Goal: Information Seeking & Learning: Learn about a topic

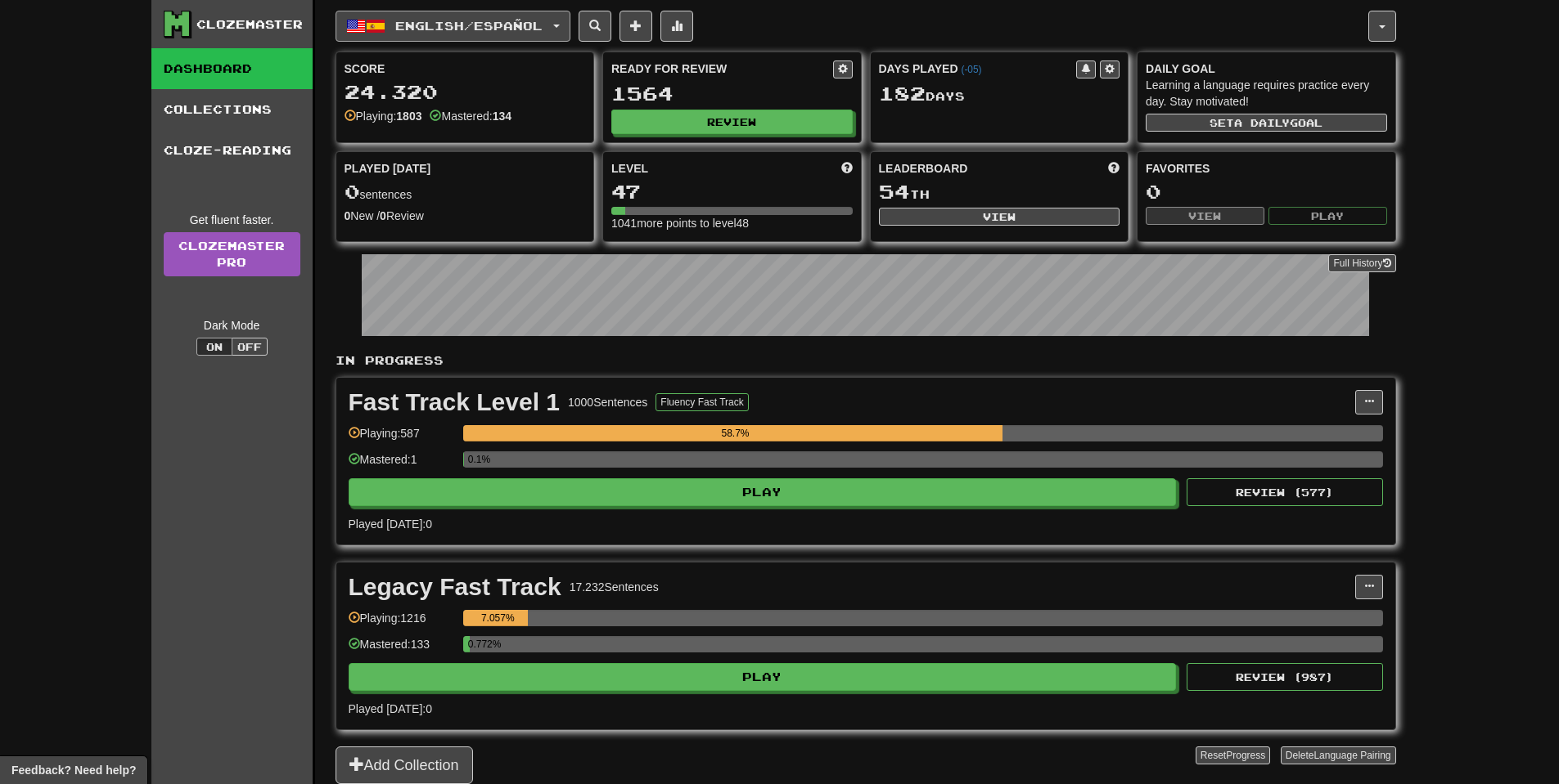
click at [509, 31] on span "English / Español" at bounding box center [469, 26] width 147 height 14
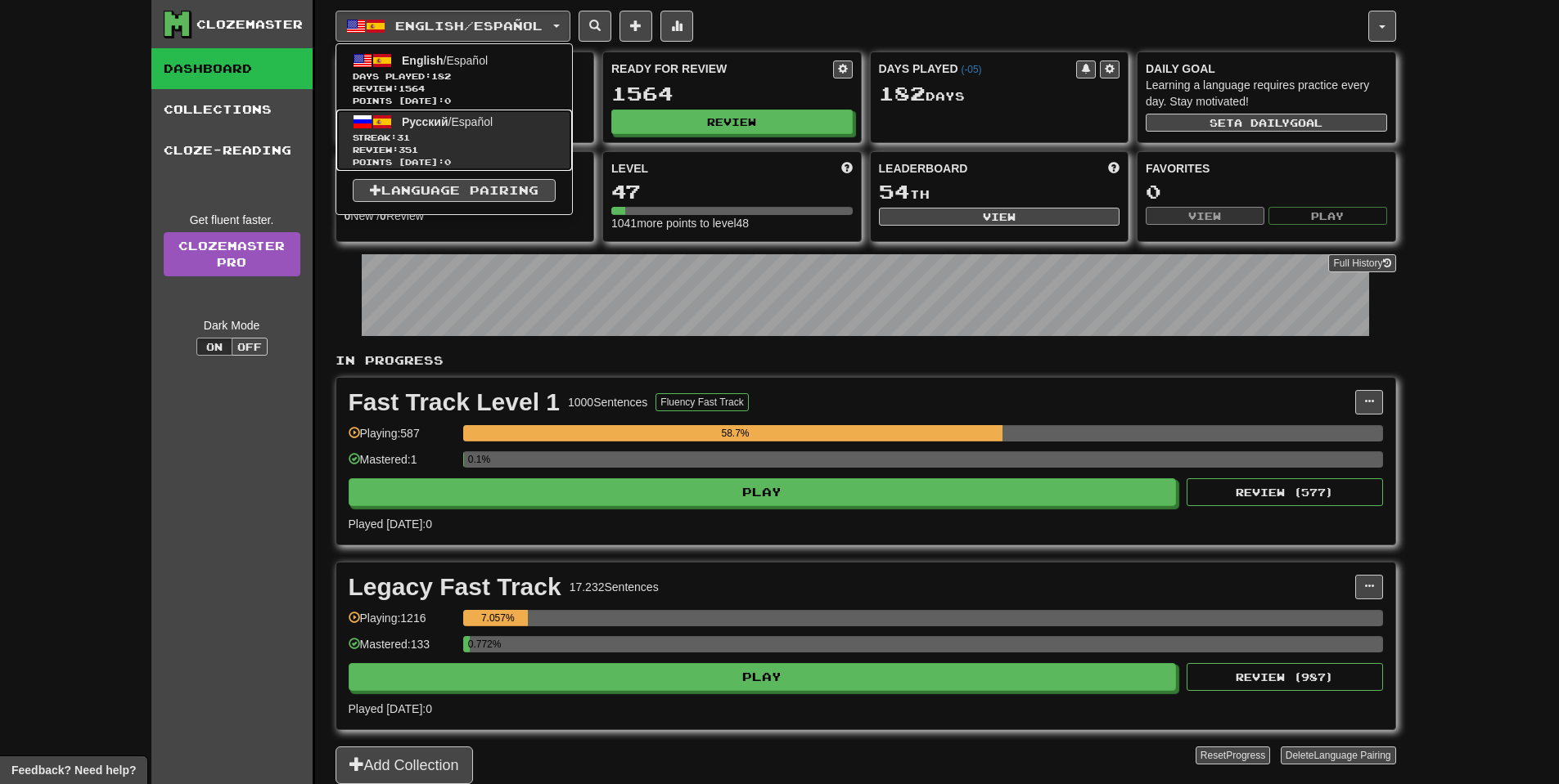
click at [478, 149] on span "Review: 351" at bounding box center [454, 149] width 203 height 12
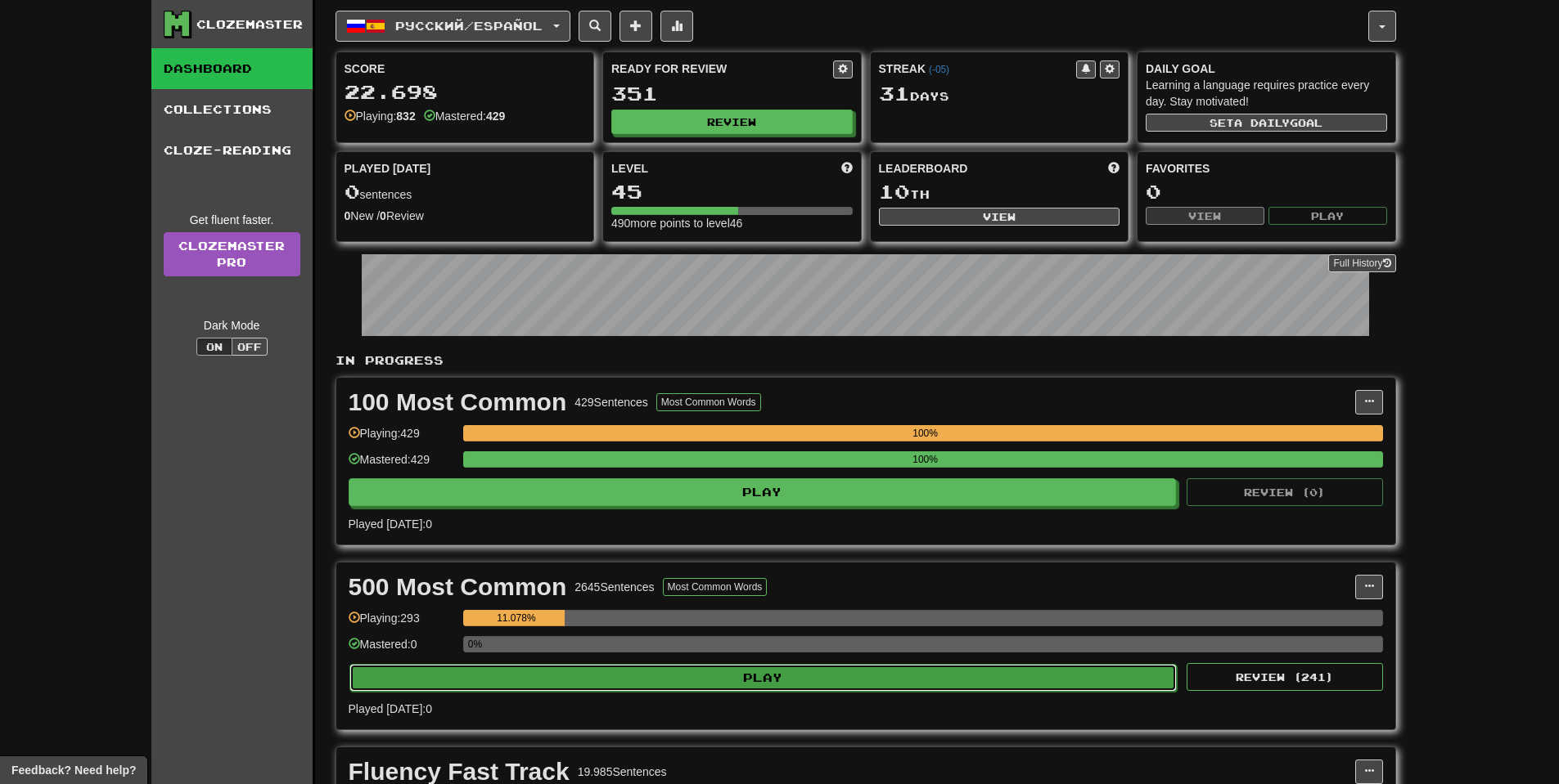
click at [777, 679] on button "Play" at bounding box center [763, 677] width 828 height 27
select select "**"
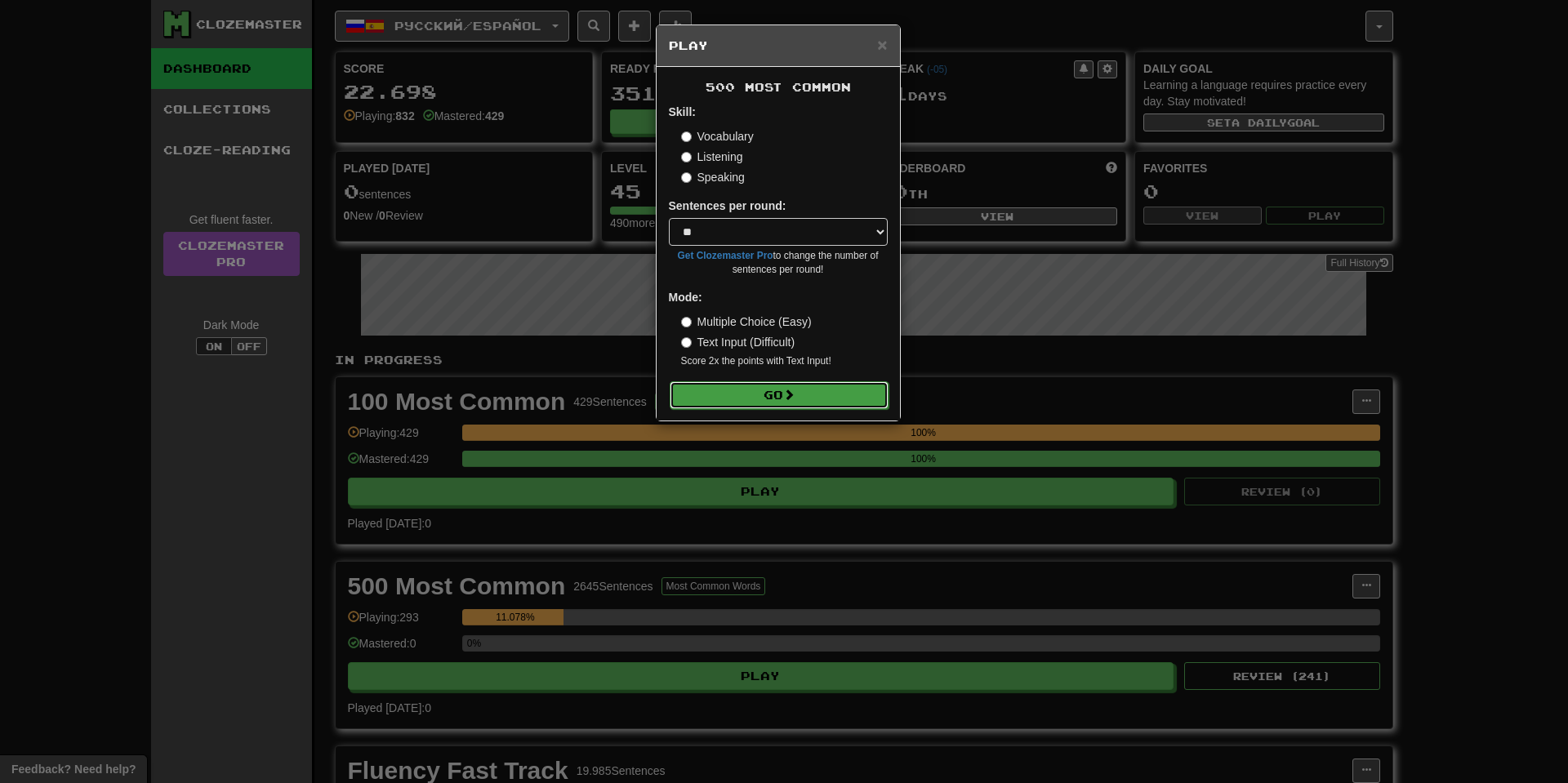
click at [805, 389] on button "Go" at bounding box center [779, 394] width 219 height 27
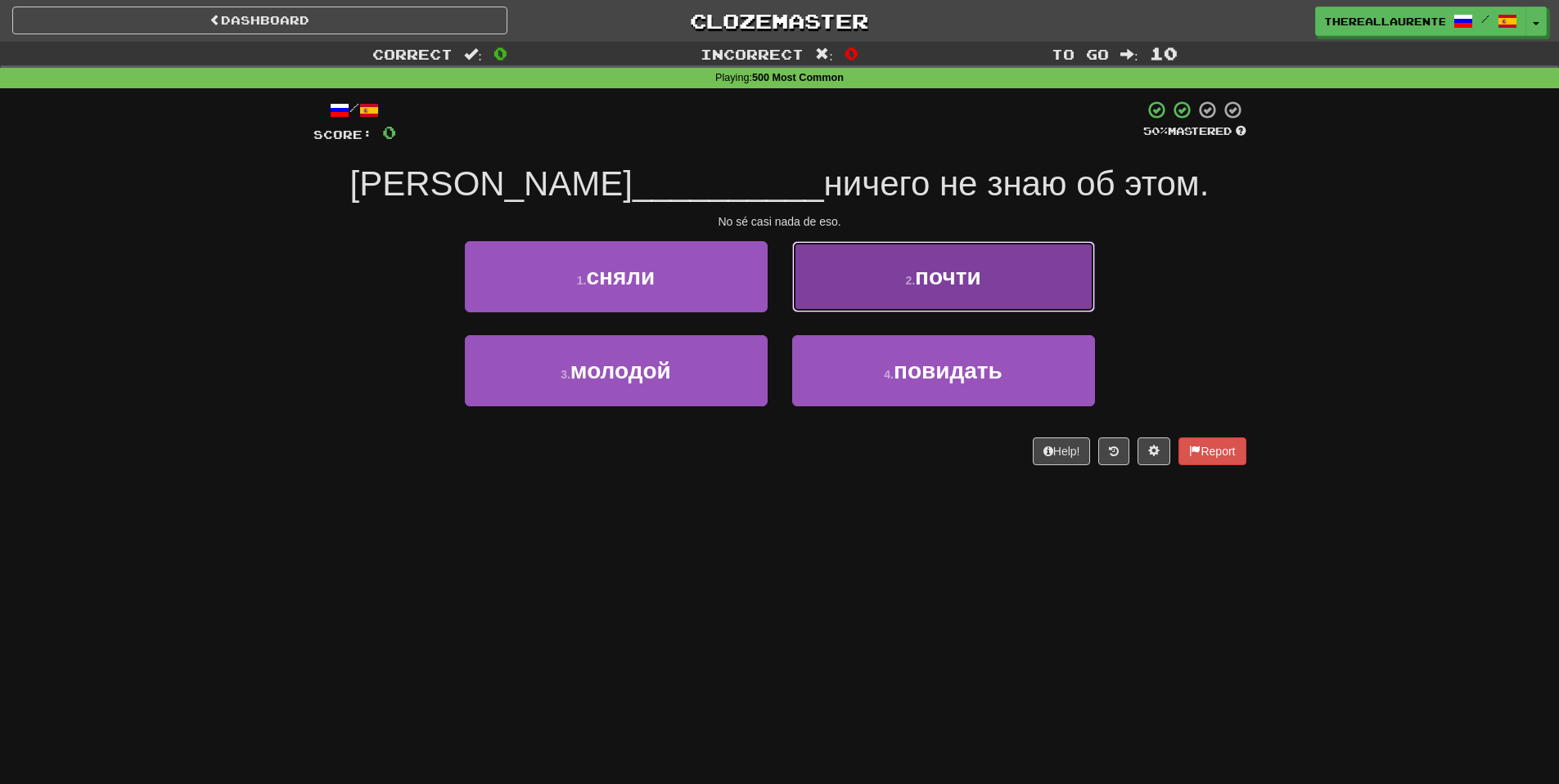
click at [917, 252] on button "2 . почти" at bounding box center [943, 276] width 302 height 71
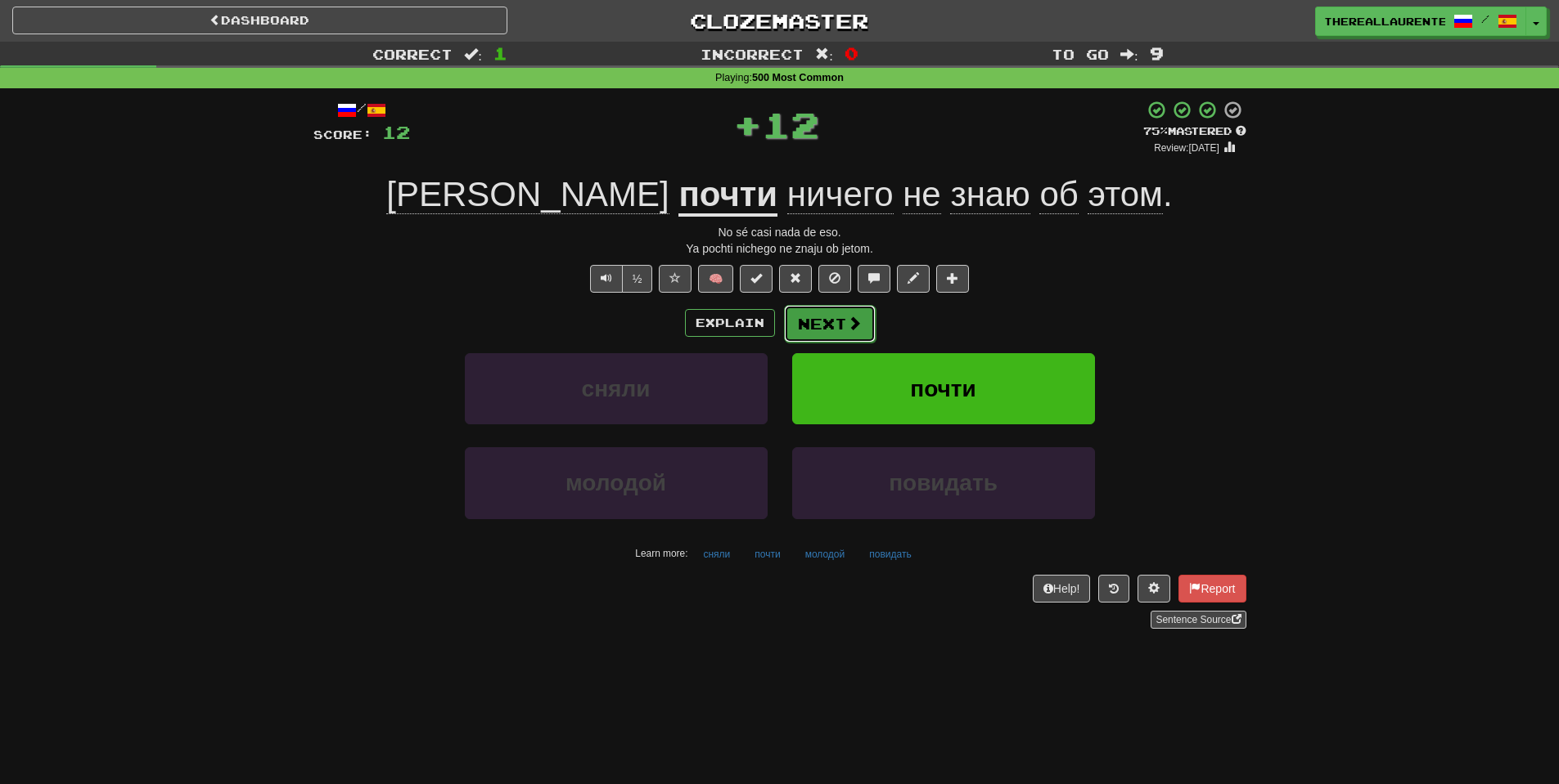
click at [831, 327] on button "Next" at bounding box center [830, 324] width 92 height 38
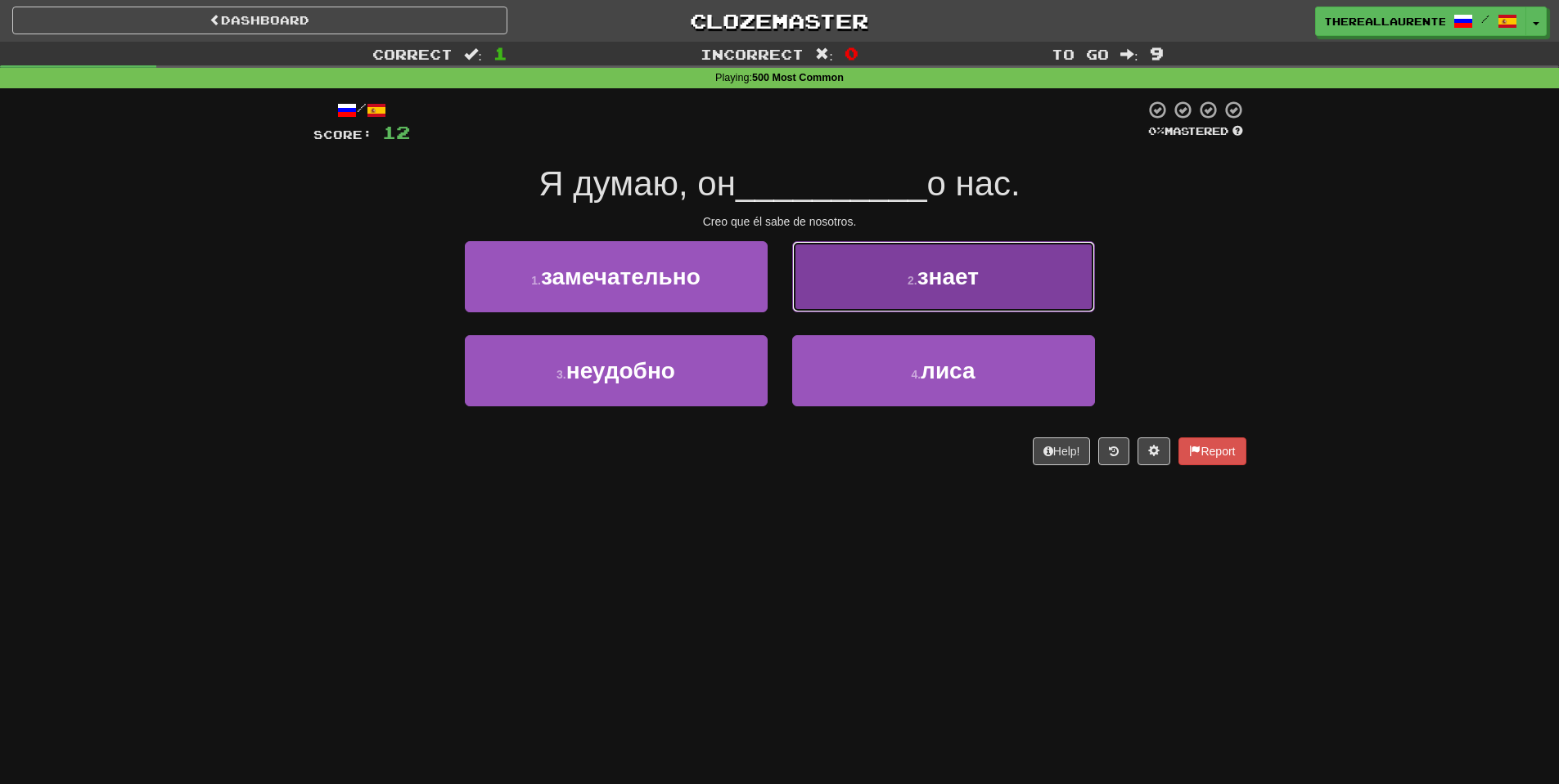
drag, startPoint x: 952, startPoint y: 272, endPoint x: 919, endPoint y: 301, distance: 43.9
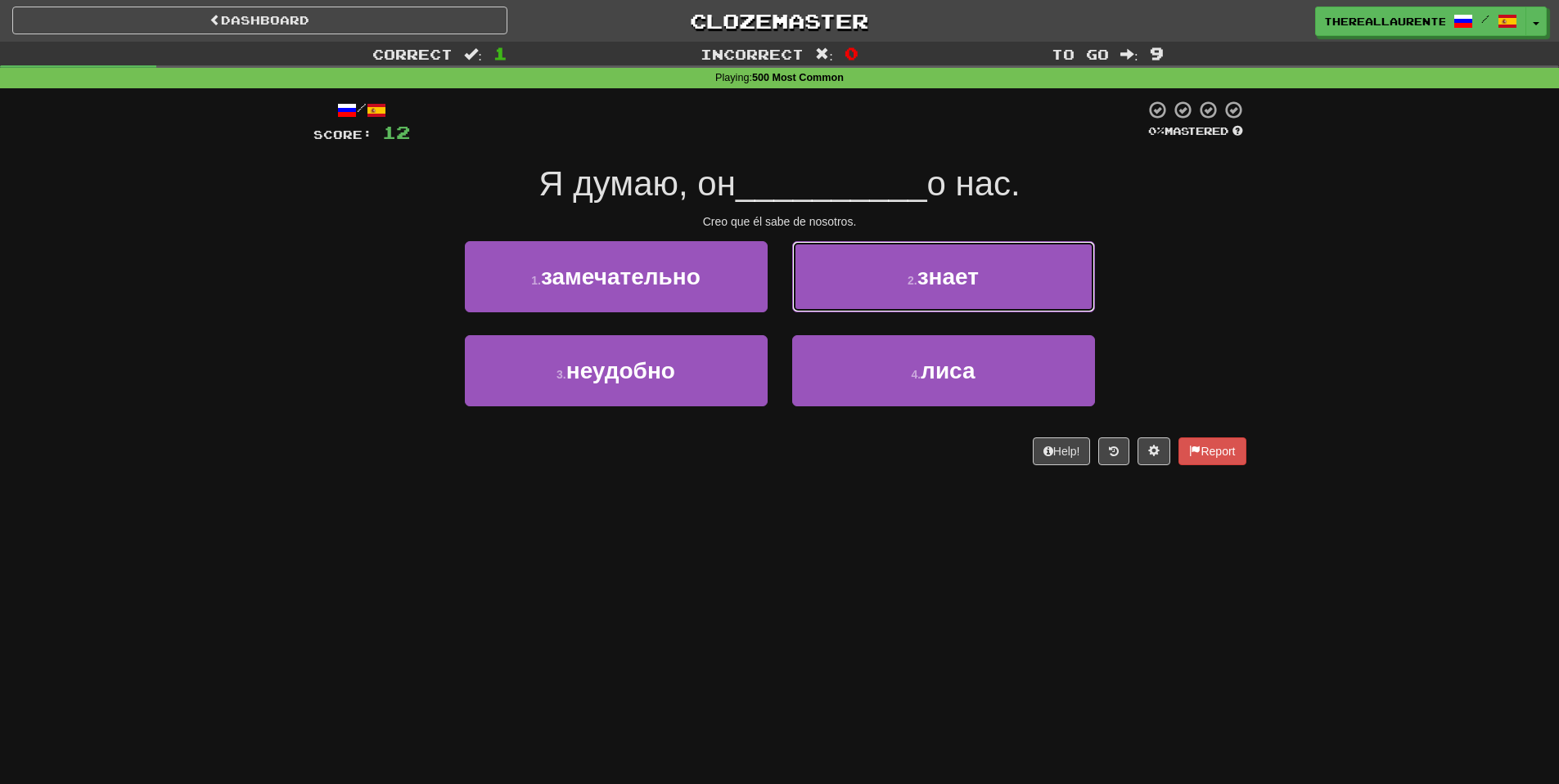
click at [950, 274] on span "знает" at bounding box center [948, 277] width 61 height 26
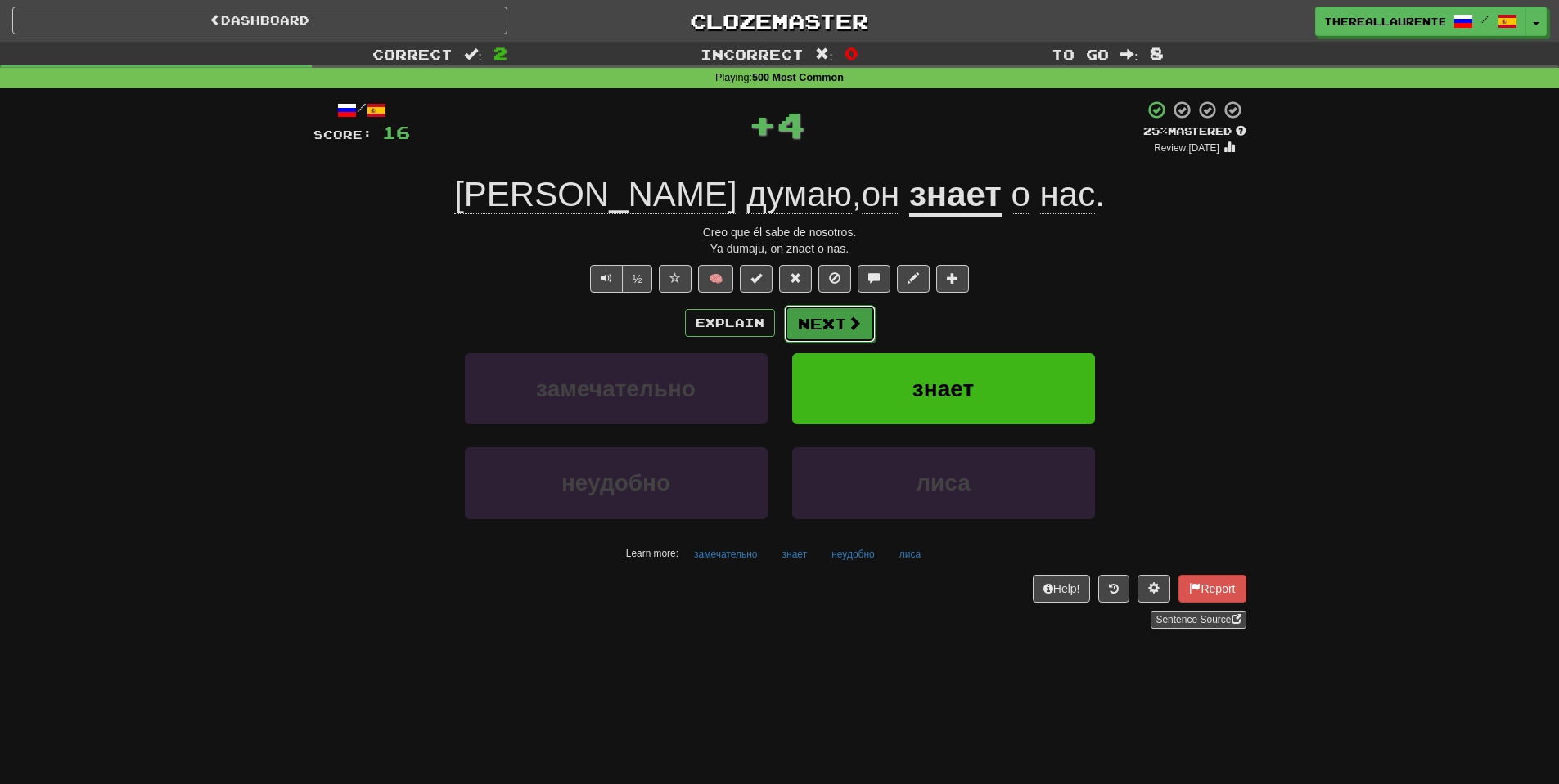
click at [828, 322] on button "Next" at bounding box center [830, 324] width 92 height 38
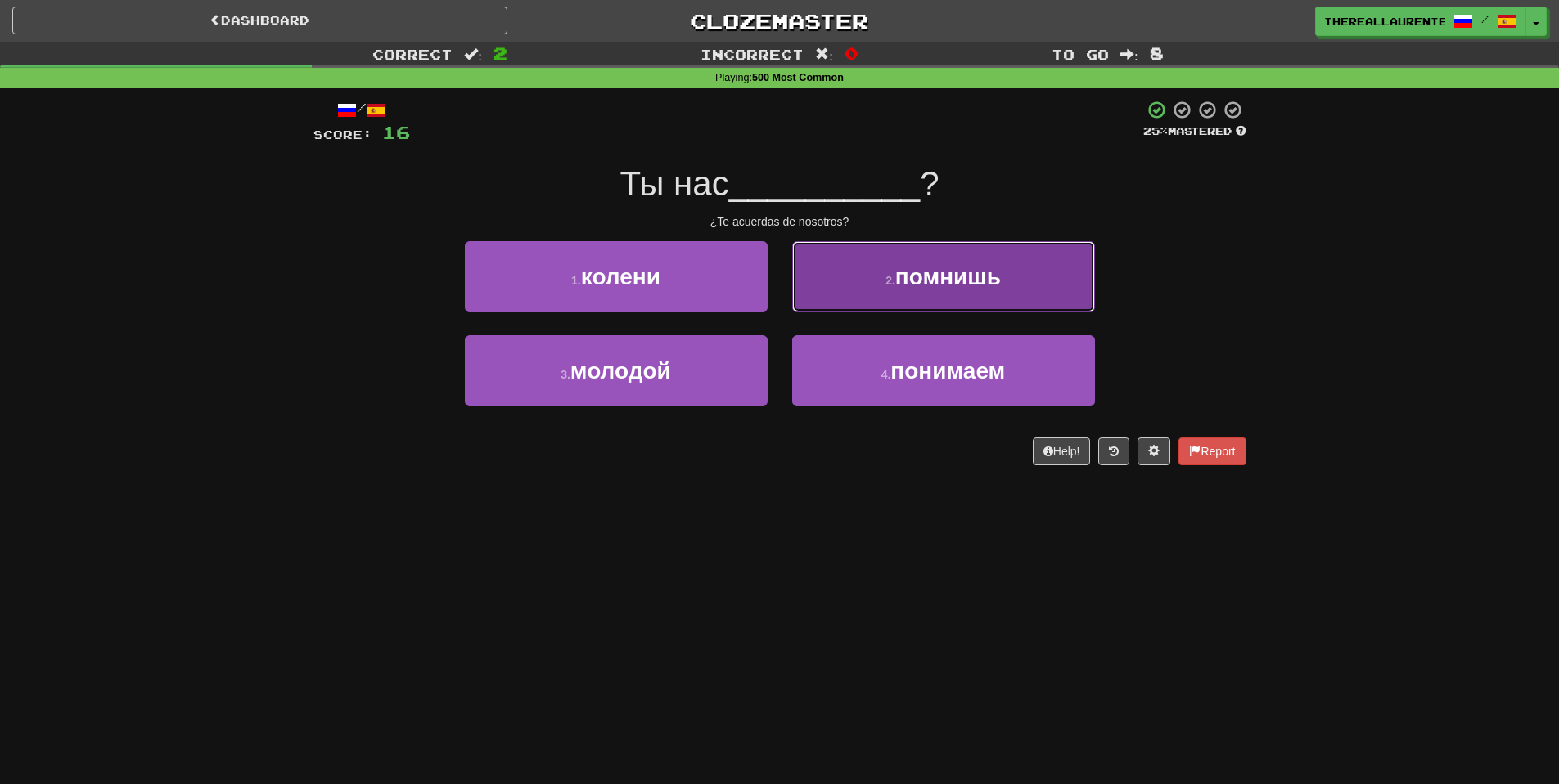
click at [997, 290] on span "помнишь" at bounding box center [948, 277] width 106 height 26
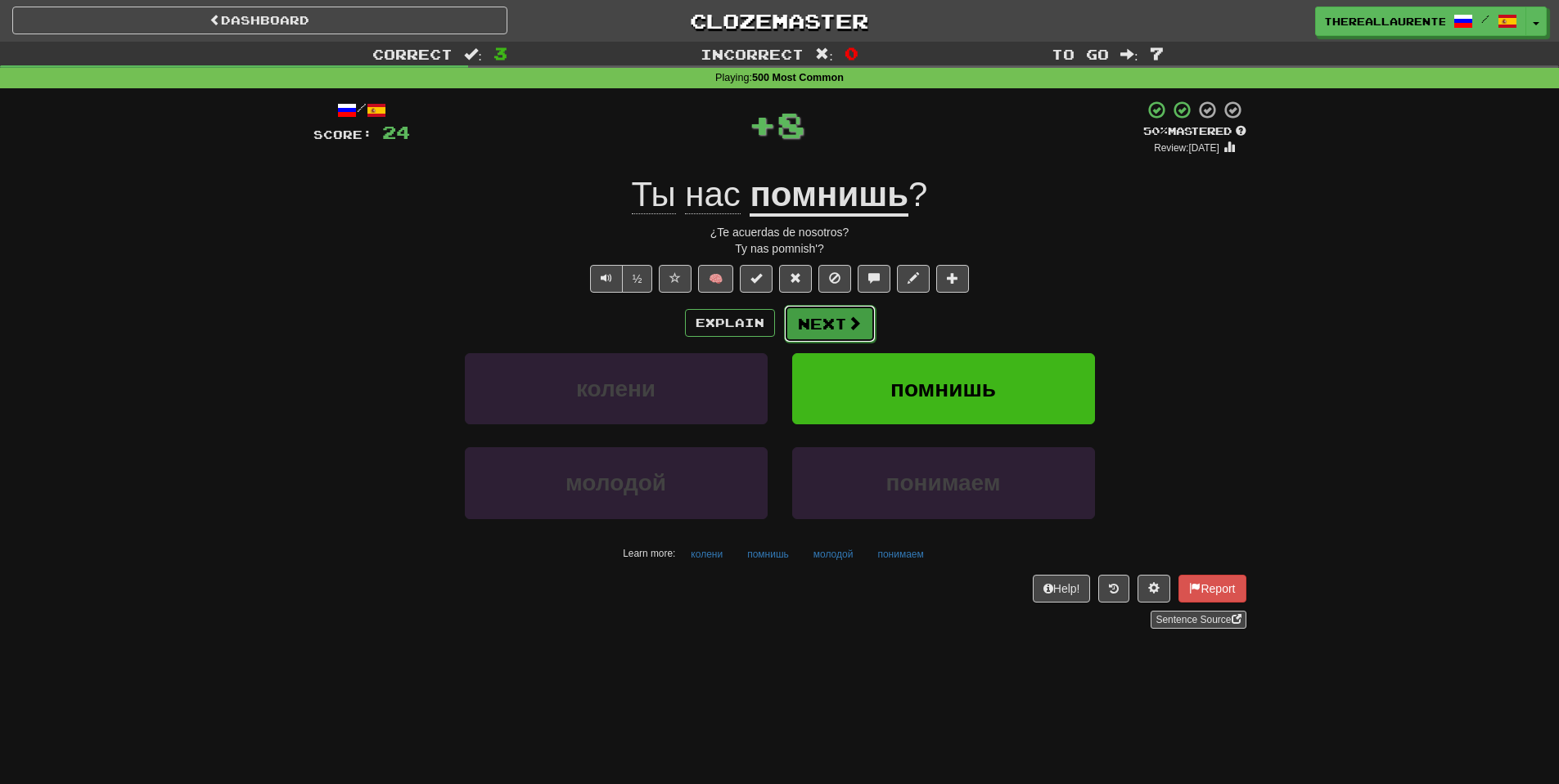
click at [855, 331] on span at bounding box center [854, 323] width 15 height 15
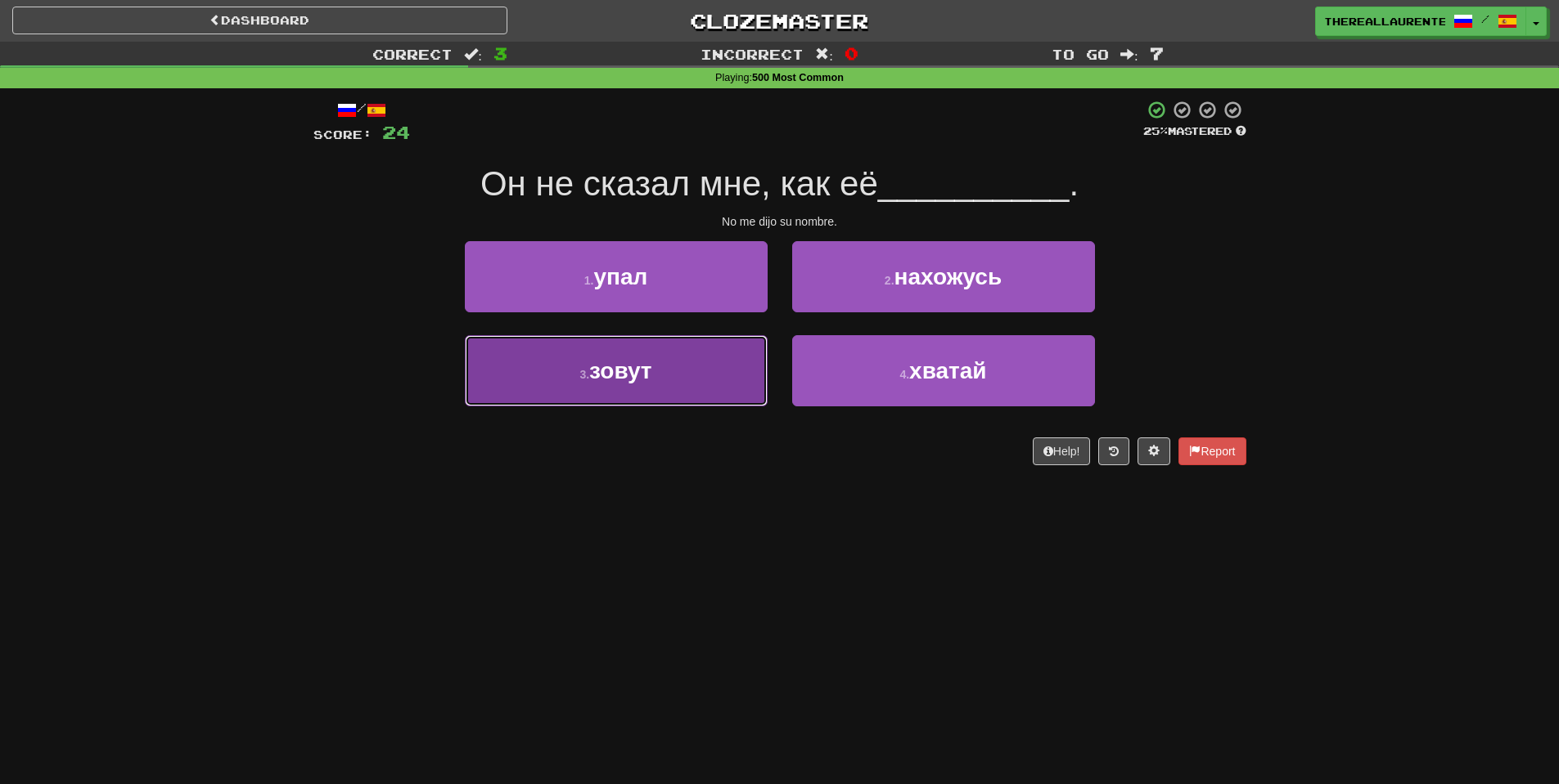
click at [632, 381] on span "зовут" at bounding box center [621, 370] width 62 height 26
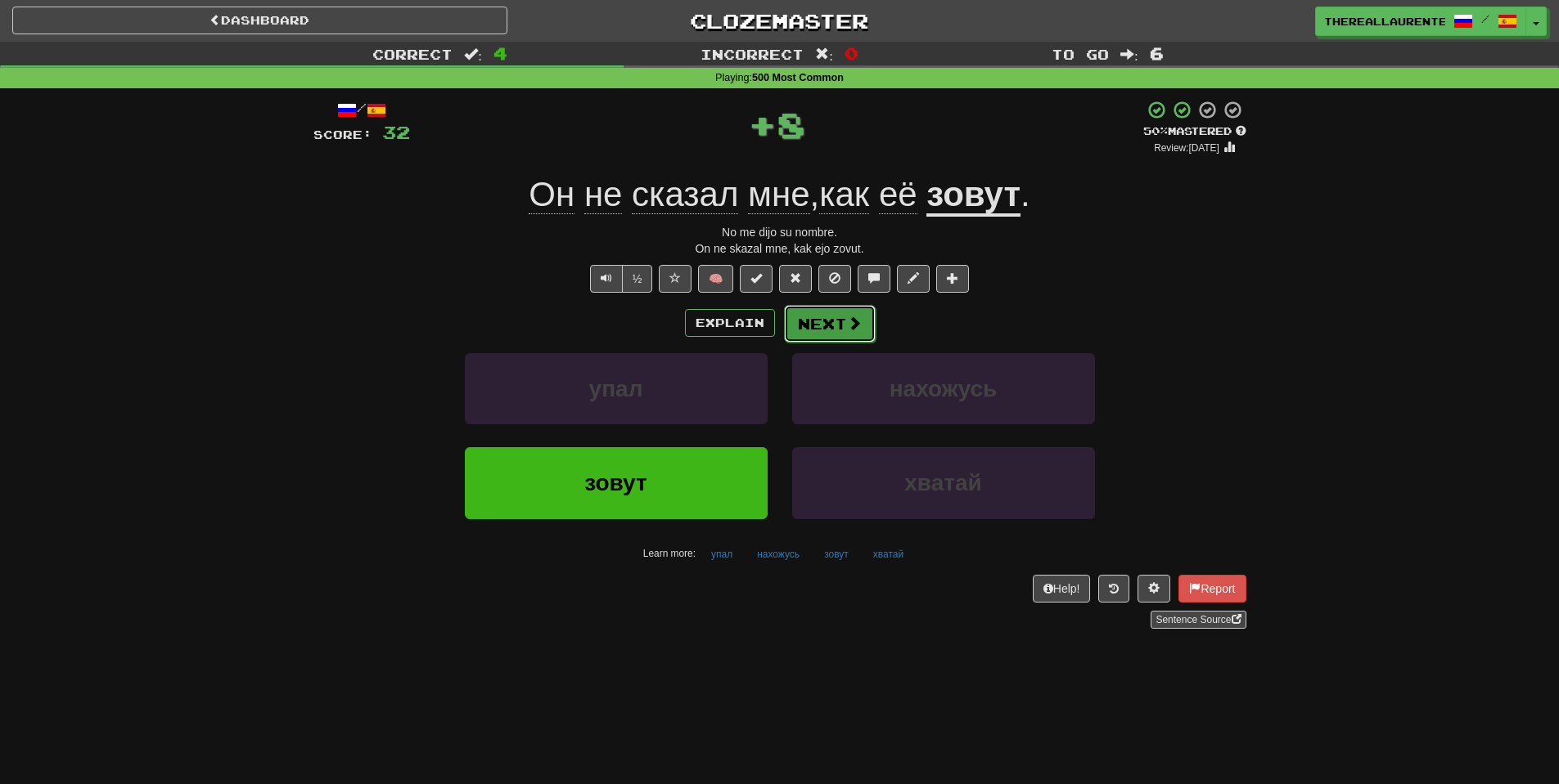
click at [868, 330] on button "Next" at bounding box center [830, 324] width 92 height 38
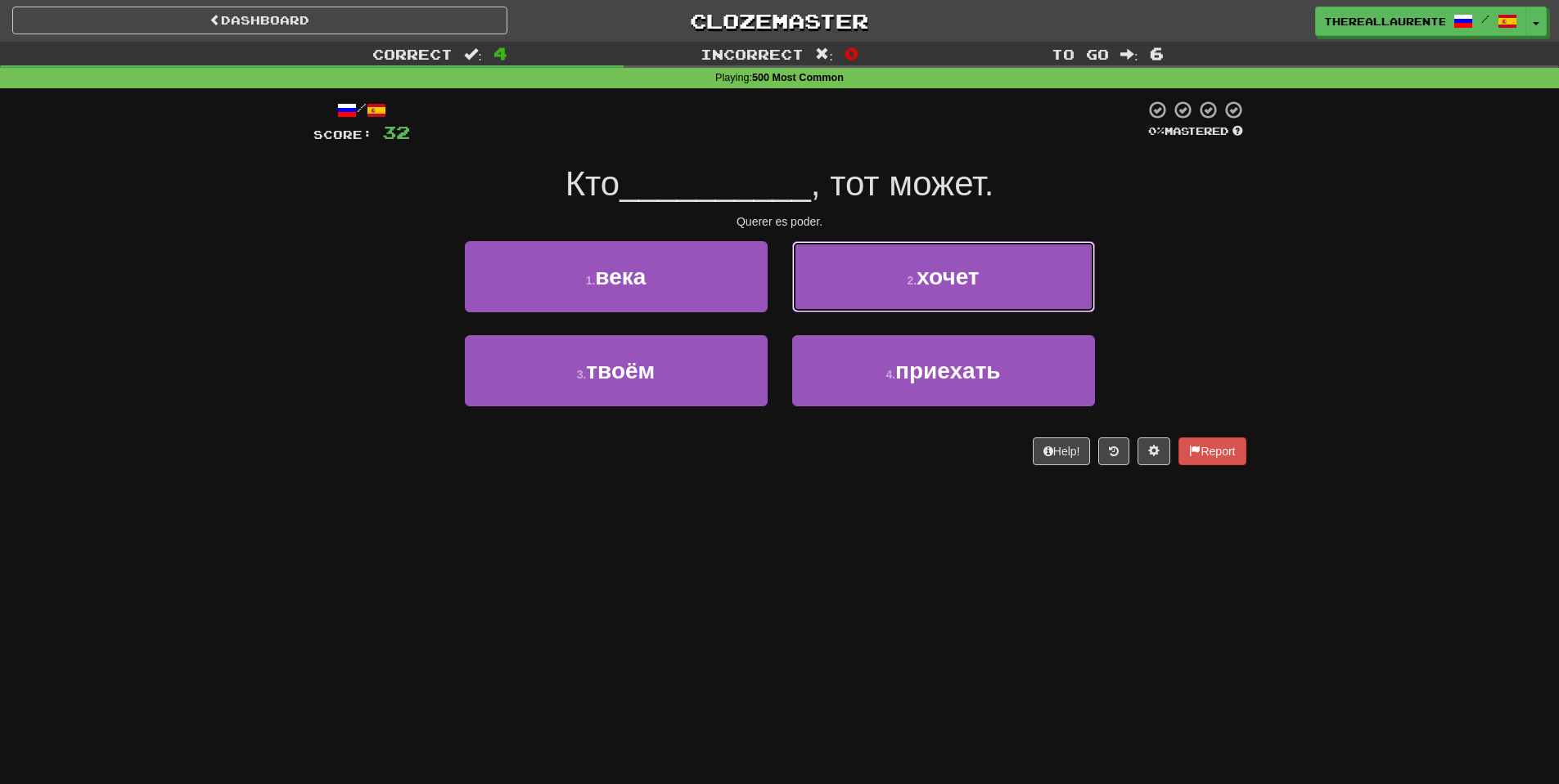
click at [974, 273] on span "хочет" at bounding box center [948, 277] width 62 height 26
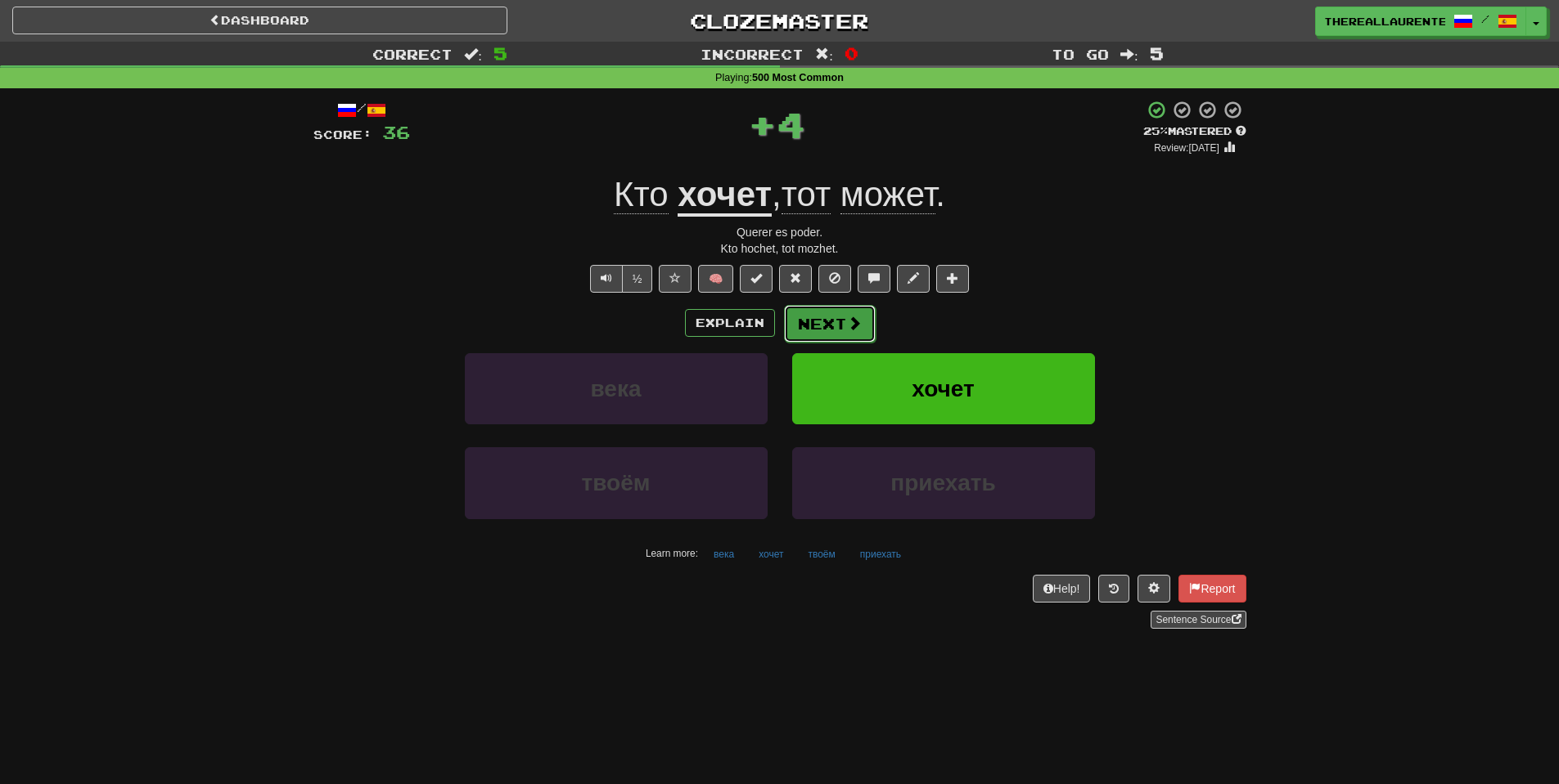
click at [827, 322] on button "Next" at bounding box center [830, 324] width 92 height 38
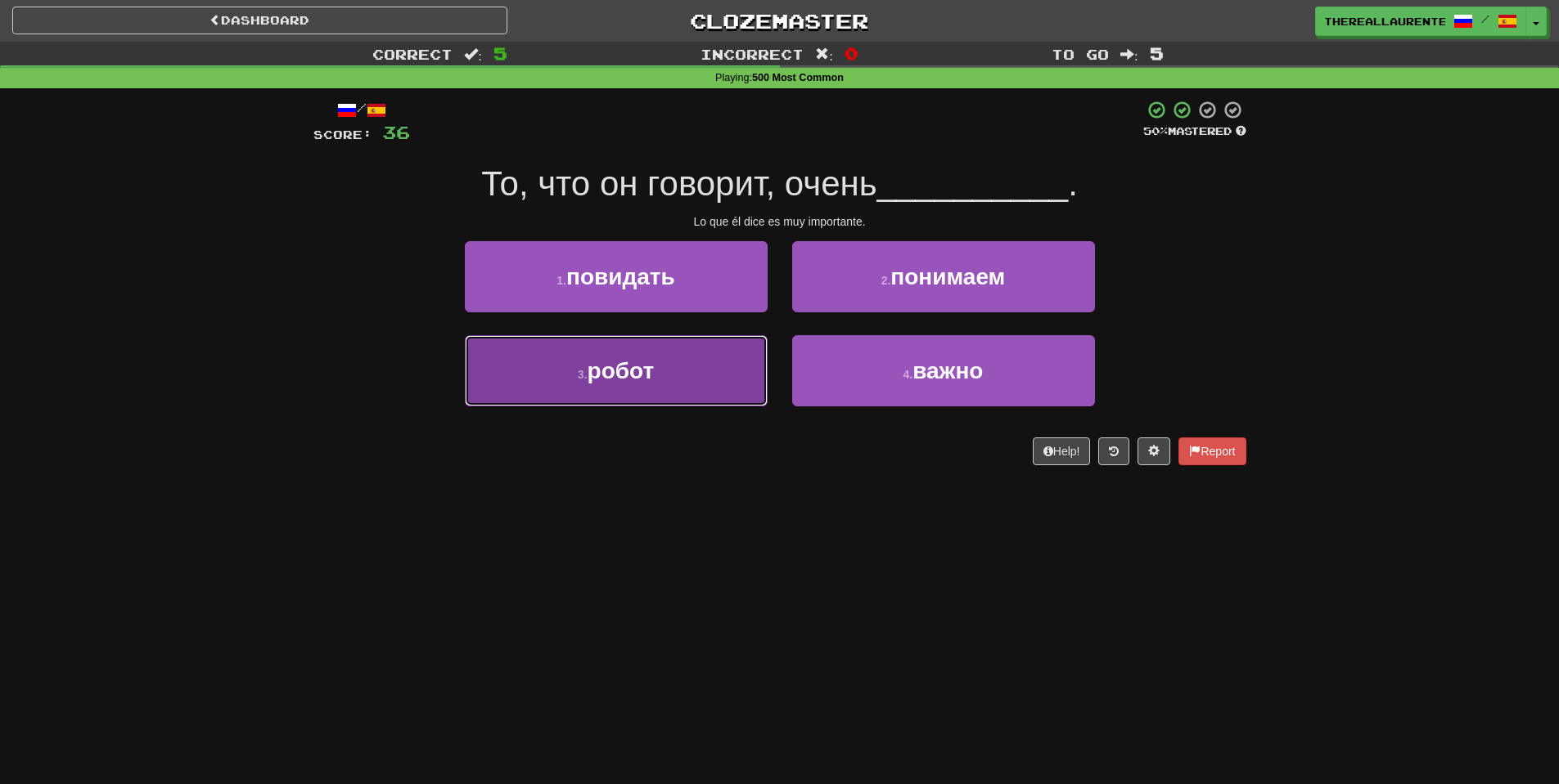
click at [590, 369] on span "робот" at bounding box center [621, 370] width 67 height 26
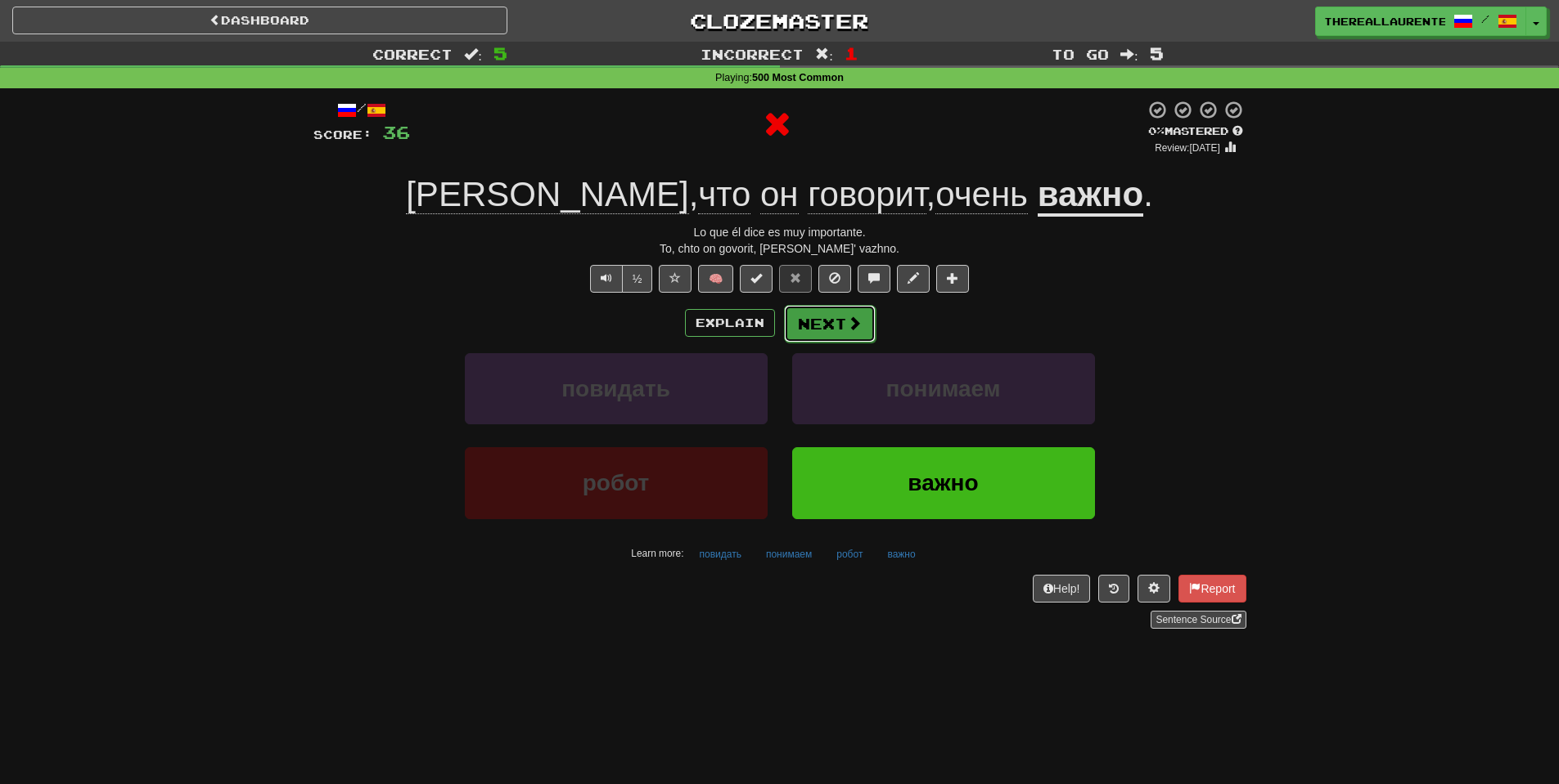
click at [840, 329] on button "Next" at bounding box center [830, 324] width 92 height 38
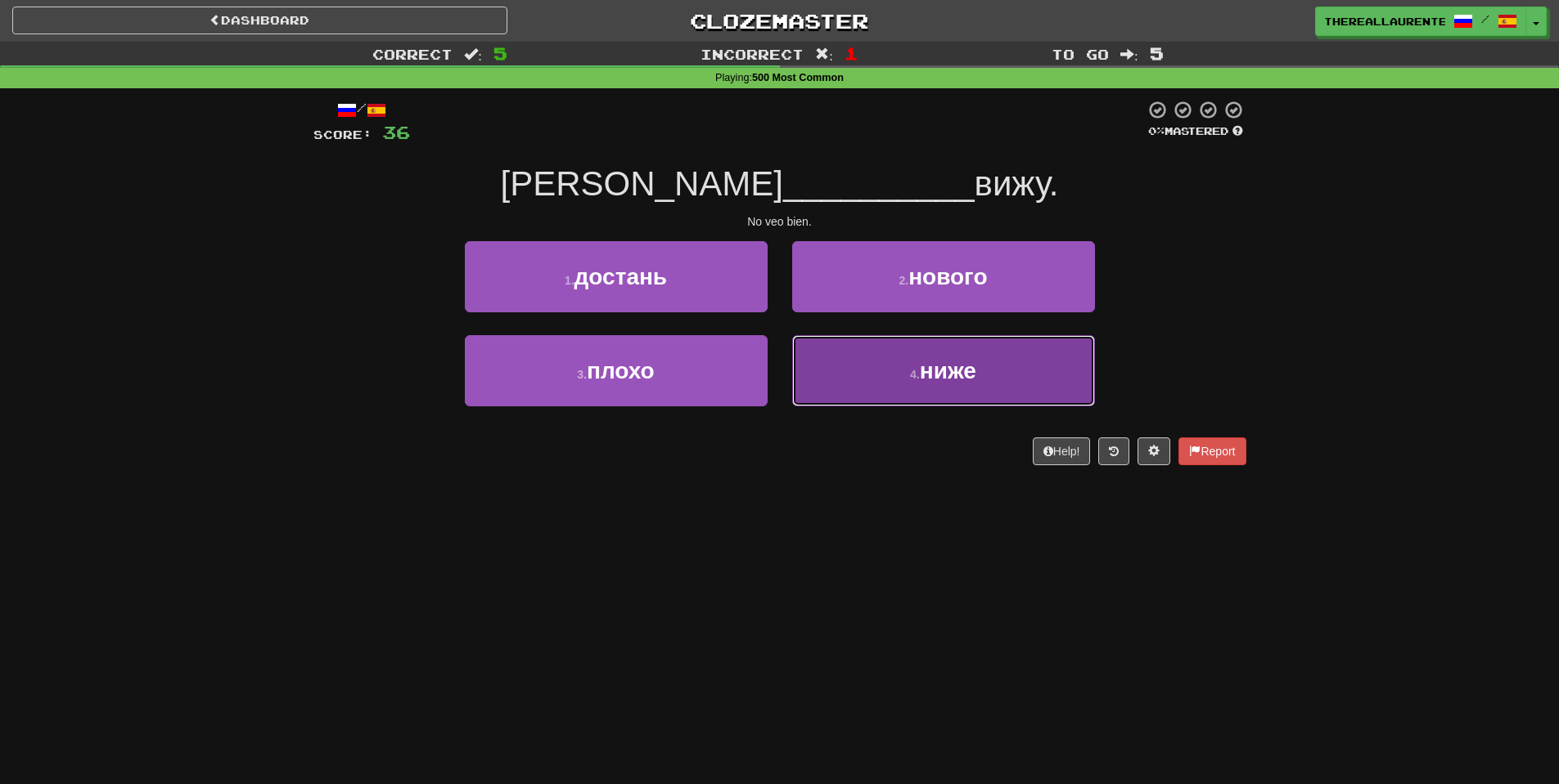
click at [1071, 384] on button "4 . ниже" at bounding box center [943, 370] width 302 height 71
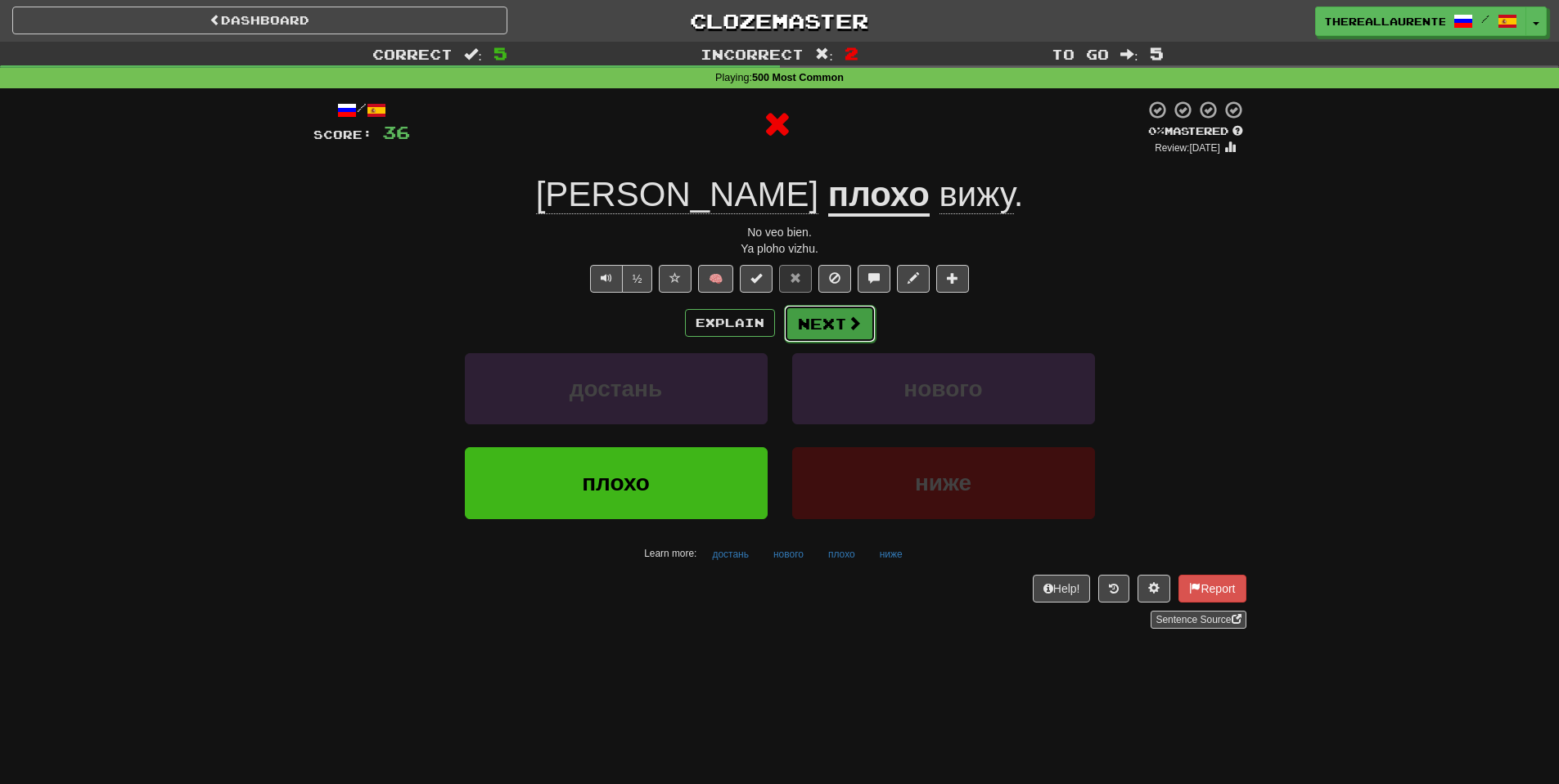
click at [831, 337] on button "Next" at bounding box center [830, 324] width 92 height 38
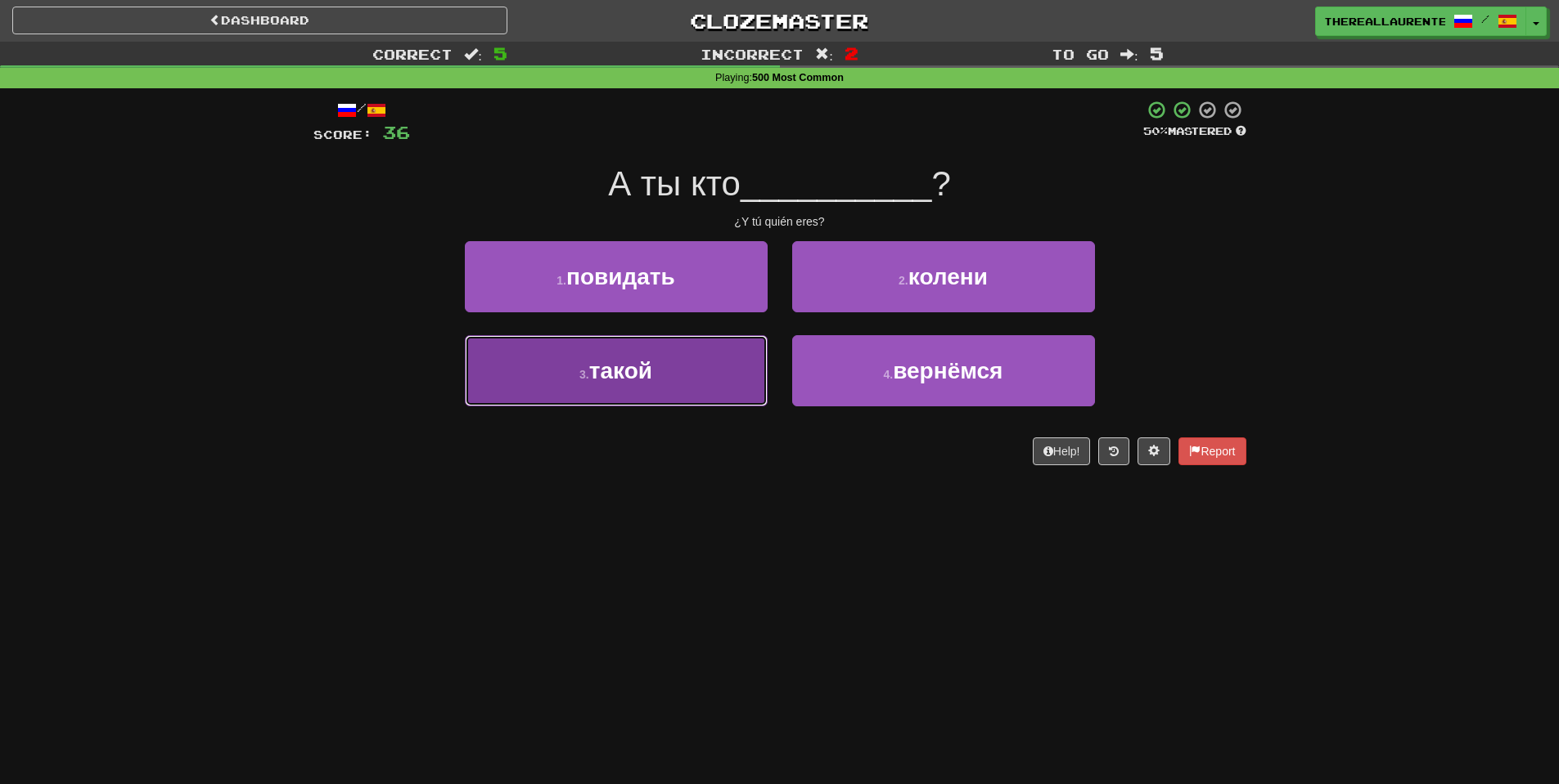
click at [652, 382] on span "такой" at bounding box center [621, 370] width 63 height 26
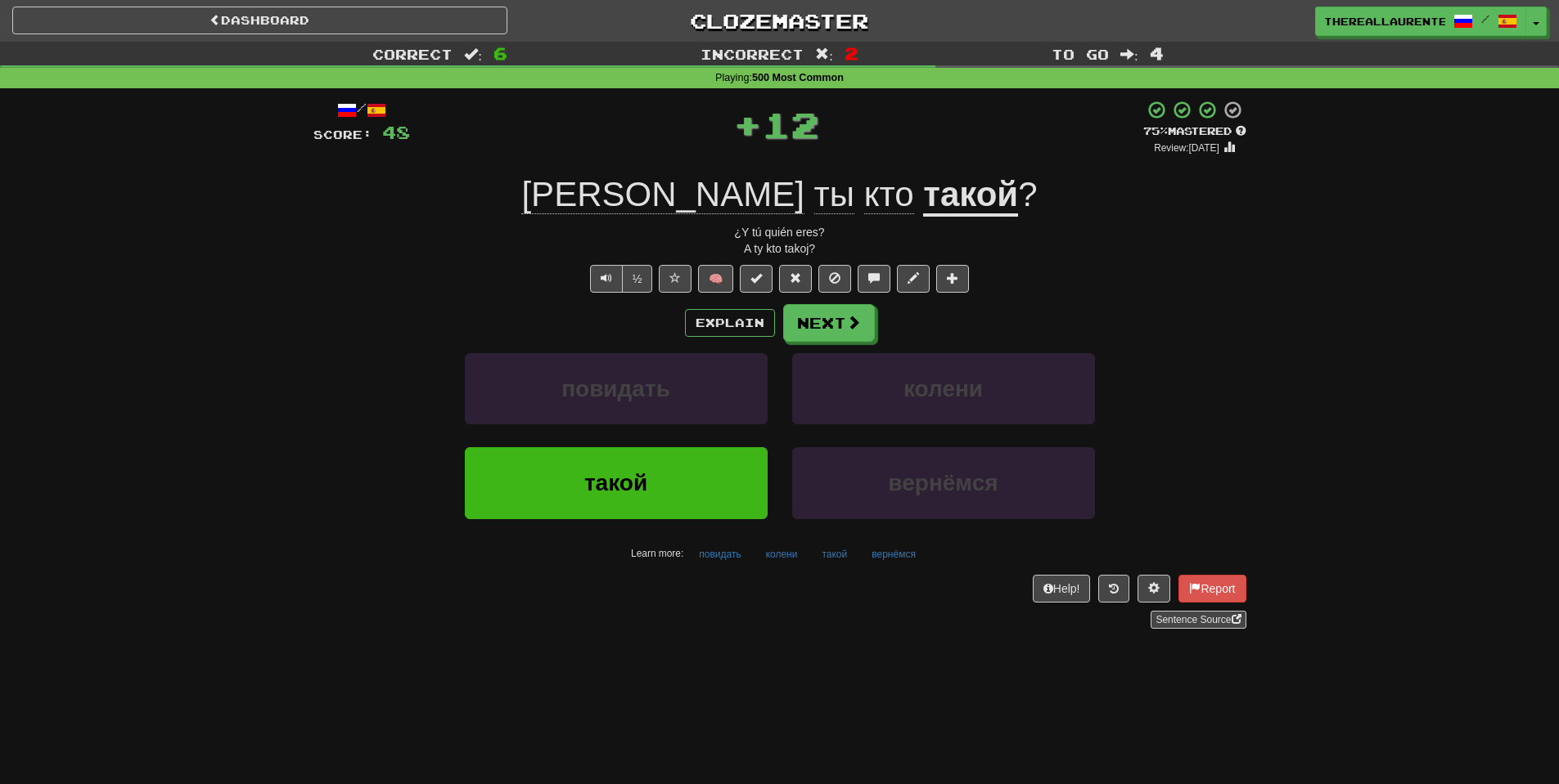
click at [831, 345] on div "Explain Next повидать колени такой вернёмся Learn more: повидать колени такой в…" at bounding box center [780, 435] width 933 height 263
click at [832, 332] on button "Next" at bounding box center [830, 324] width 92 height 38
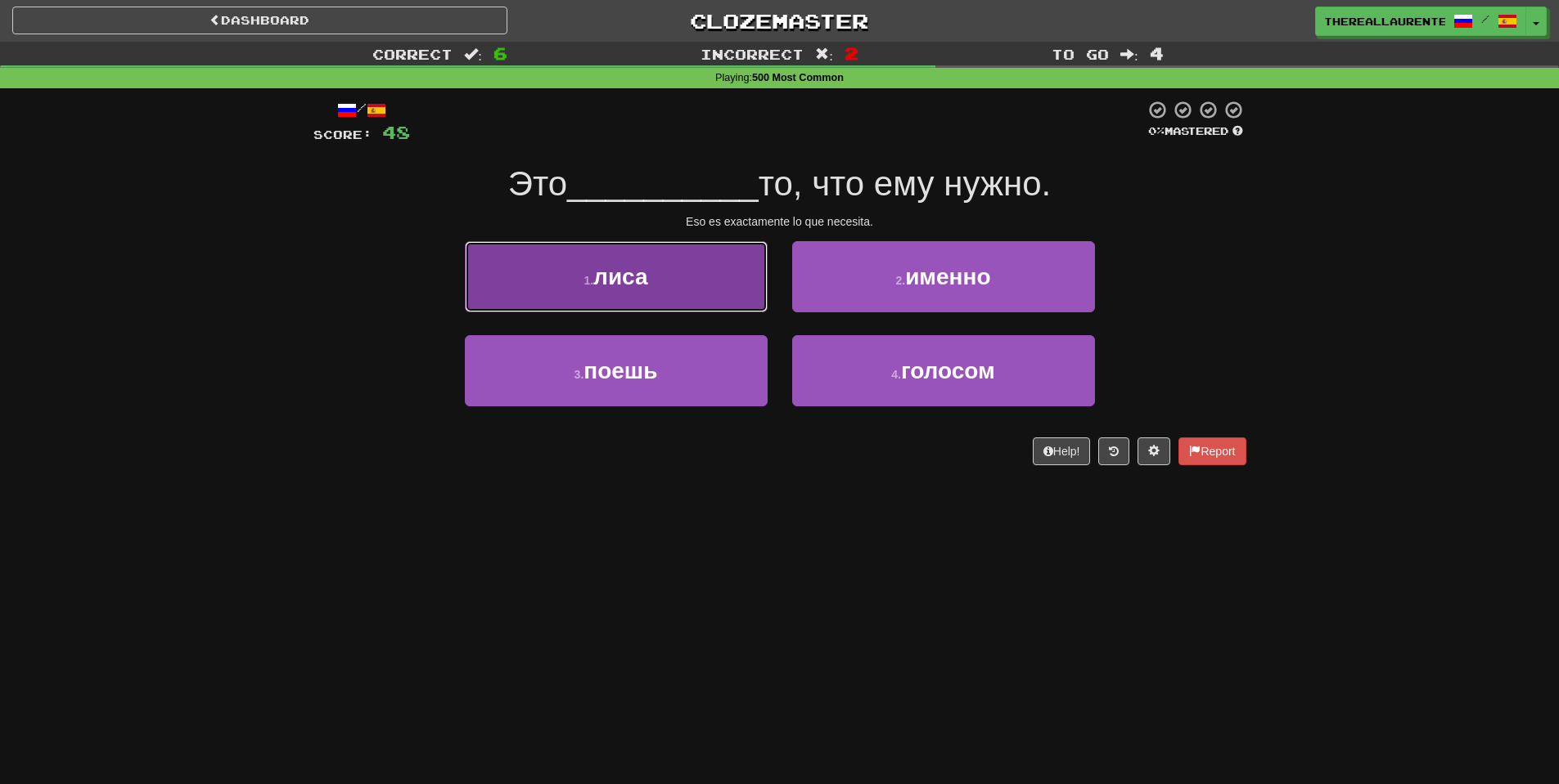
drag, startPoint x: 675, startPoint y: 283, endPoint x: 710, endPoint y: 305, distance: 41.3
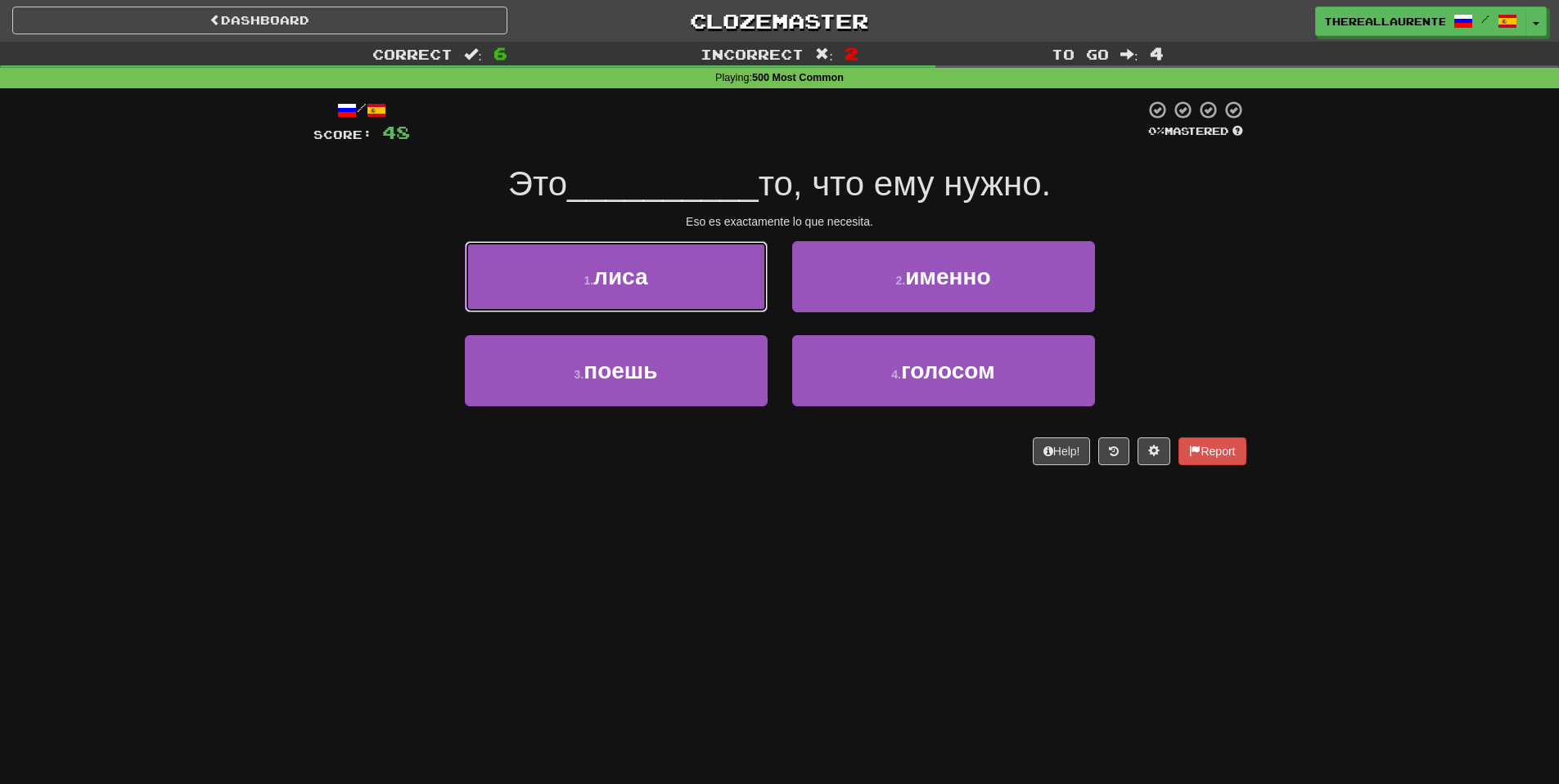
click at [674, 283] on button "1 . лиса" at bounding box center [616, 276] width 302 height 71
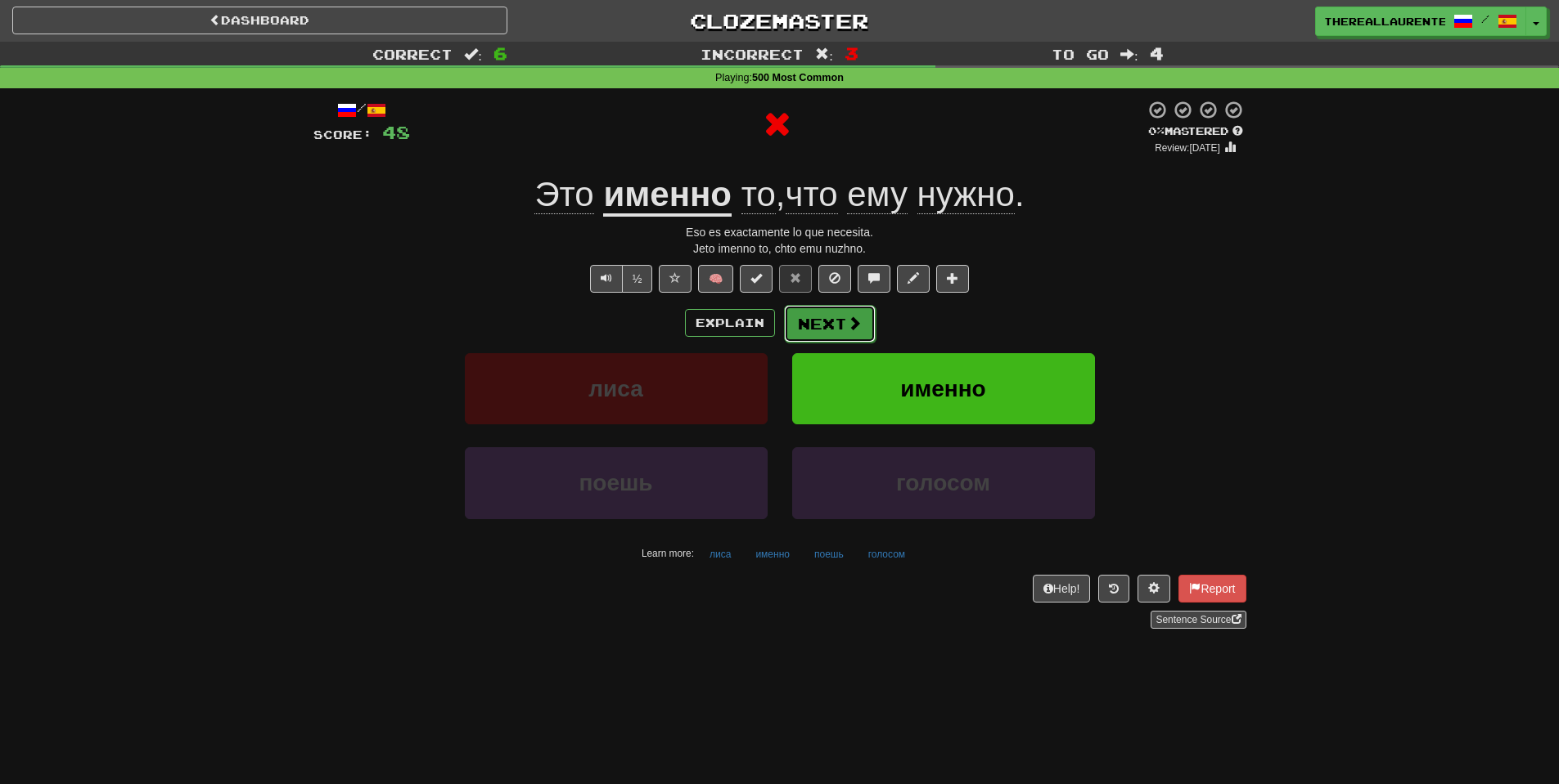
click at [851, 330] on span at bounding box center [854, 323] width 15 height 15
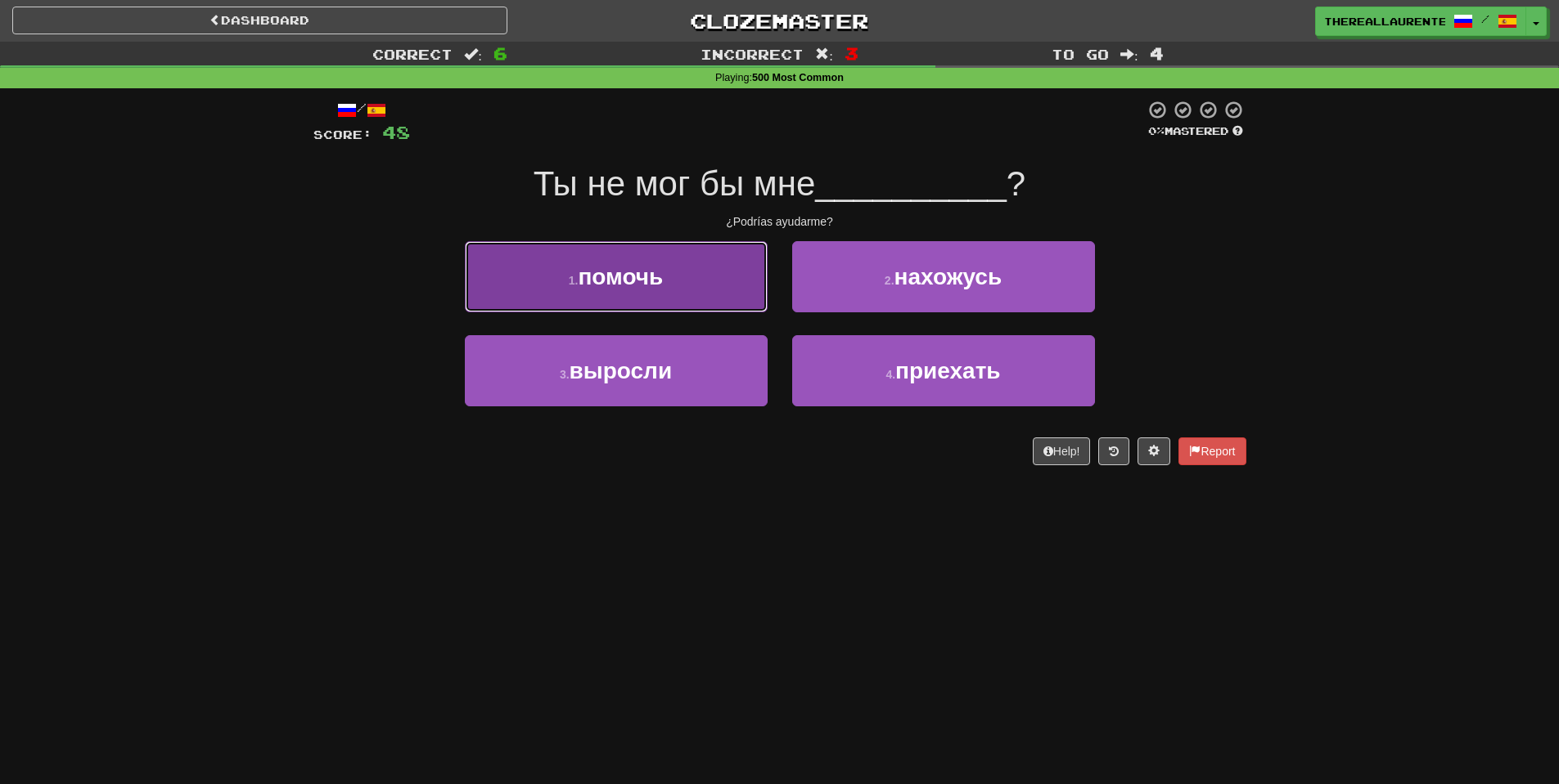
click at [700, 296] on button "1 . помочь" at bounding box center [616, 276] width 302 height 71
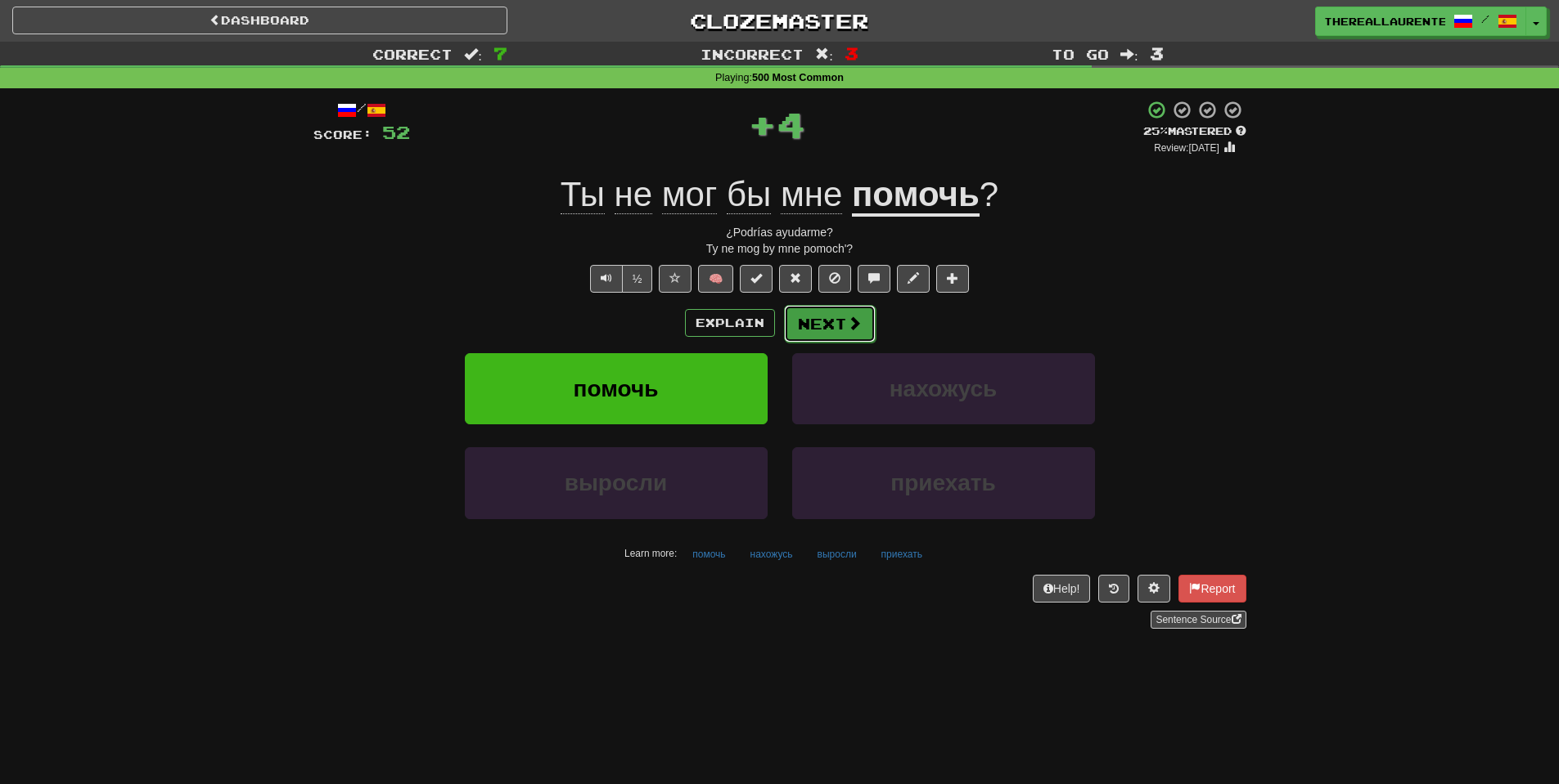
click at [818, 322] on button "Next" at bounding box center [830, 324] width 92 height 38
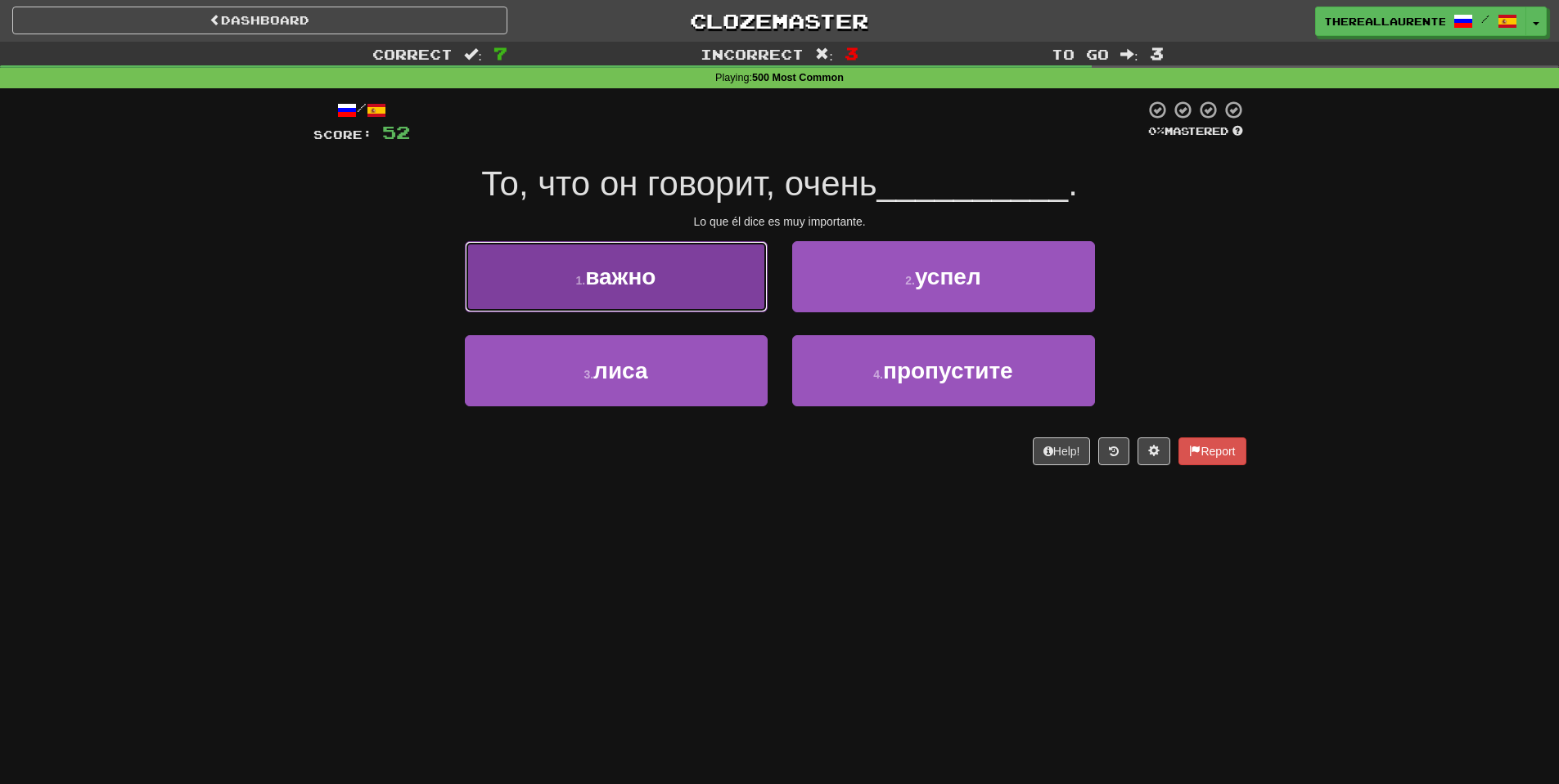
click at [603, 289] on span "важно" at bounding box center [620, 277] width 70 height 26
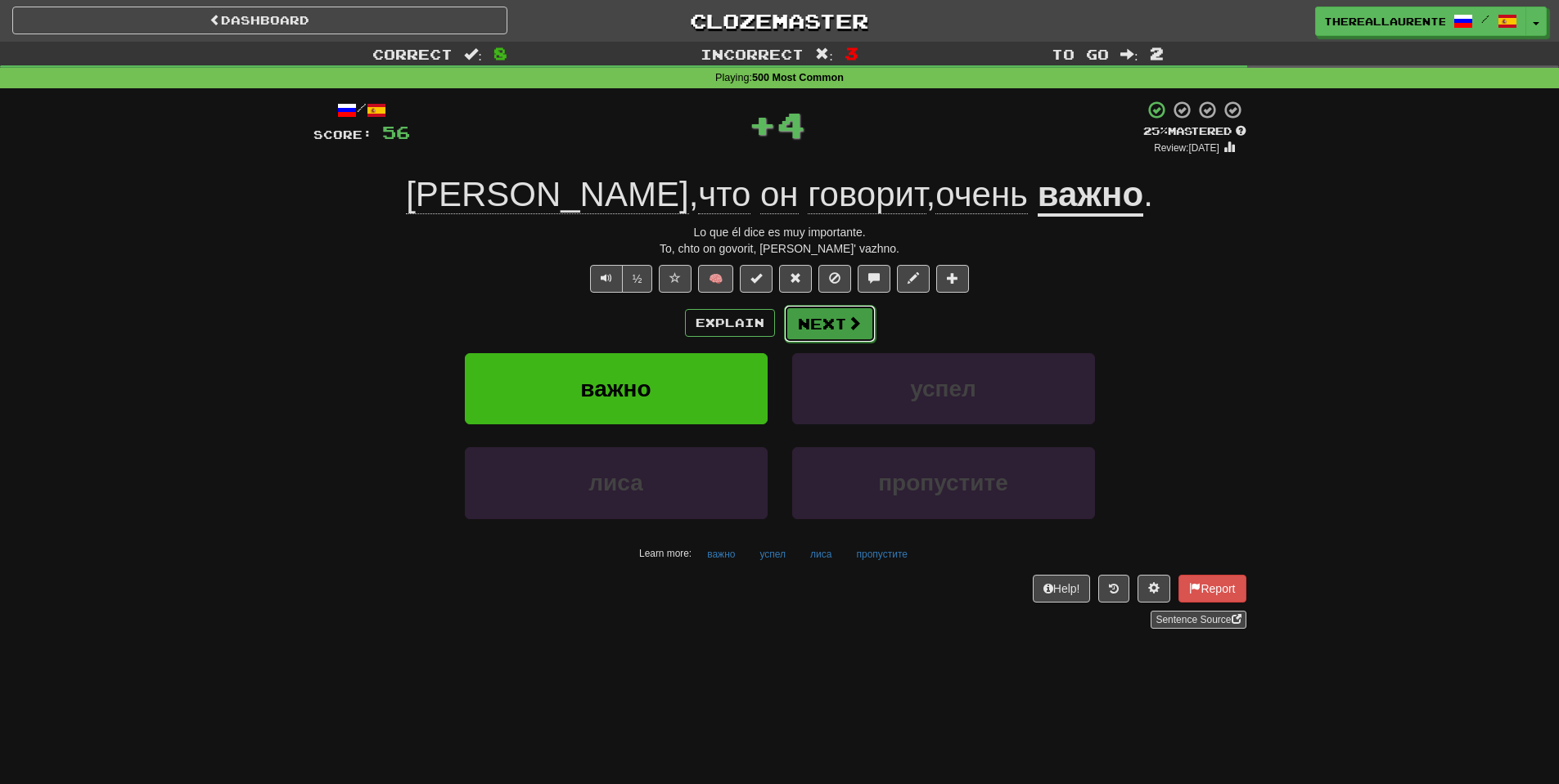
click at [833, 319] on button "Next" at bounding box center [830, 324] width 92 height 38
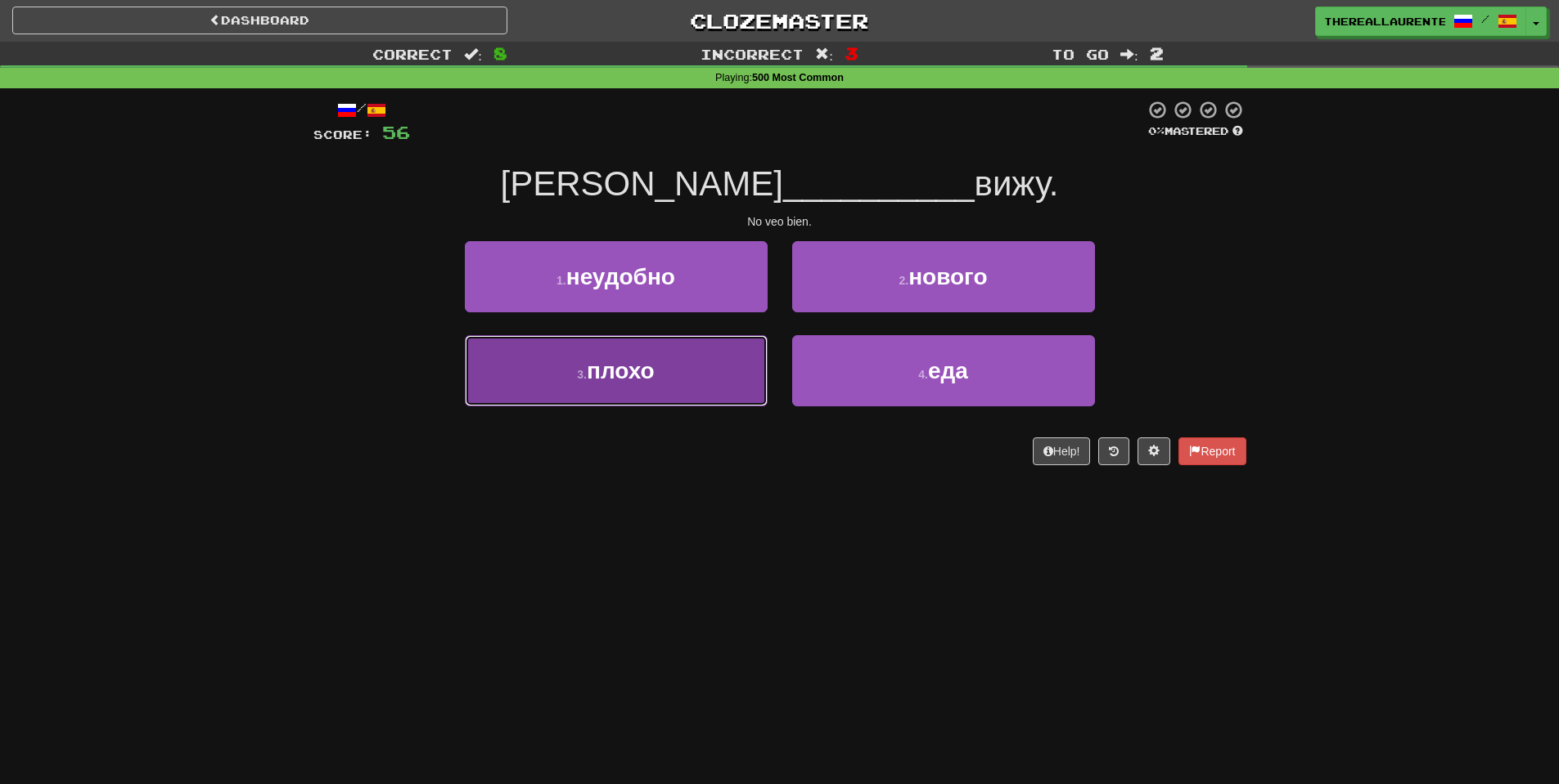
click at [636, 363] on span "плохо" at bounding box center [621, 370] width 68 height 26
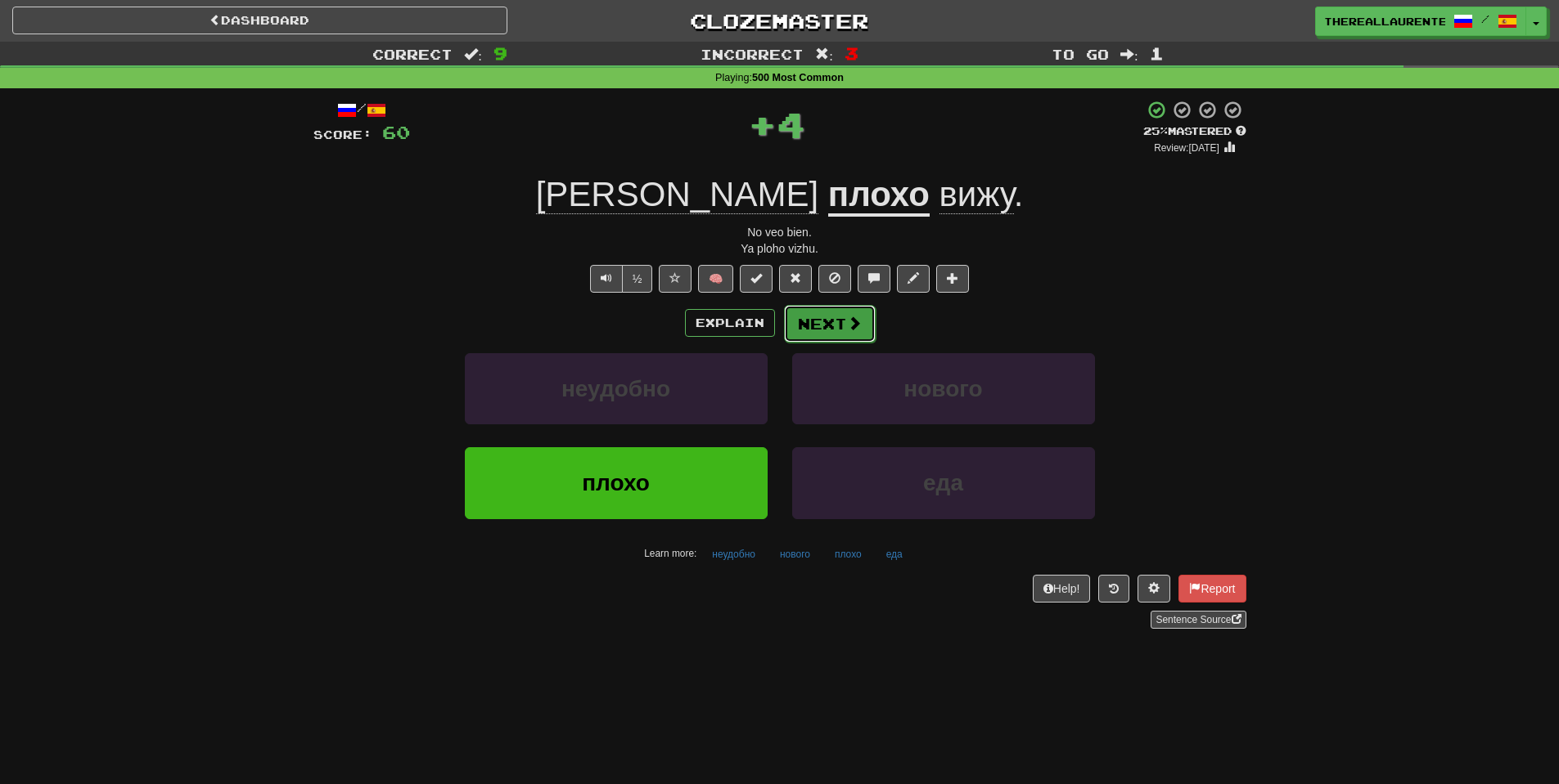
click at [801, 318] on button "Next" at bounding box center [830, 324] width 92 height 38
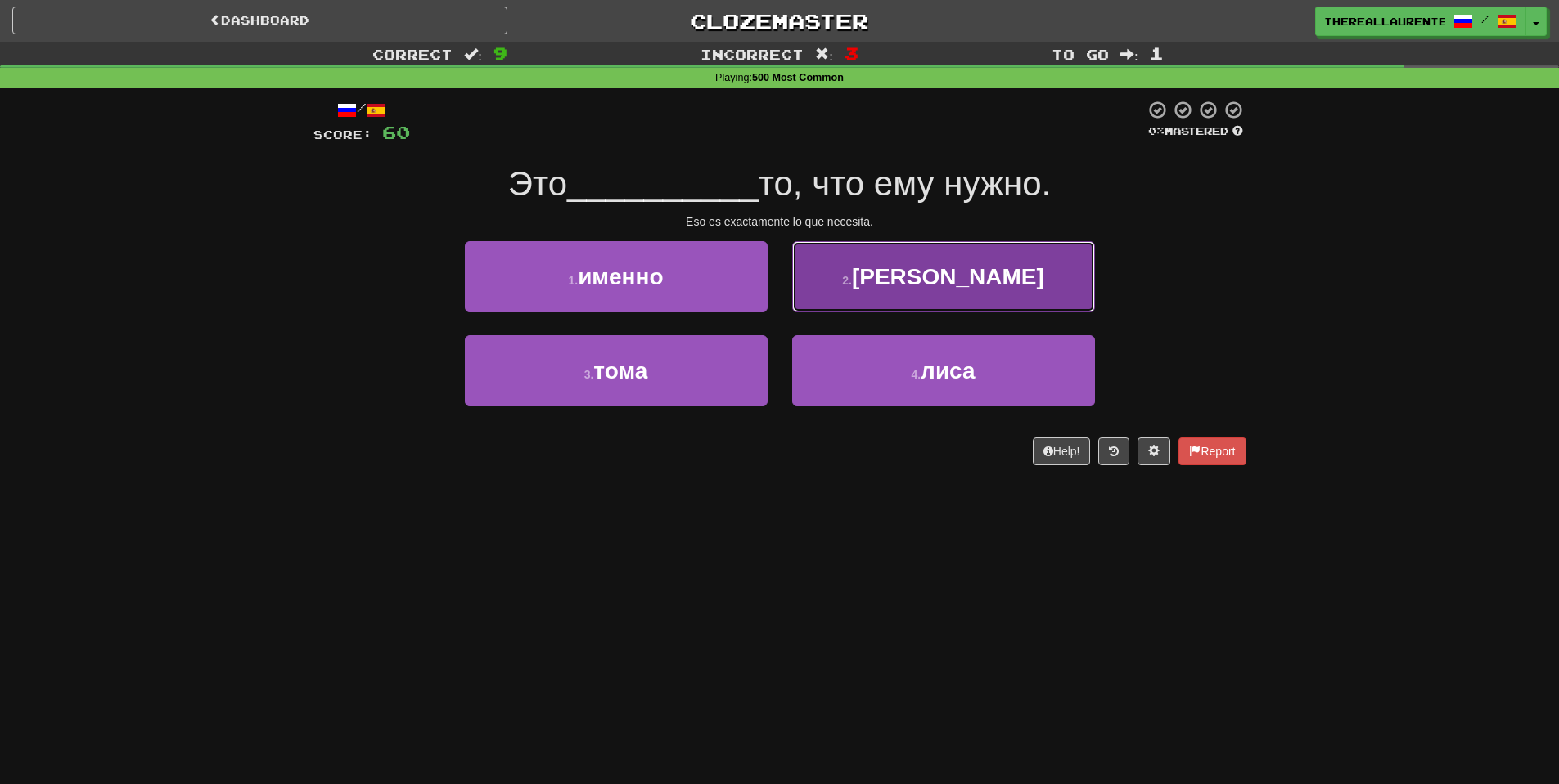
click at [971, 274] on span "моше" at bounding box center [948, 277] width 193 height 26
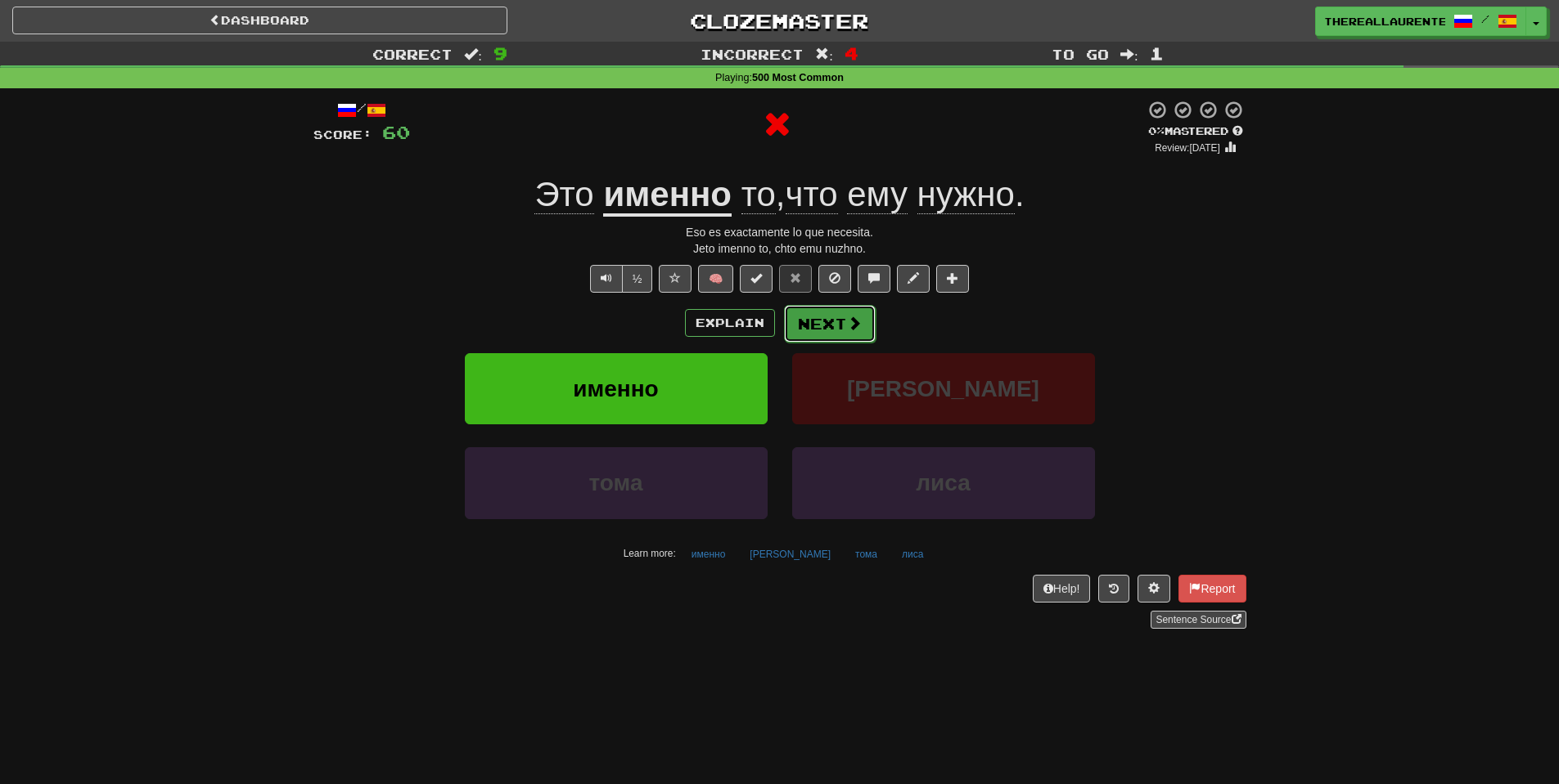
click at [821, 318] on button "Next" at bounding box center [830, 324] width 92 height 38
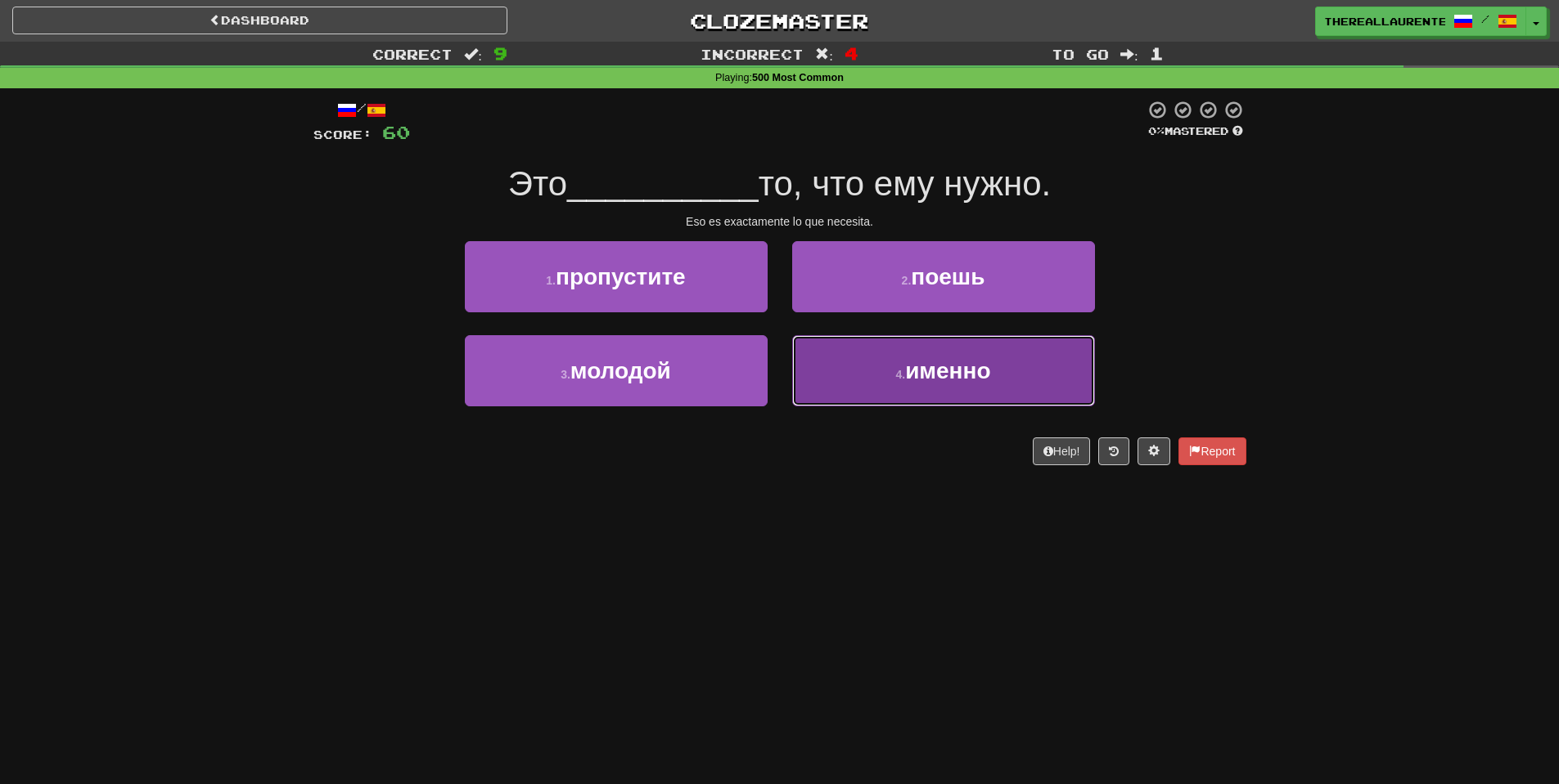
click at [969, 364] on span "именно" at bounding box center [948, 370] width 85 height 26
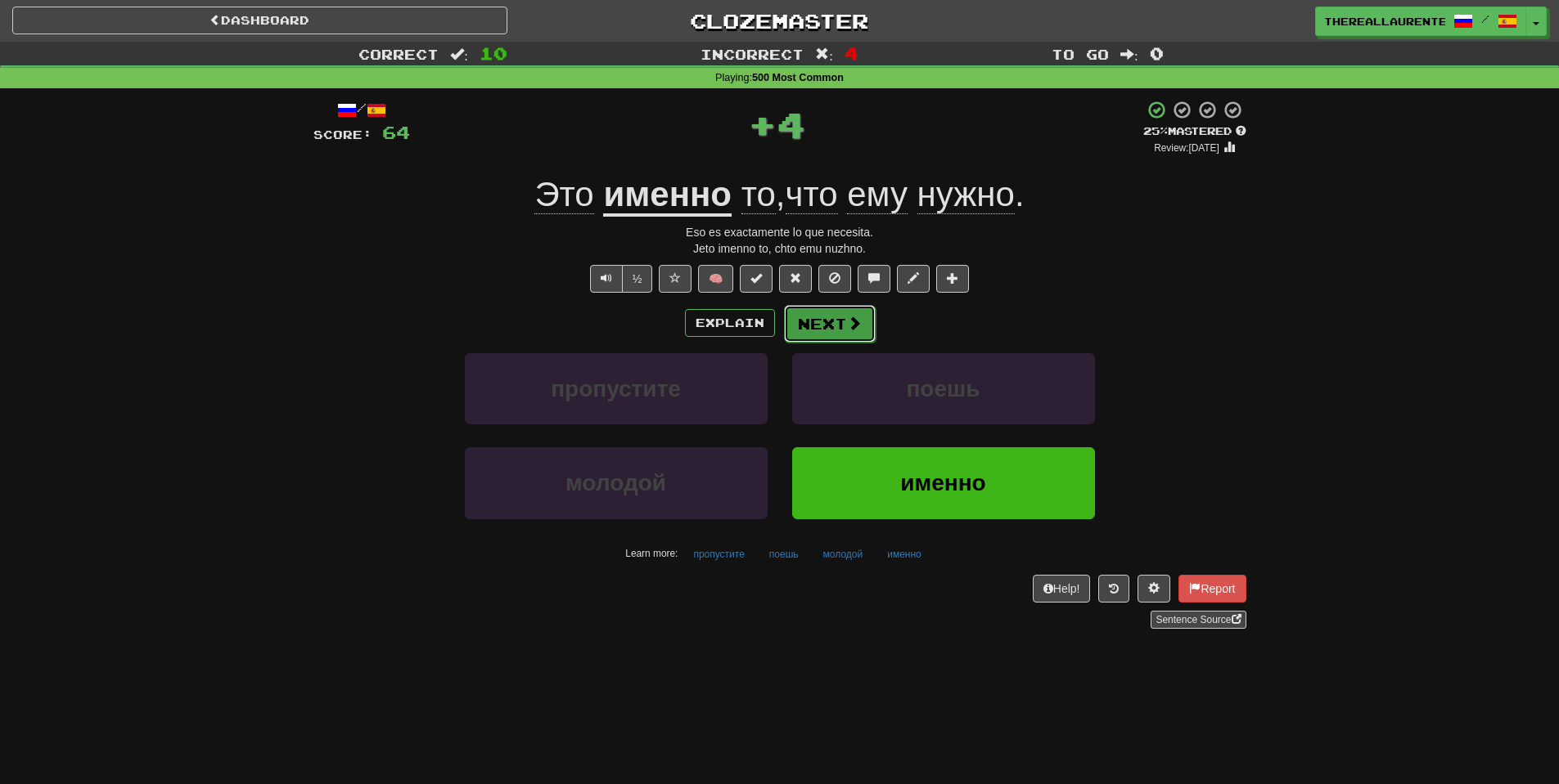
click at [865, 316] on button "Next" at bounding box center [830, 324] width 92 height 38
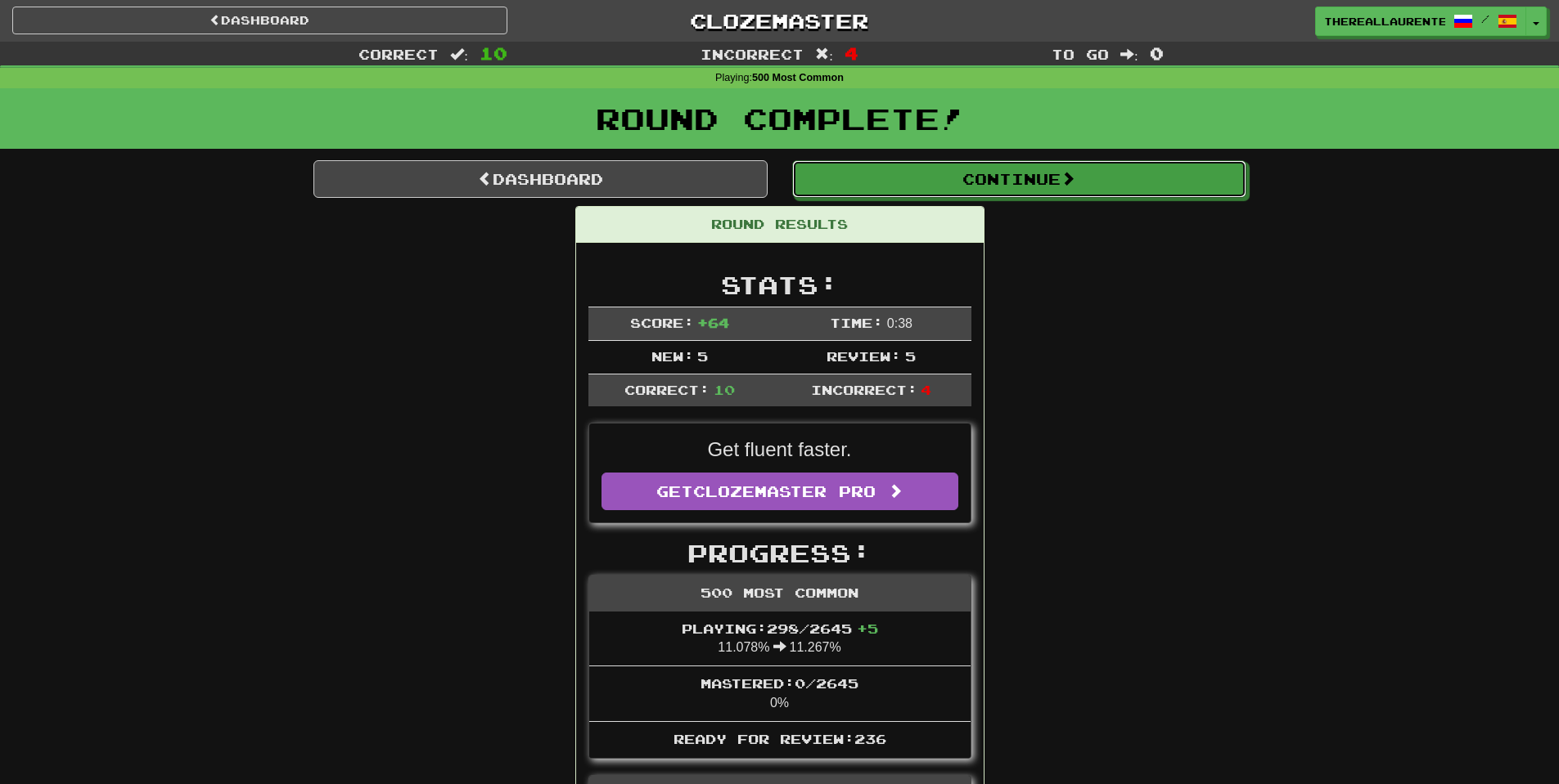
drag, startPoint x: 1071, startPoint y: 178, endPoint x: 1035, endPoint y: 185, distance: 36.7
click at [1070, 179] on span at bounding box center [1068, 179] width 15 height 15
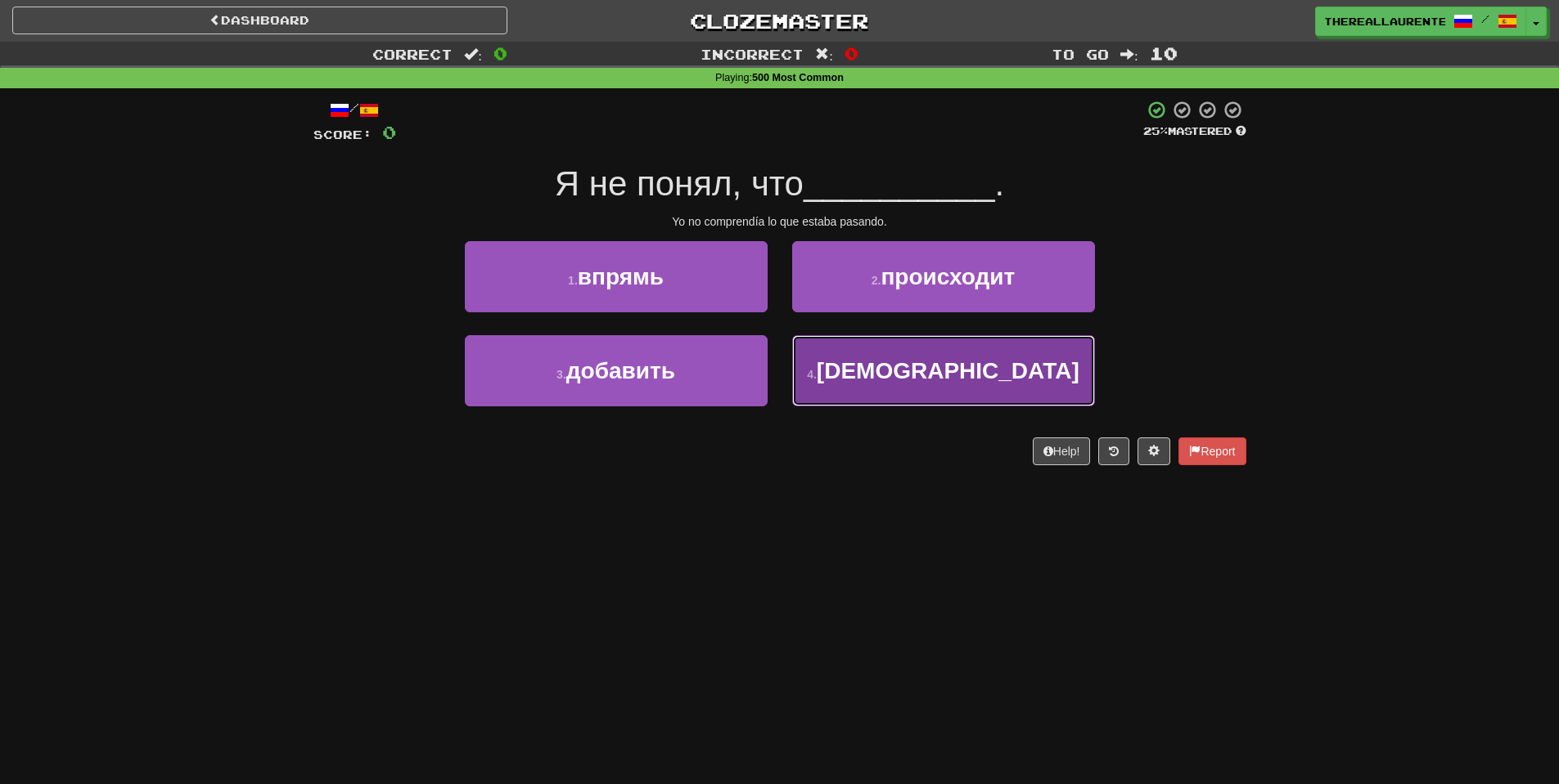
click at [918, 383] on span "евреи" at bounding box center [948, 370] width 263 height 26
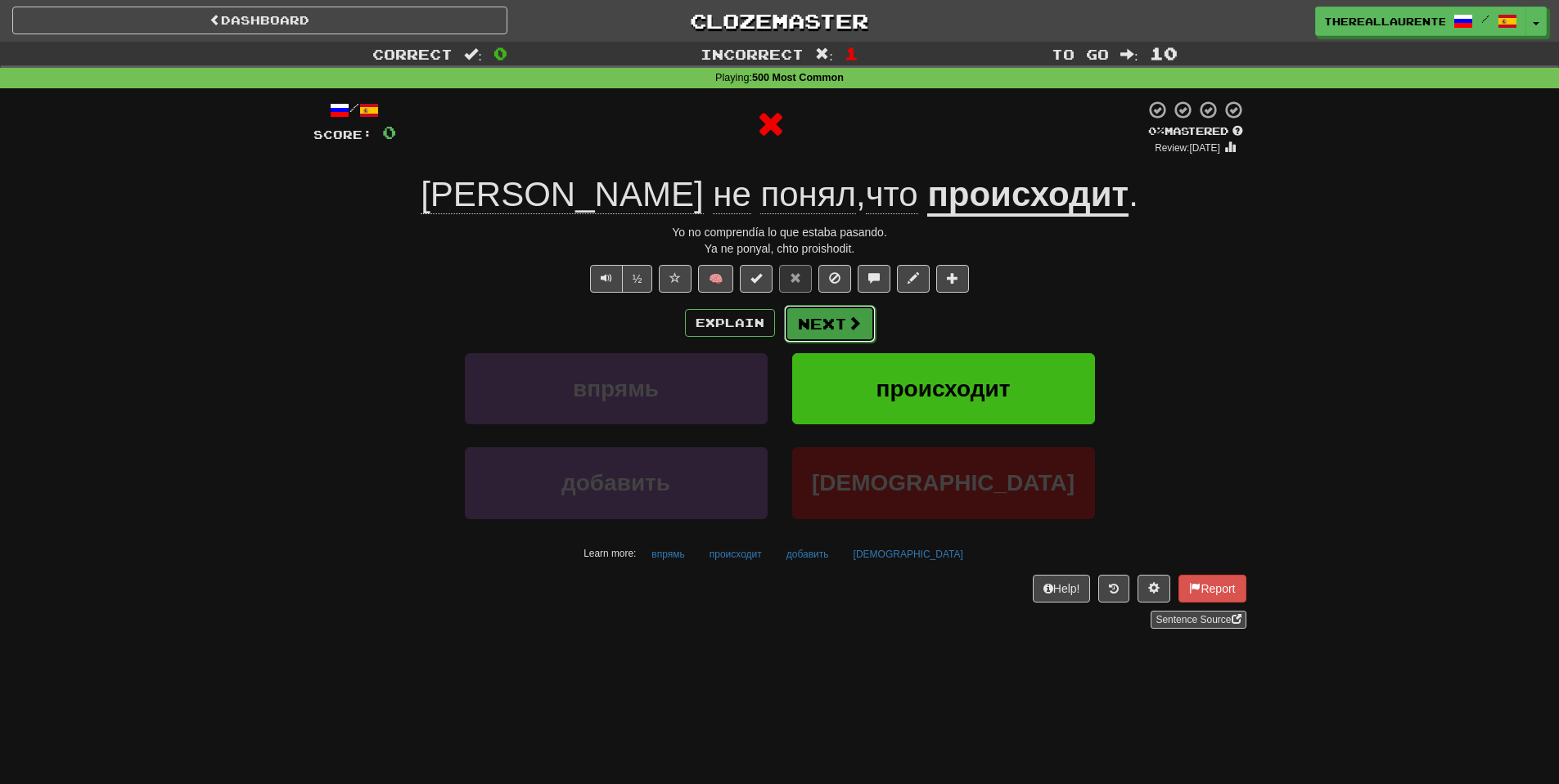
click at [842, 319] on button "Next" at bounding box center [830, 324] width 92 height 38
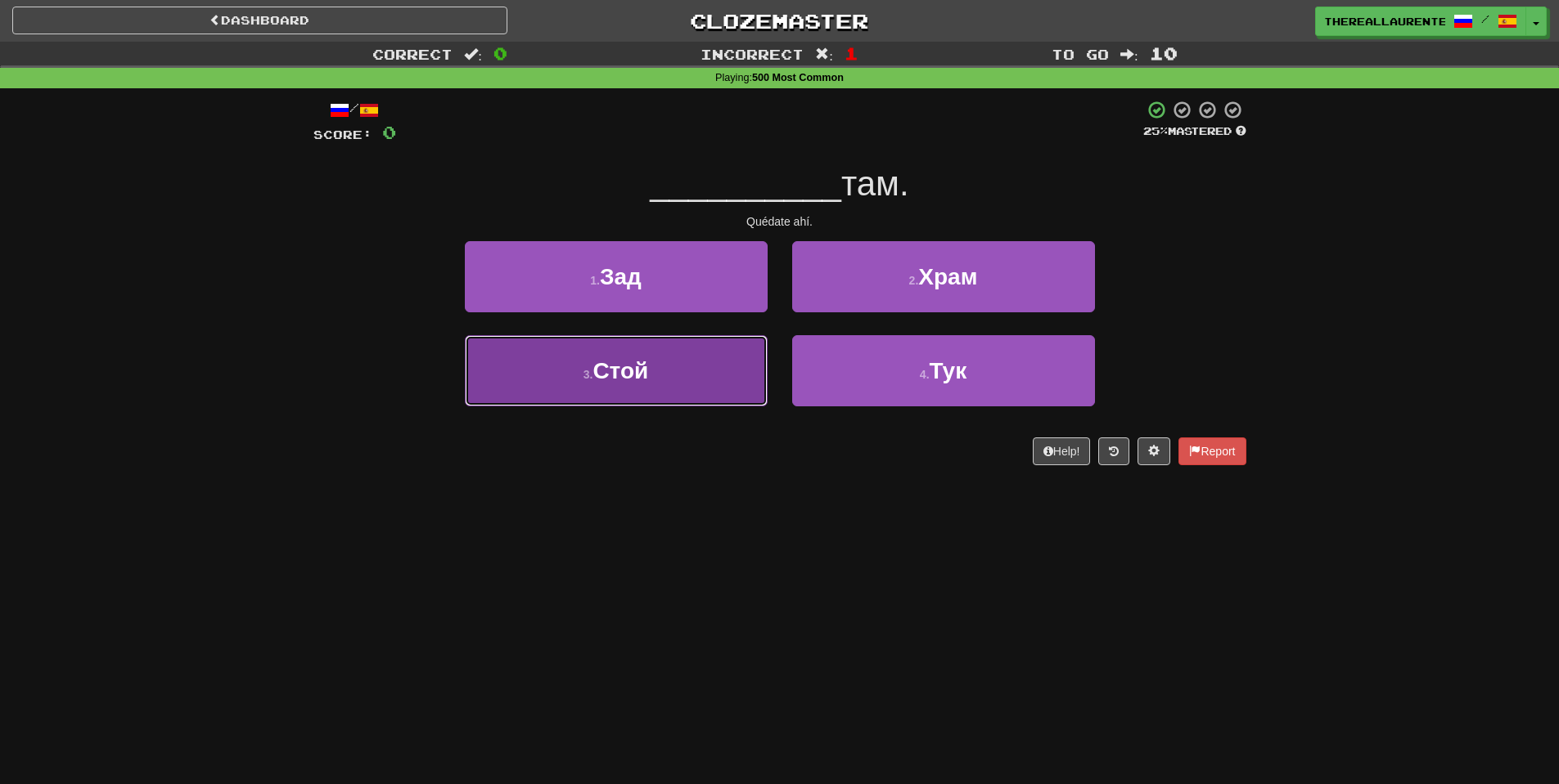
click at [606, 363] on span "Стой" at bounding box center [620, 370] width 56 height 26
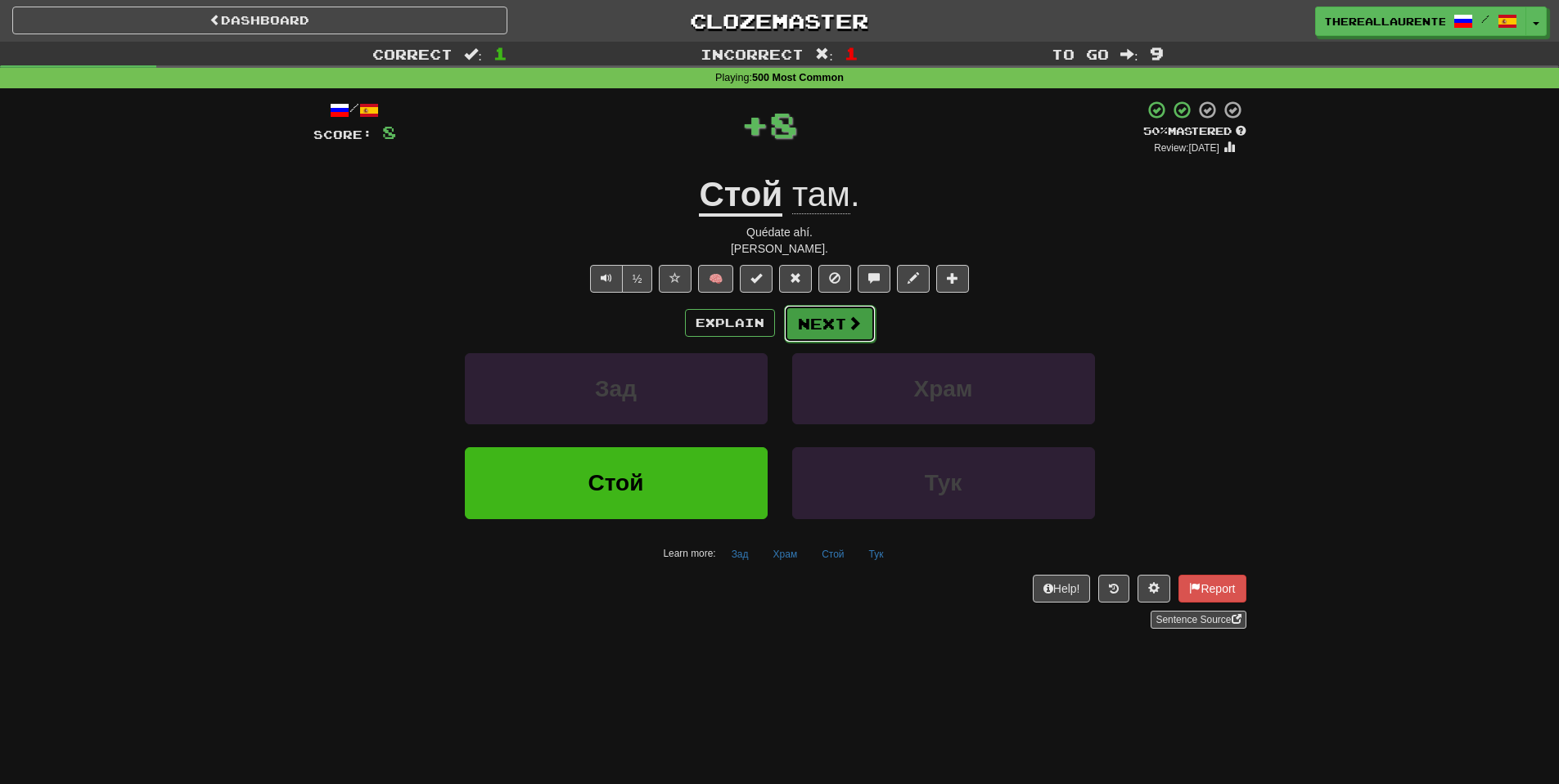
click at [853, 329] on span at bounding box center [854, 323] width 15 height 15
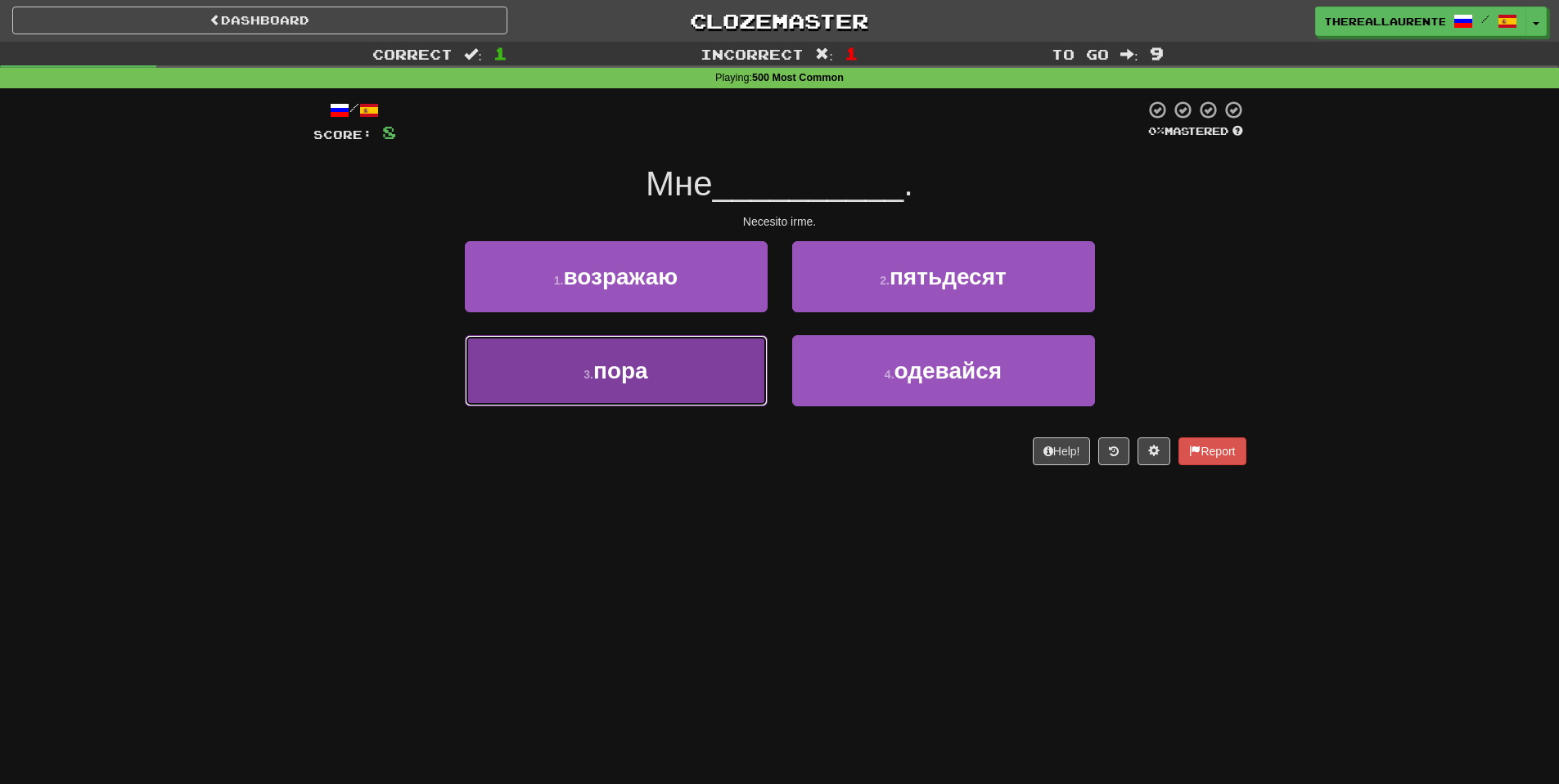
click at [638, 370] on span "пора" at bounding box center [621, 370] width 55 height 26
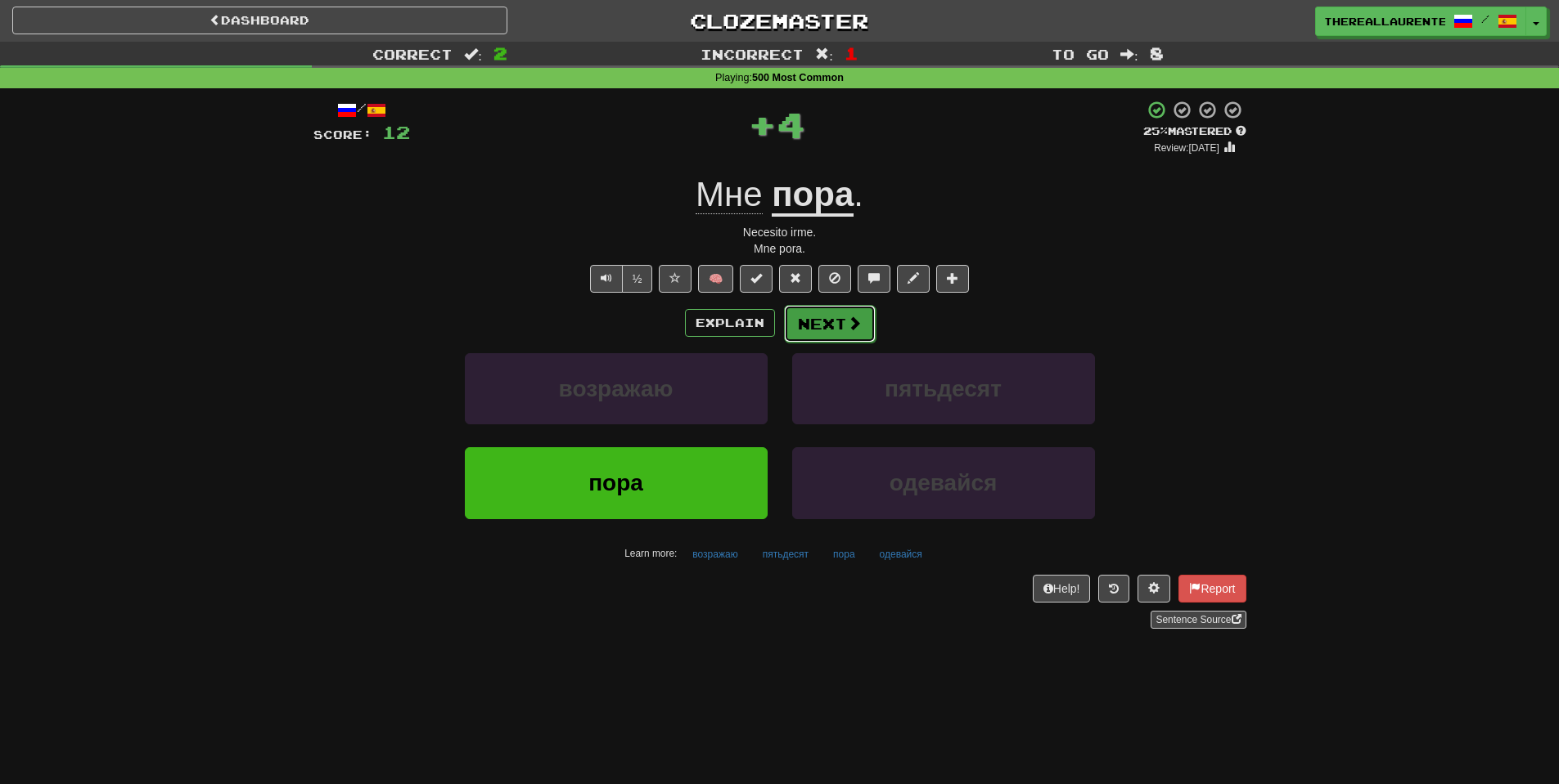
click at [844, 330] on button "Next" at bounding box center [830, 324] width 92 height 38
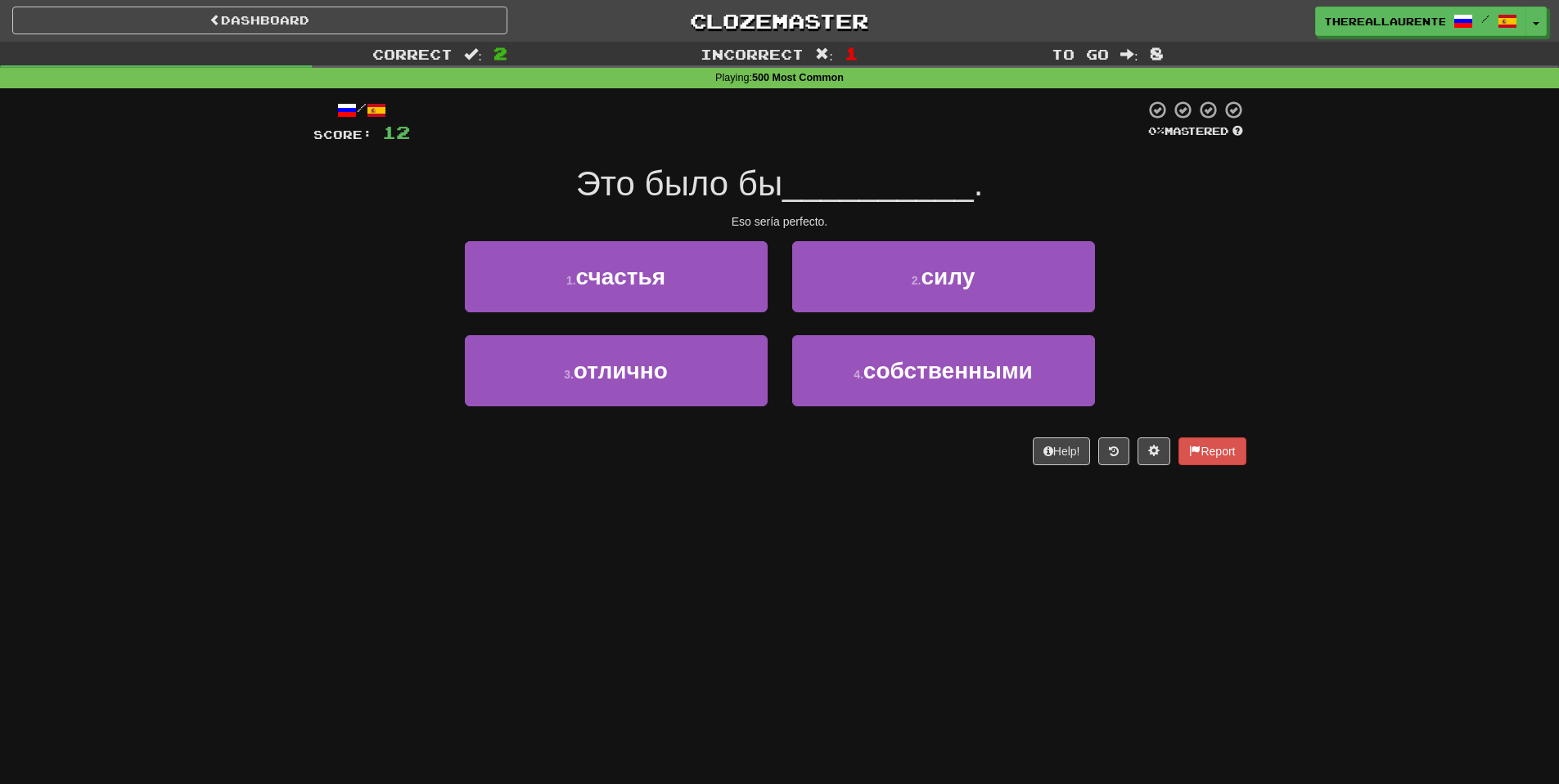
click at [968, 323] on div "2 . силу" at bounding box center [943, 288] width 327 height 94
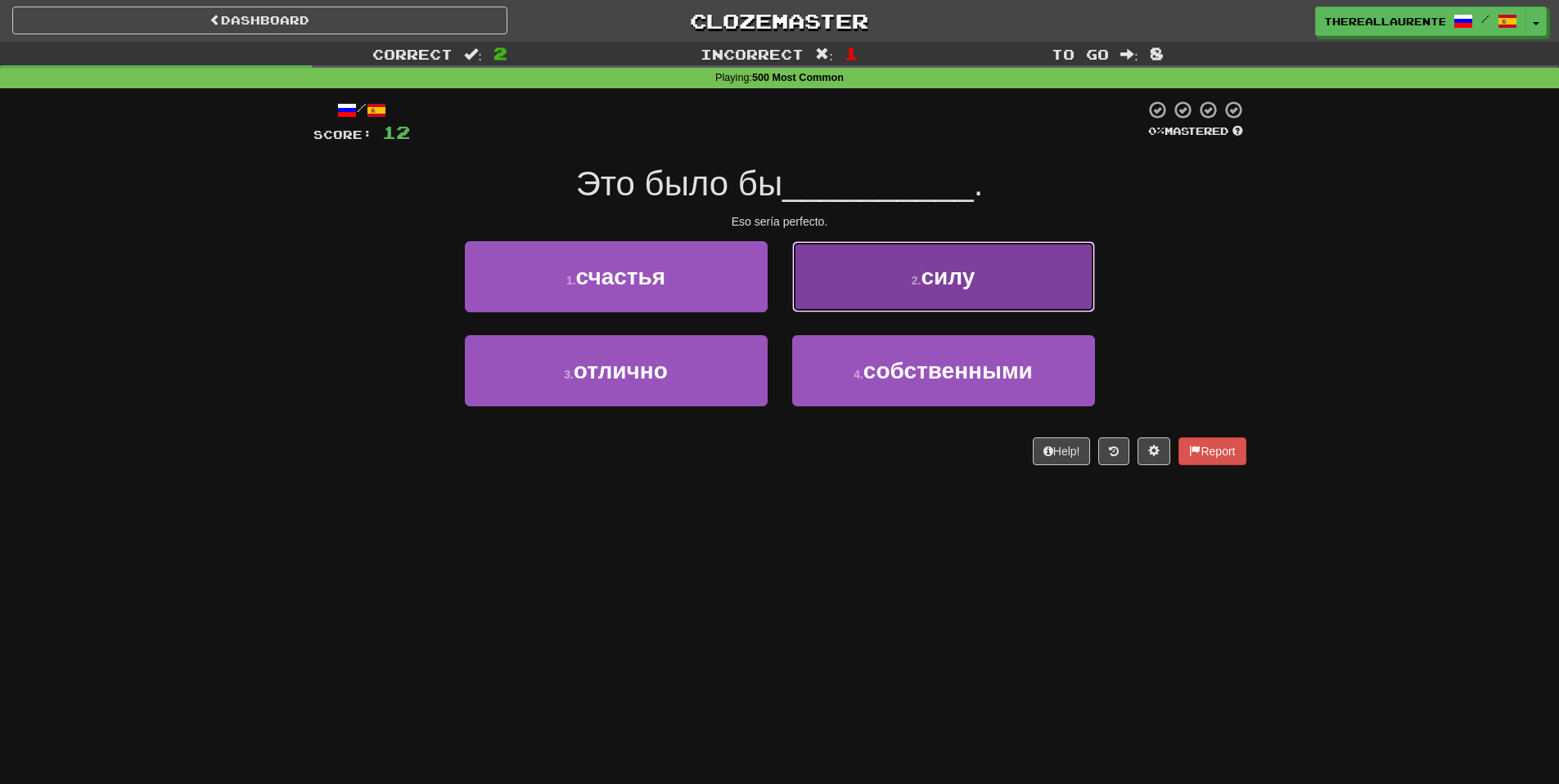
drag, startPoint x: 977, startPoint y: 296, endPoint x: 857, endPoint y: 303, distance: 120.2
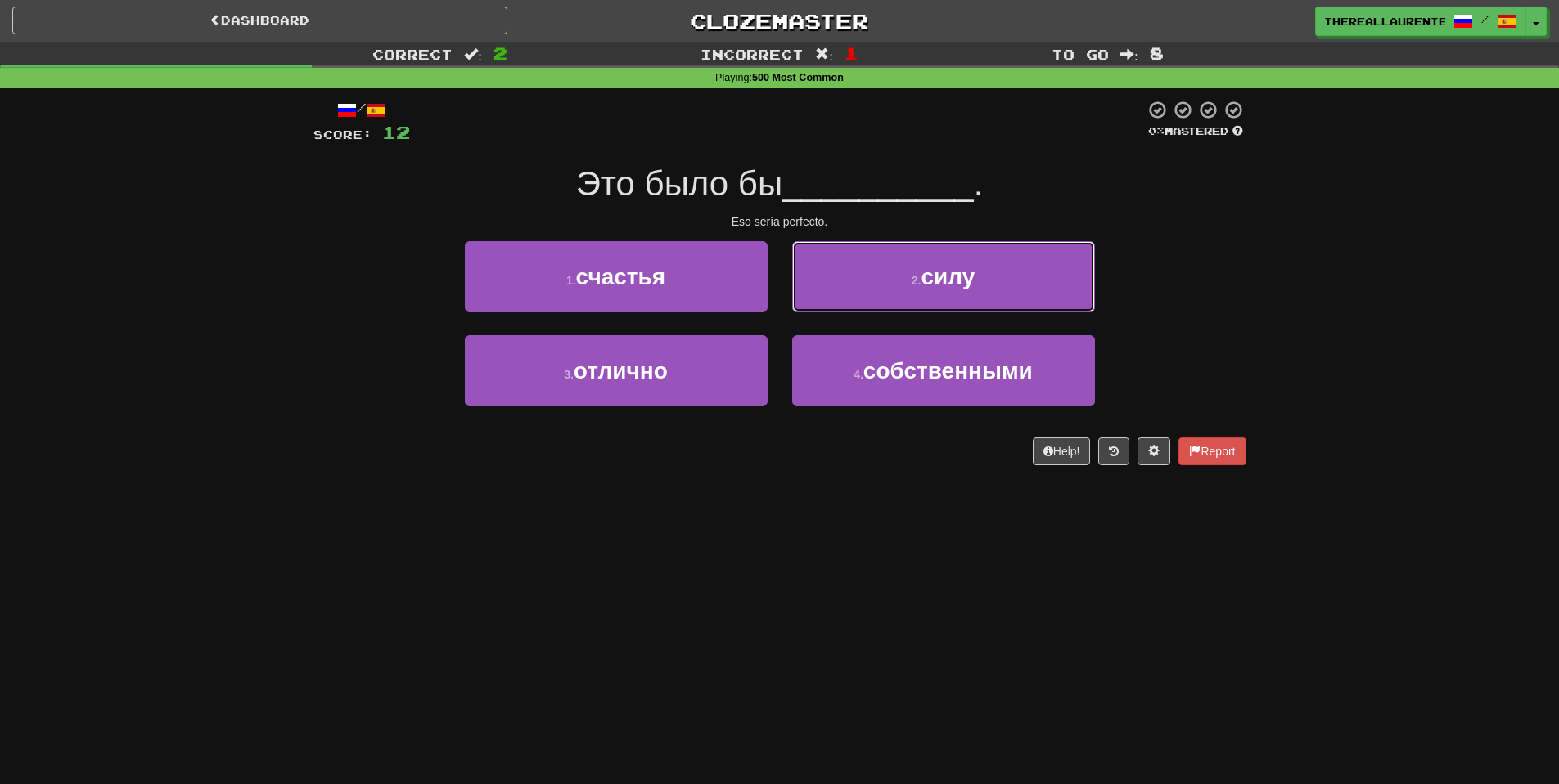
click at [973, 297] on button "2 . силу" at bounding box center [943, 276] width 302 height 71
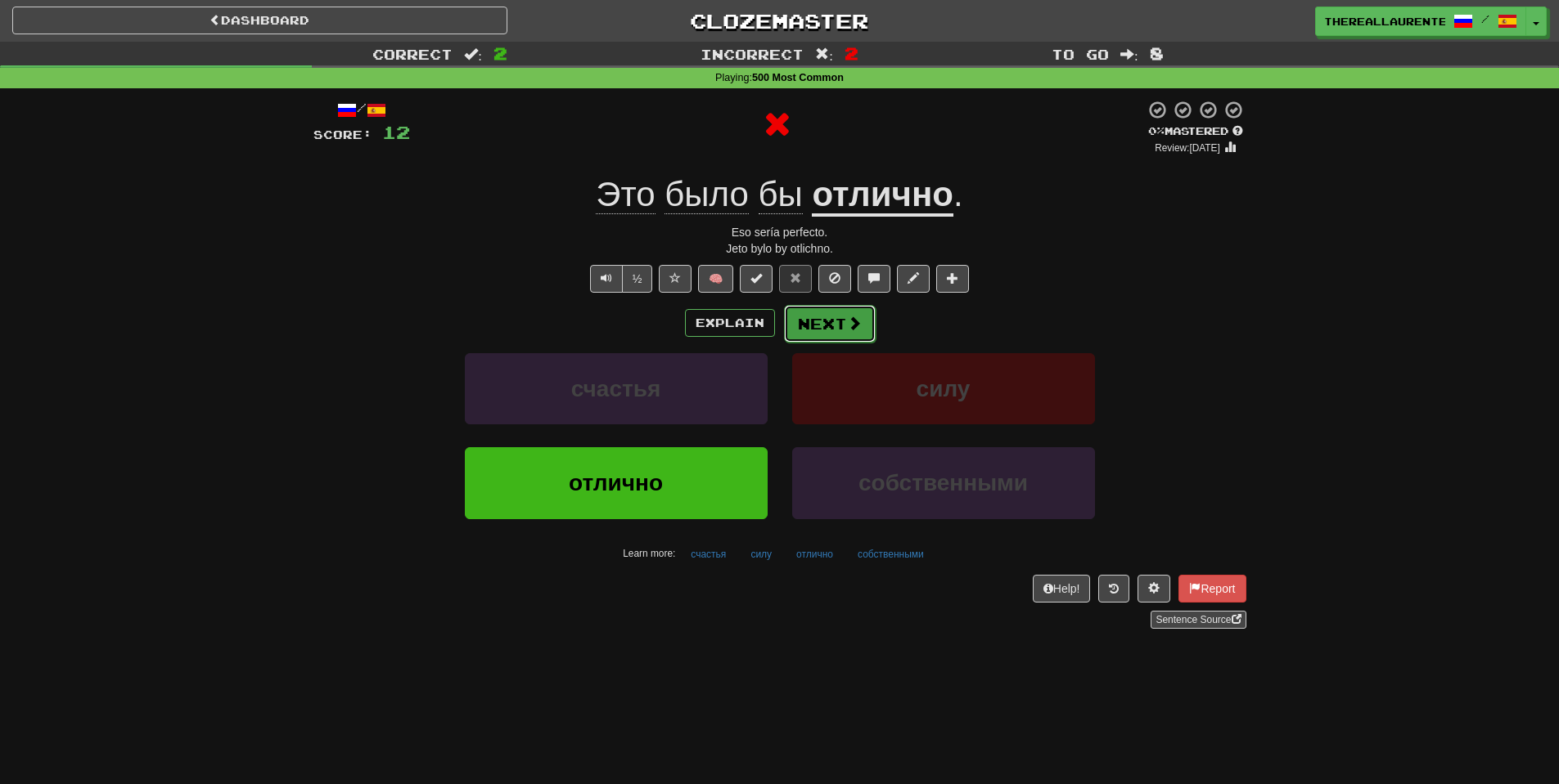
click at [834, 333] on button "Next" at bounding box center [830, 324] width 92 height 38
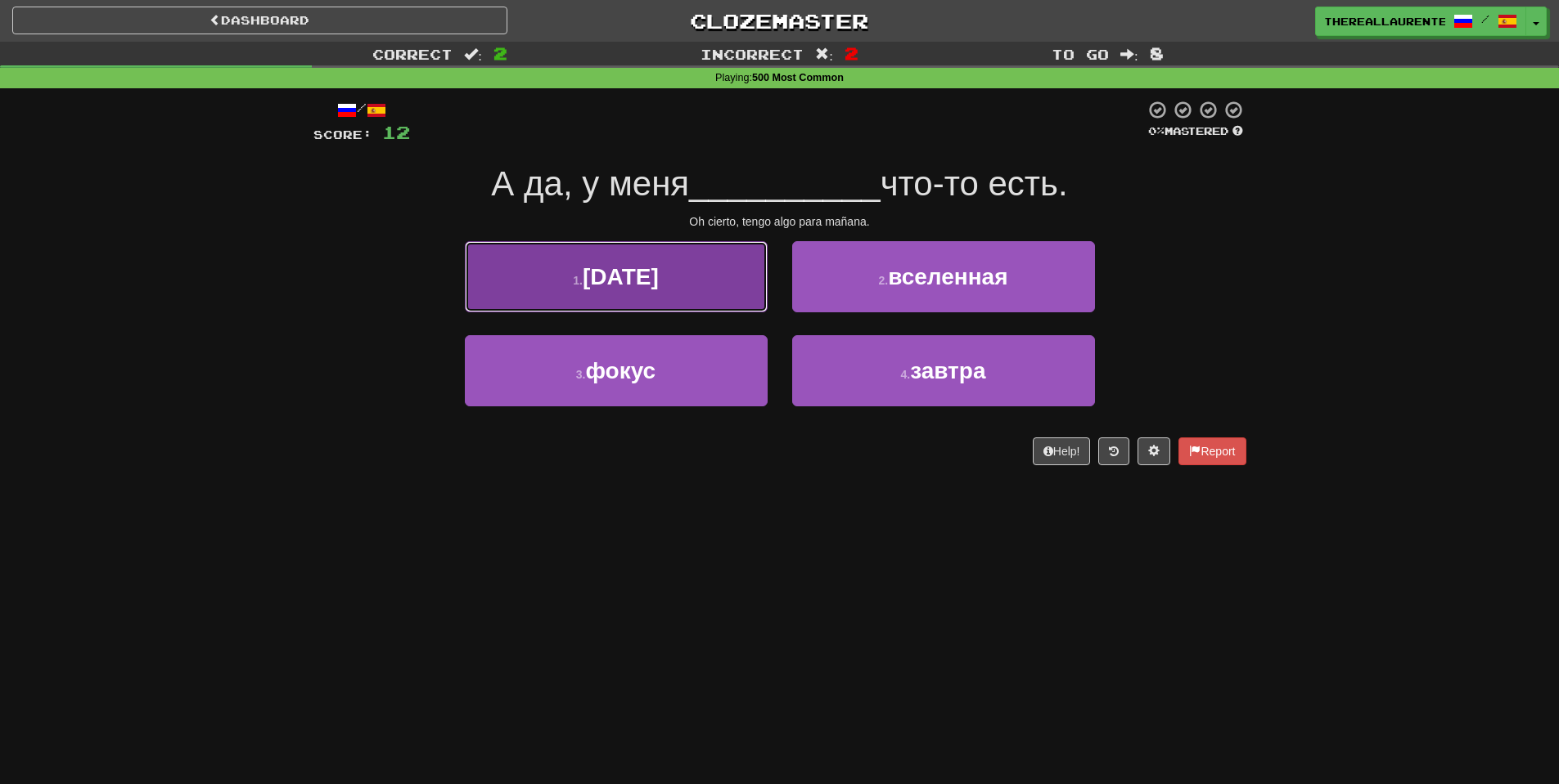
click at [681, 287] on button "1 . среда" at bounding box center [616, 276] width 302 height 71
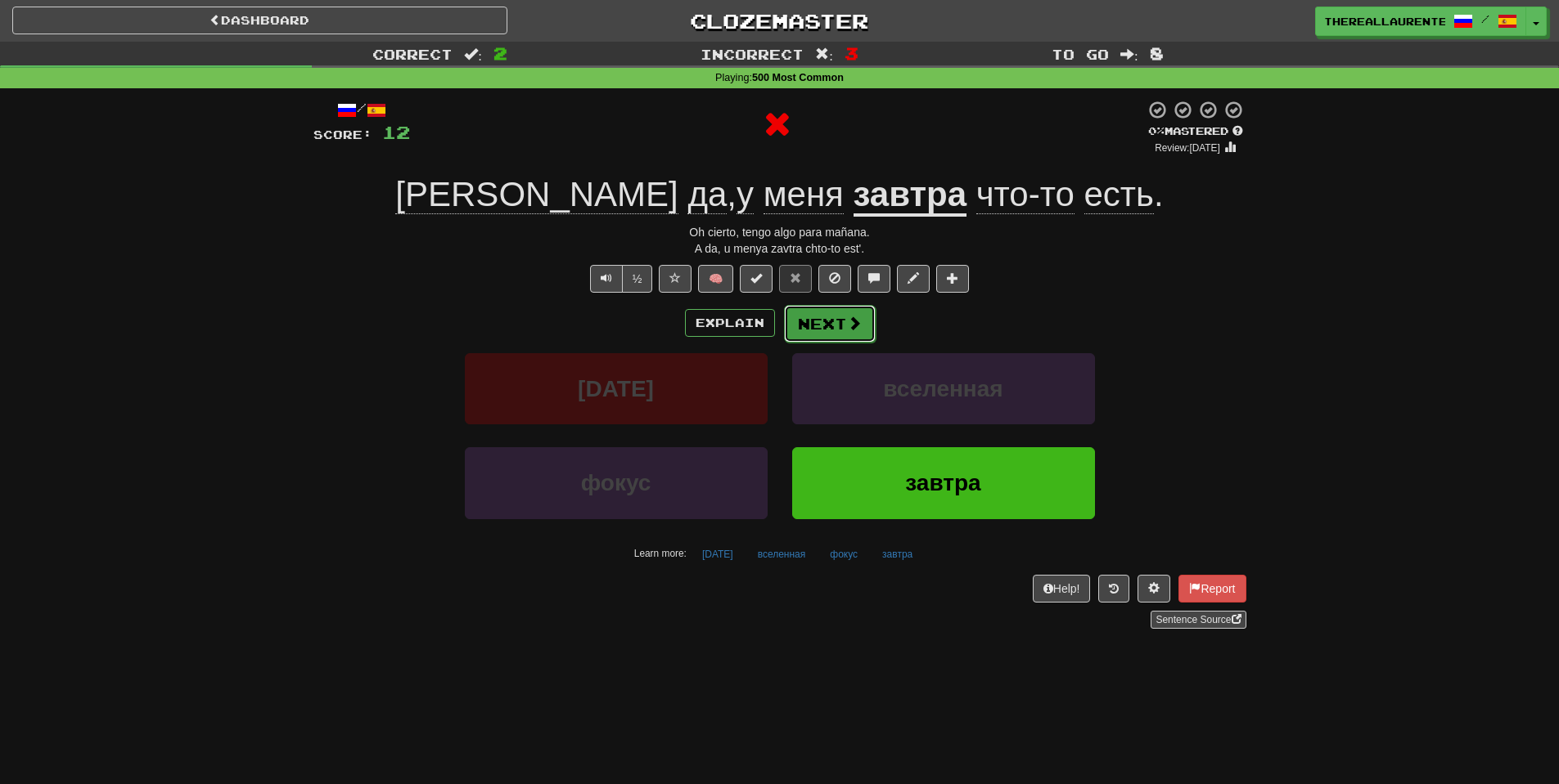
click at [840, 328] on button "Next" at bounding box center [830, 324] width 92 height 38
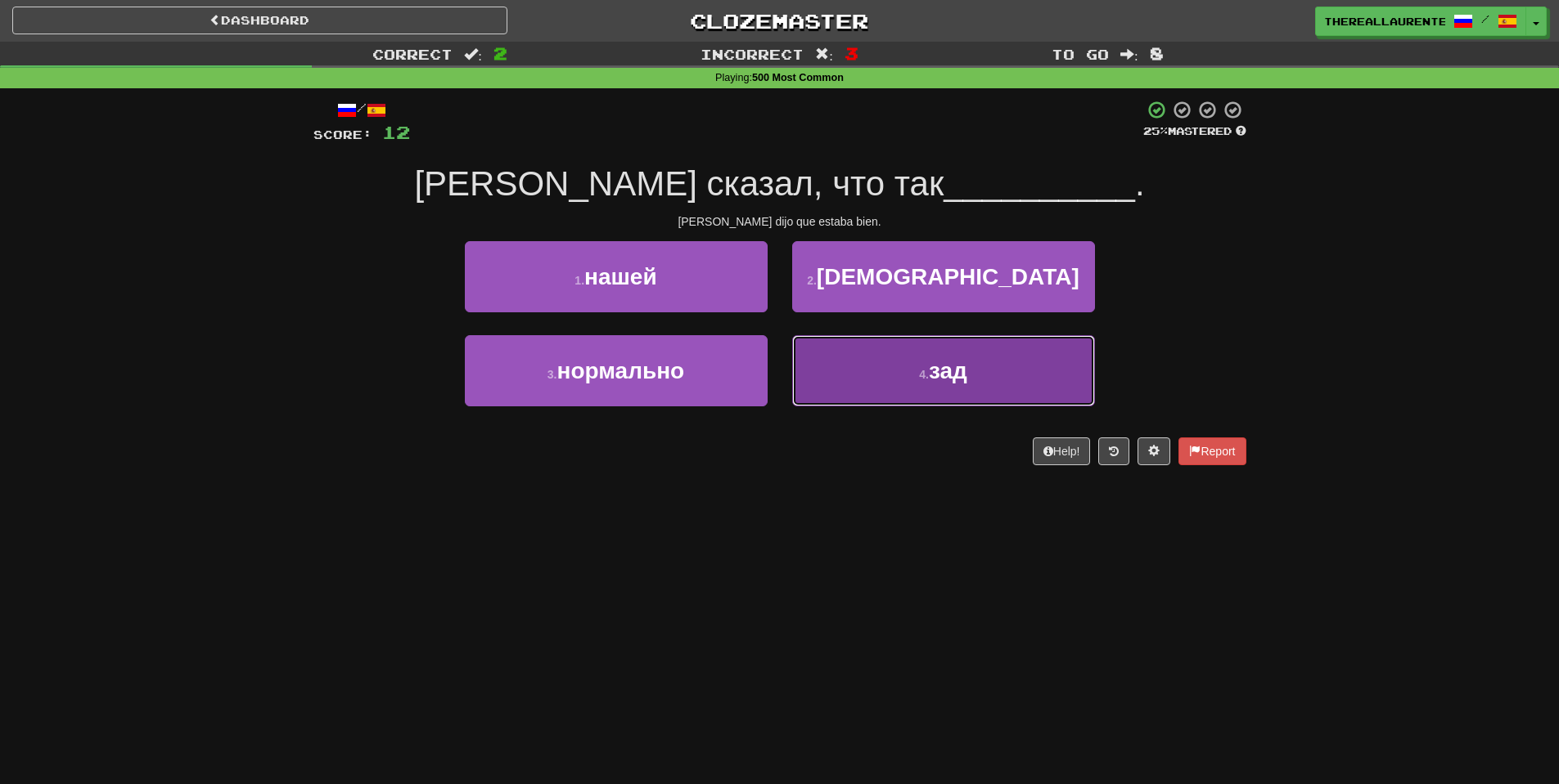
click at [902, 372] on button "4 . зад" at bounding box center [943, 370] width 302 height 71
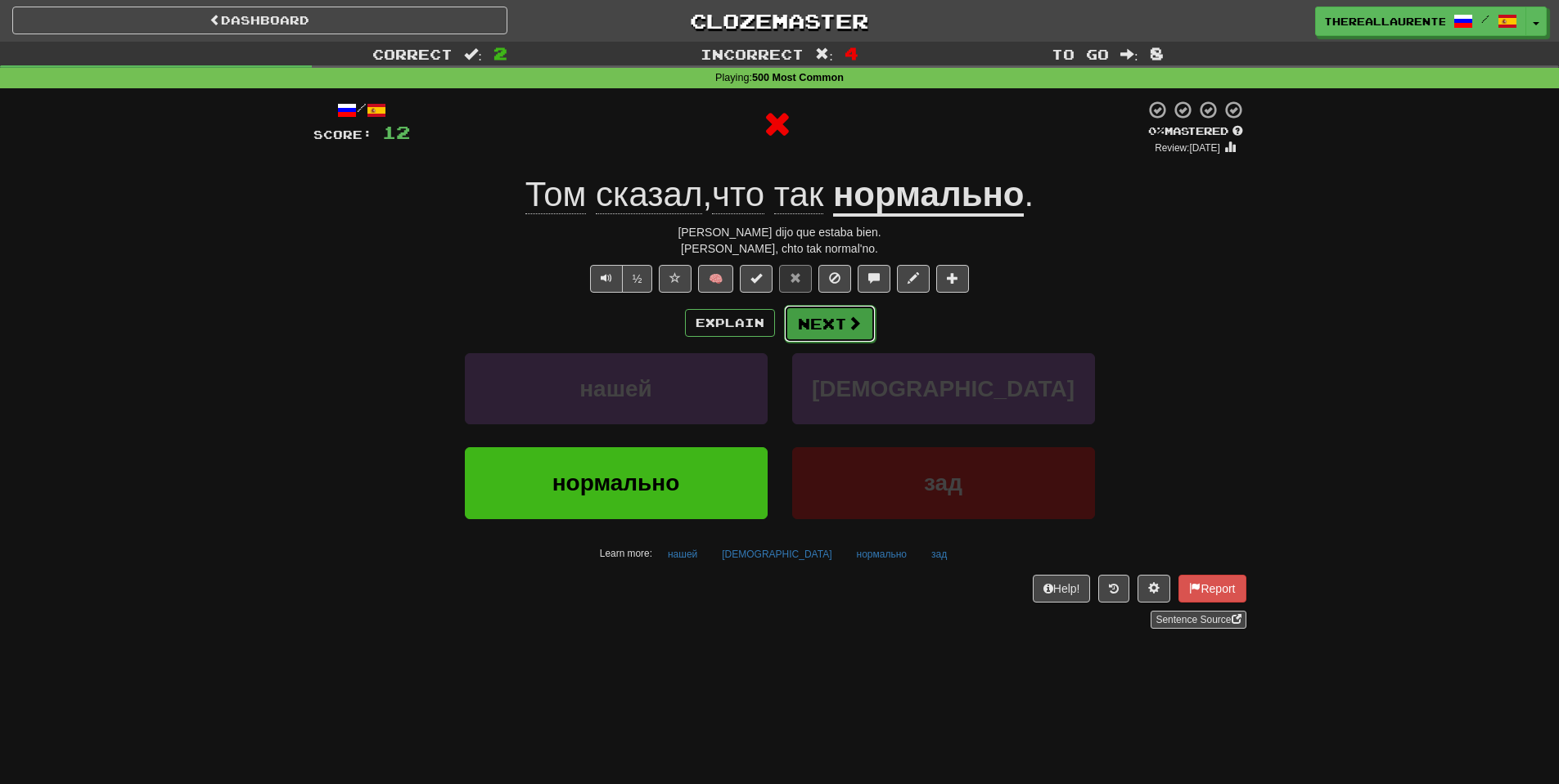
click at [844, 324] on button "Next" at bounding box center [830, 324] width 92 height 38
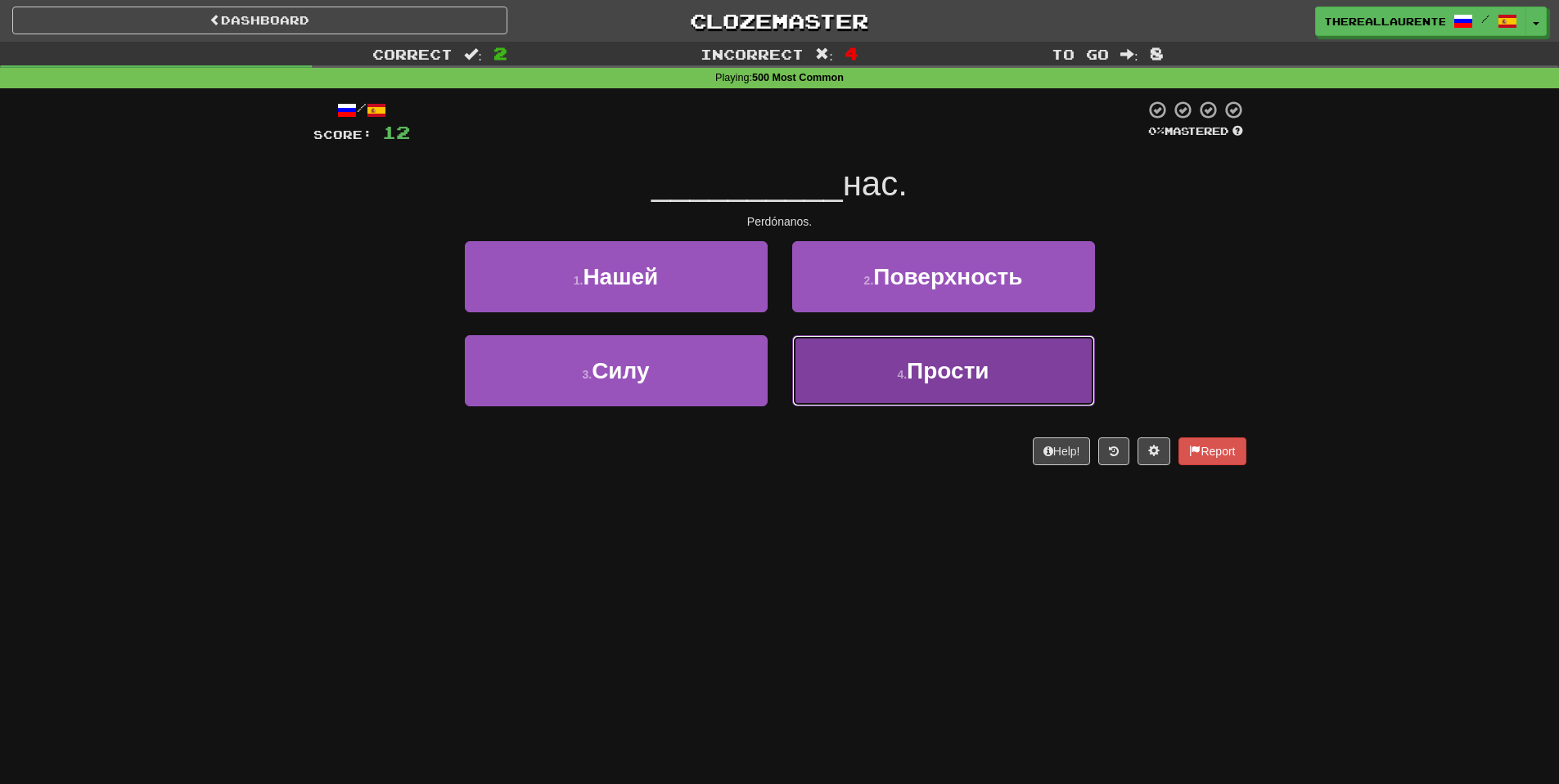
click at [900, 386] on button "4 . Прости" at bounding box center [943, 370] width 302 height 71
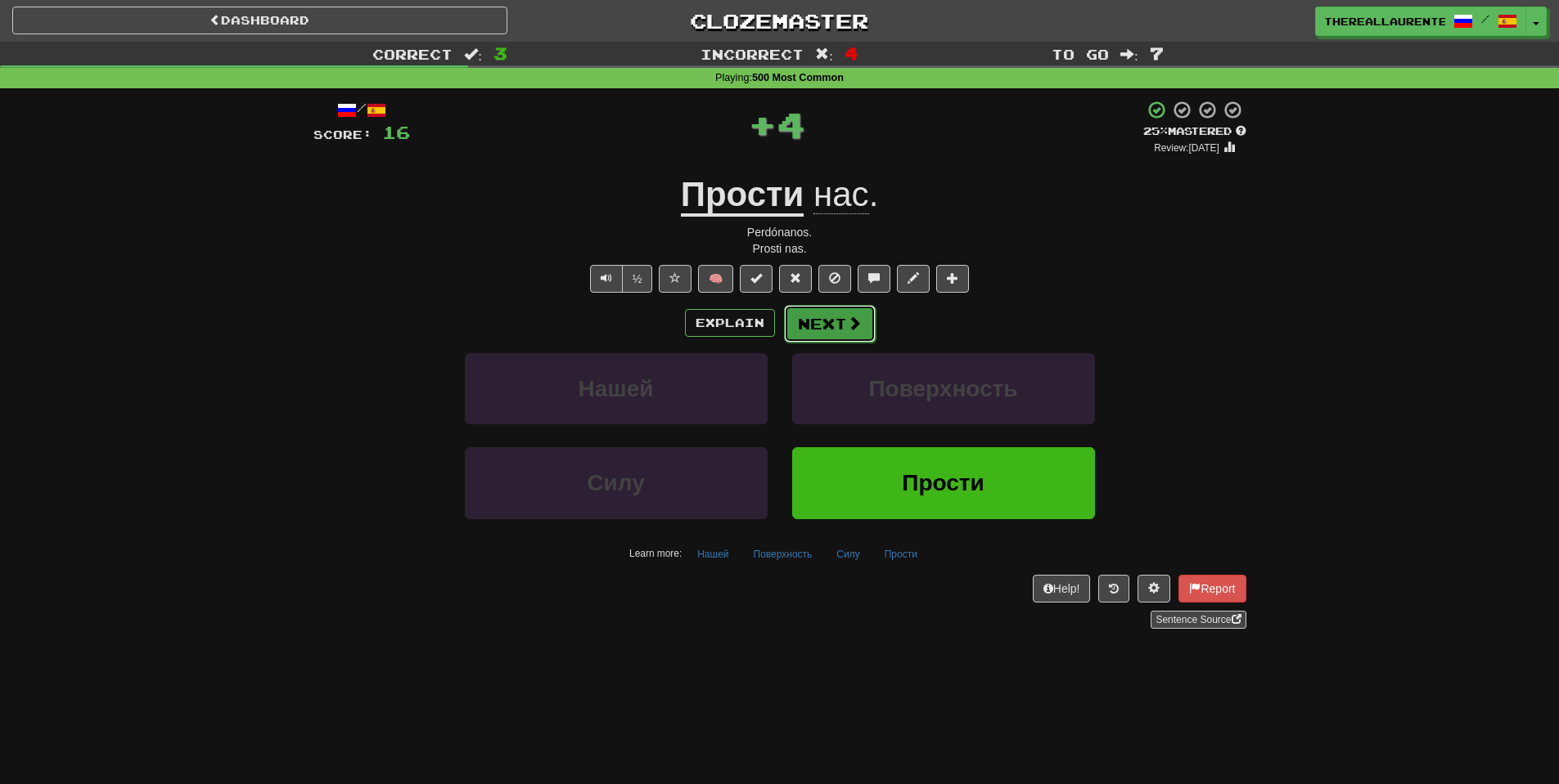
click at [831, 325] on button "Next" at bounding box center [830, 324] width 92 height 38
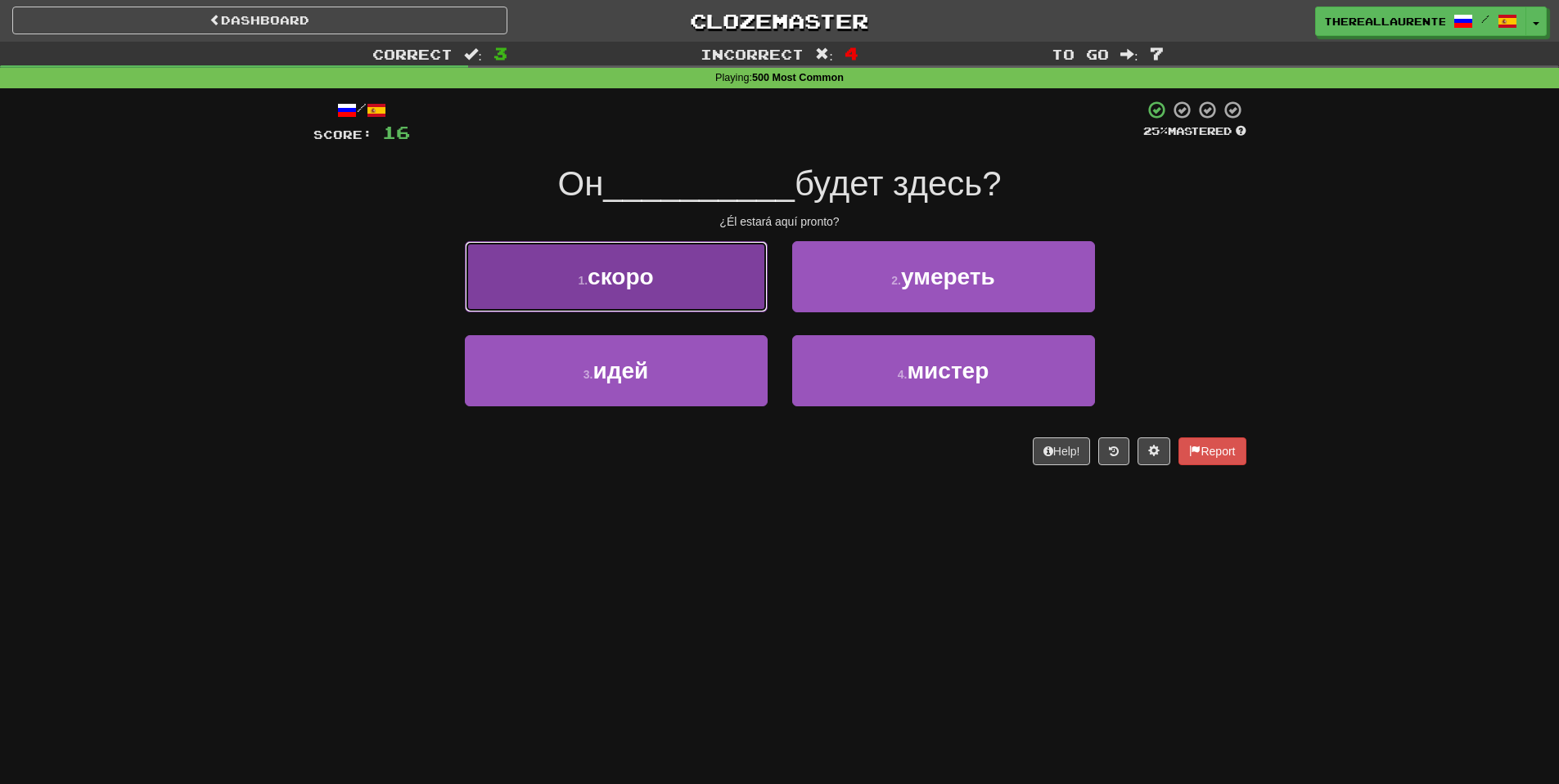
click at [663, 290] on button "1 . скоро" at bounding box center [616, 276] width 302 height 71
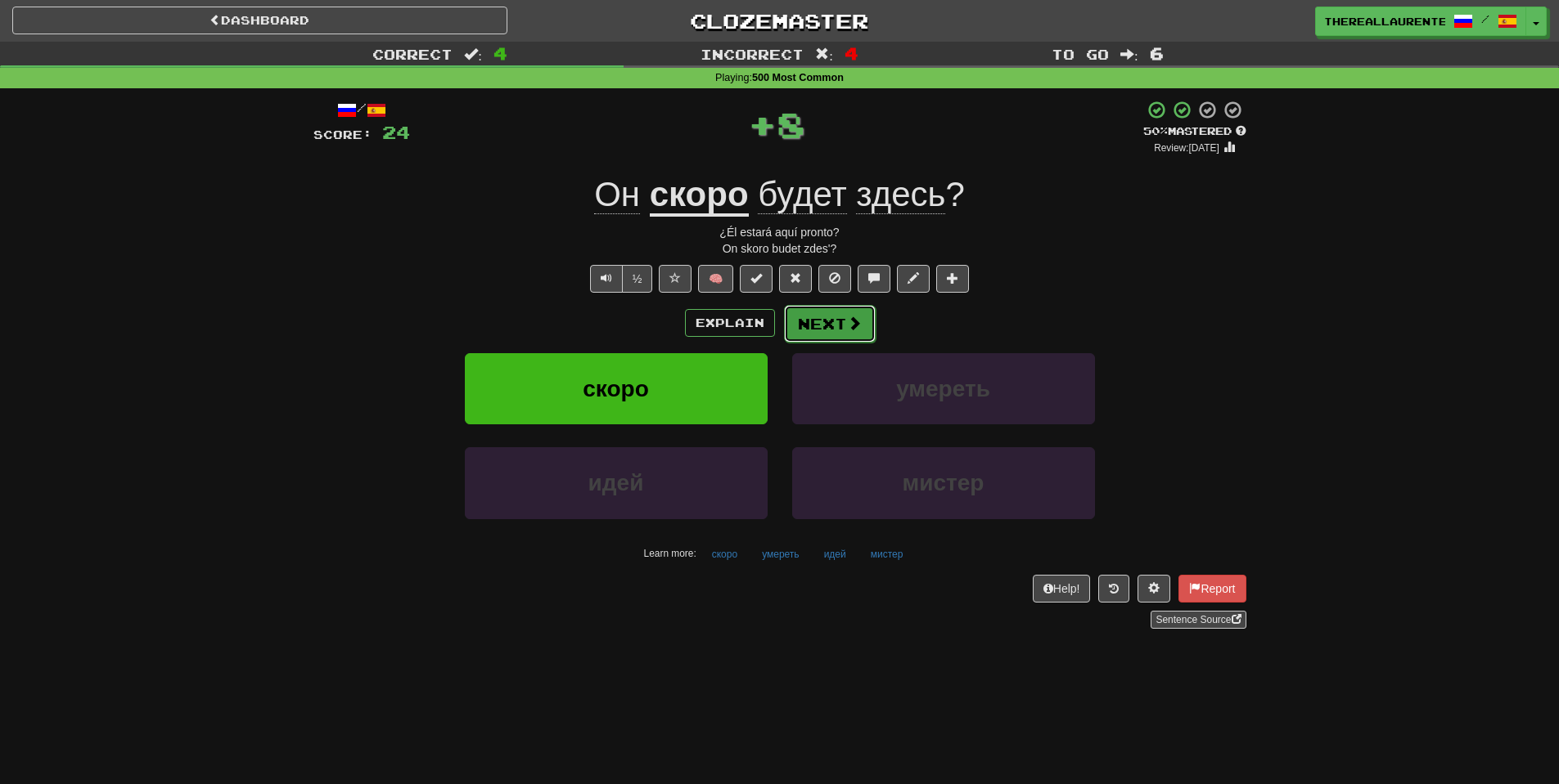
click at [847, 326] on span at bounding box center [854, 323] width 15 height 15
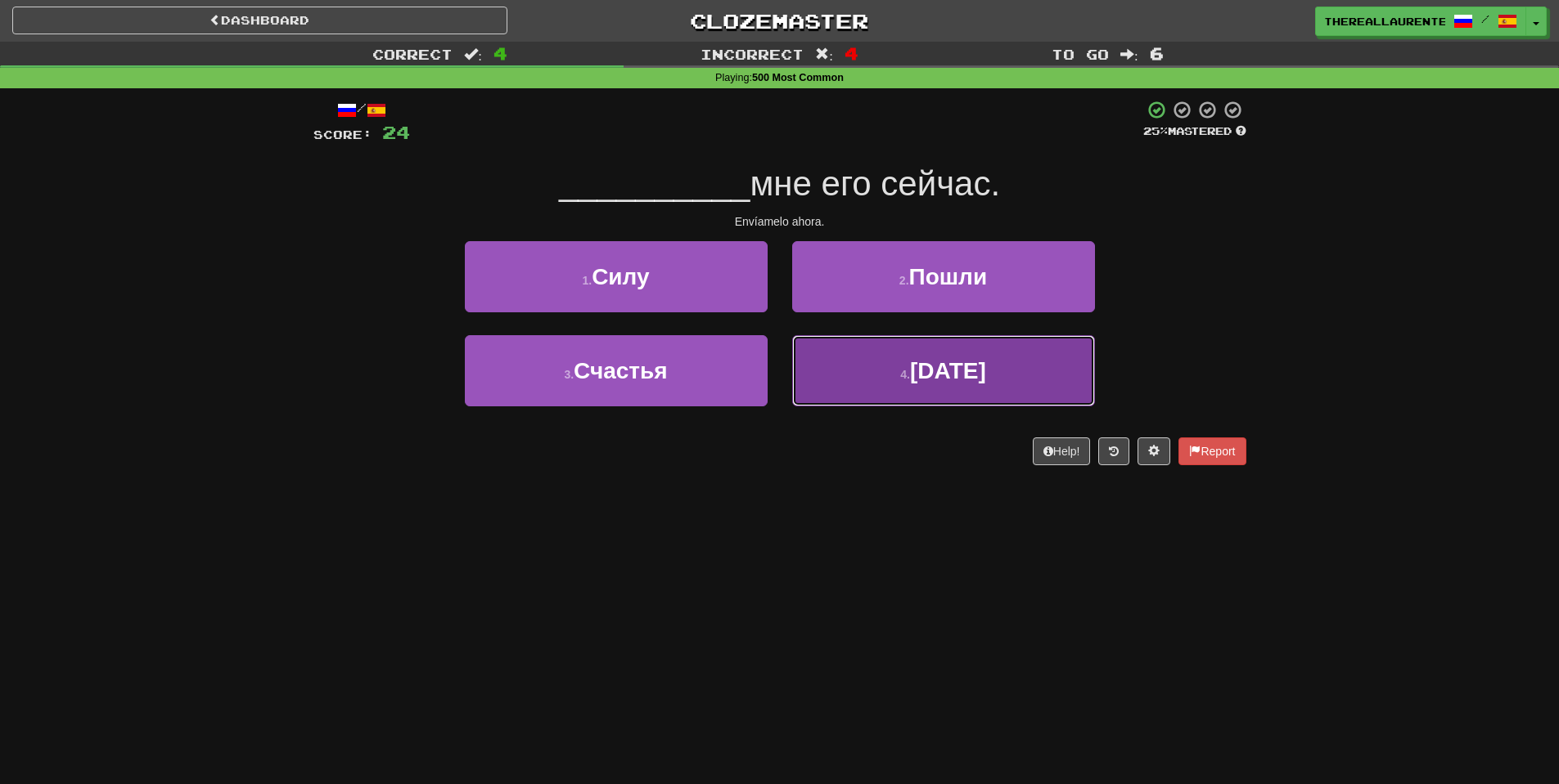
click at [893, 387] on button "4 . Среда" at bounding box center [943, 370] width 302 height 71
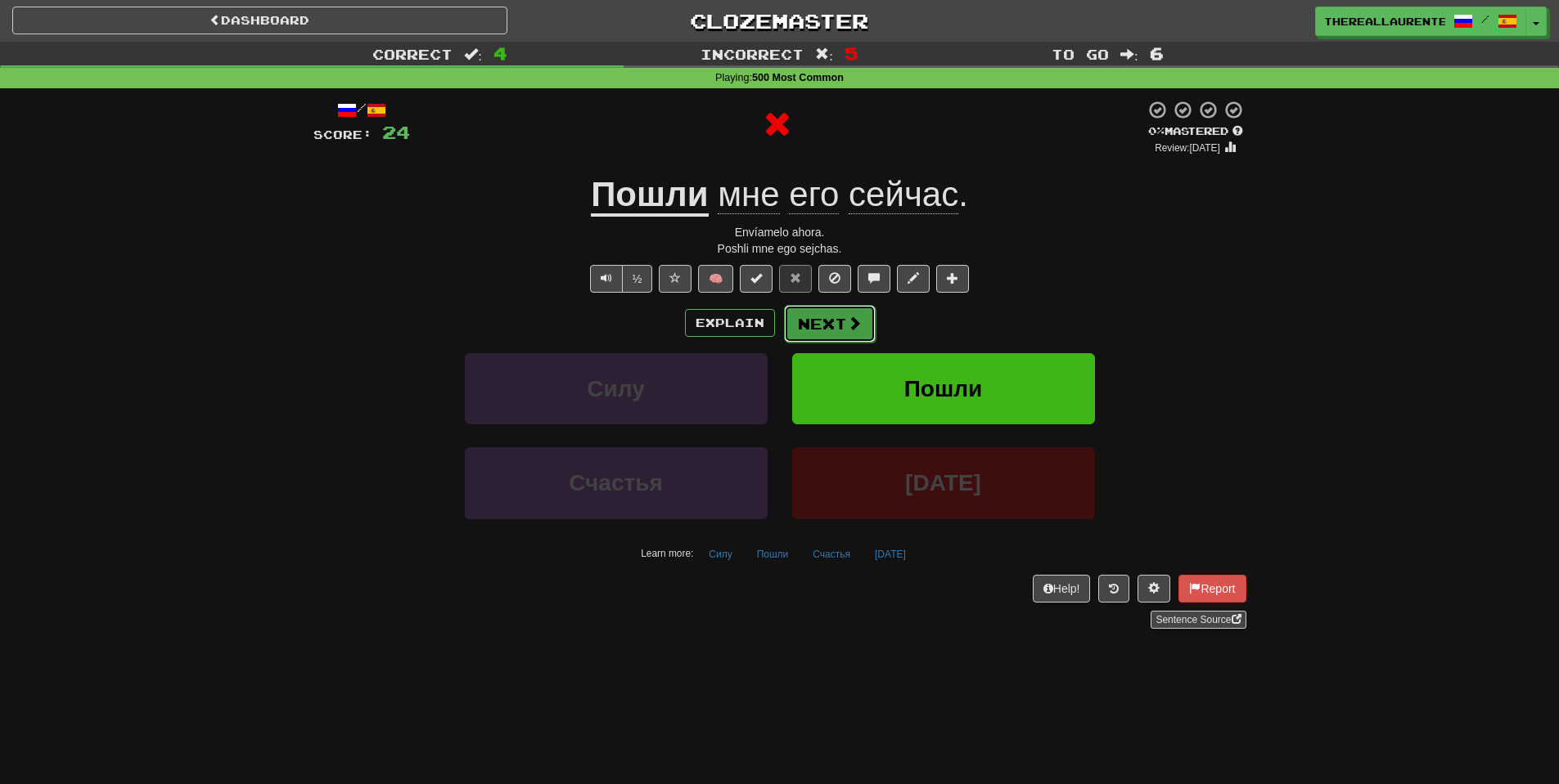
click at [812, 330] on button "Next" at bounding box center [830, 324] width 92 height 38
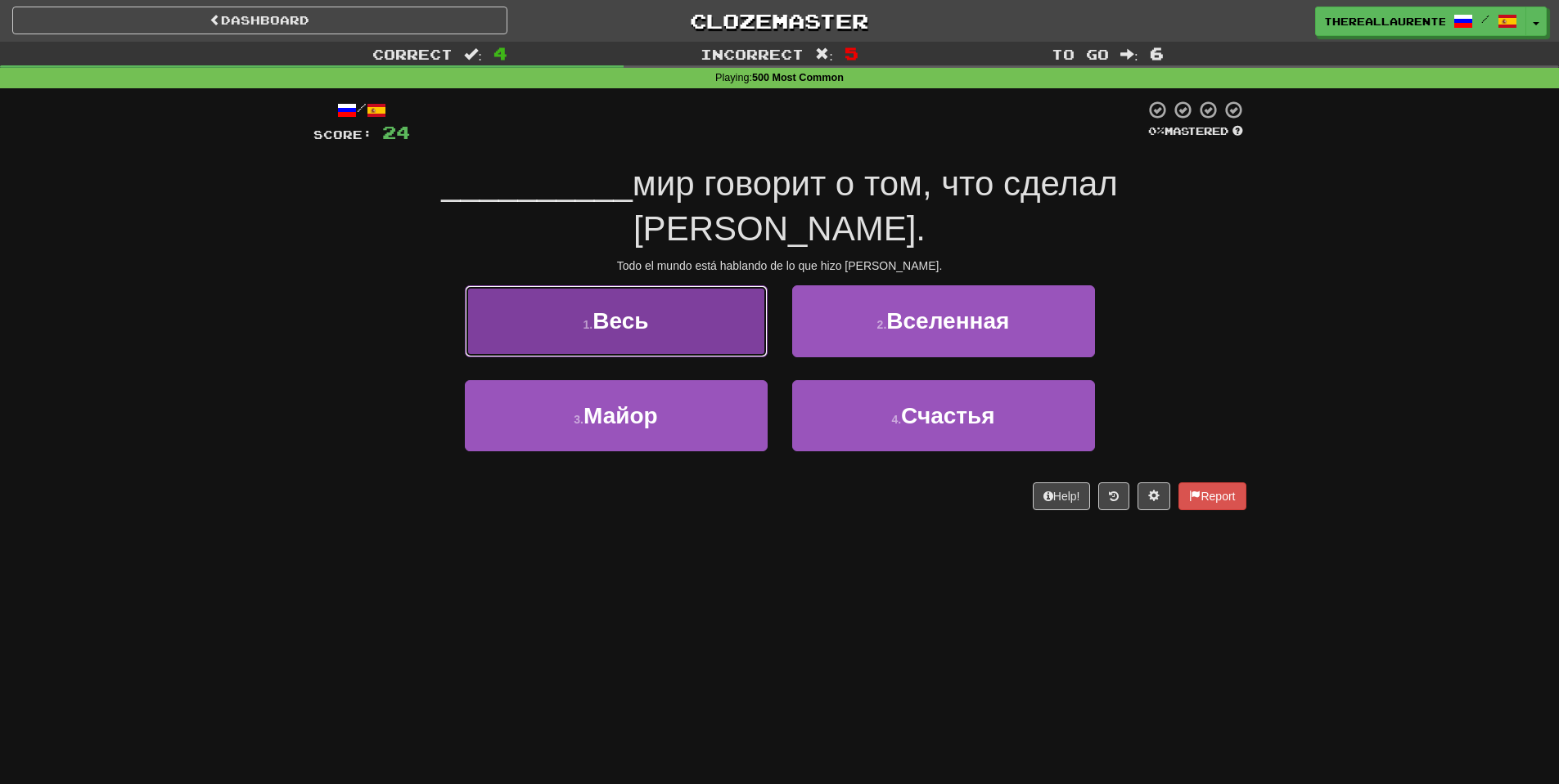
click at [657, 285] on button "1 . Весь" at bounding box center [616, 320] width 302 height 71
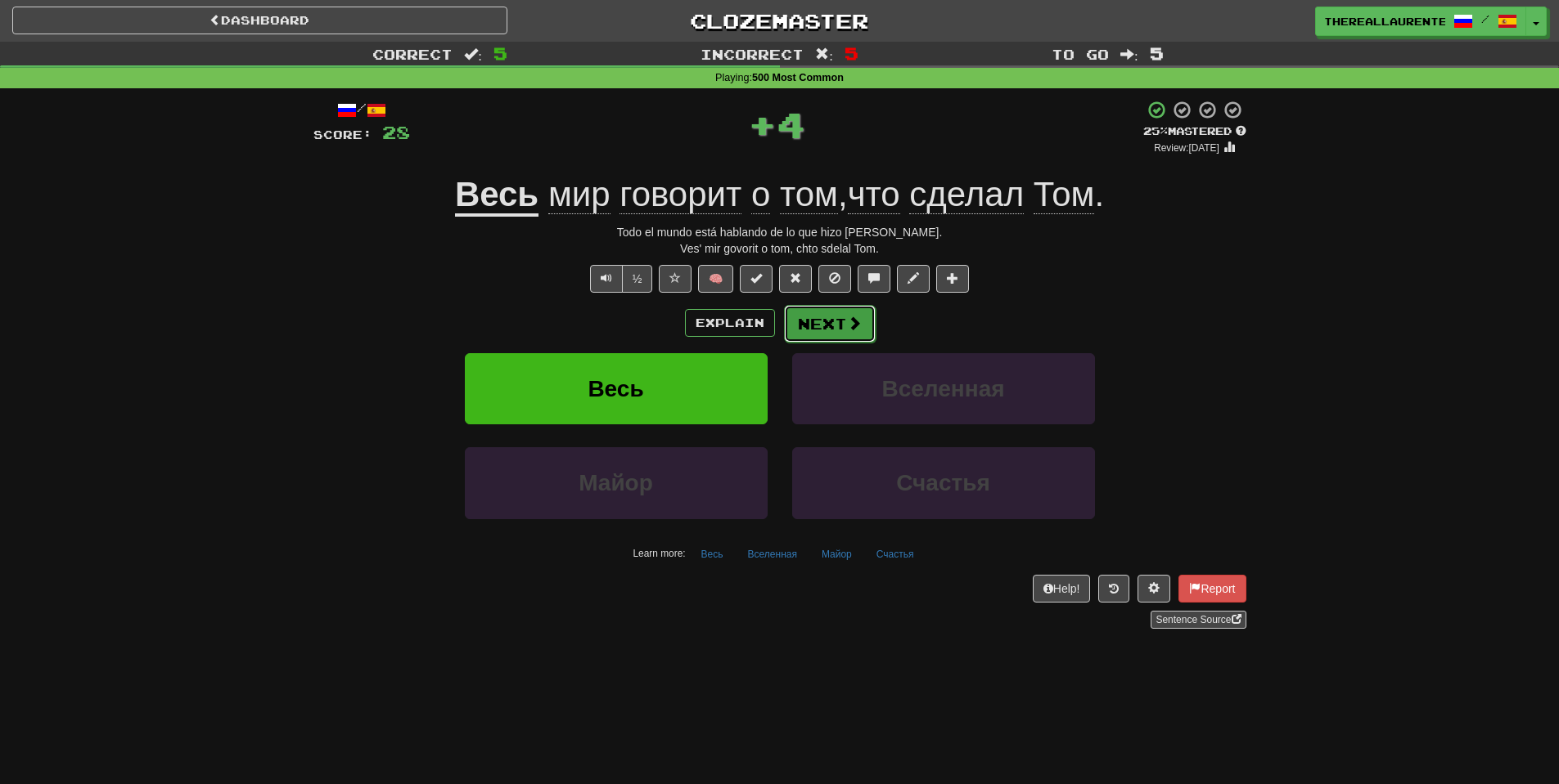
click at [832, 319] on button "Next" at bounding box center [830, 324] width 92 height 38
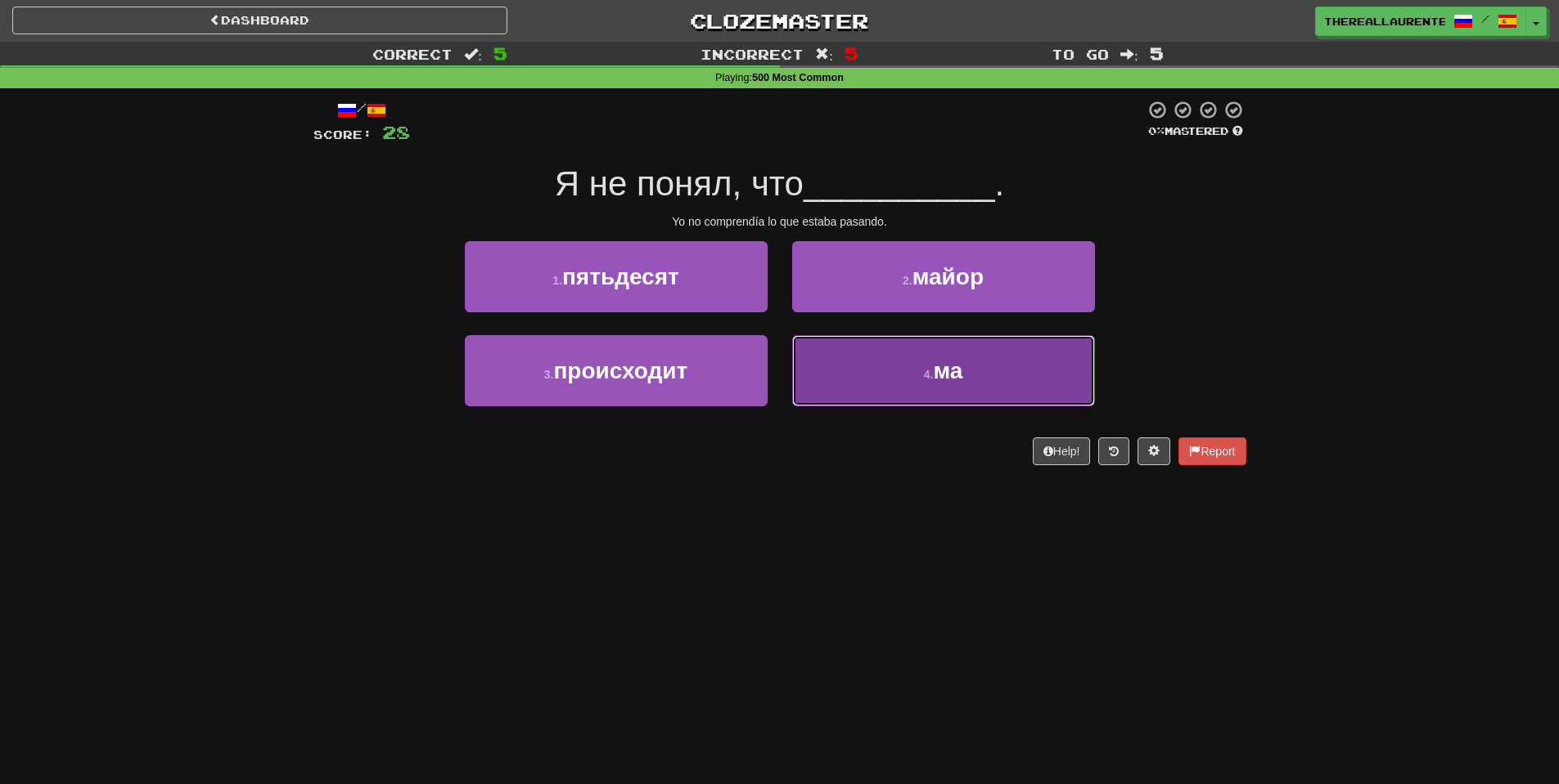
click at [910, 394] on button "4 . ма" at bounding box center [943, 370] width 302 height 71
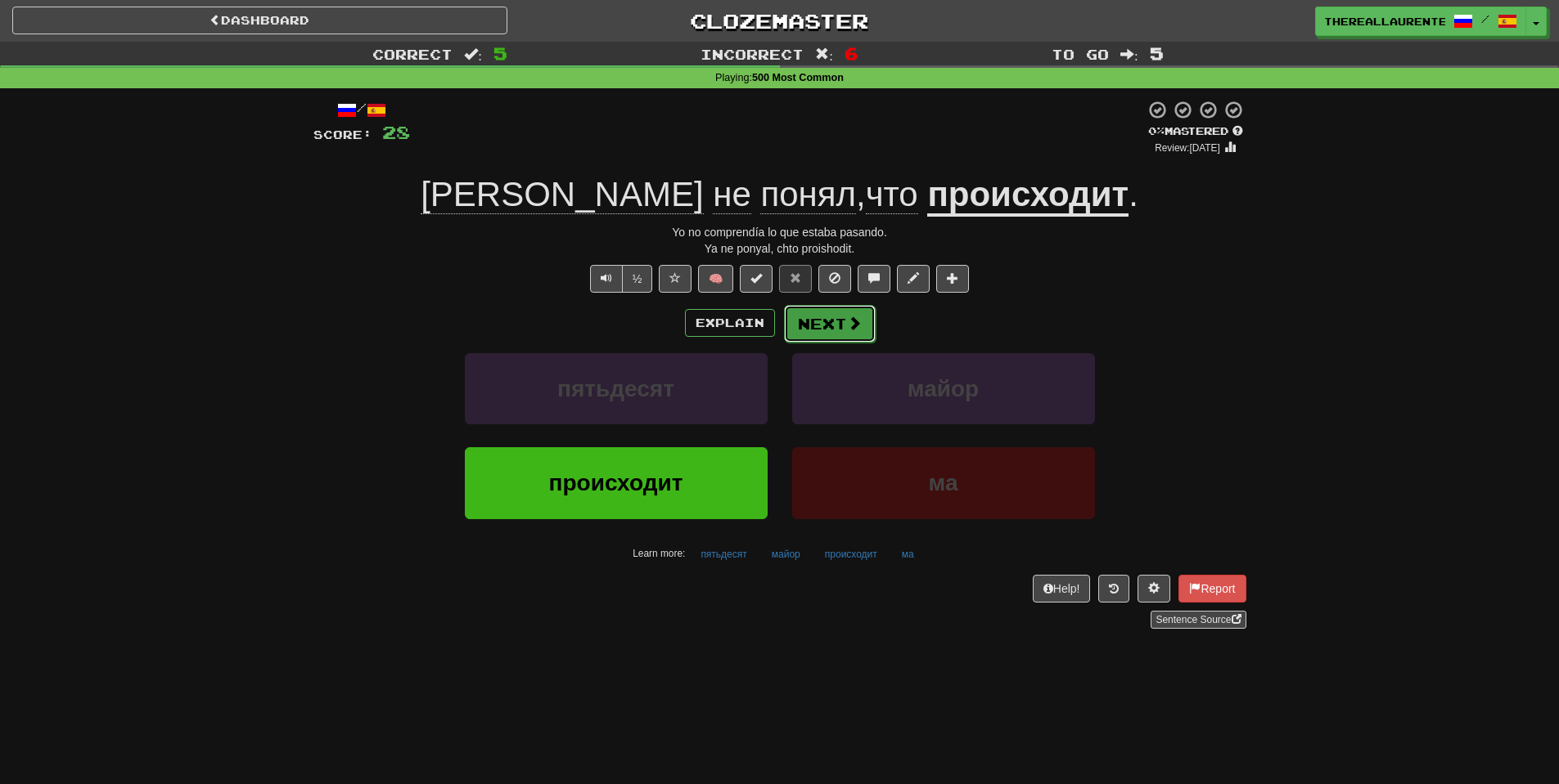
click at [837, 325] on button "Next" at bounding box center [830, 324] width 92 height 38
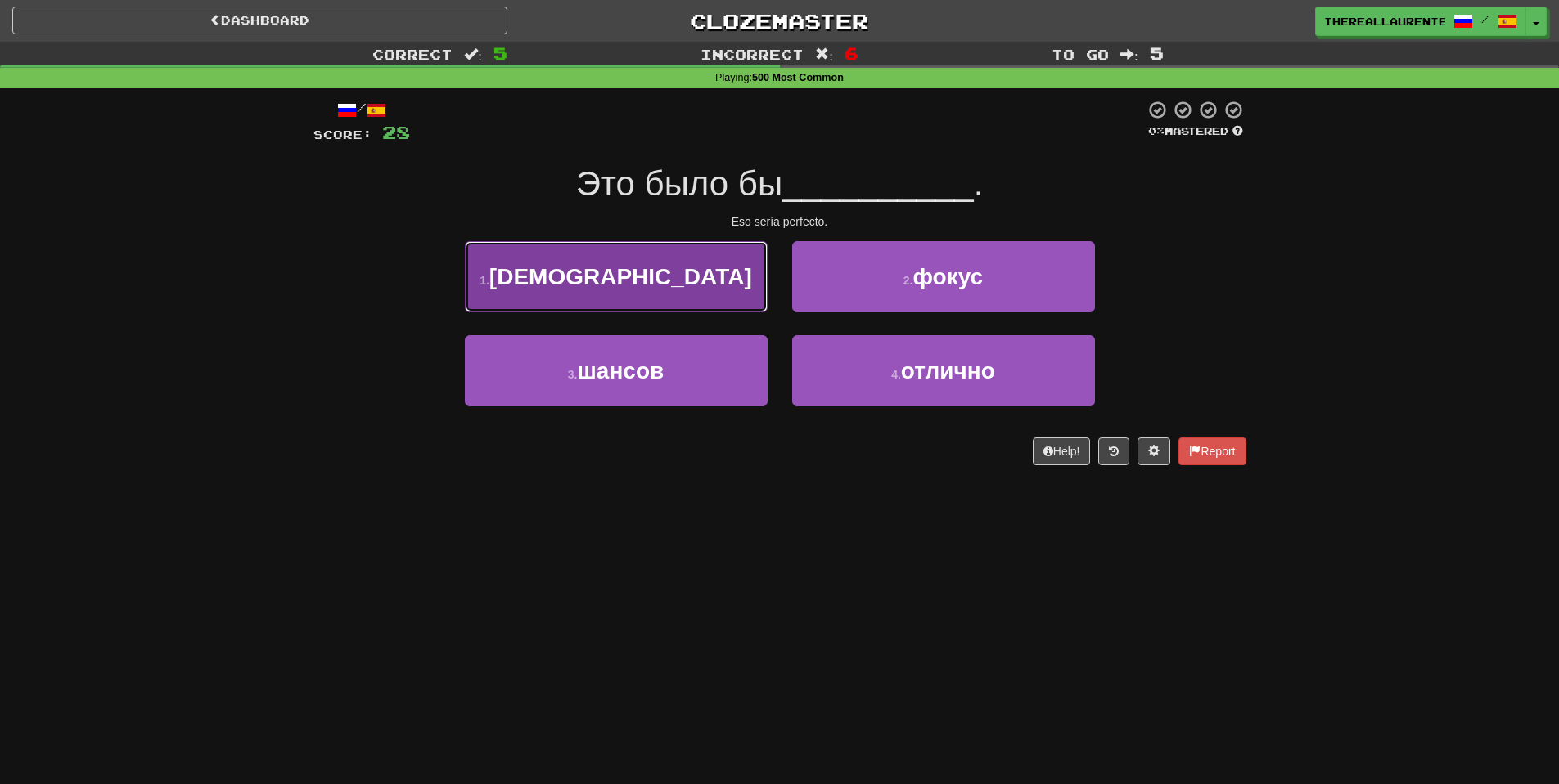
click at [671, 290] on button "1 . евреи" at bounding box center [616, 276] width 302 height 71
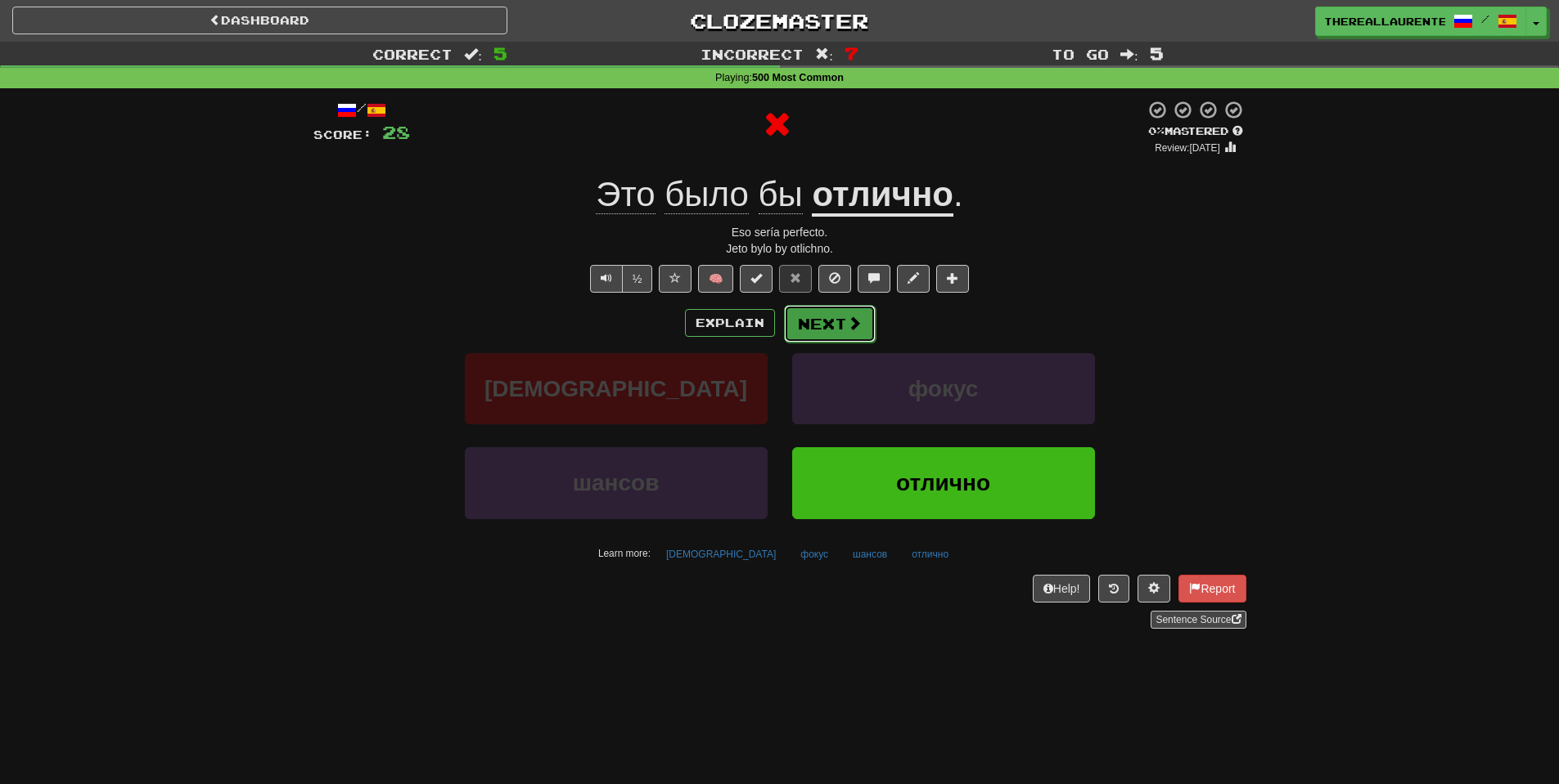
click at [842, 325] on button "Next" at bounding box center [830, 324] width 92 height 38
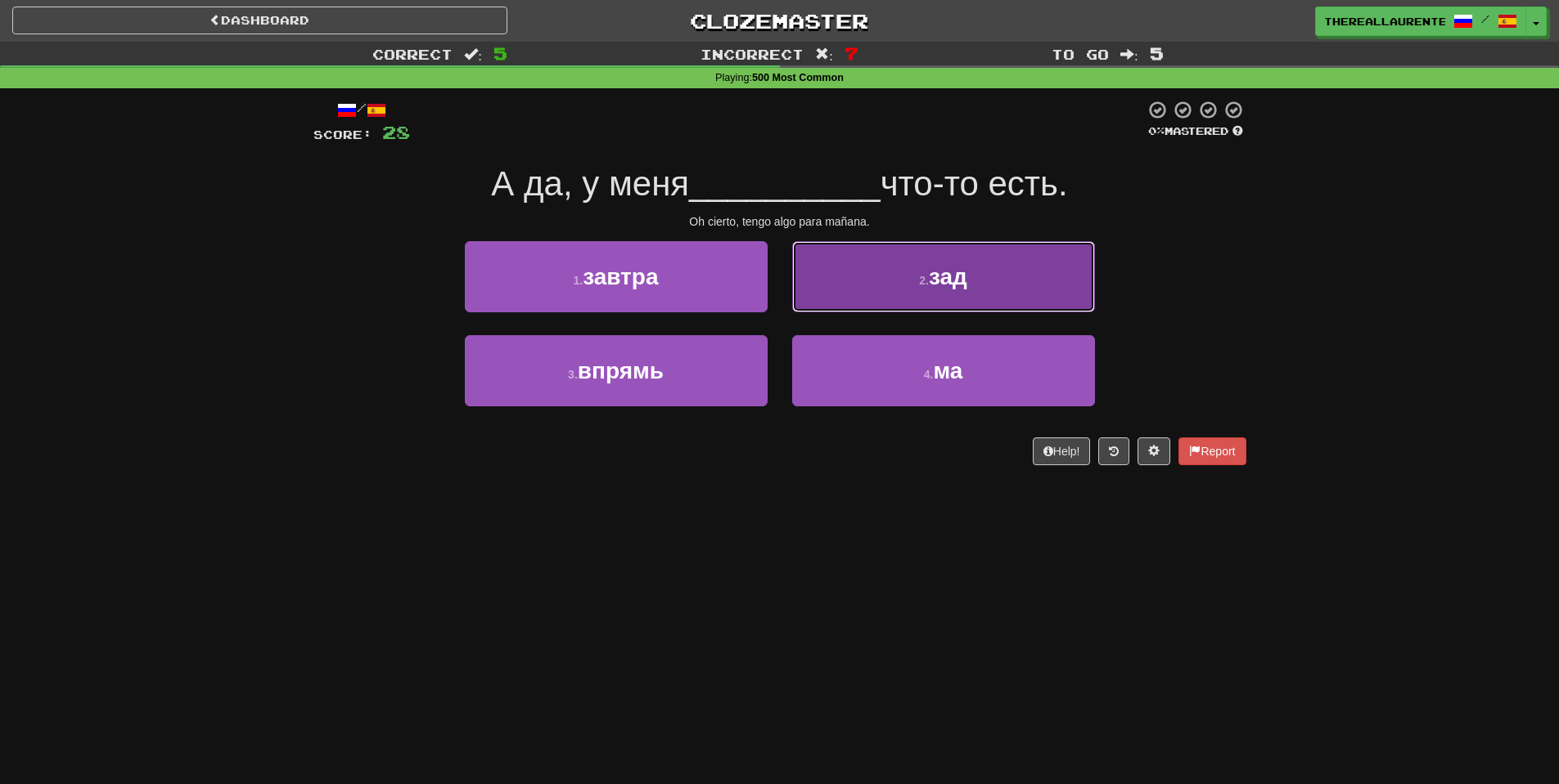
click at [888, 293] on button "2 . зад" at bounding box center [943, 276] width 302 height 71
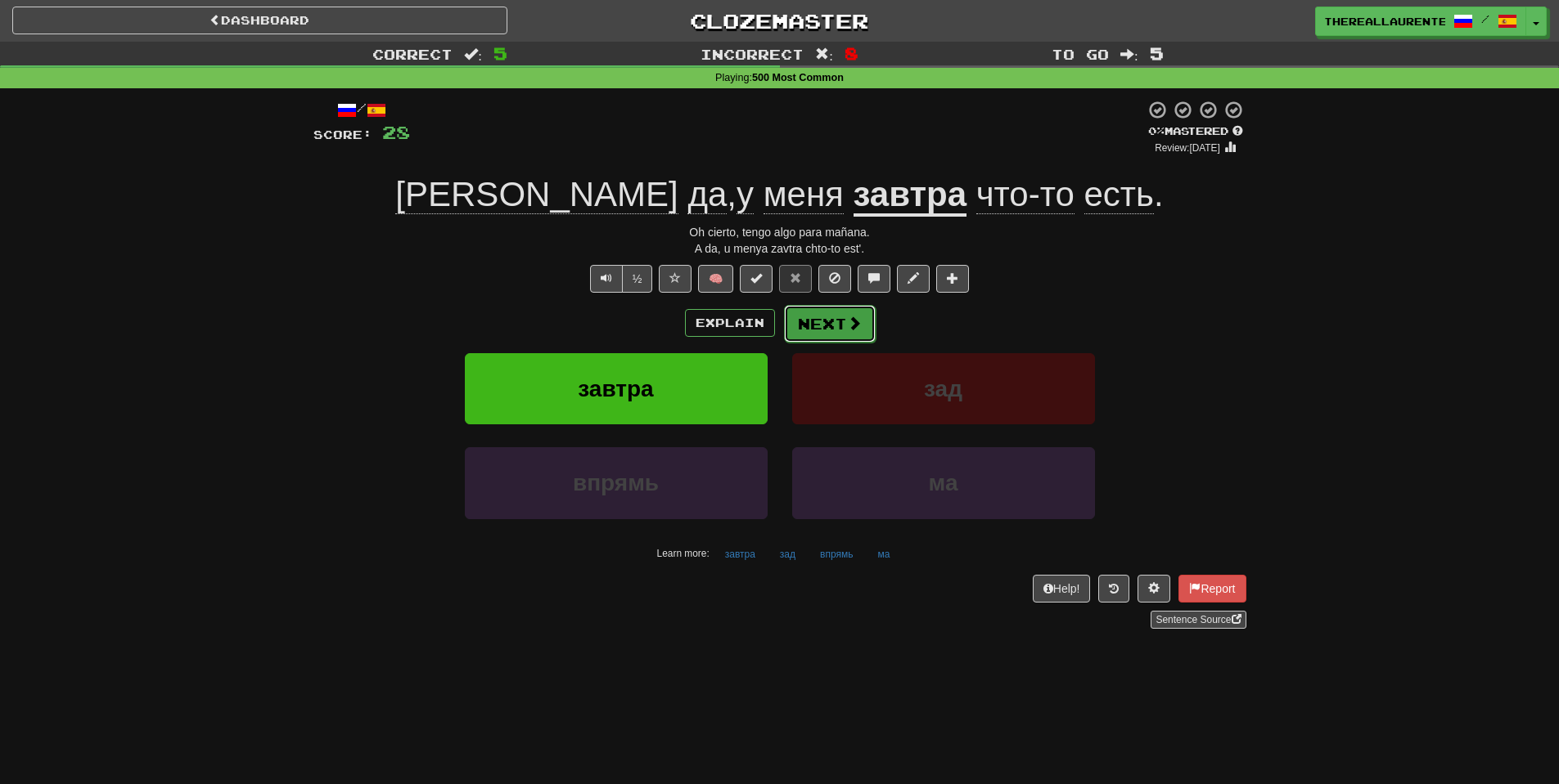
click at [821, 329] on button "Next" at bounding box center [830, 324] width 92 height 38
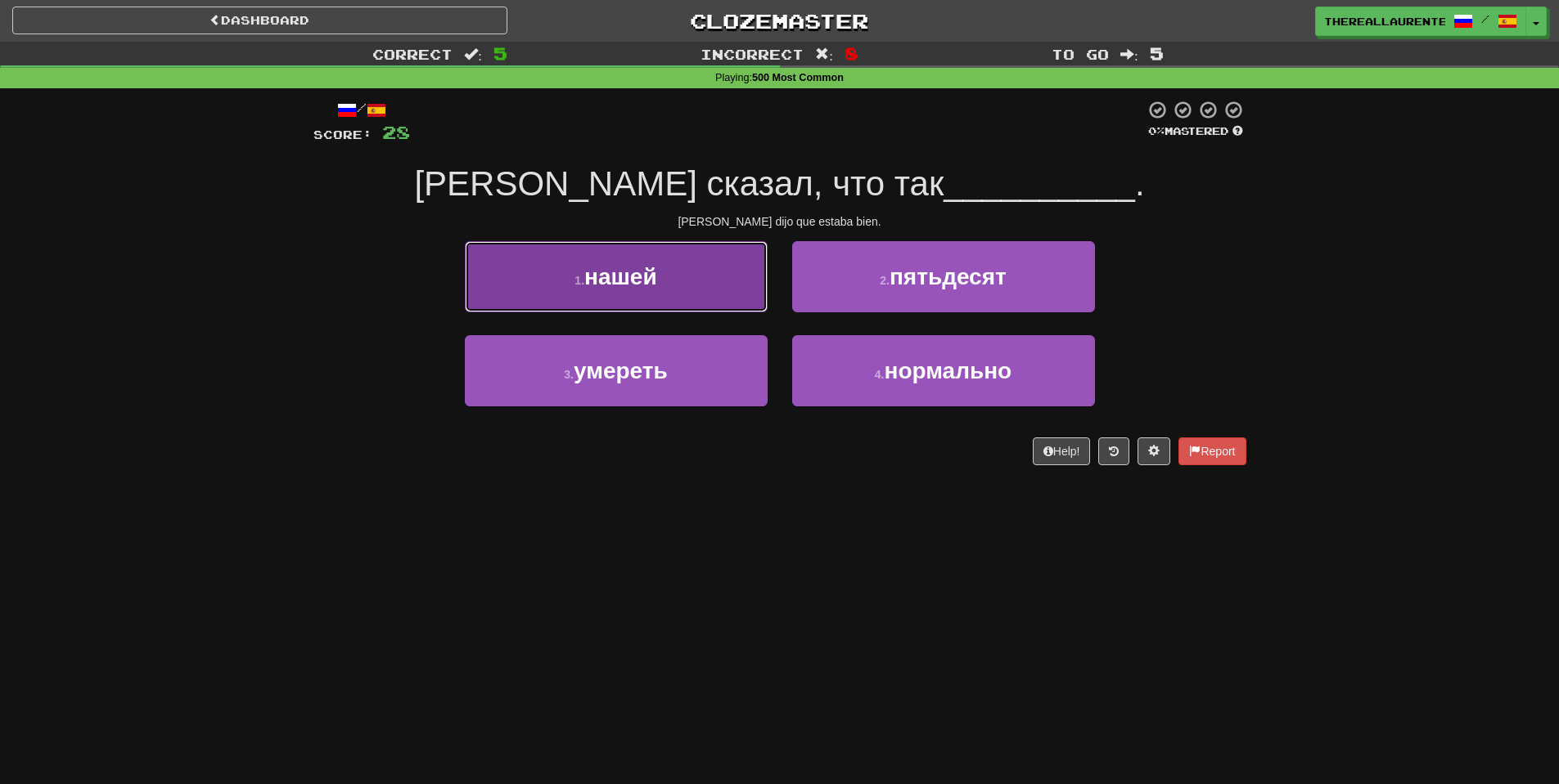
click at [625, 284] on span "нашей" at bounding box center [620, 277] width 73 height 26
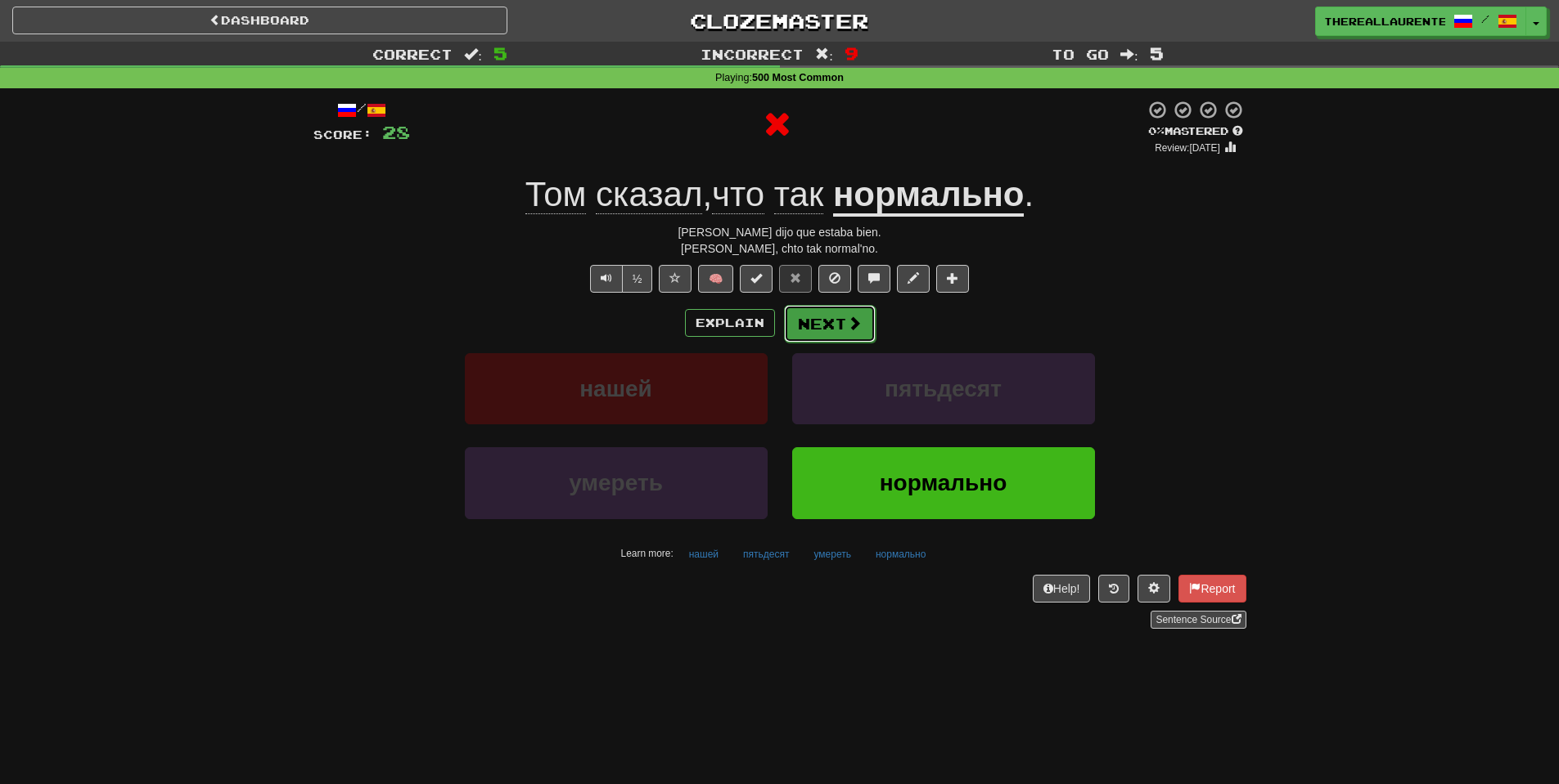
click at [816, 332] on button "Next" at bounding box center [830, 324] width 92 height 38
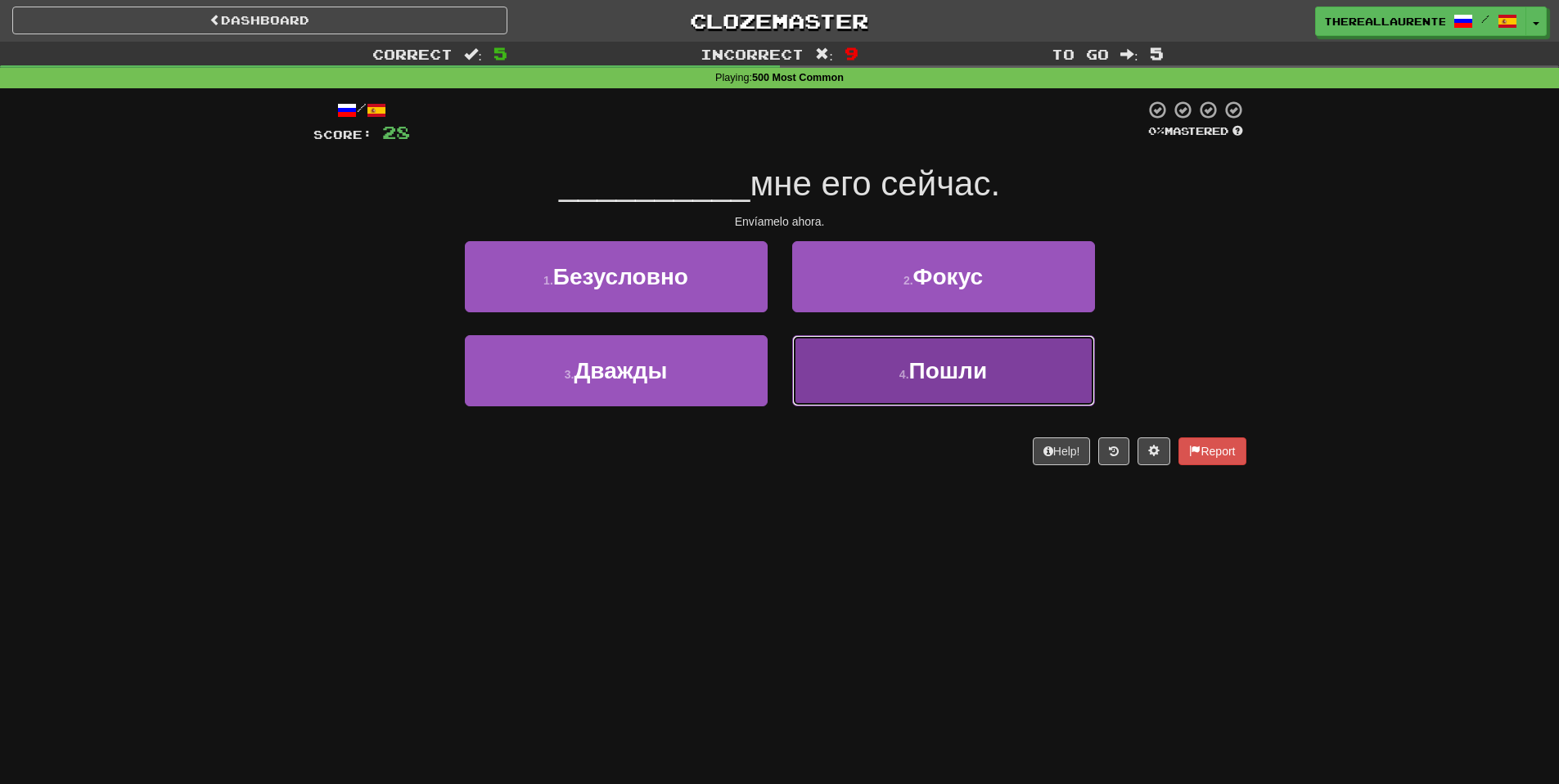
click at [969, 382] on span "Пошли" at bounding box center [948, 370] width 78 height 26
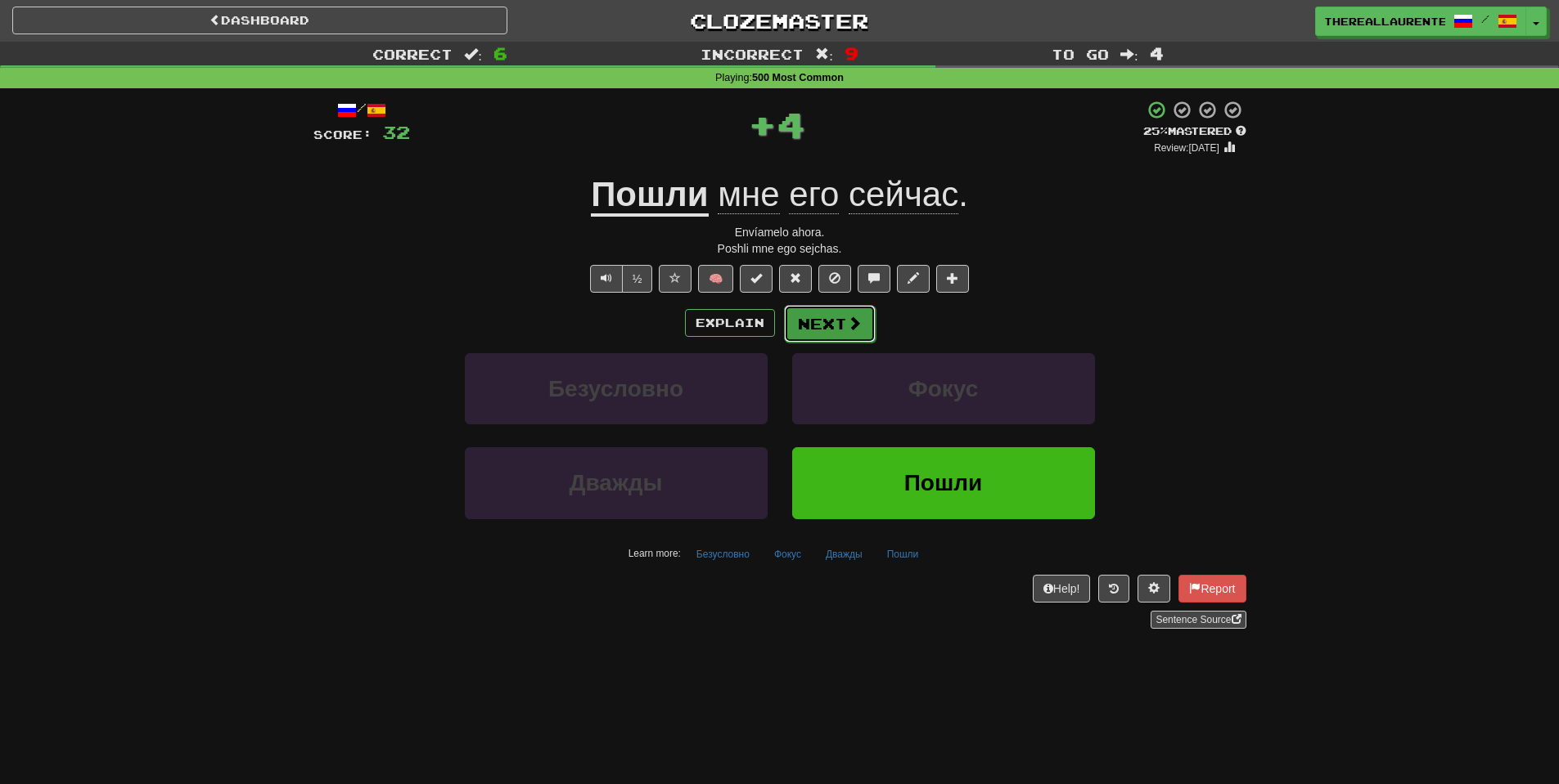
click at [810, 334] on button "Next" at bounding box center [830, 324] width 92 height 38
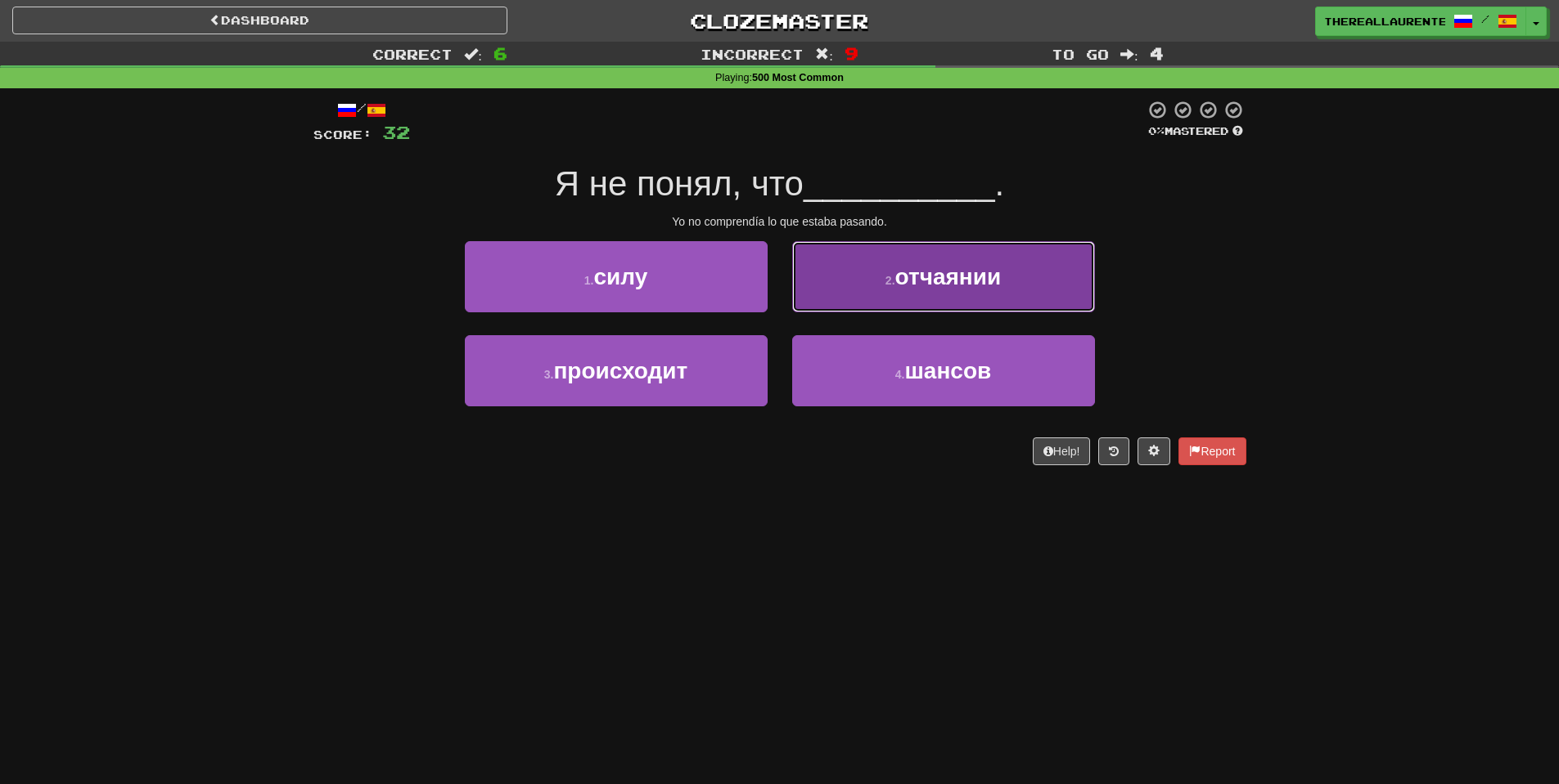
click at [997, 288] on span "отчаянии" at bounding box center [948, 277] width 107 height 26
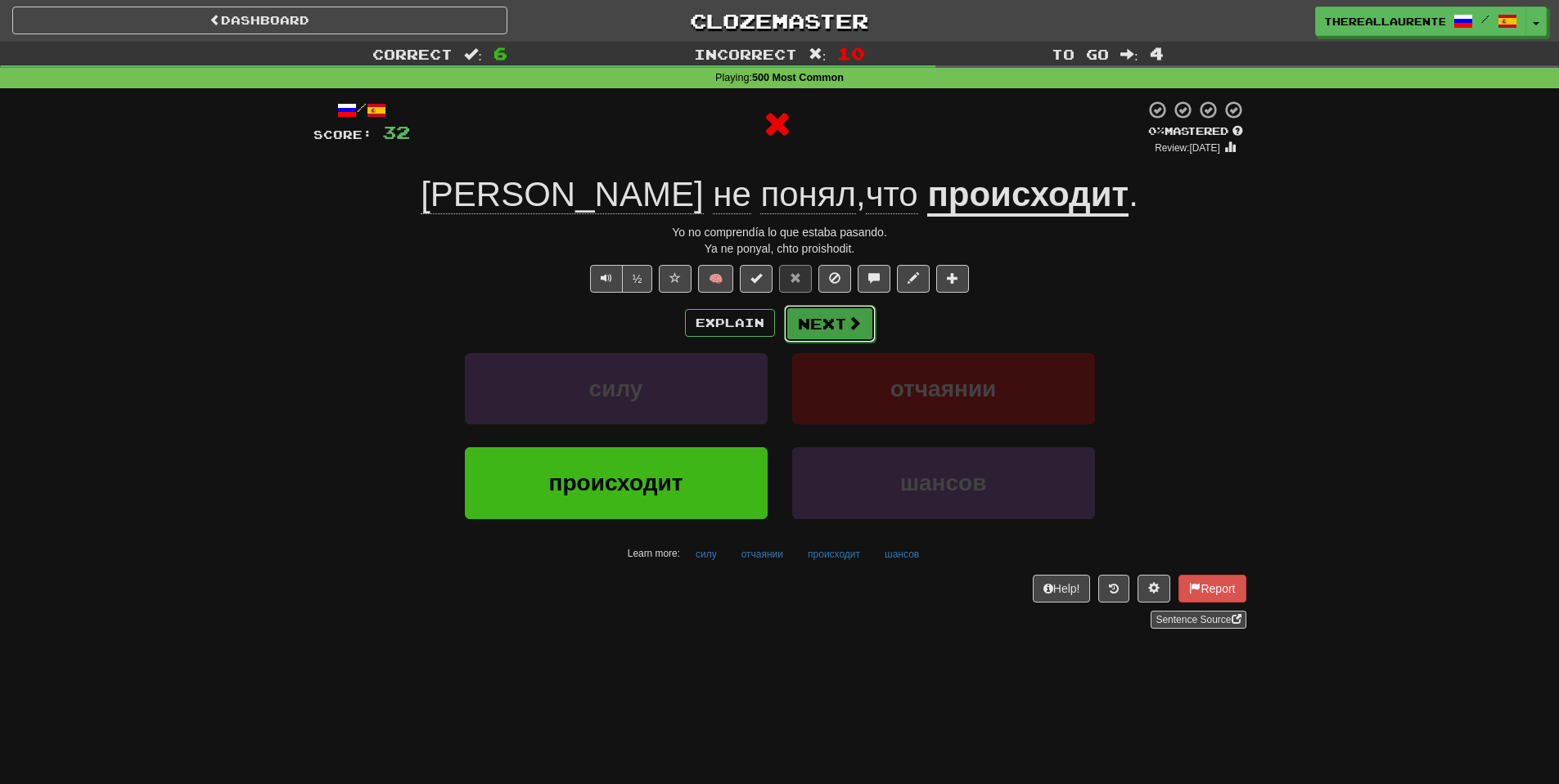
click at [826, 325] on button "Next" at bounding box center [830, 324] width 92 height 38
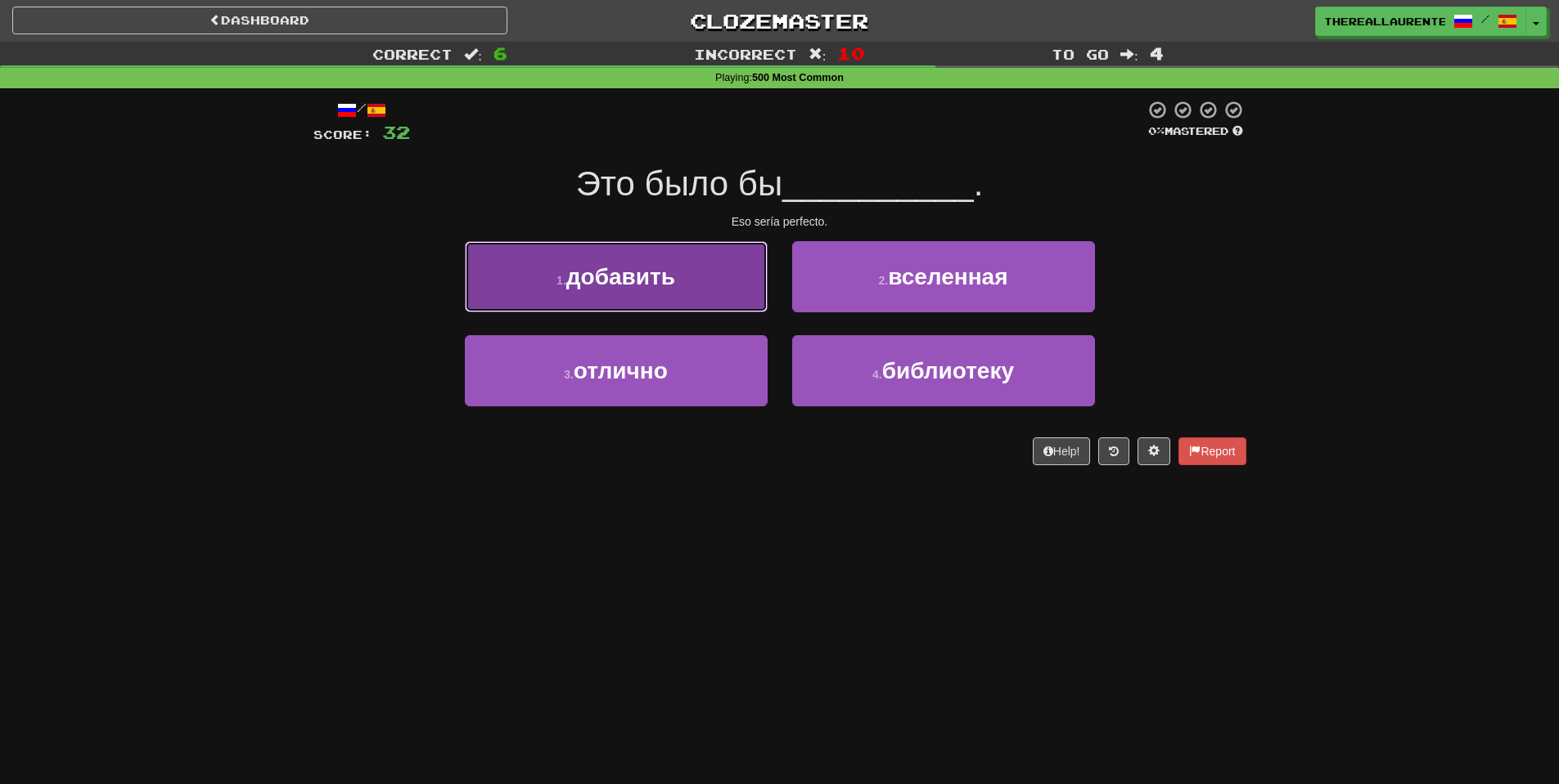
drag, startPoint x: 702, startPoint y: 299, endPoint x: 760, endPoint y: 302, distance: 58.1
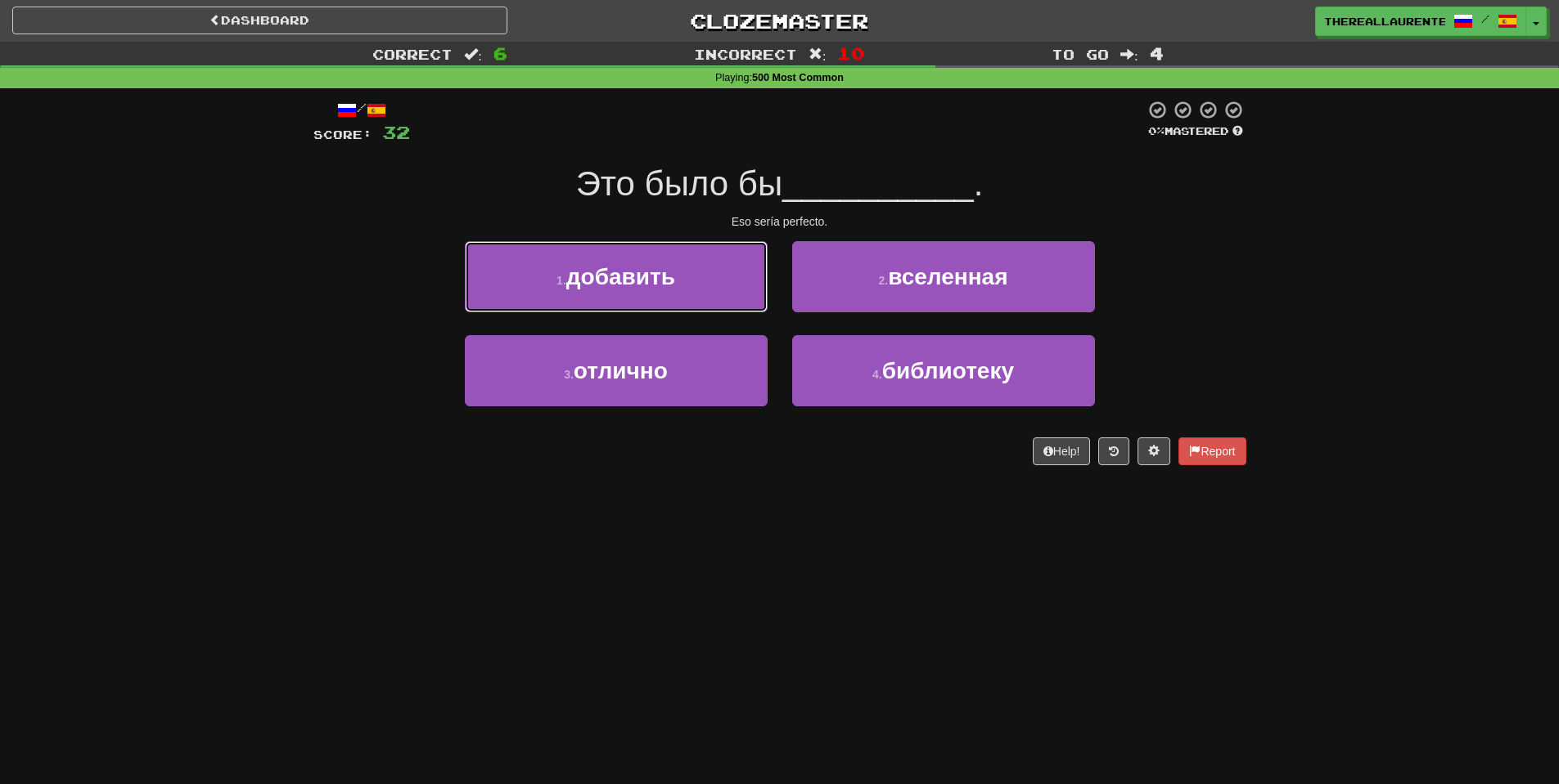
click at [703, 299] on button "1 . добавить" at bounding box center [616, 276] width 302 height 71
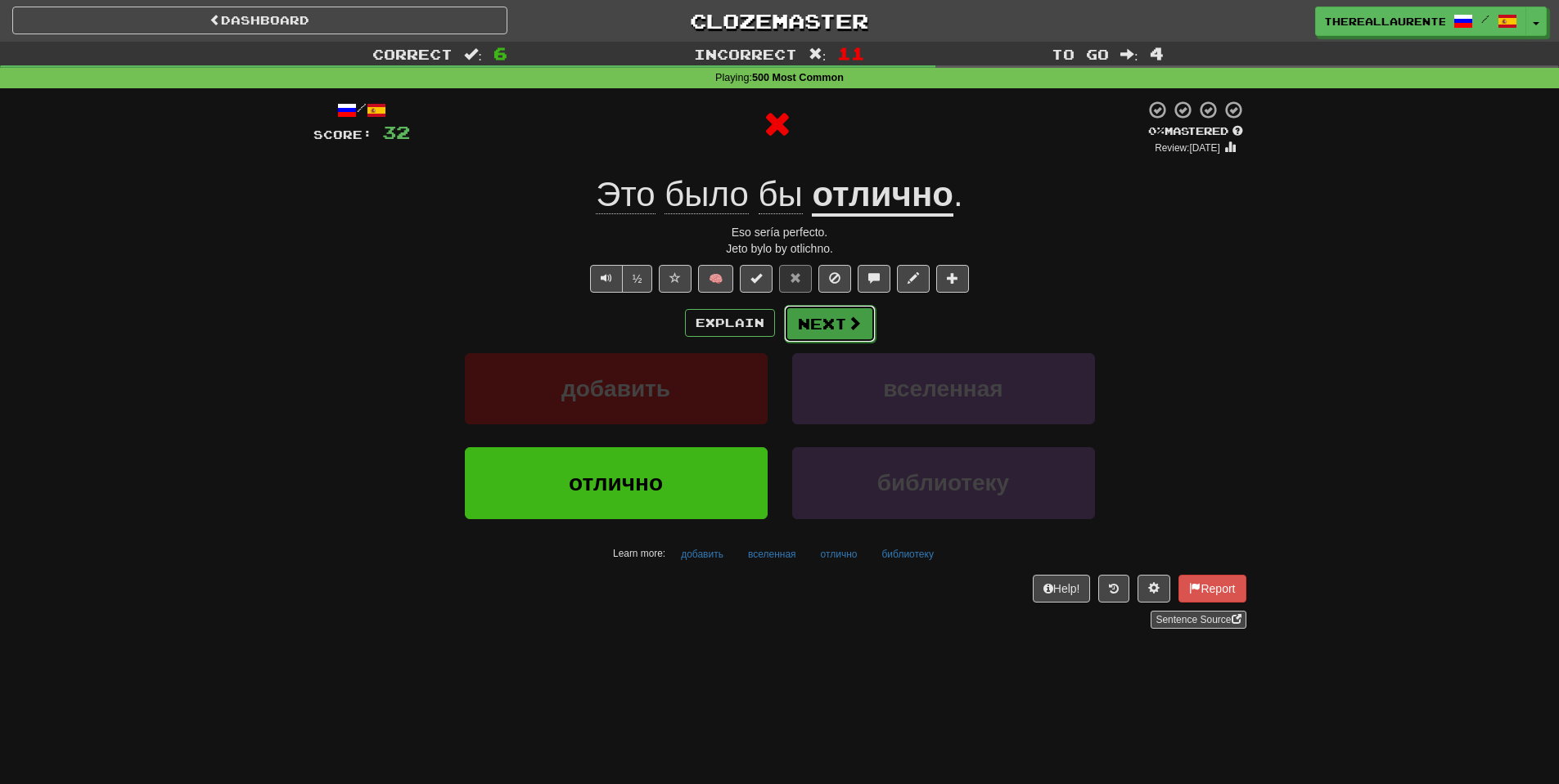
click at [839, 329] on button "Next" at bounding box center [830, 324] width 92 height 38
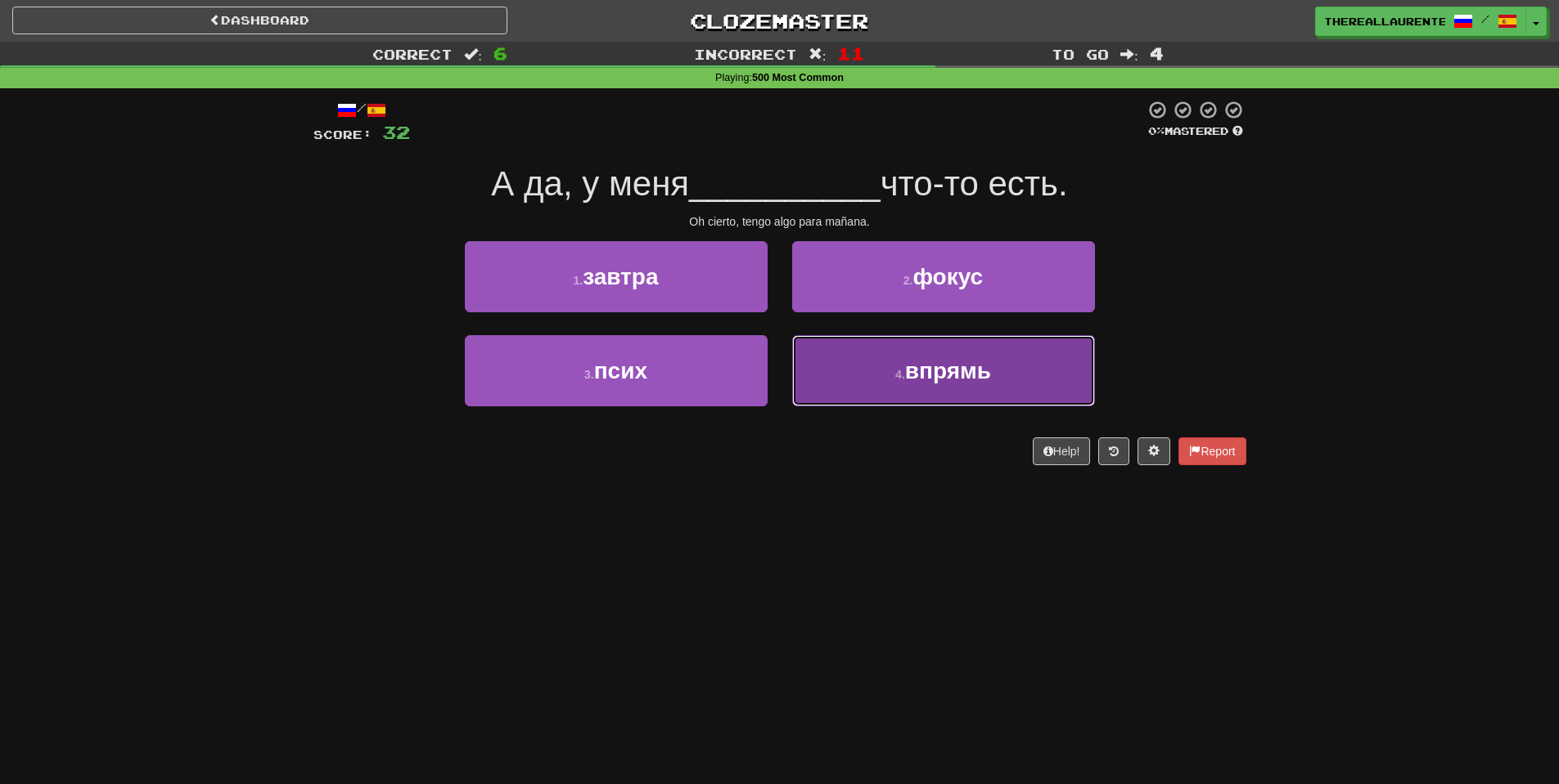
drag, startPoint x: 931, startPoint y: 388, endPoint x: 925, endPoint y: 395, distance: 9.2
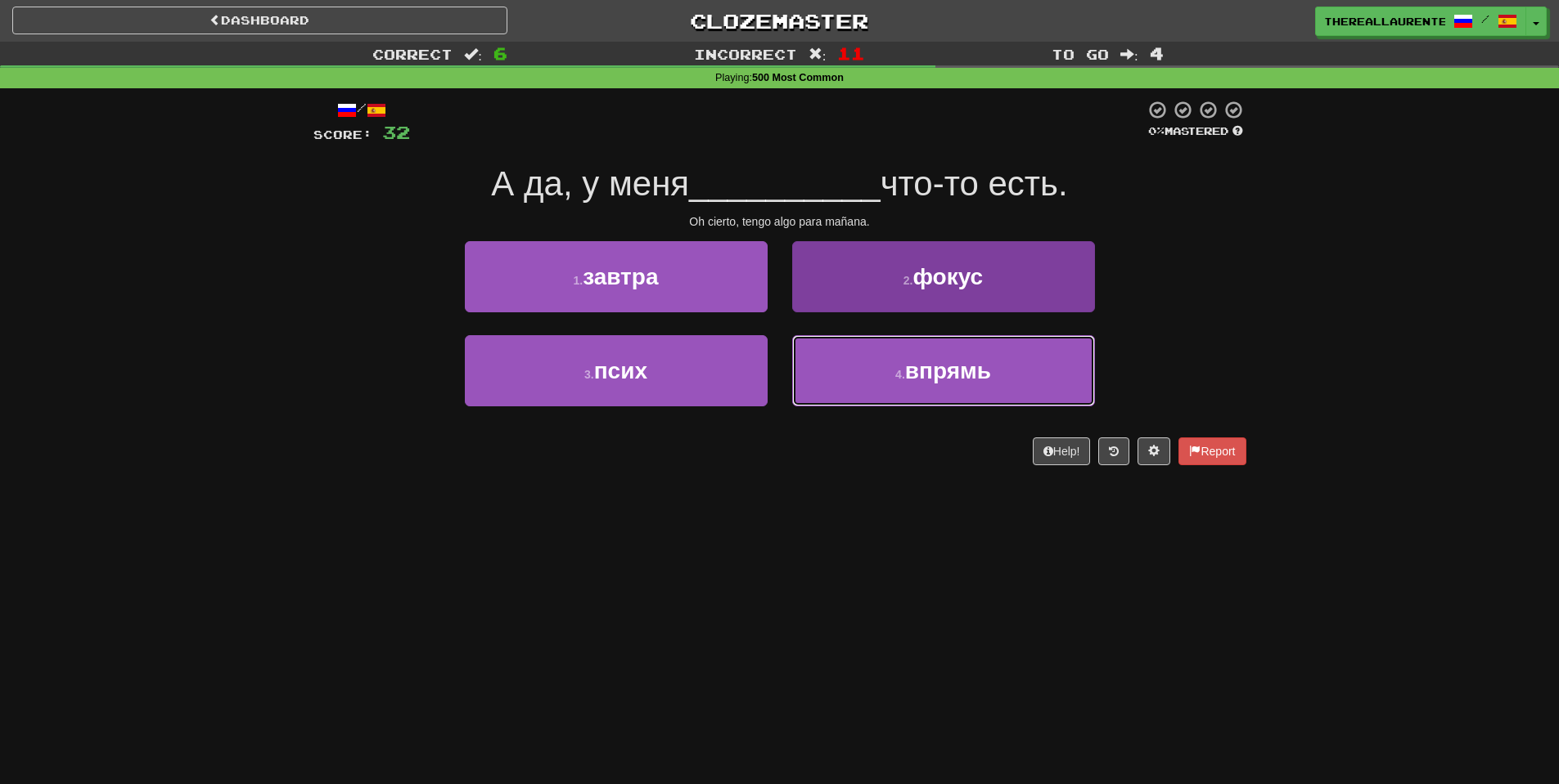
click at [928, 391] on button "4 . впрямь" at bounding box center [943, 370] width 302 height 71
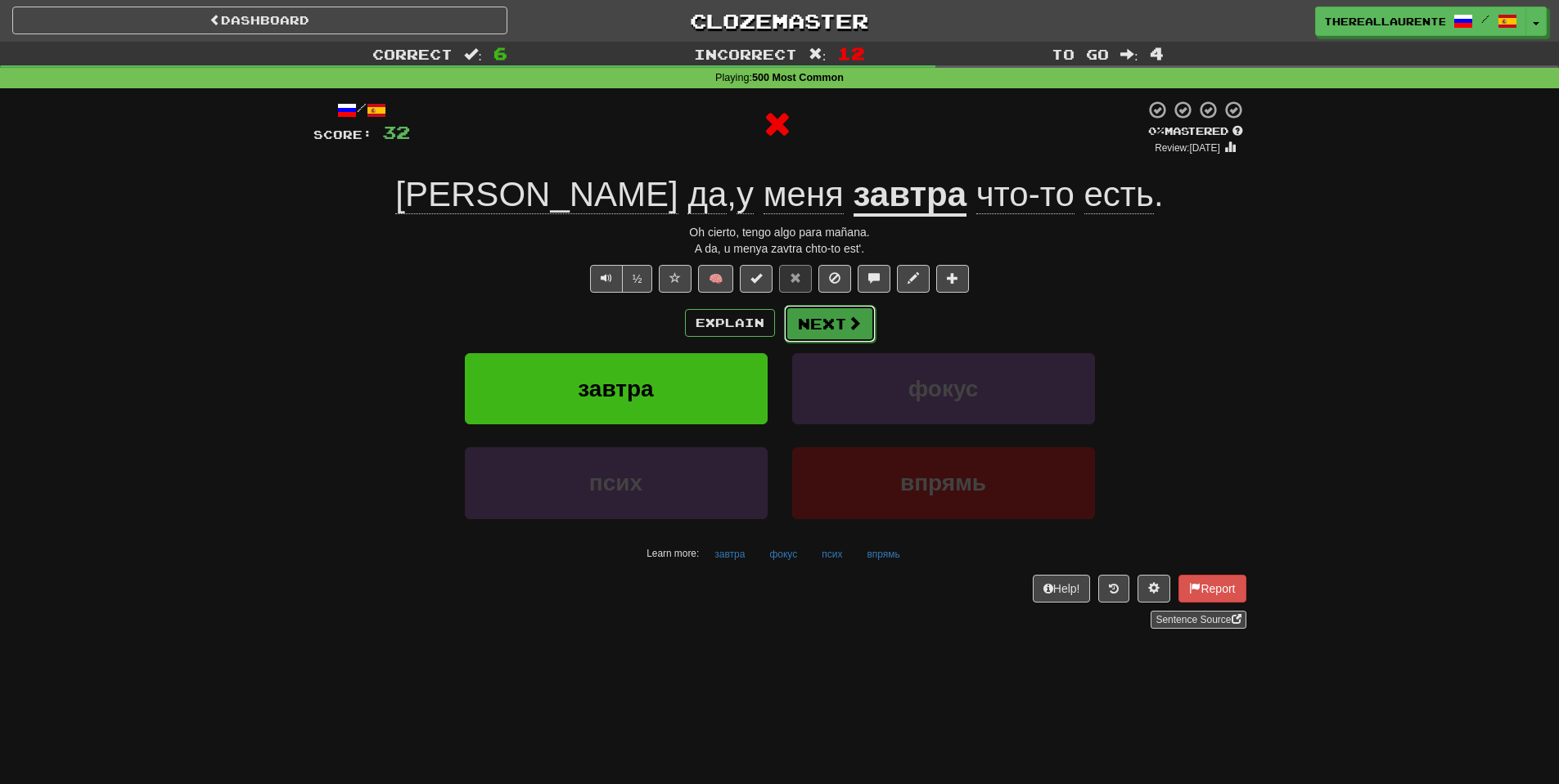
click at [838, 334] on button "Next" at bounding box center [830, 324] width 92 height 38
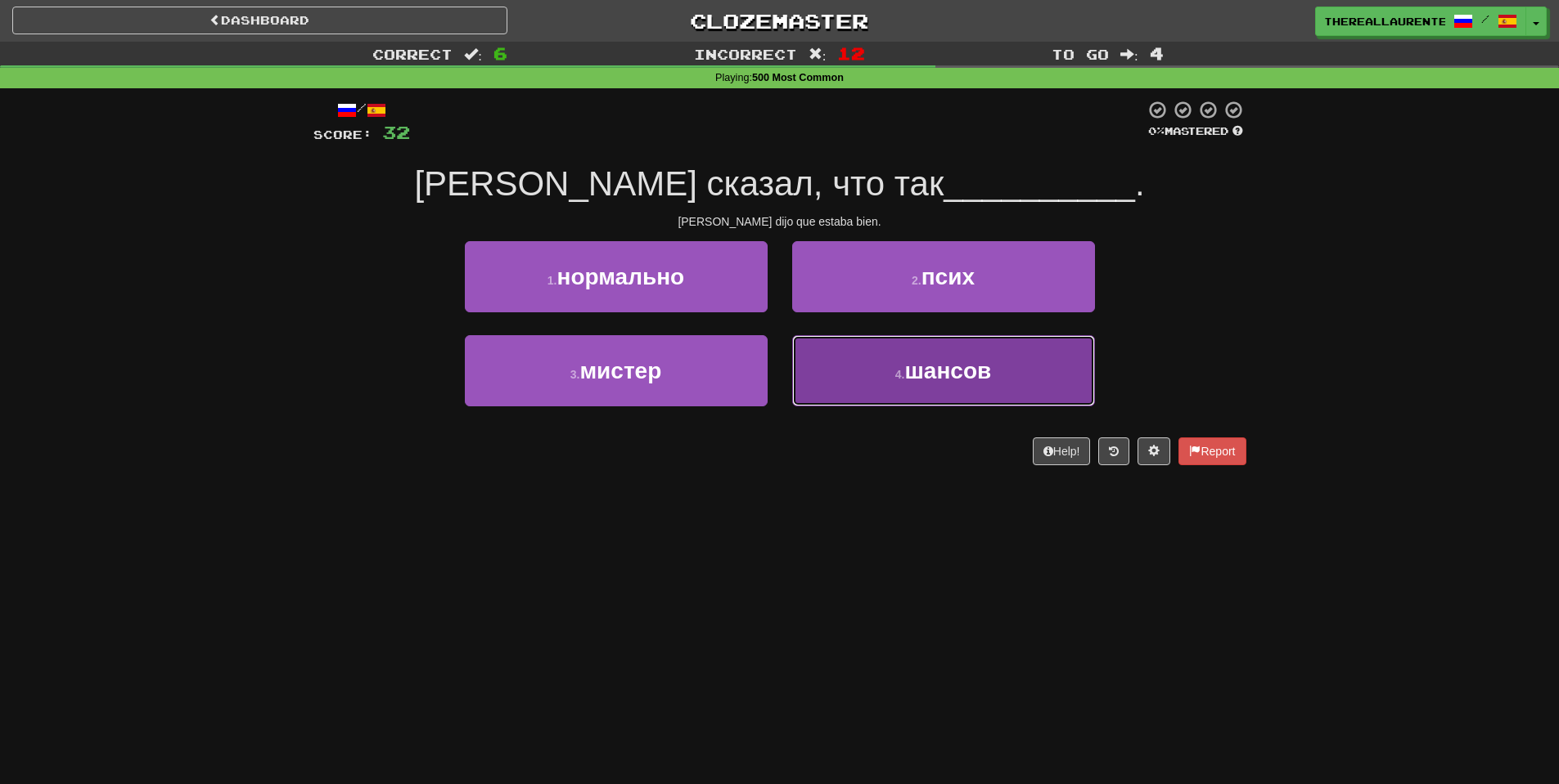
click at [894, 393] on button "4 . шансов" at bounding box center [943, 370] width 302 height 71
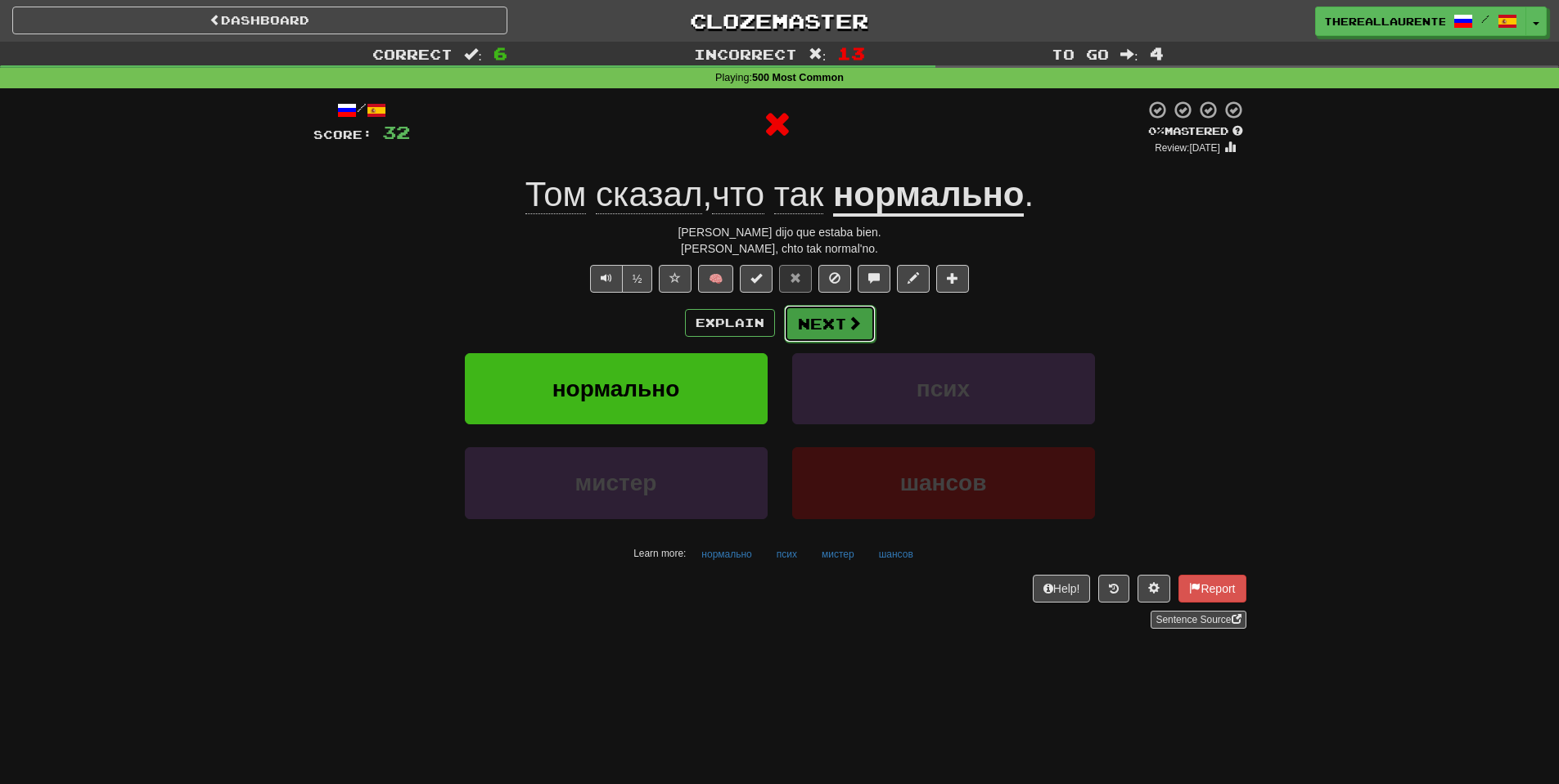
click at [831, 340] on button "Next" at bounding box center [830, 324] width 92 height 38
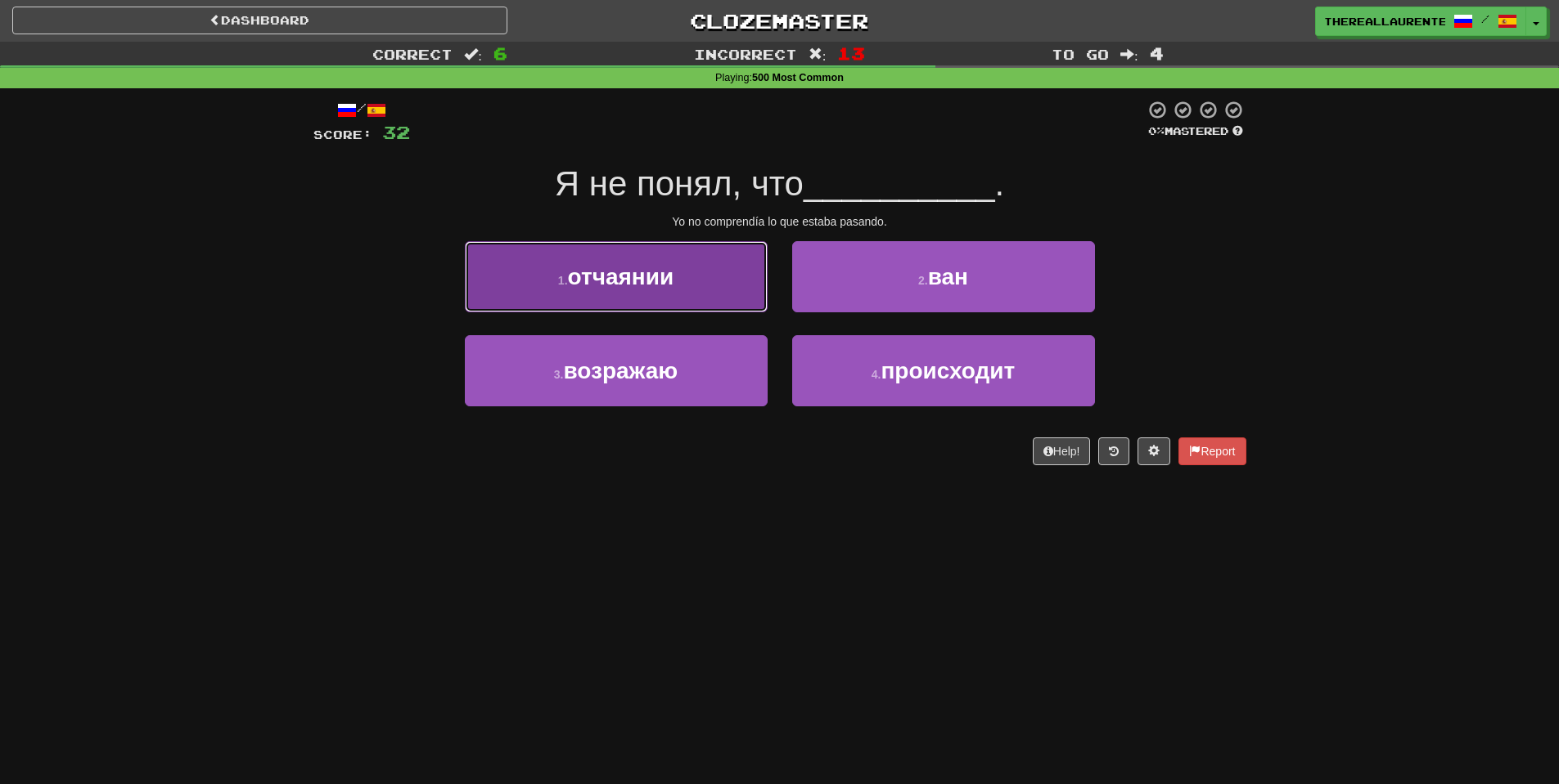
click at [688, 284] on button "1 . отчаянии" at bounding box center [616, 276] width 302 height 71
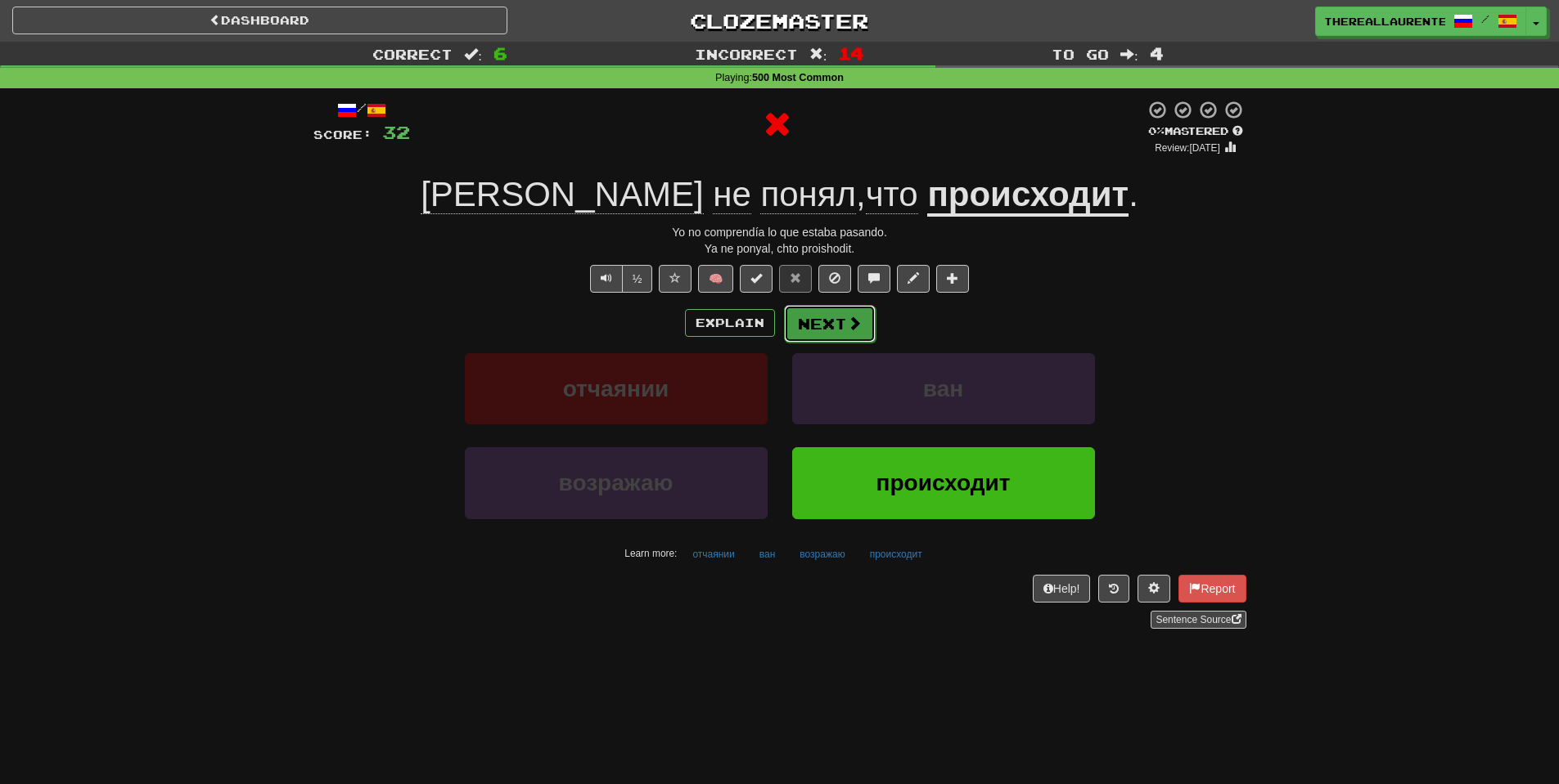
click at [830, 330] on button "Next" at bounding box center [830, 324] width 92 height 38
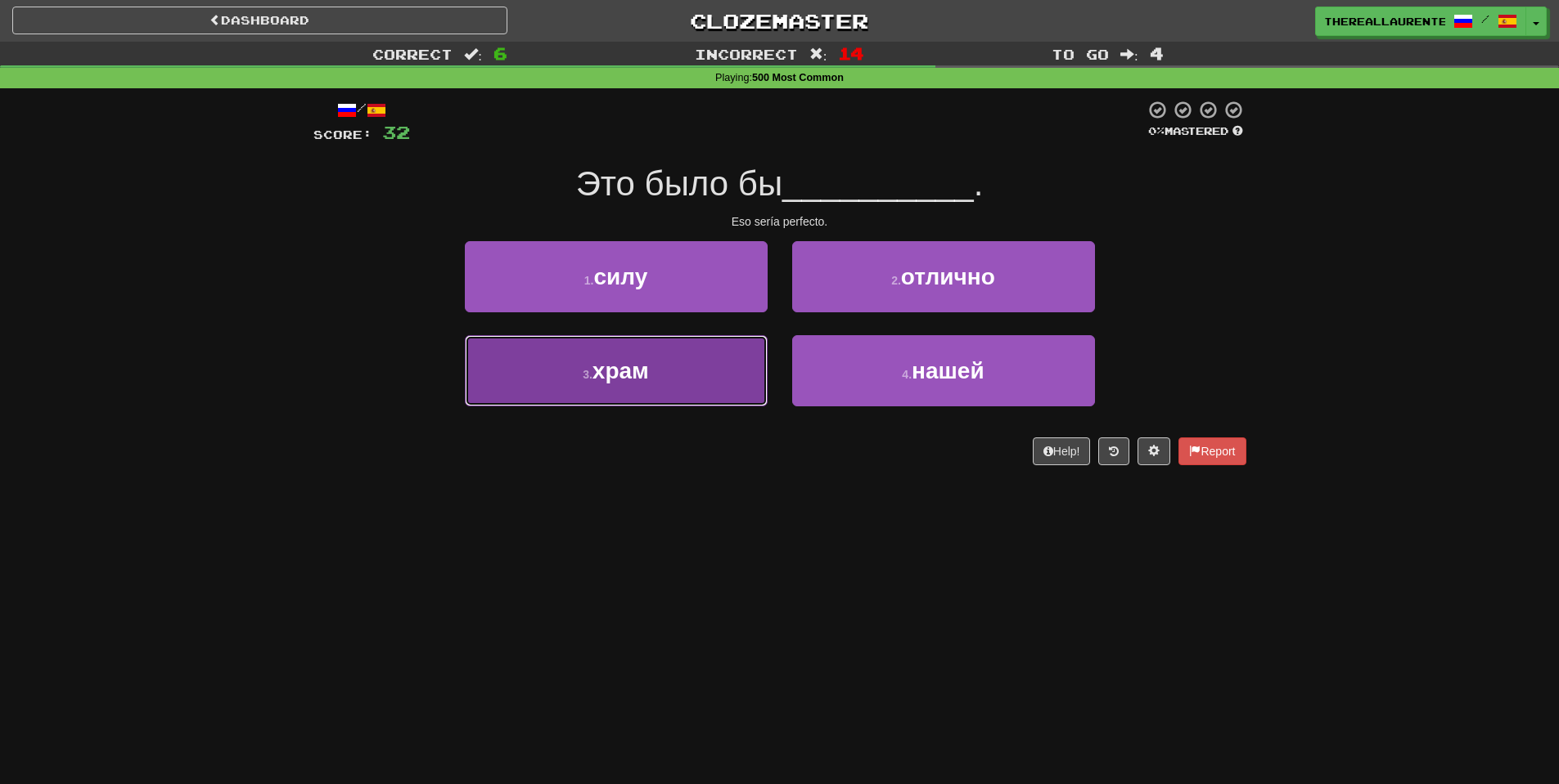
click at [649, 376] on span "храм" at bounding box center [621, 370] width 57 height 26
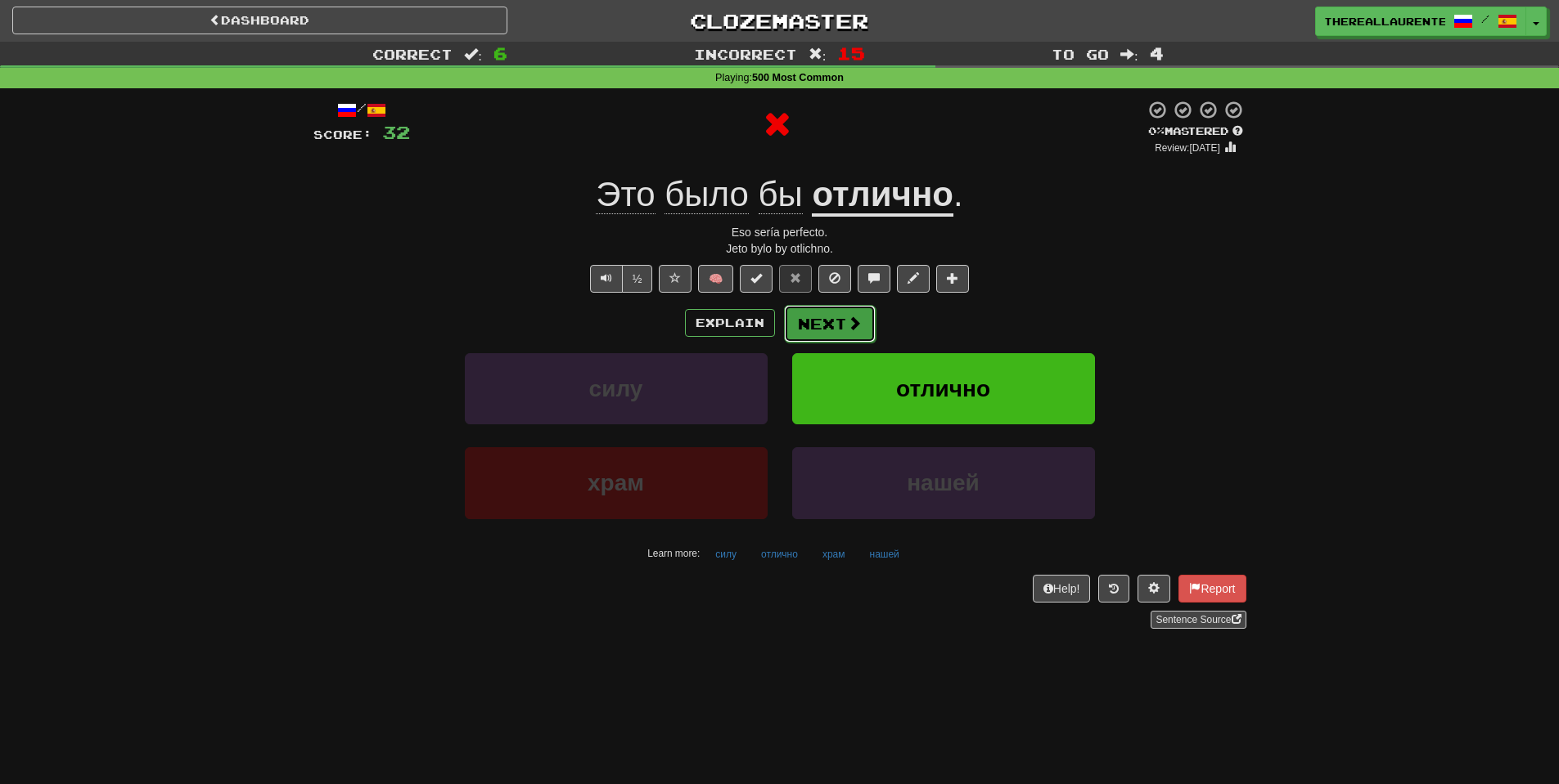
click at [830, 312] on button "Next" at bounding box center [830, 324] width 92 height 38
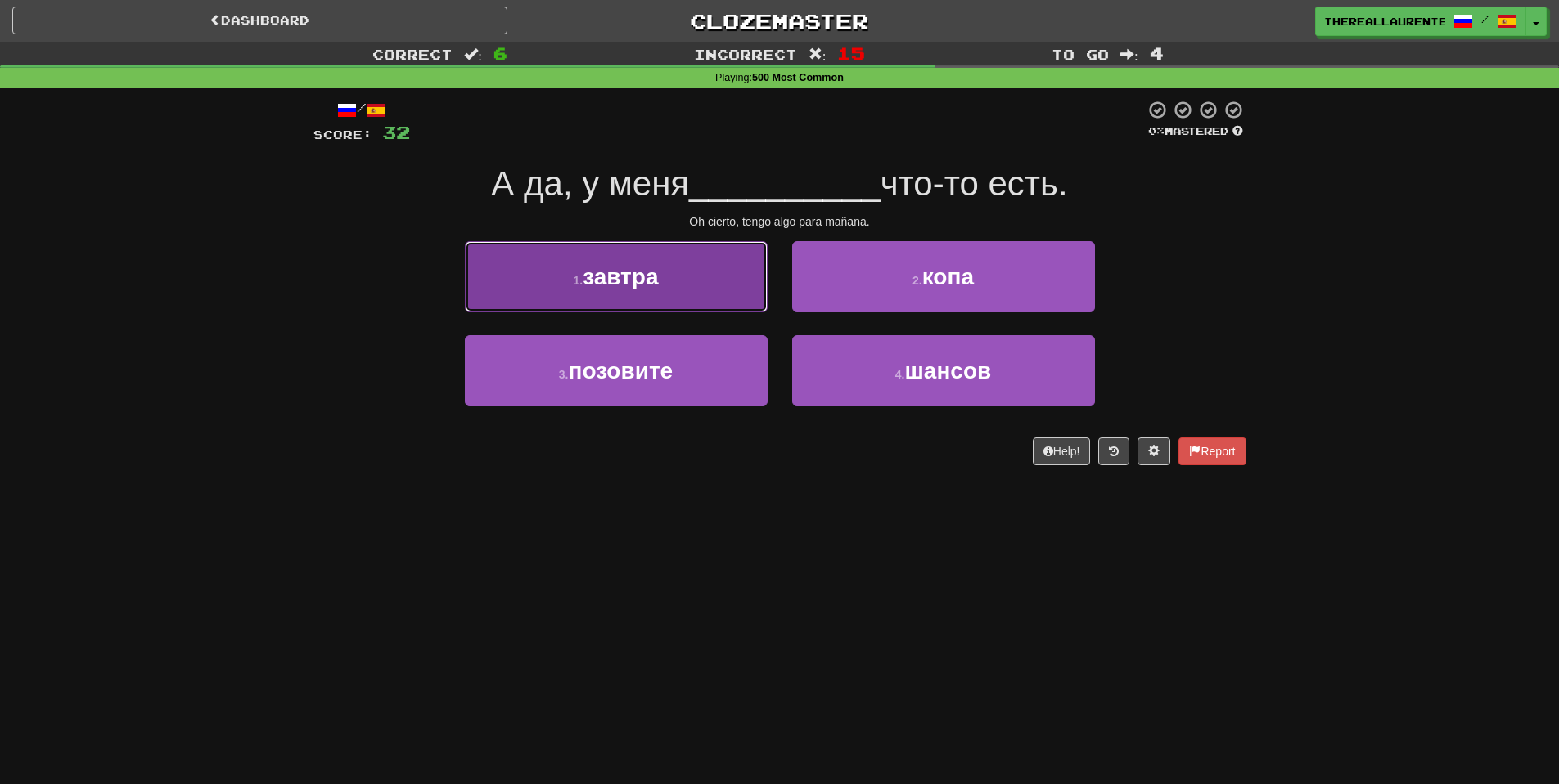
click at [658, 289] on span "завтра" at bounding box center [621, 277] width 76 height 26
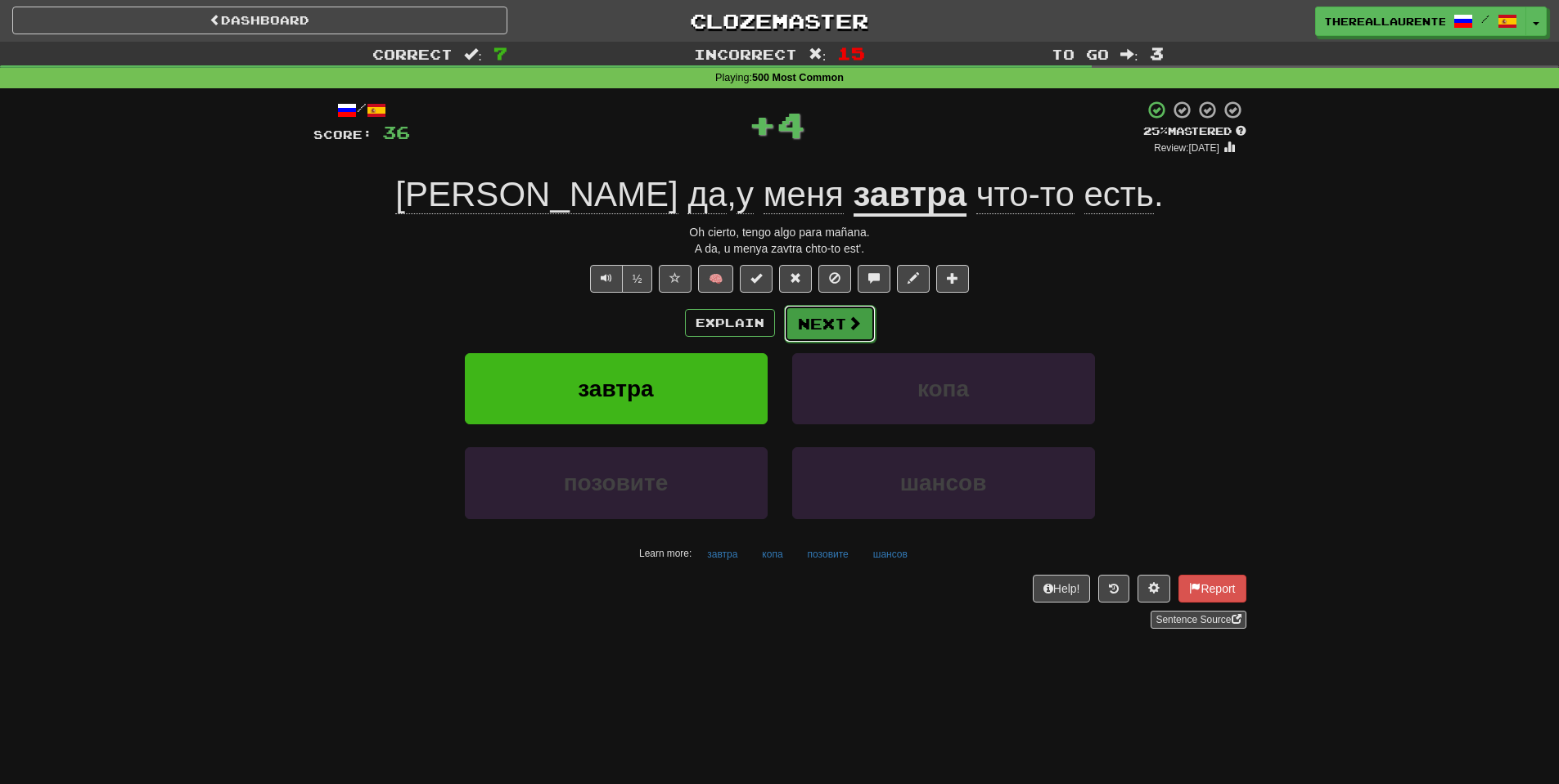
click at [847, 317] on span at bounding box center [854, 323] width 15 height 15
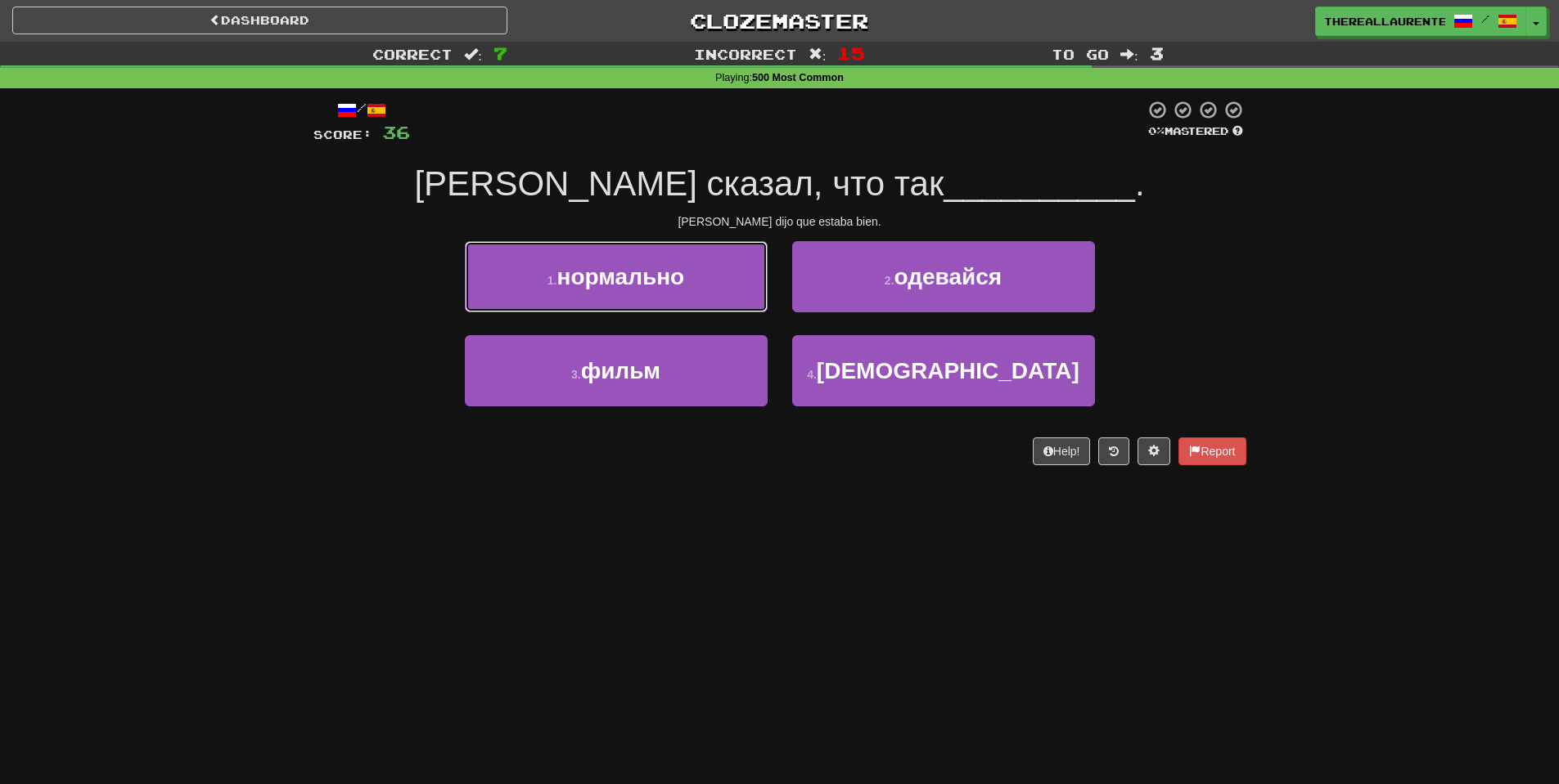
click at [653, 293] on button "1 . нормально" at bounding box center [616, 276] width 302 height 71
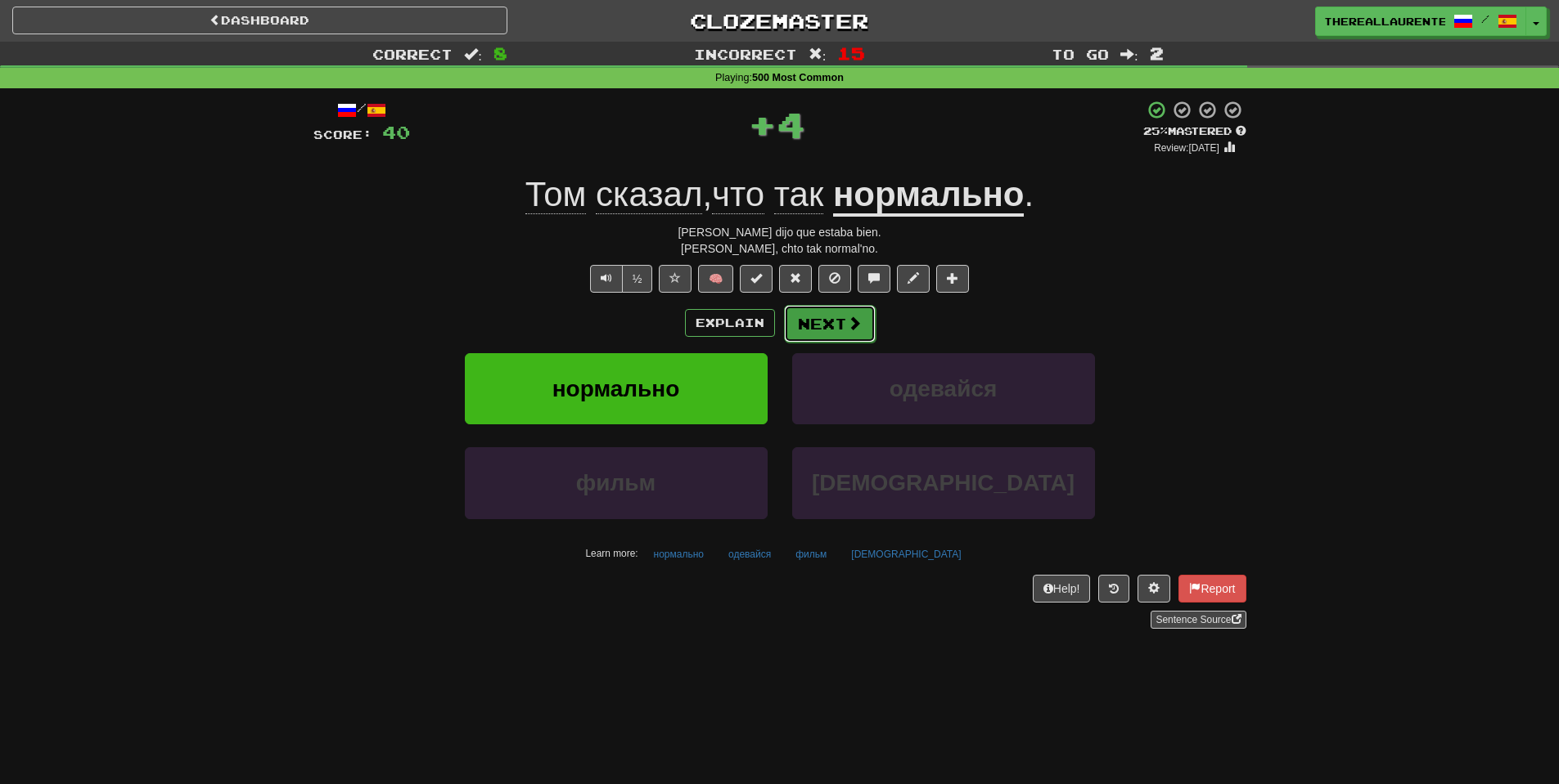
click at [842, 308] on button "Next" at bounding box center [830, 324] width 92 height 38
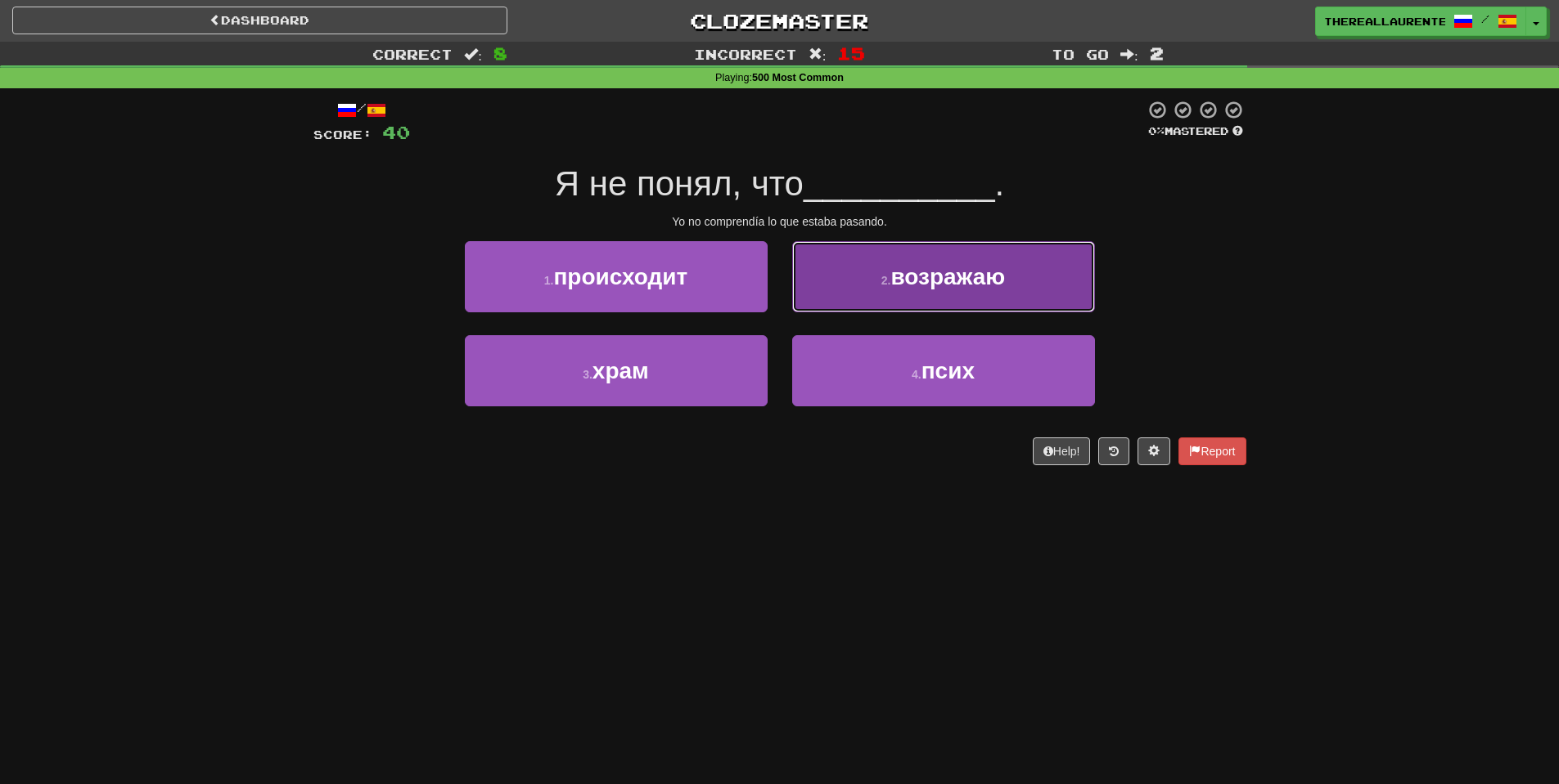
click at [938, 290] on span "возражаю" at bounding box center [947, 277] width 114 height 26
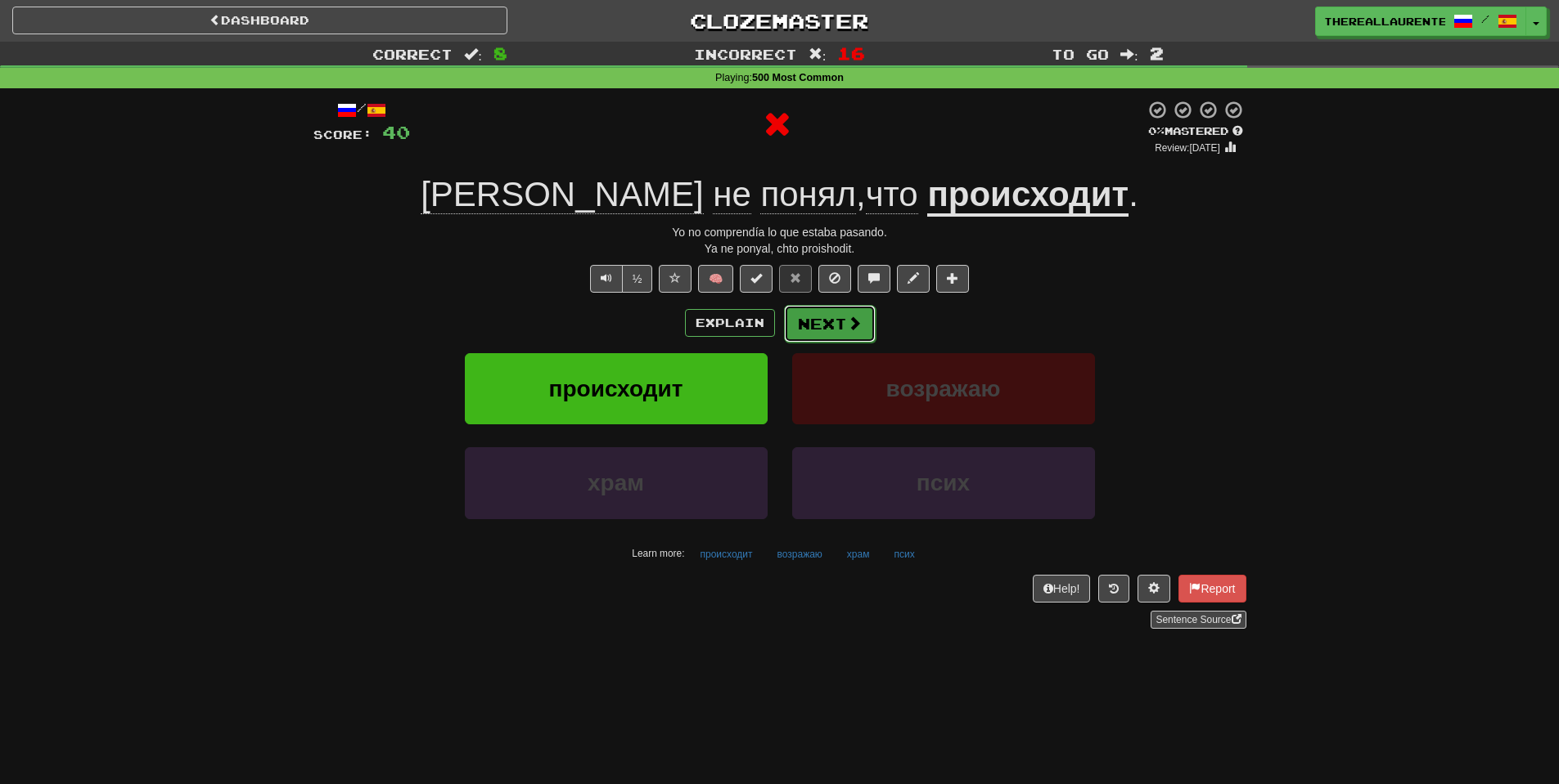
click at [831, 327] on button "Next" at bounding box center [830, 324] width 92 height 38
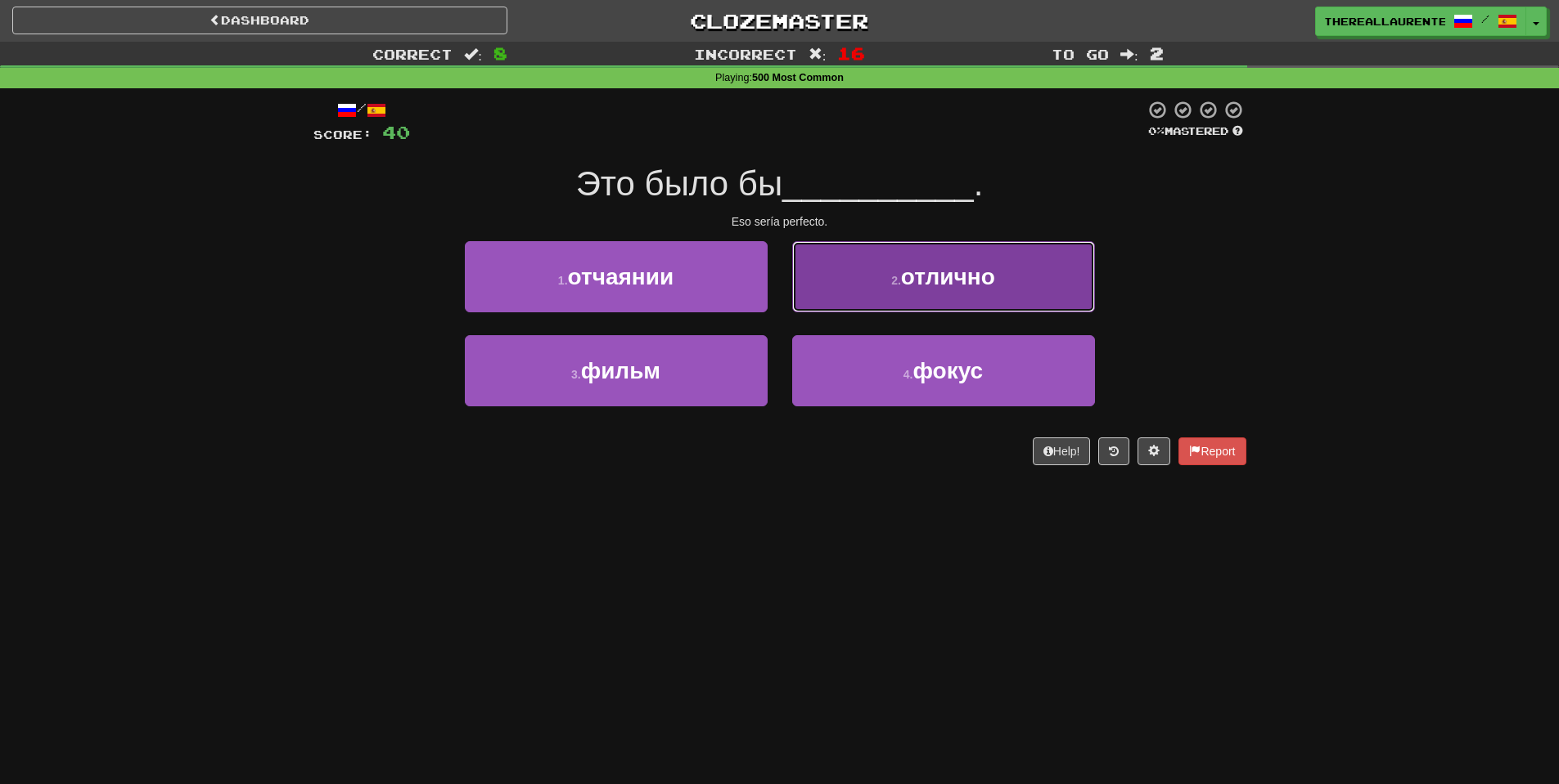
click at [907, 281] on span "отлично" at bounding box center [948, 277] width 94 height 26
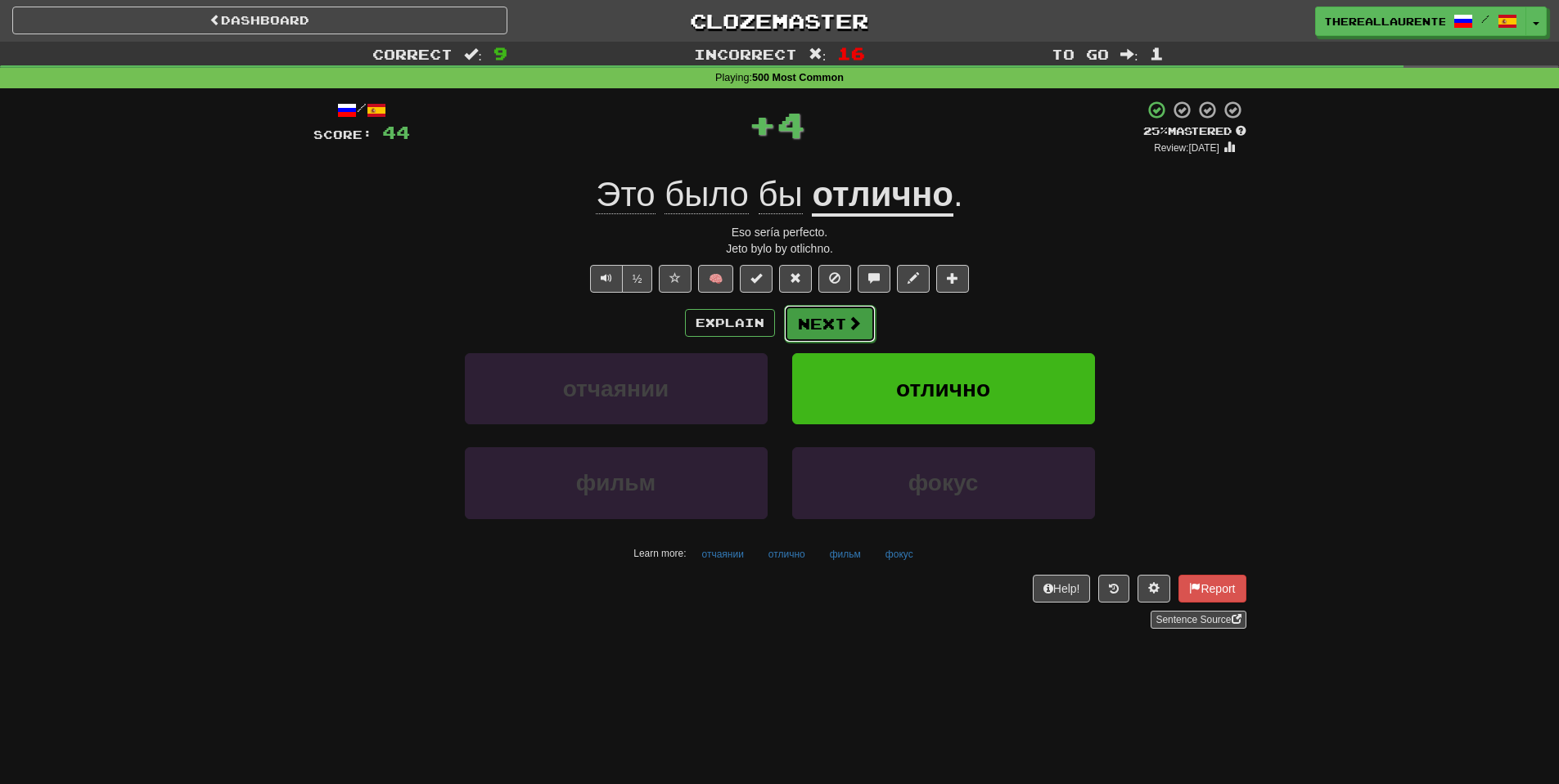
click at [835, 331] on button "Next" at bounding box center [830, 324] width 92 height 38
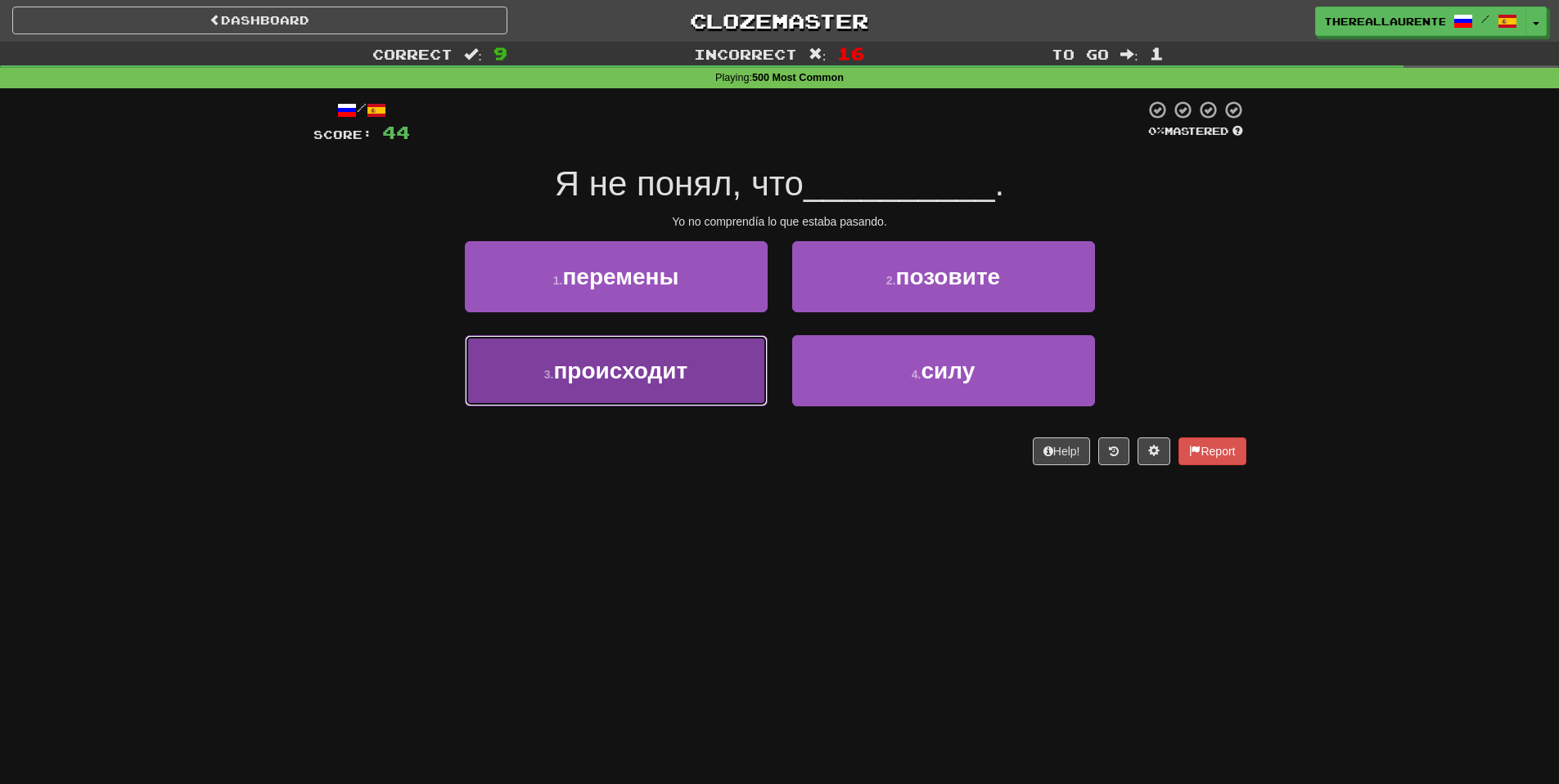
click at [657, 395] on button "3 . происходит" at bounding box center [616, 370] width 302 height 71
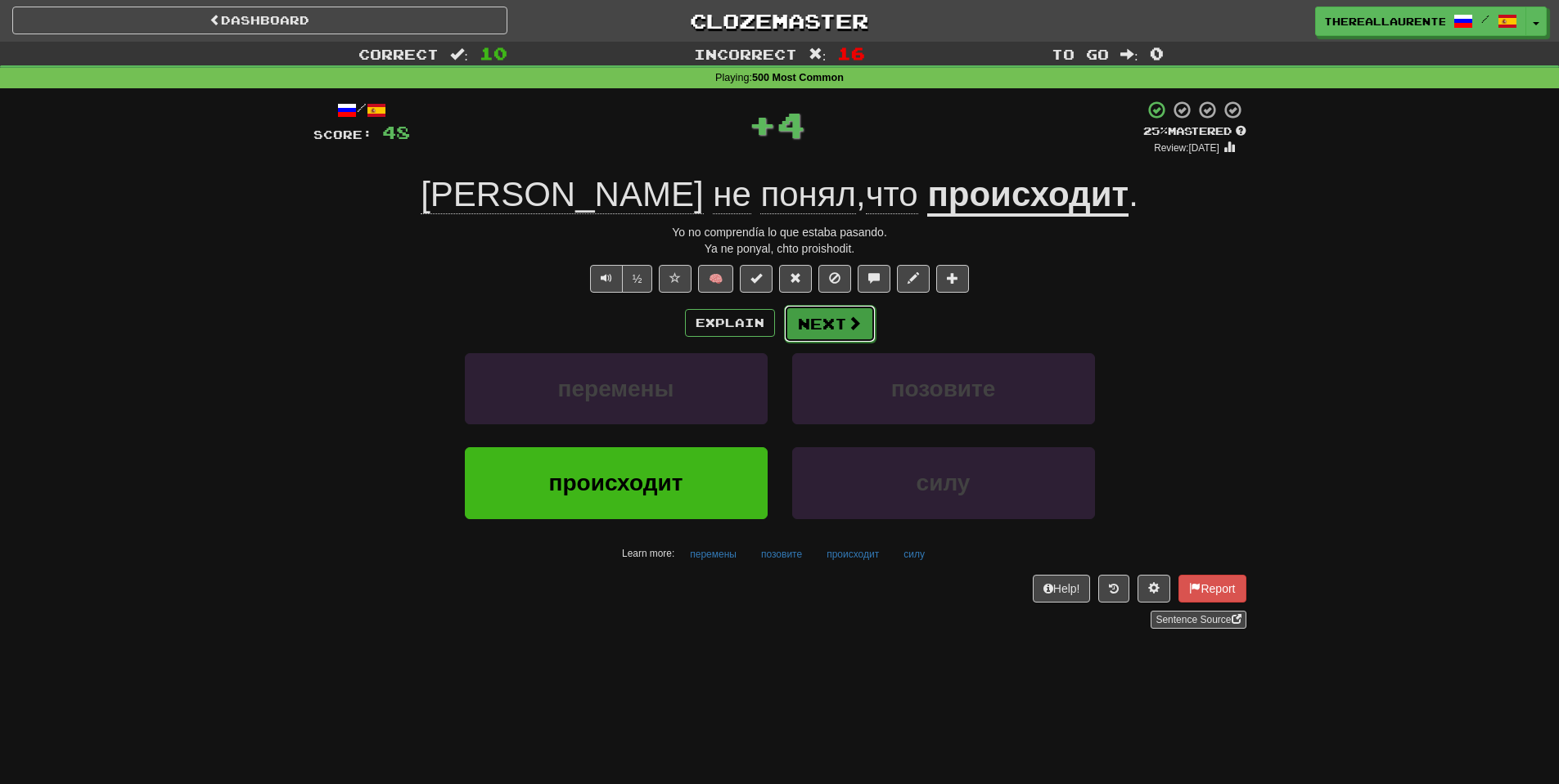
click at [828, 329] on button "Next" at bounding box center [830, 324] width 92 height 38
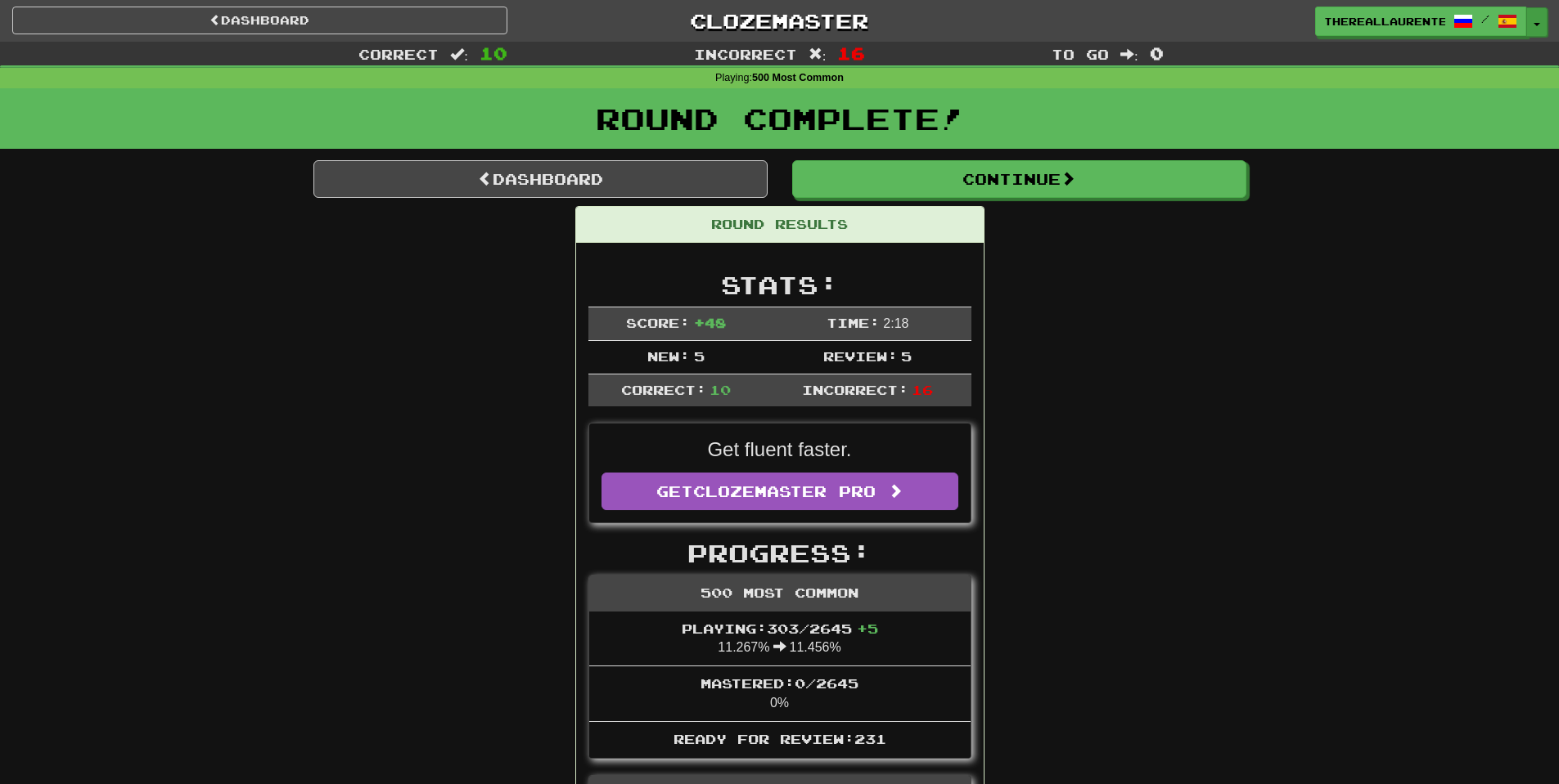
click at [1537, 23] on span "button" at bounding box center [1536, 24] width 7 height 3
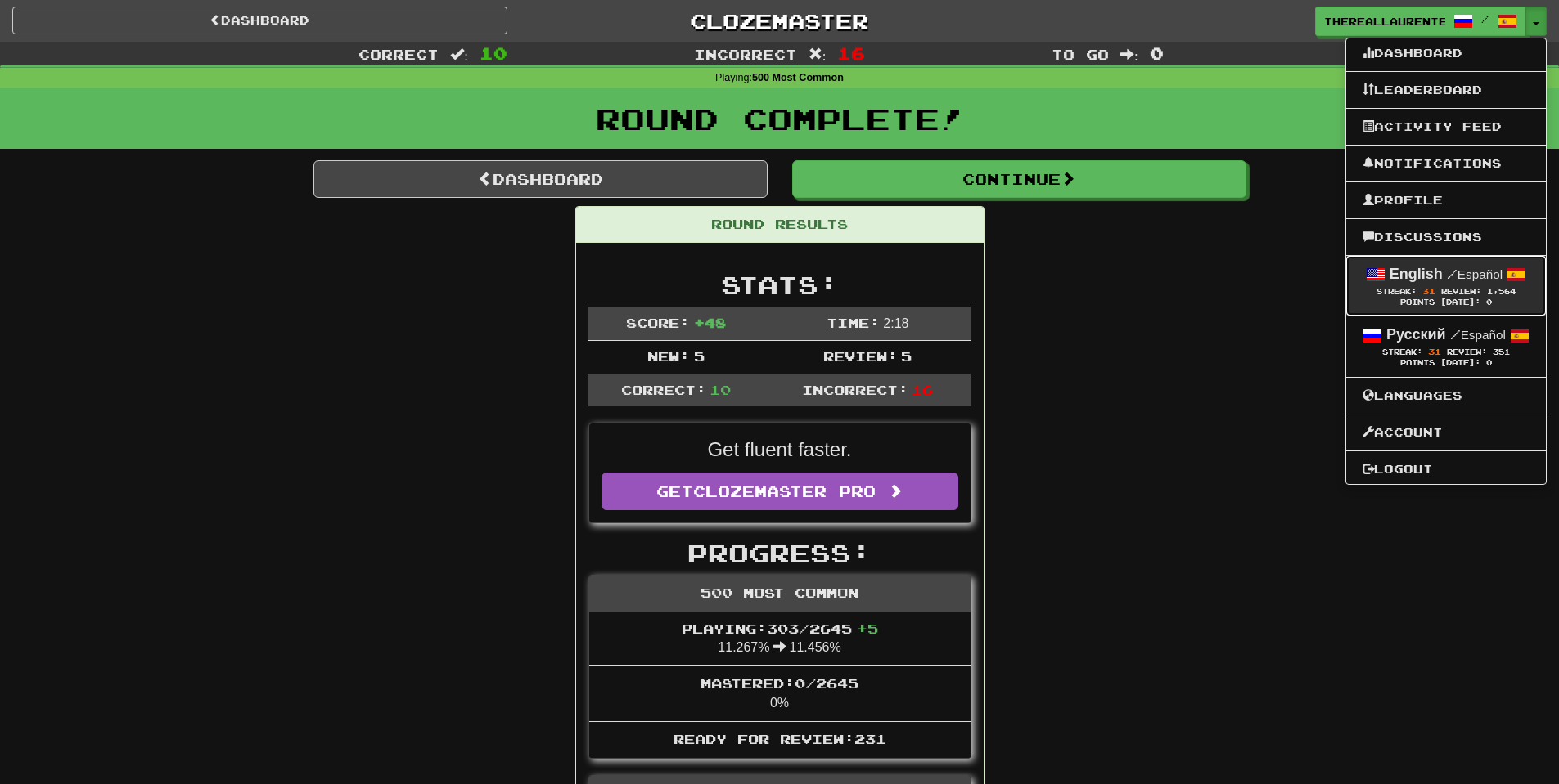
click at [1427, 275] on strong "English" at bounding box center [1415, 273] width 53 height 16
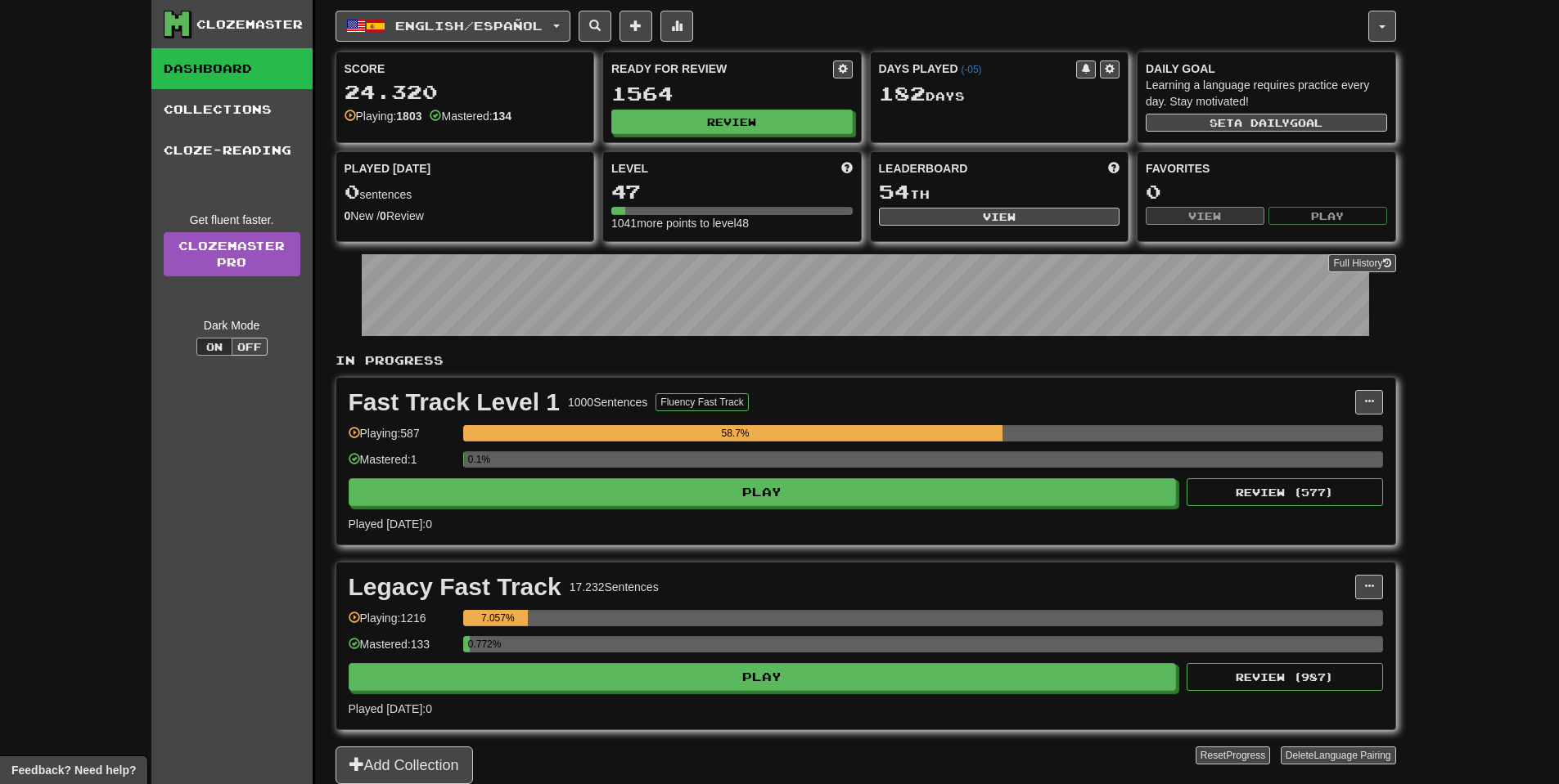
click at [681, 657] on div "0.772%" at bounding box center [922, 650] width 919 height 27
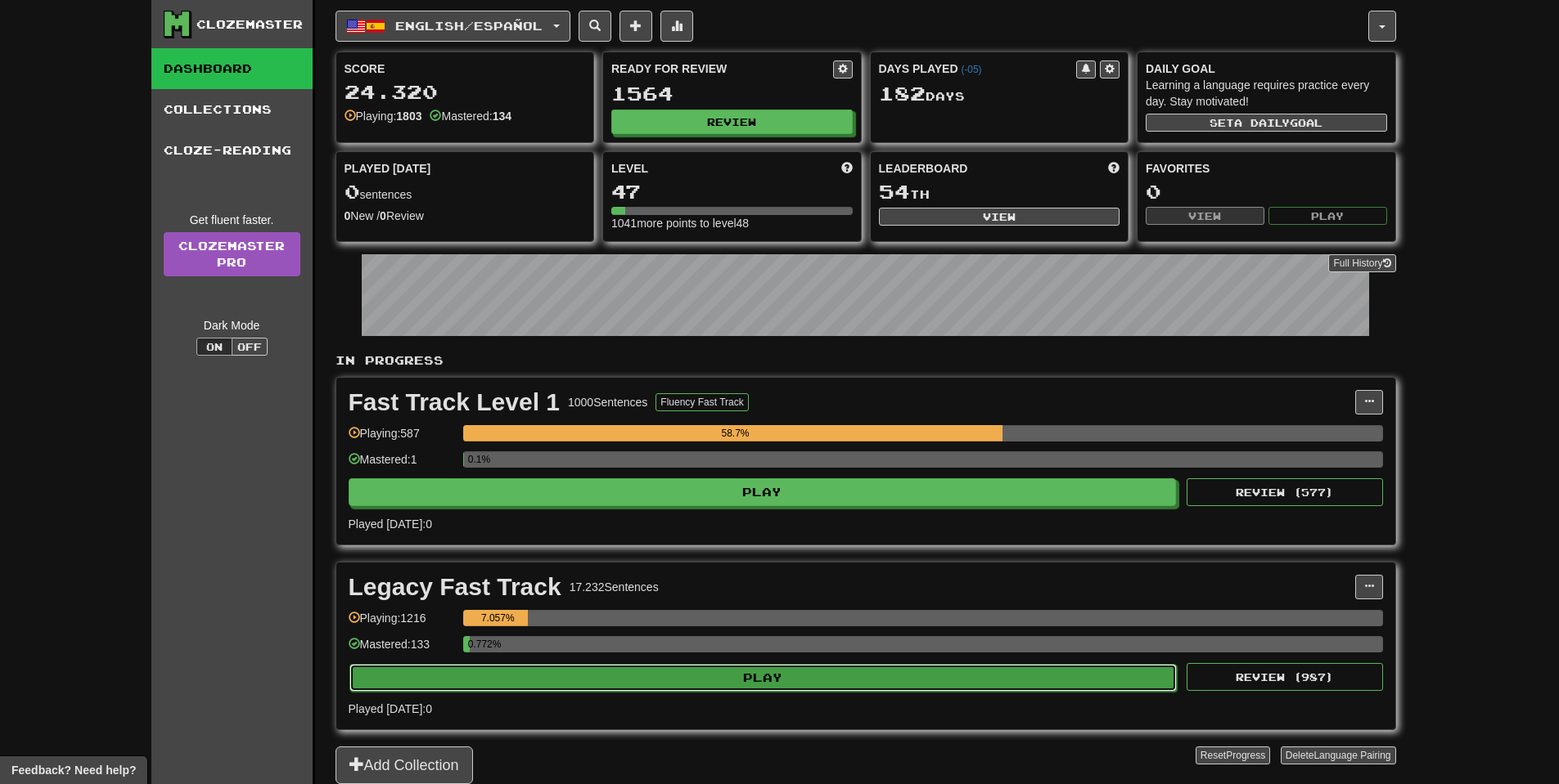
click at [693, 687] on button "Play" at bounding box center [763, 677] width 828 height 27
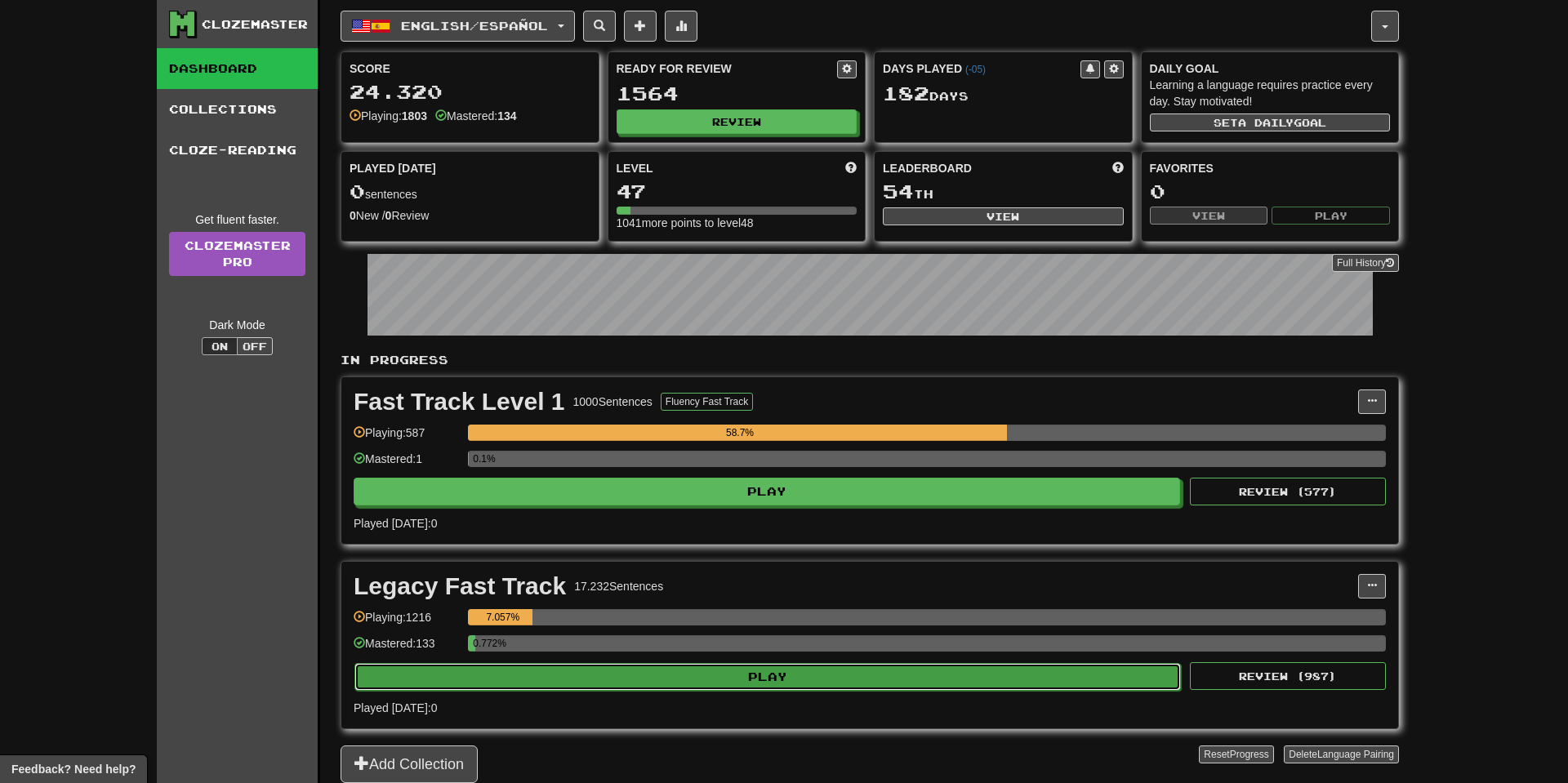
select select "**"
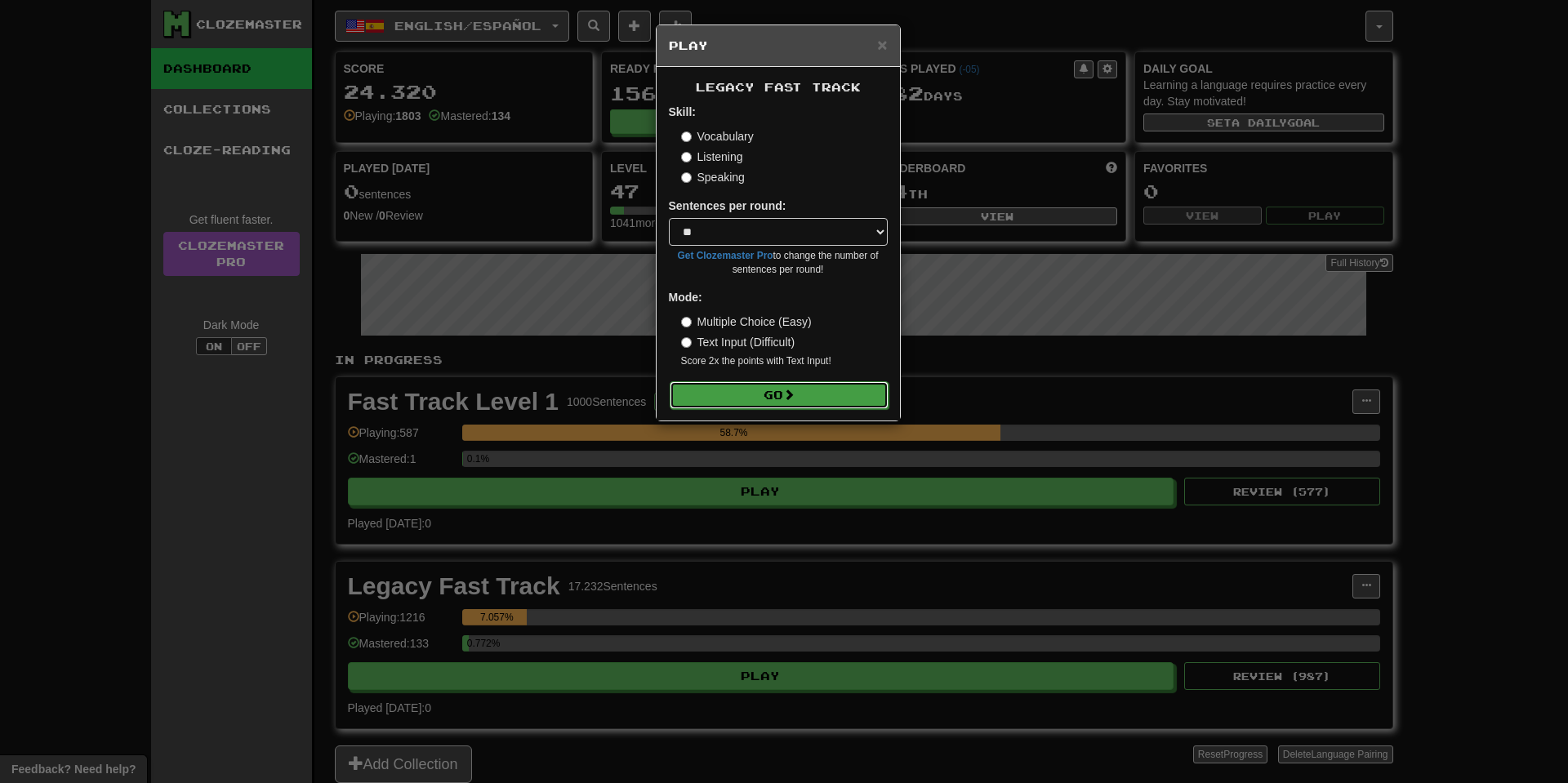
click at [810, 401] on button "Go" at bounding box center [779, 394] width 219 height 27
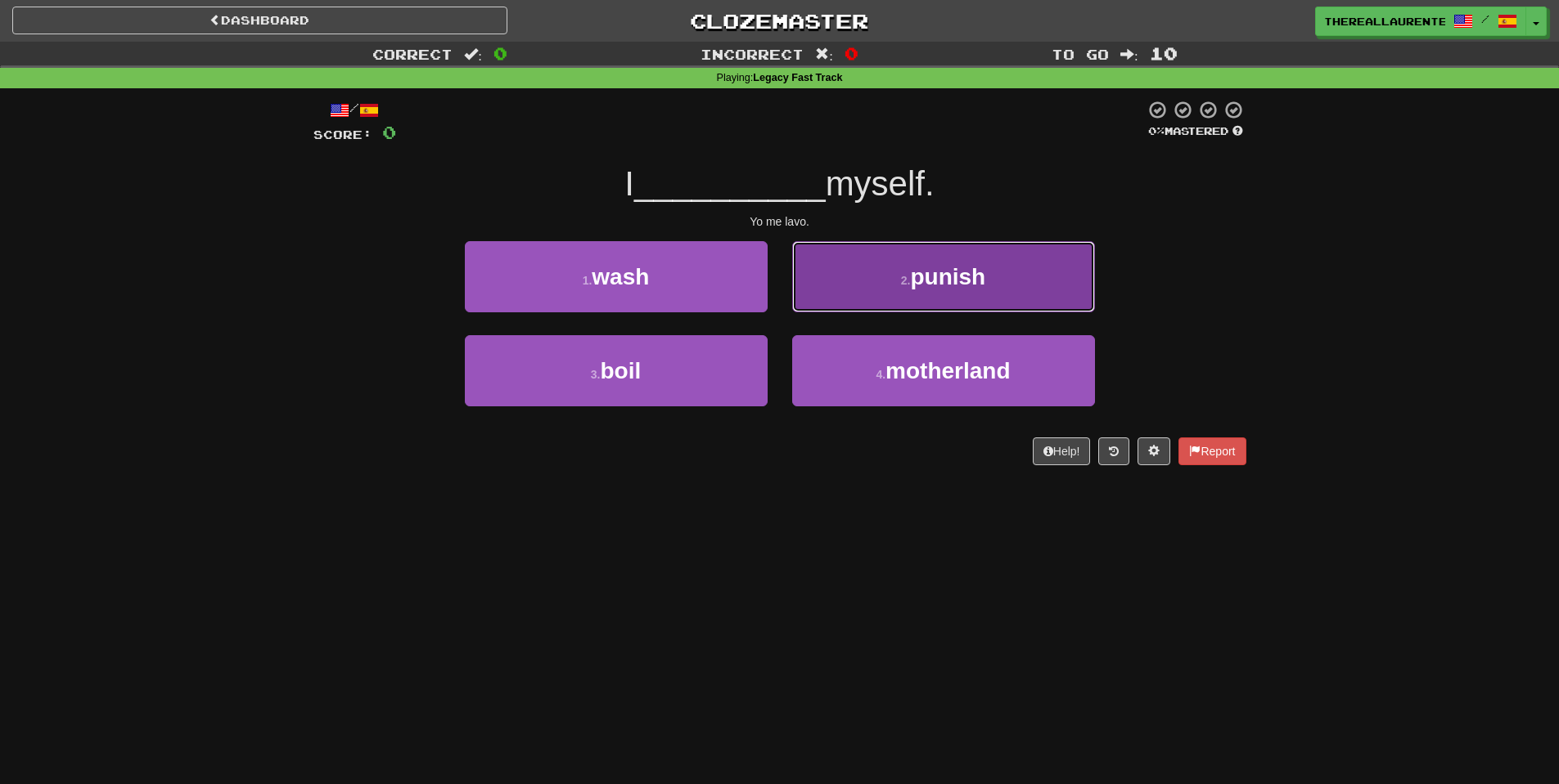
click at [945, 285] on span "punish" at bounding box center [948, 277] width 76 height 26
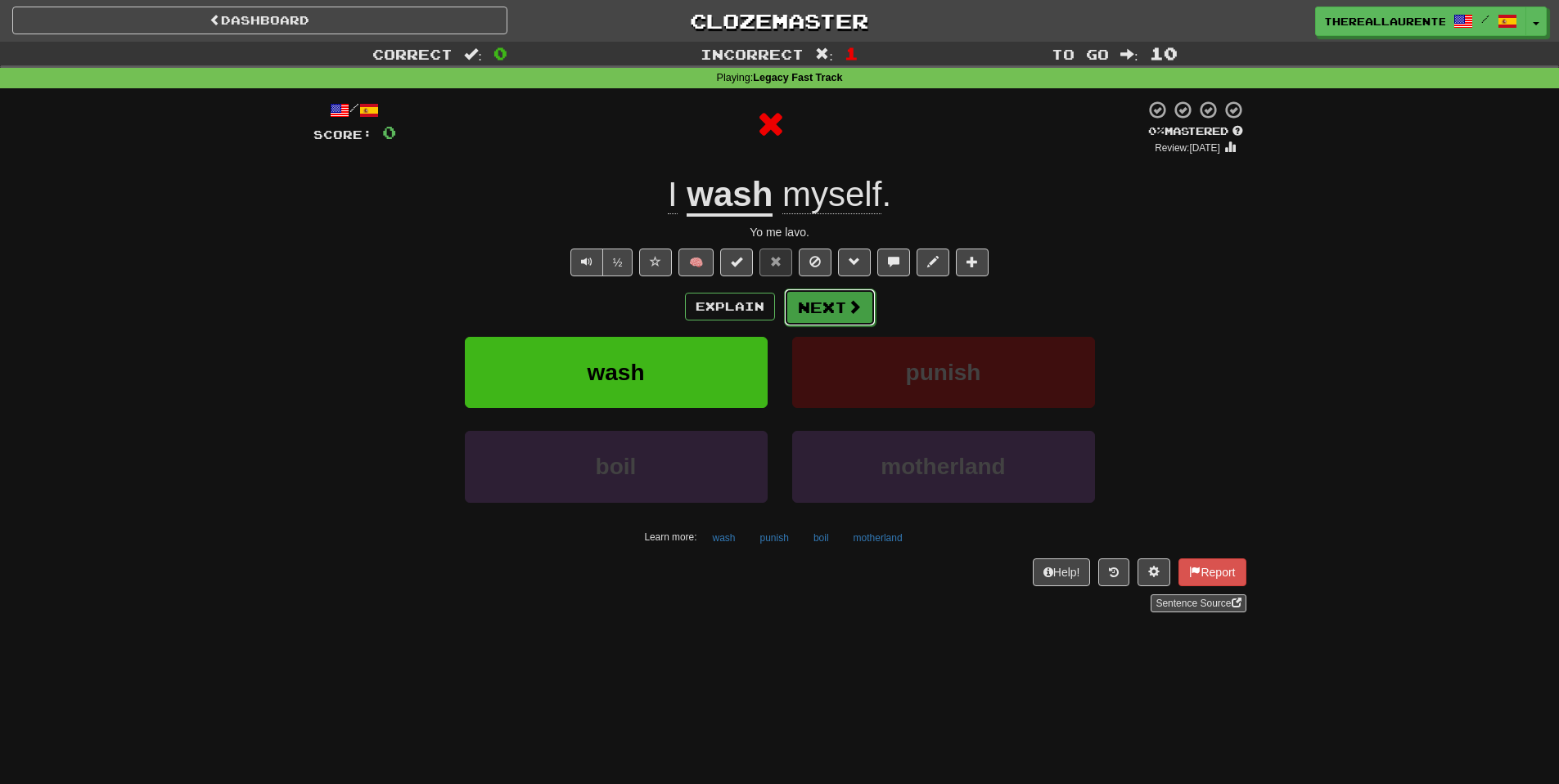
click at [848, 302] on span at bounding box center [854, 307] width 15 height 15
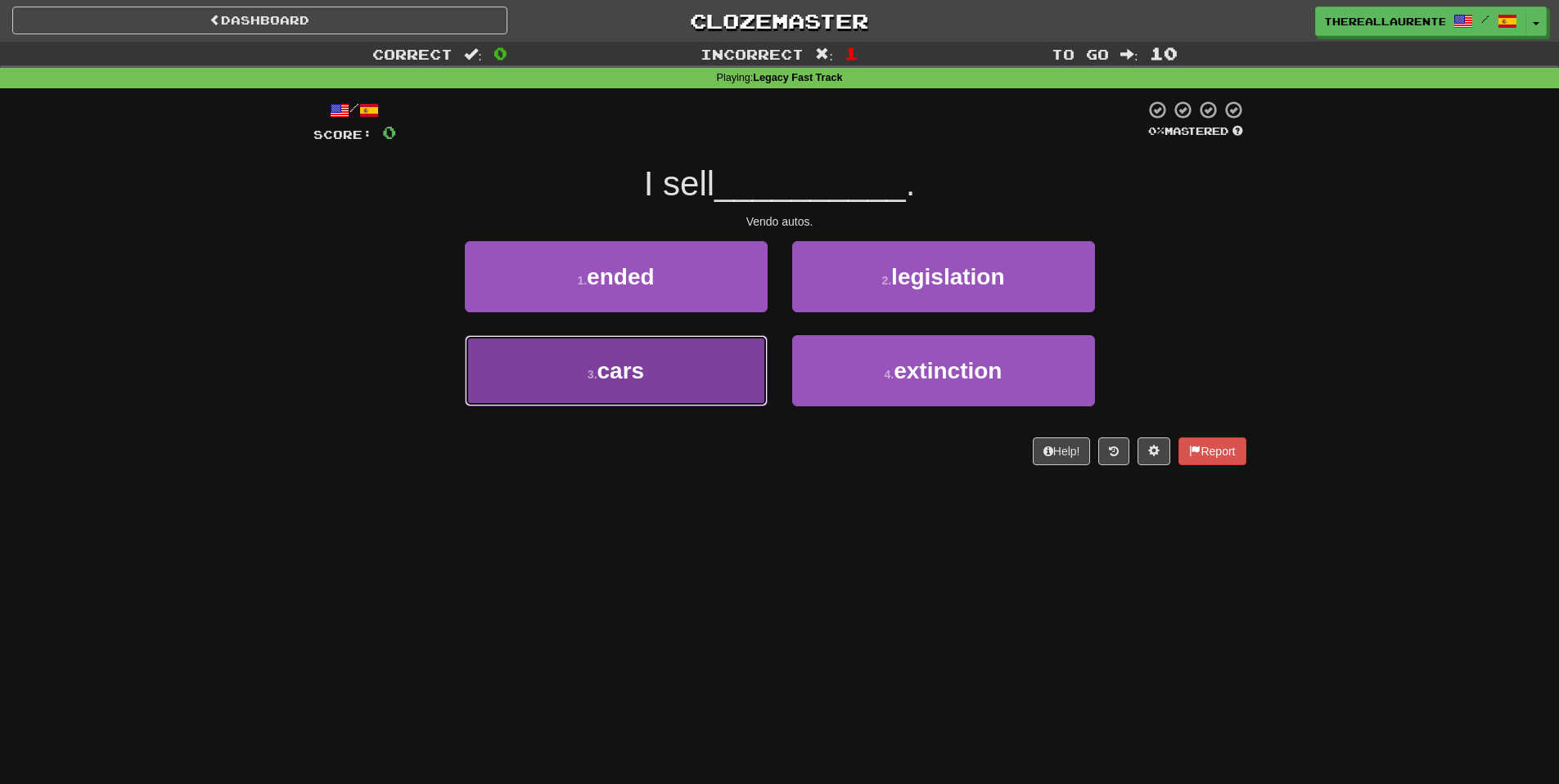
drag, startPoint x: 675, startPoint y: 383, endPoint x: 863, endPoint y: 330, distance: 195.3
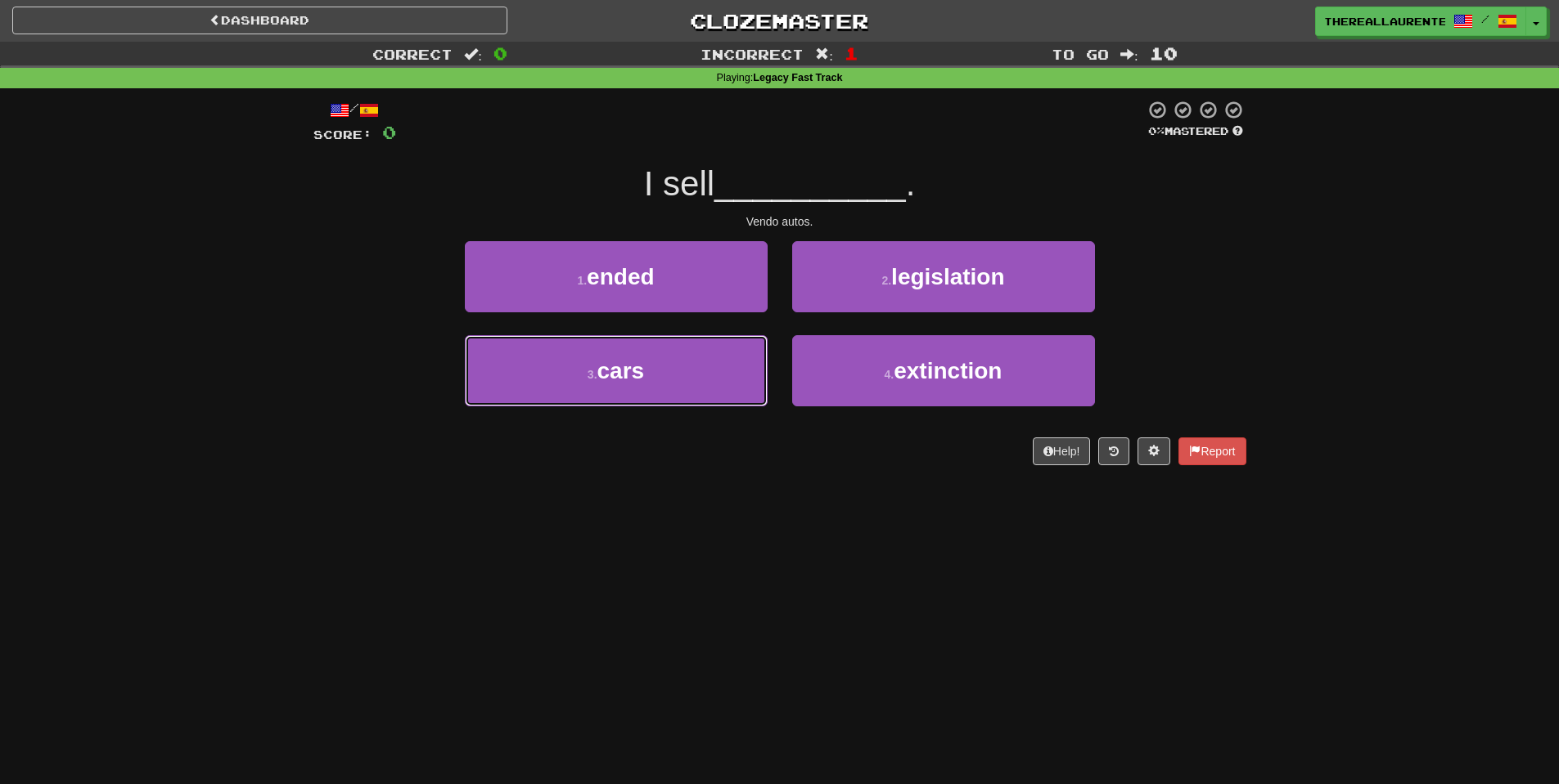
click at [675, 383] on button "3 . cars" at bounding box center [616, 370] width 302 height 71
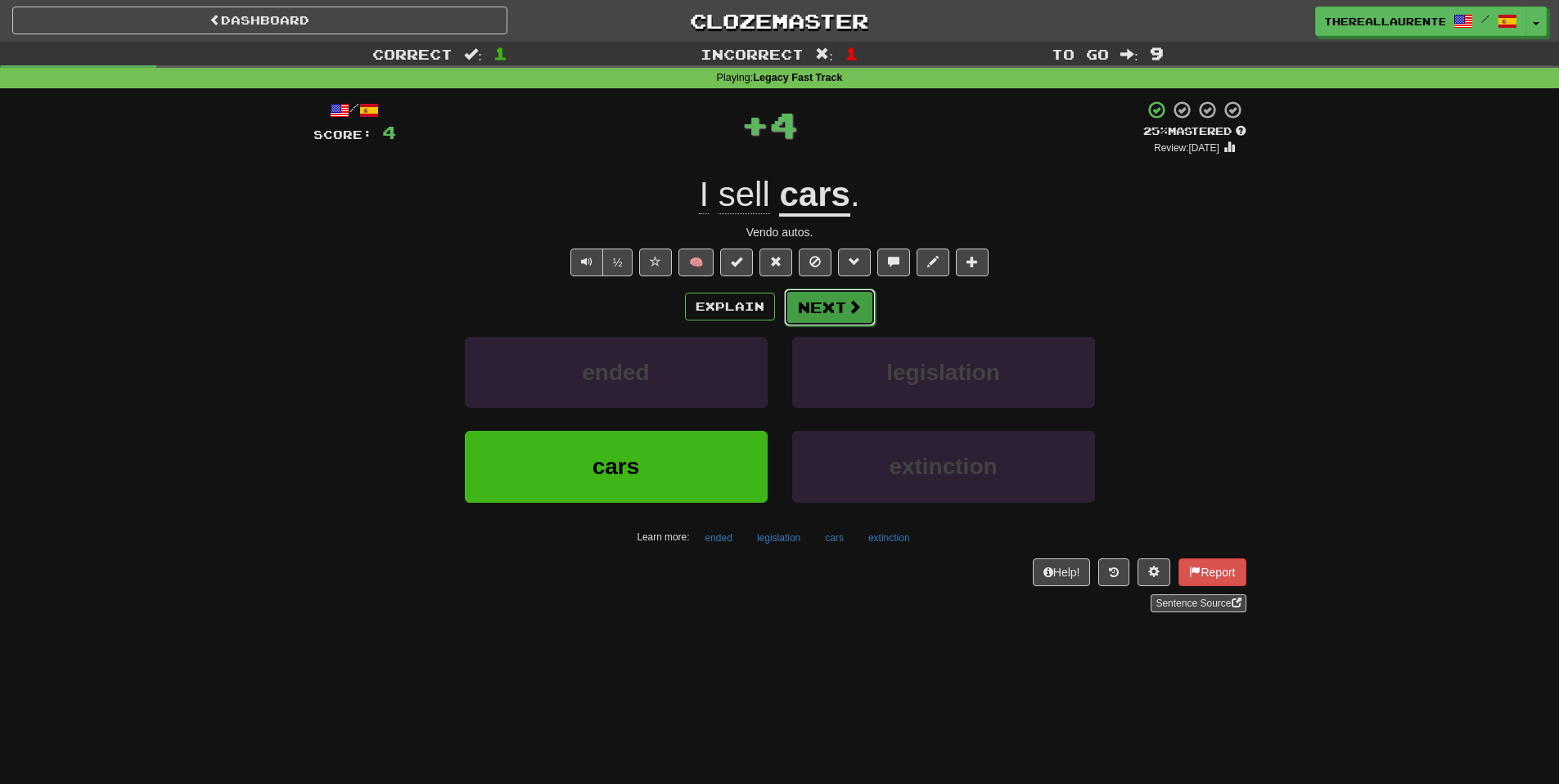
click at [866, 308] on button "Next" at bounding box center [830, 308] width 92 height 38
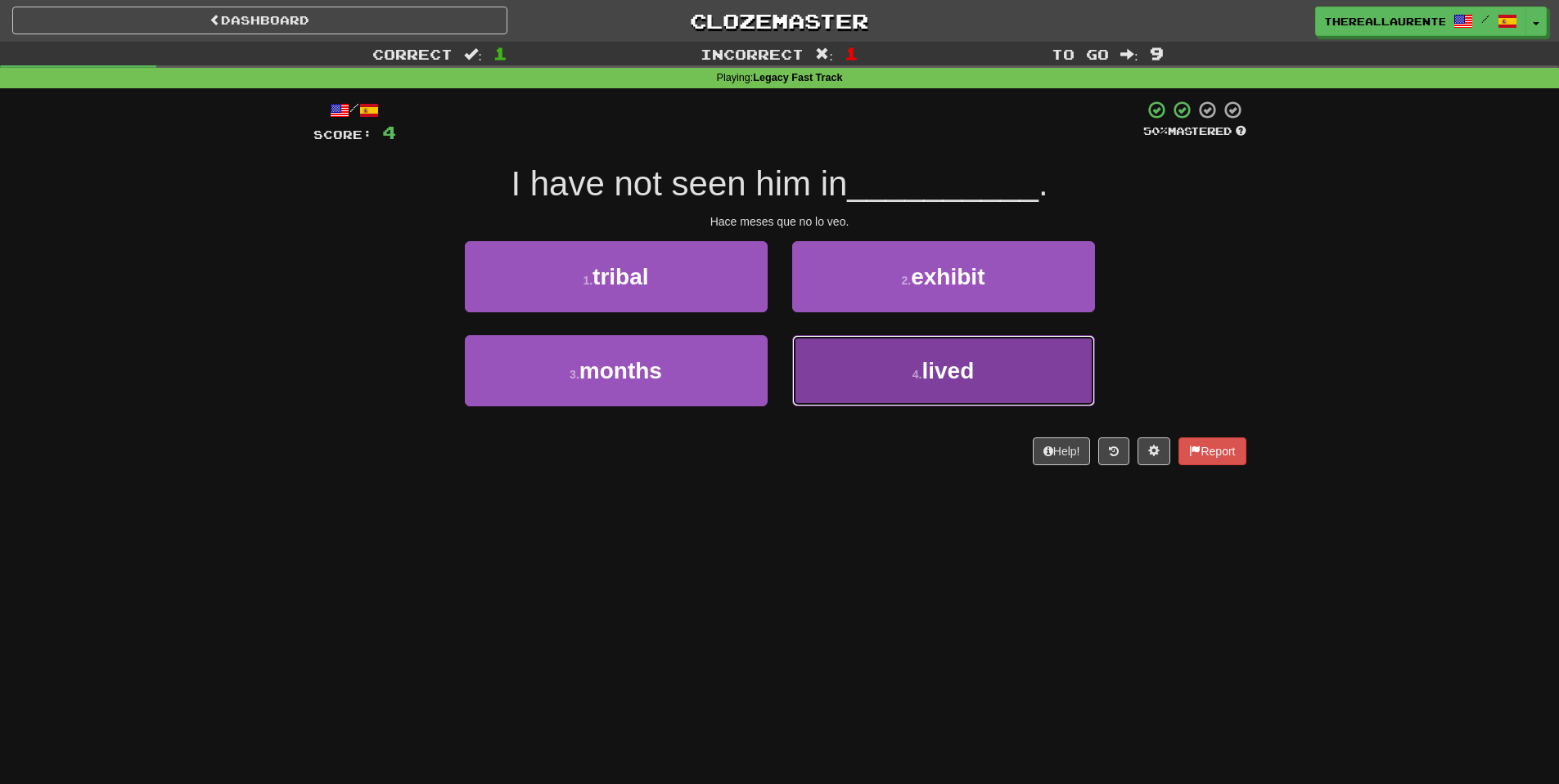
click at [963, 375] on span "lived" at bounding box center [947, 370] width 52 height 26
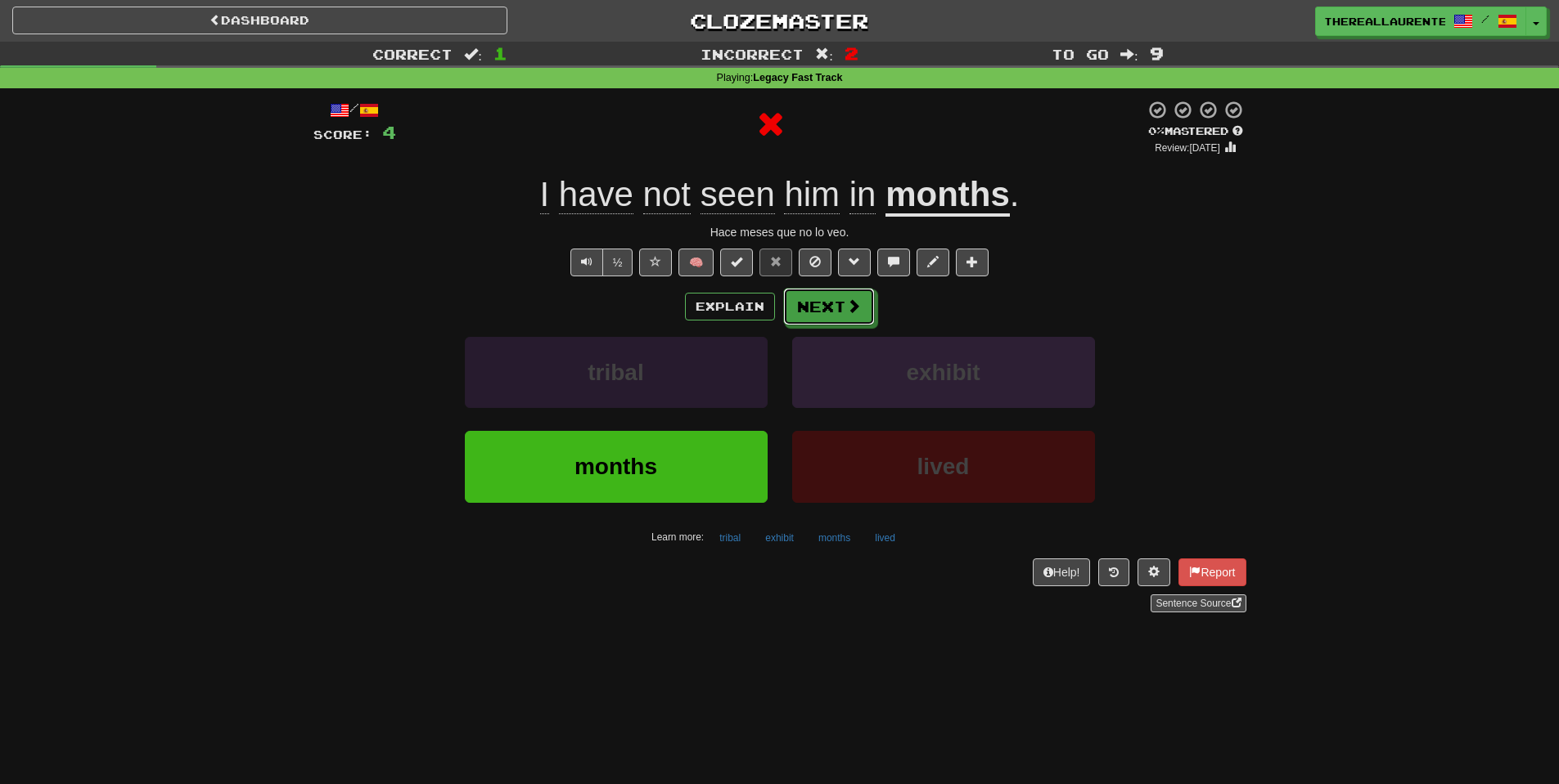
drag, startPoint x: 830, startPoint y: 327, endPoint x: 731, endPoint y: 356, distance: 103.2
click at [831, 329] on div "Explain Next tribal exhibit months lived Learn more: tribal exhibit months lived" at bounding box center [780, 419] width 933 height 263
click at [778, 343] on div "tribal" at bounding box center [616, 384] width 327 height 94
click at [822, 321] on button "Next" at bounding box center [830, 308] width 92 height 38
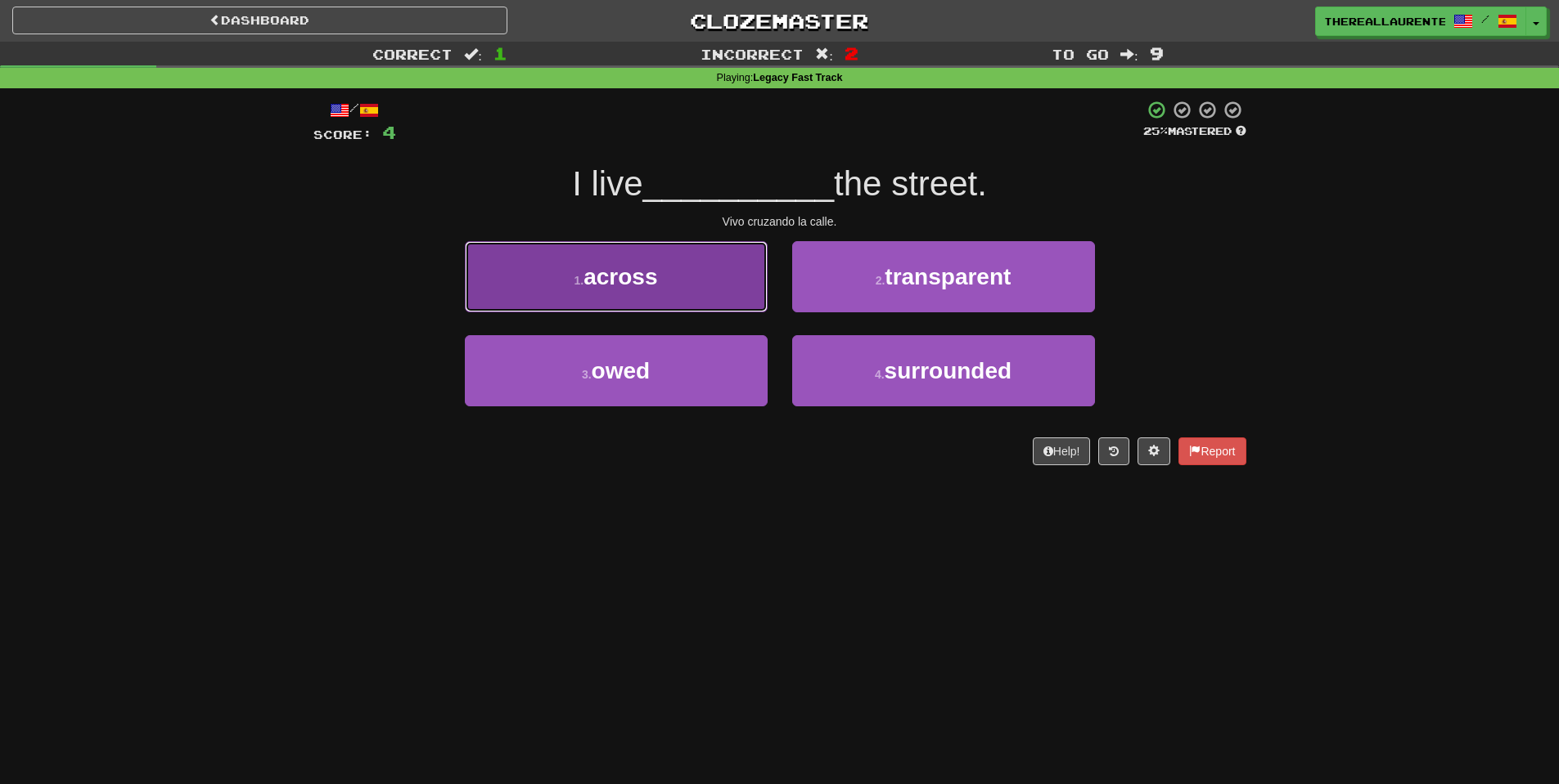
click at [707, 294] on button "1 . across" at bounding box center [616, 276] width 302 height 71
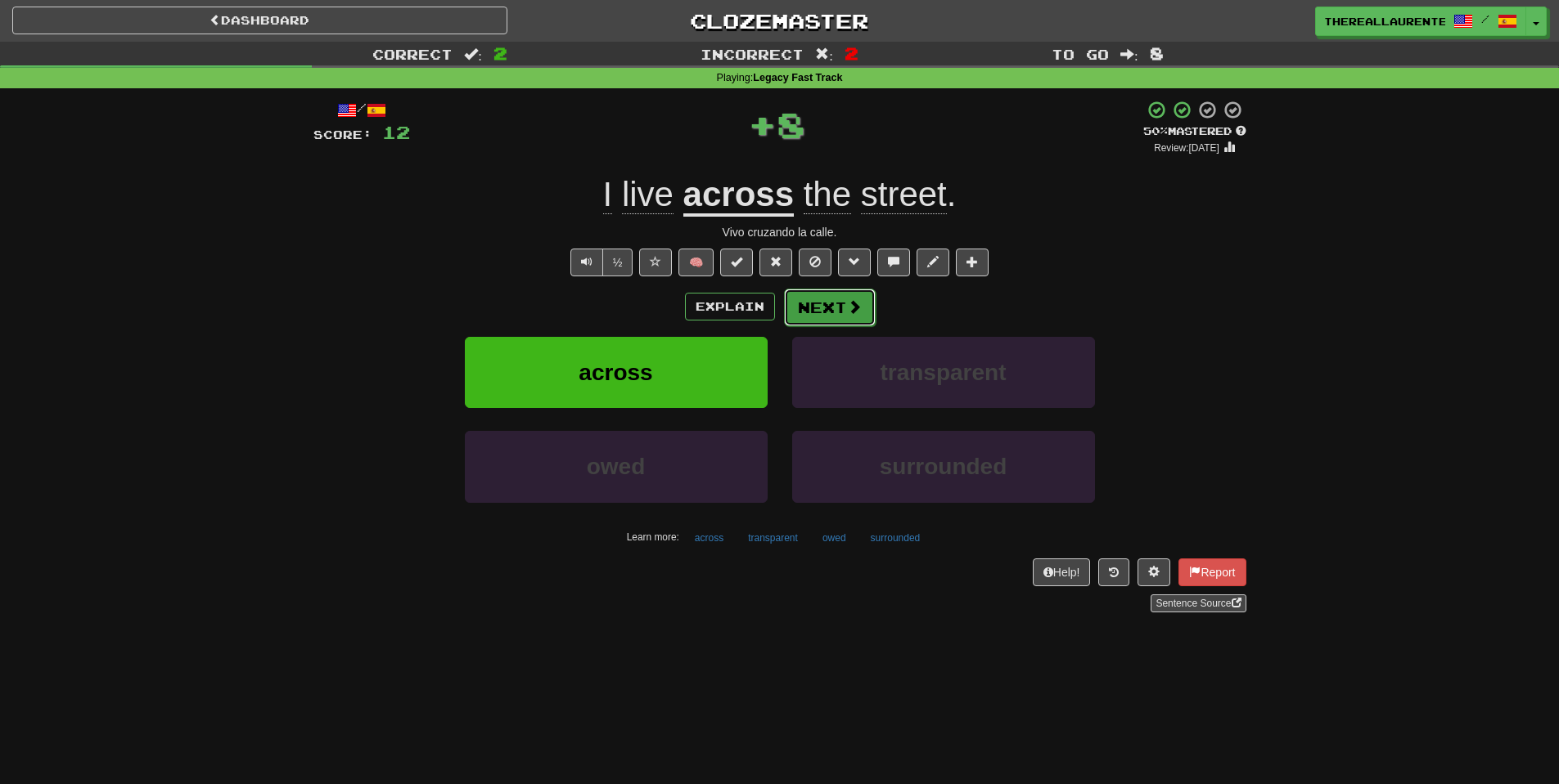
click at [834, 306] on button "Next" at bounding box center [830, 308] width 92 height 38
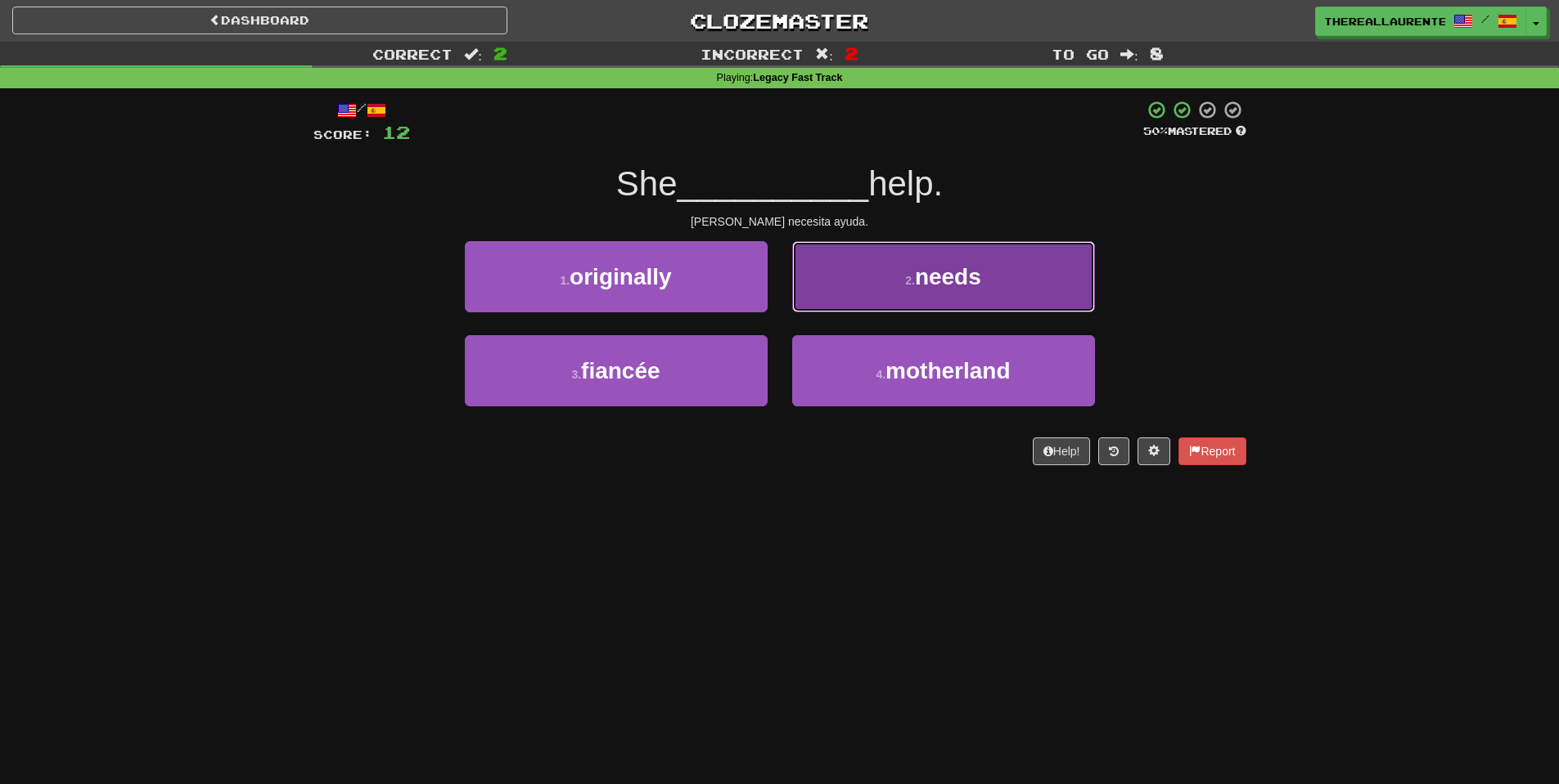
click at [961, 296] on button "2 . needs" at bounding box center [943, 276] width 302 height 71
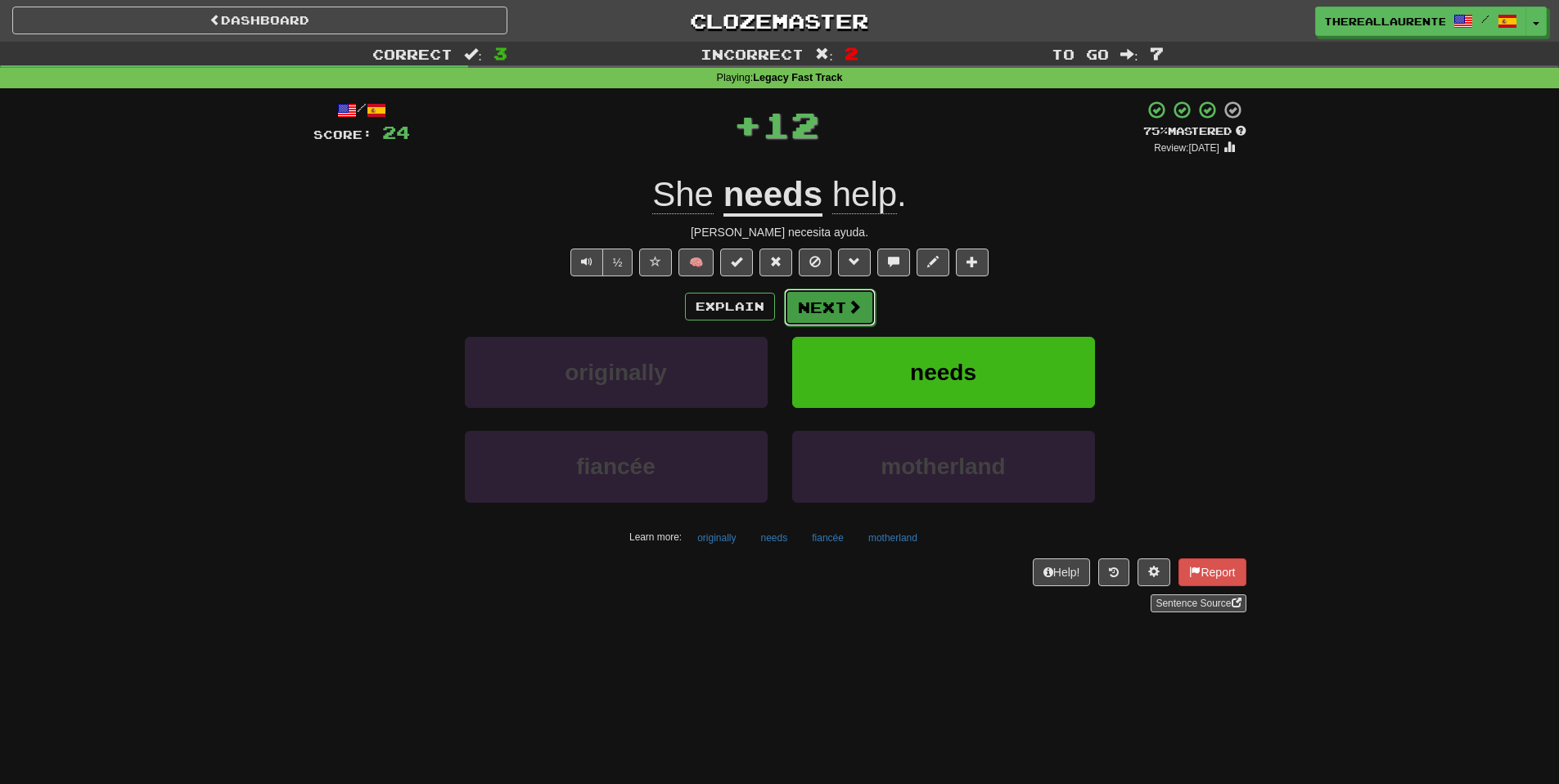
click at [816, 302] on button "Next" at bounding box center [830, 308] width 92 height 38
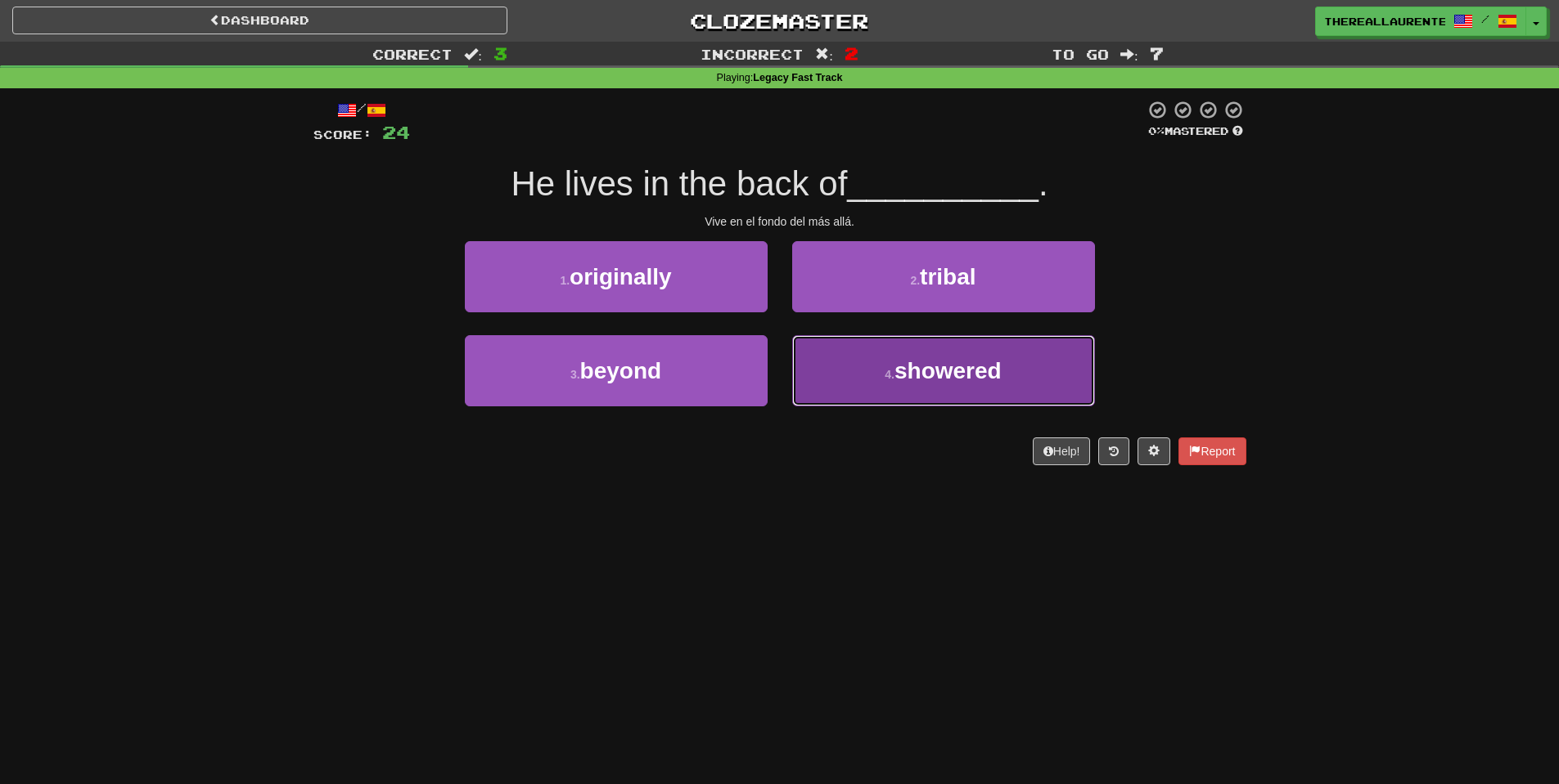
click at [992, 395] on button "4 . showered" at bounding box center [943, 370] width 302 height 71
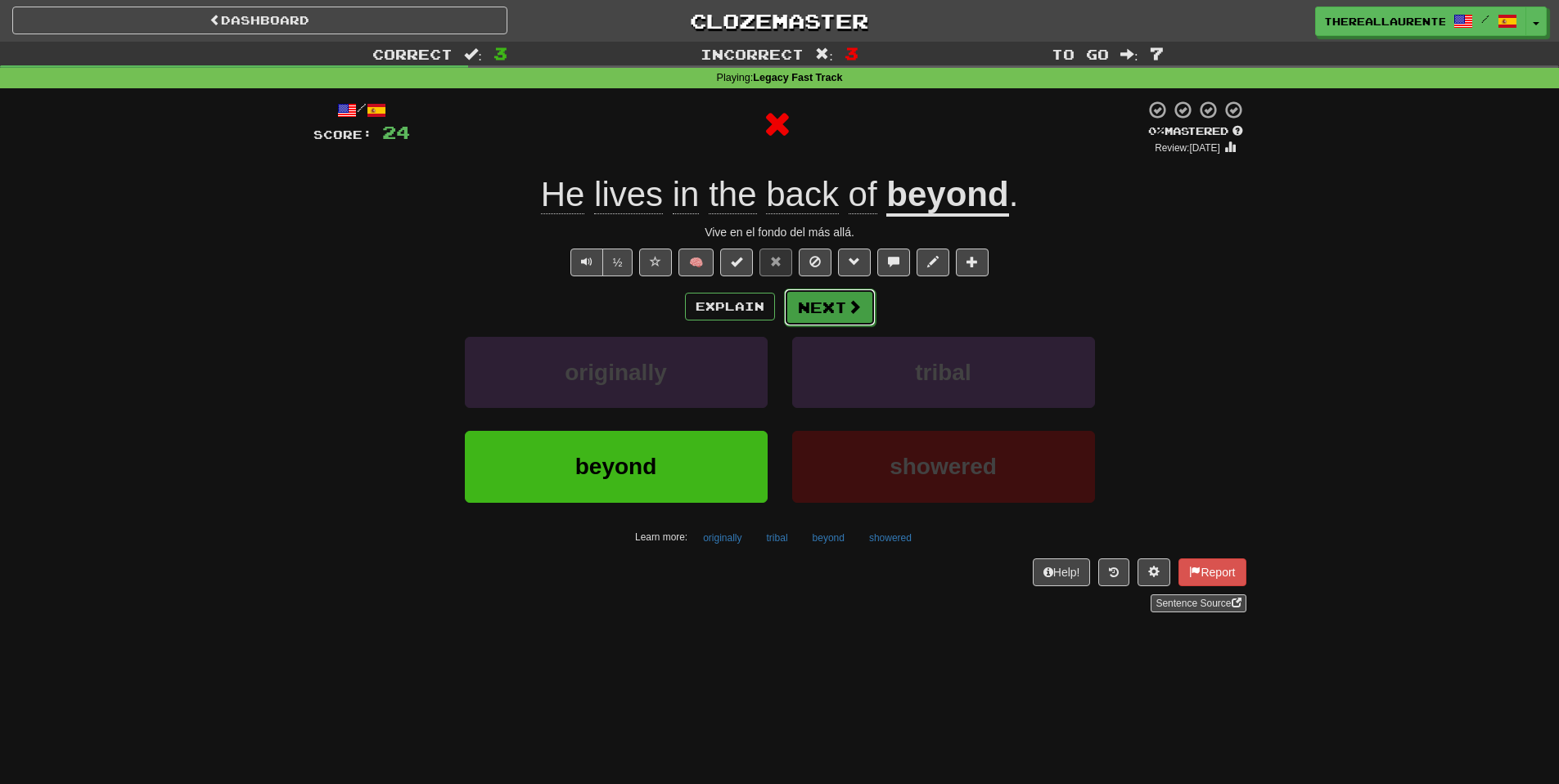
click at [843, 319] on button "Next" at bounding box center [830, 308] width 92 height 38
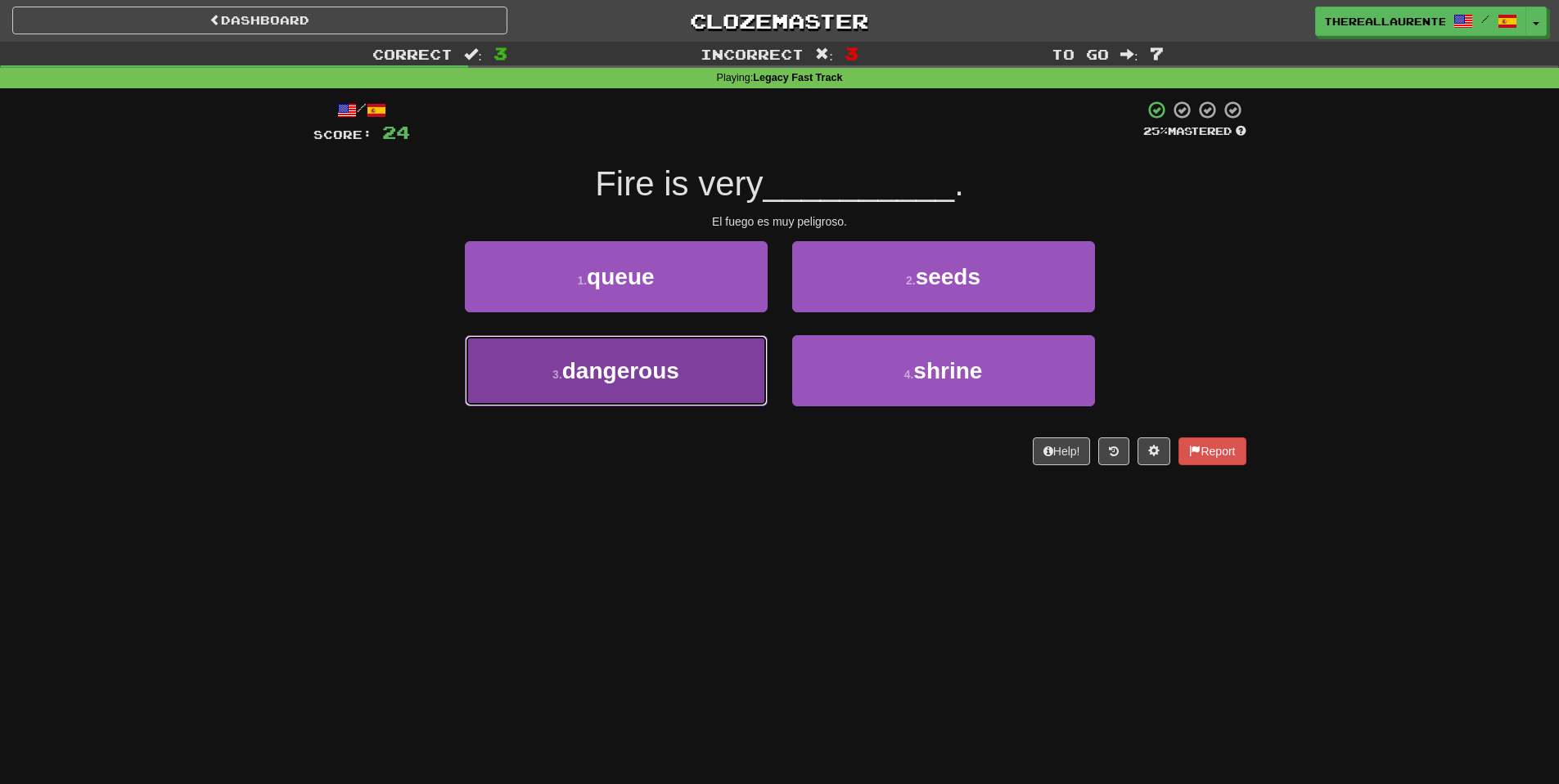
click at [580, 376] on span "dangerous" at bounding box center [621, 370] width 117 height 26
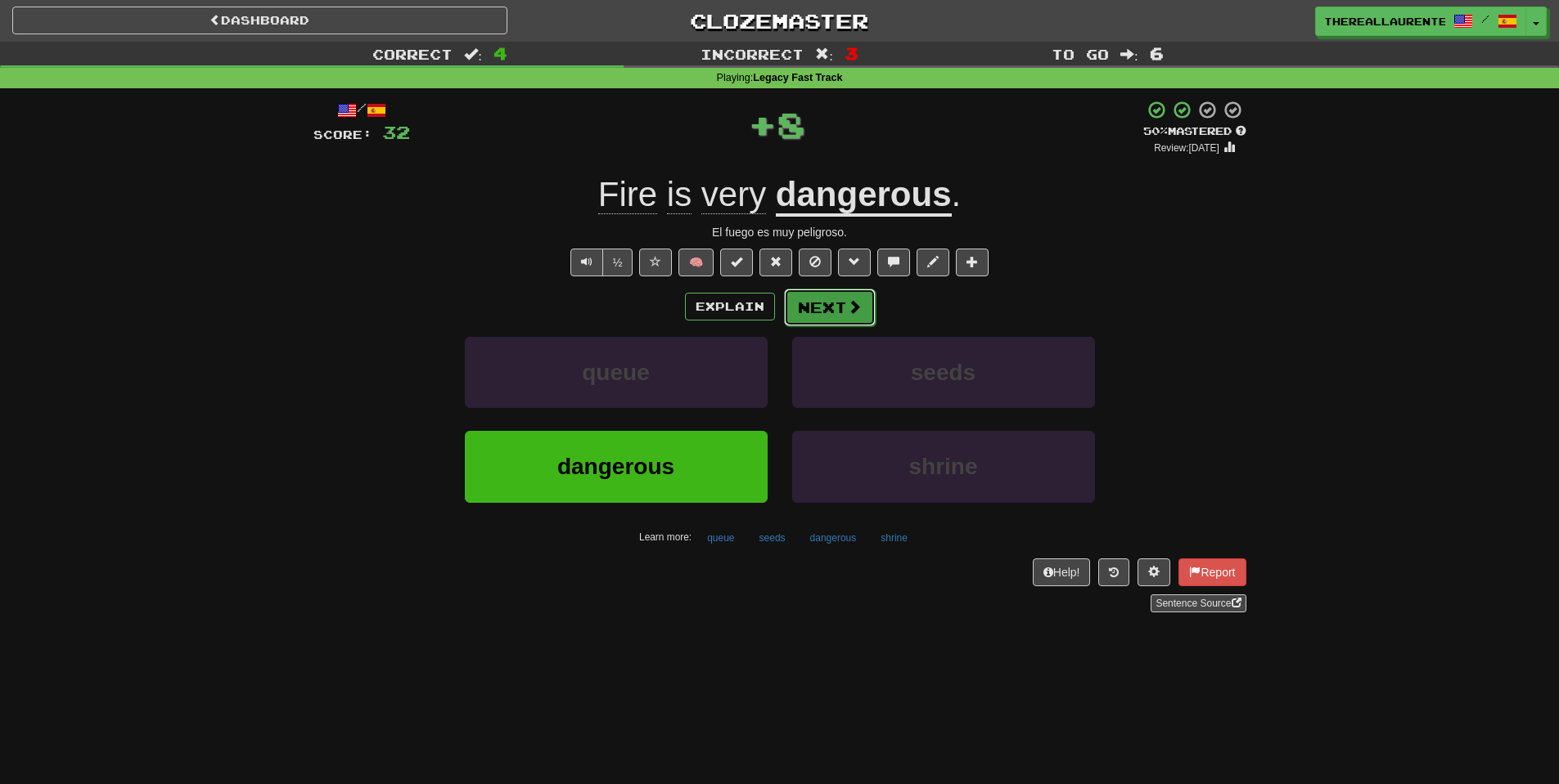
click at [856, 301] on span at bounding box center [854, 307] width 15 height 15
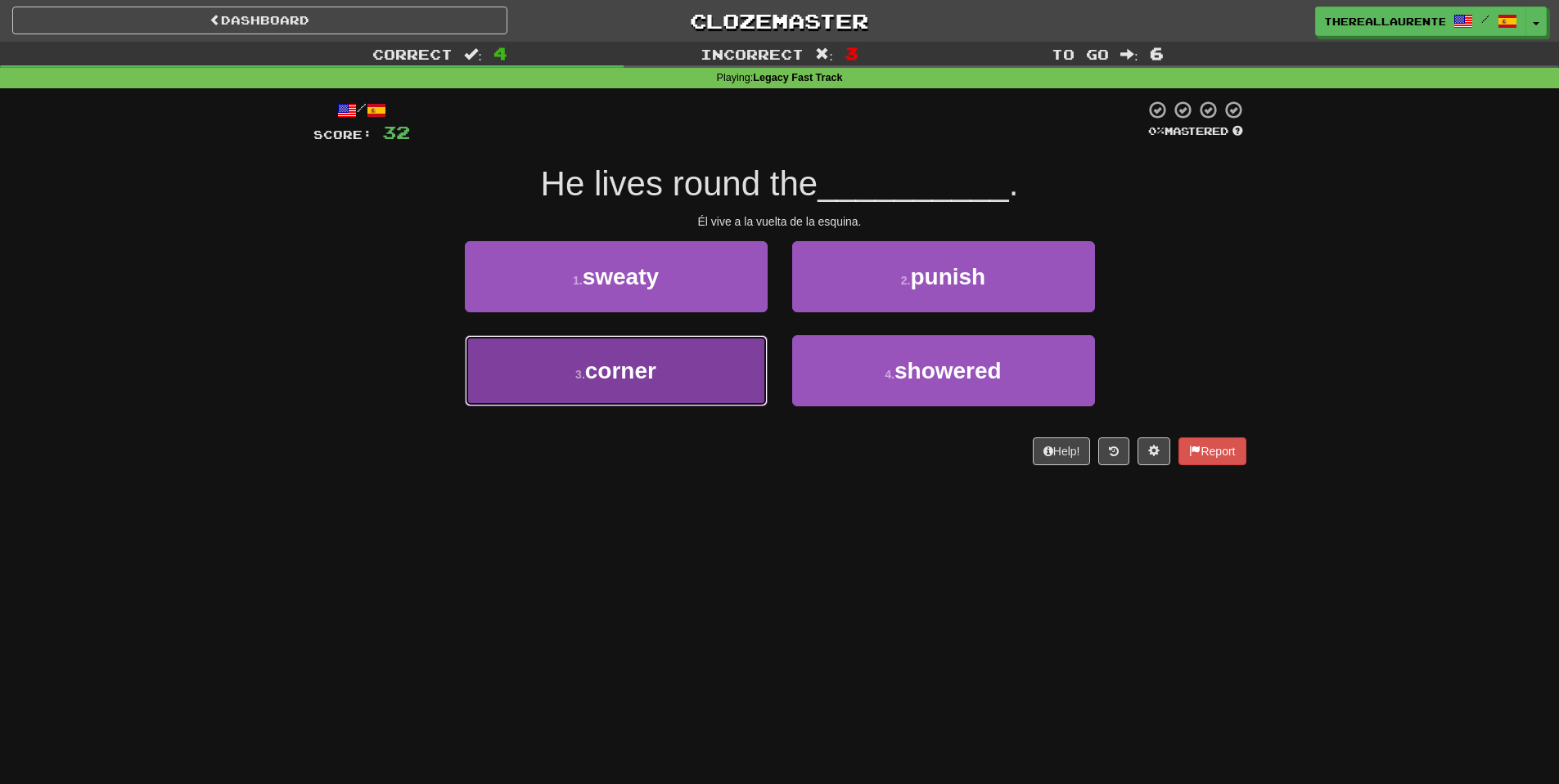
click at [720, 390] on button "3 . corner" at bounding box center [616, 370] width 302 height 71
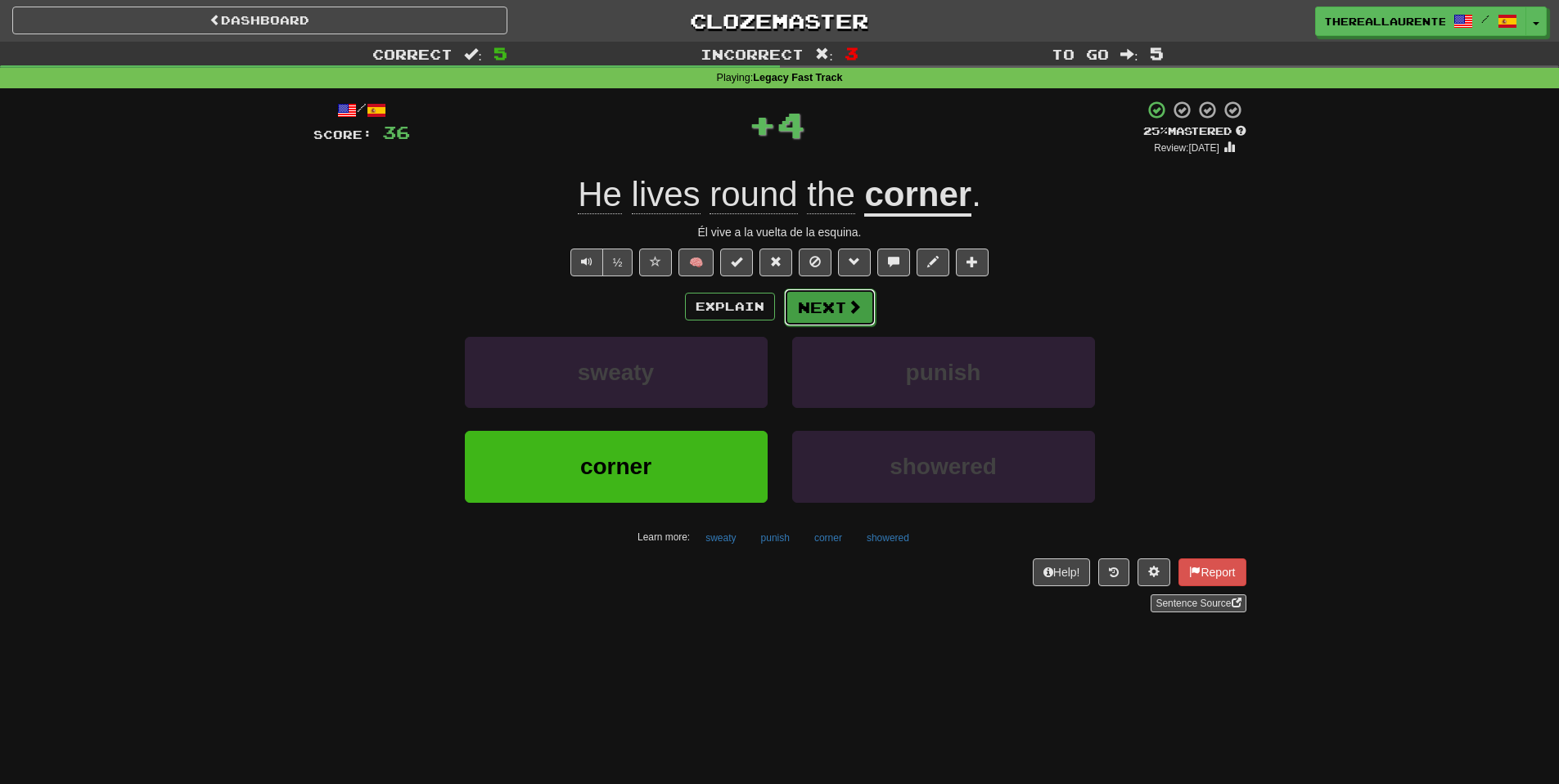
click at [848, 310] on span at bounding box center [854, 307] width 15 height 15
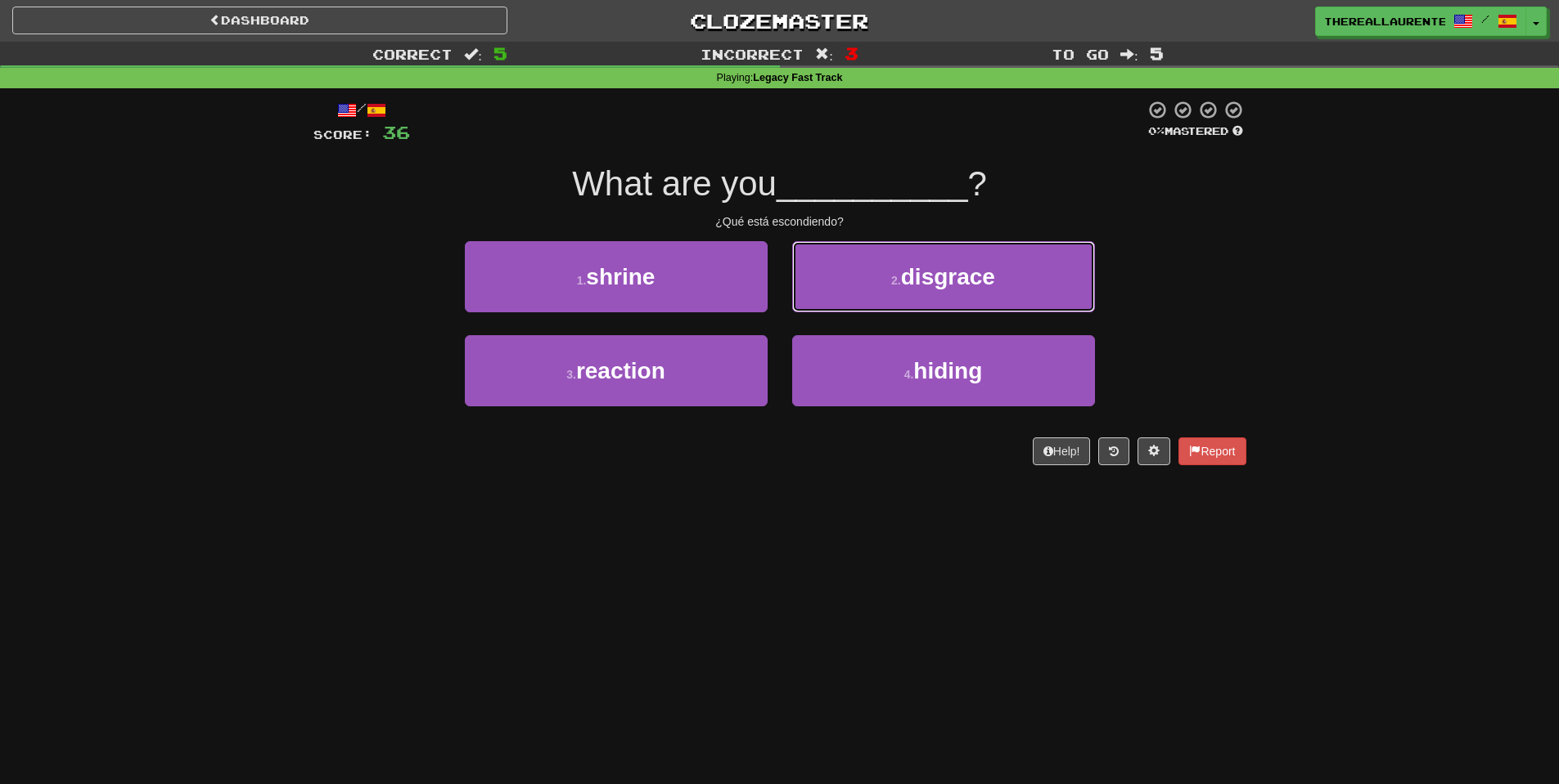
click at [968, 284] on span "disgrace" at bounding box center [948, 277] width 94 height 26
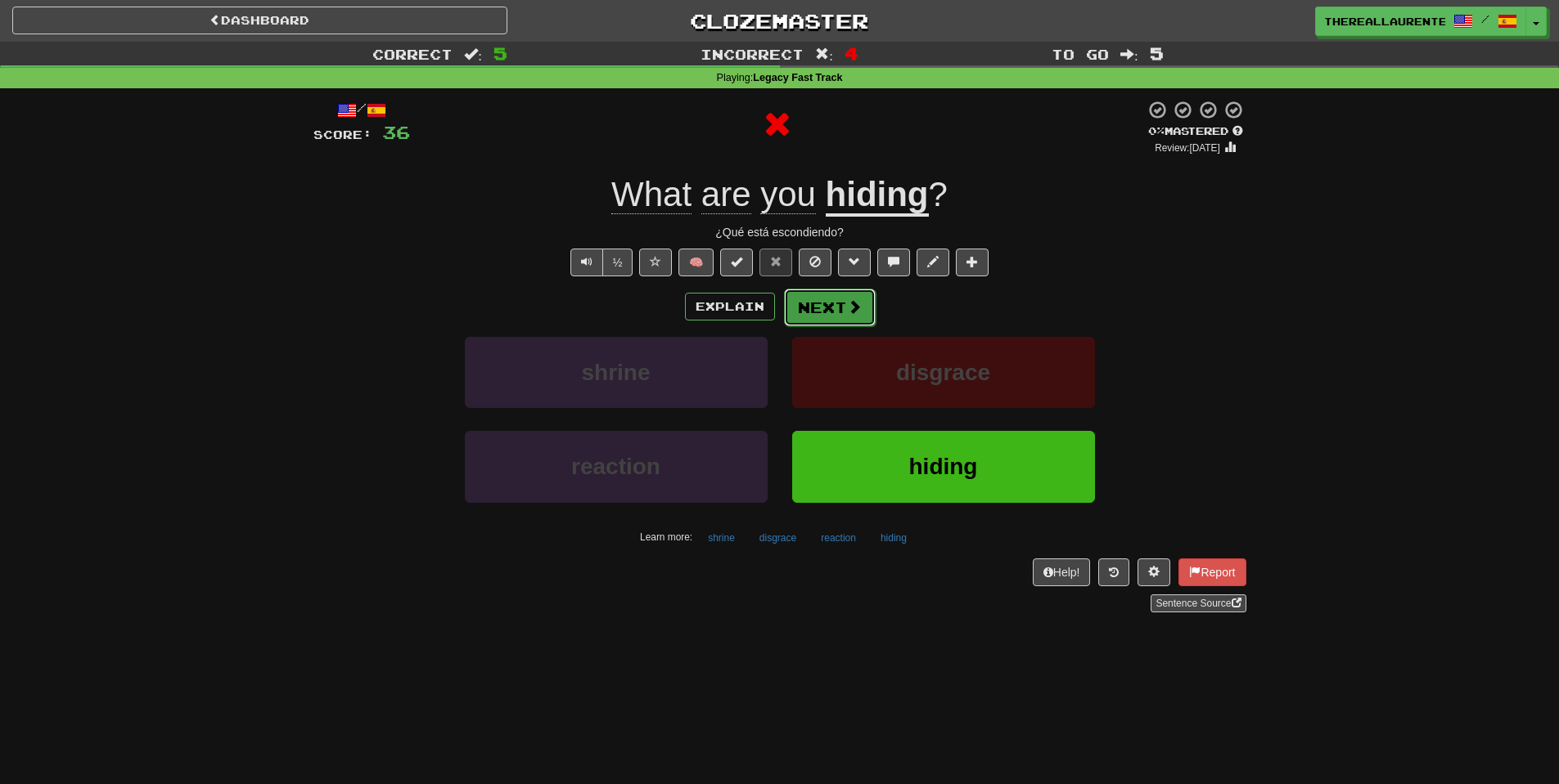
click at [831, 316] on button "Next" at bounding box center [830, 308] width 92 height 38
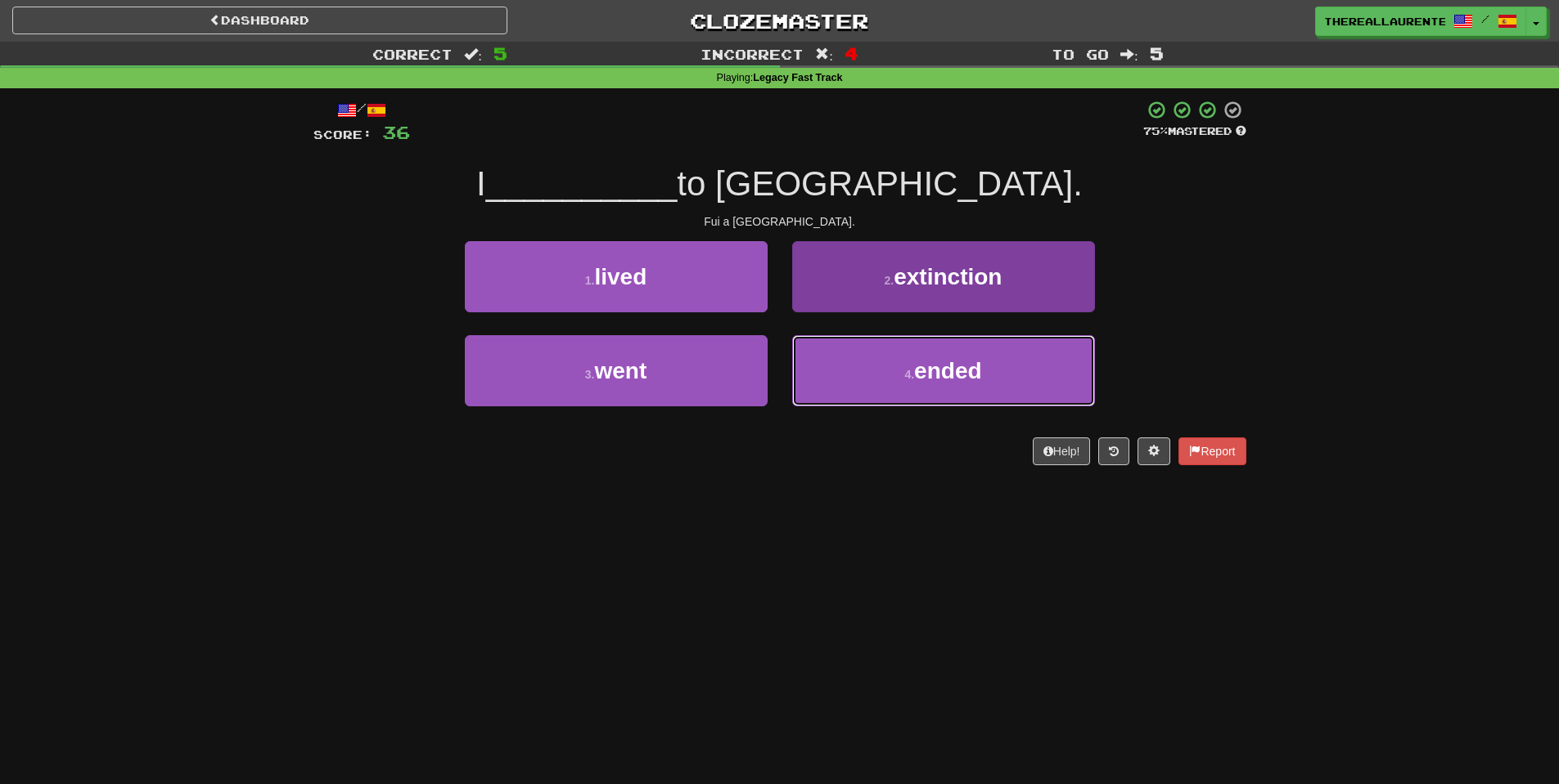
drag, startPoint x: 955, startPoint y: 364, endPoint x: 821, endPoint y: 368, distance: 134.1
click at [954, 364] on span "ended" at bounding box center [947, 370] width 67 height 26
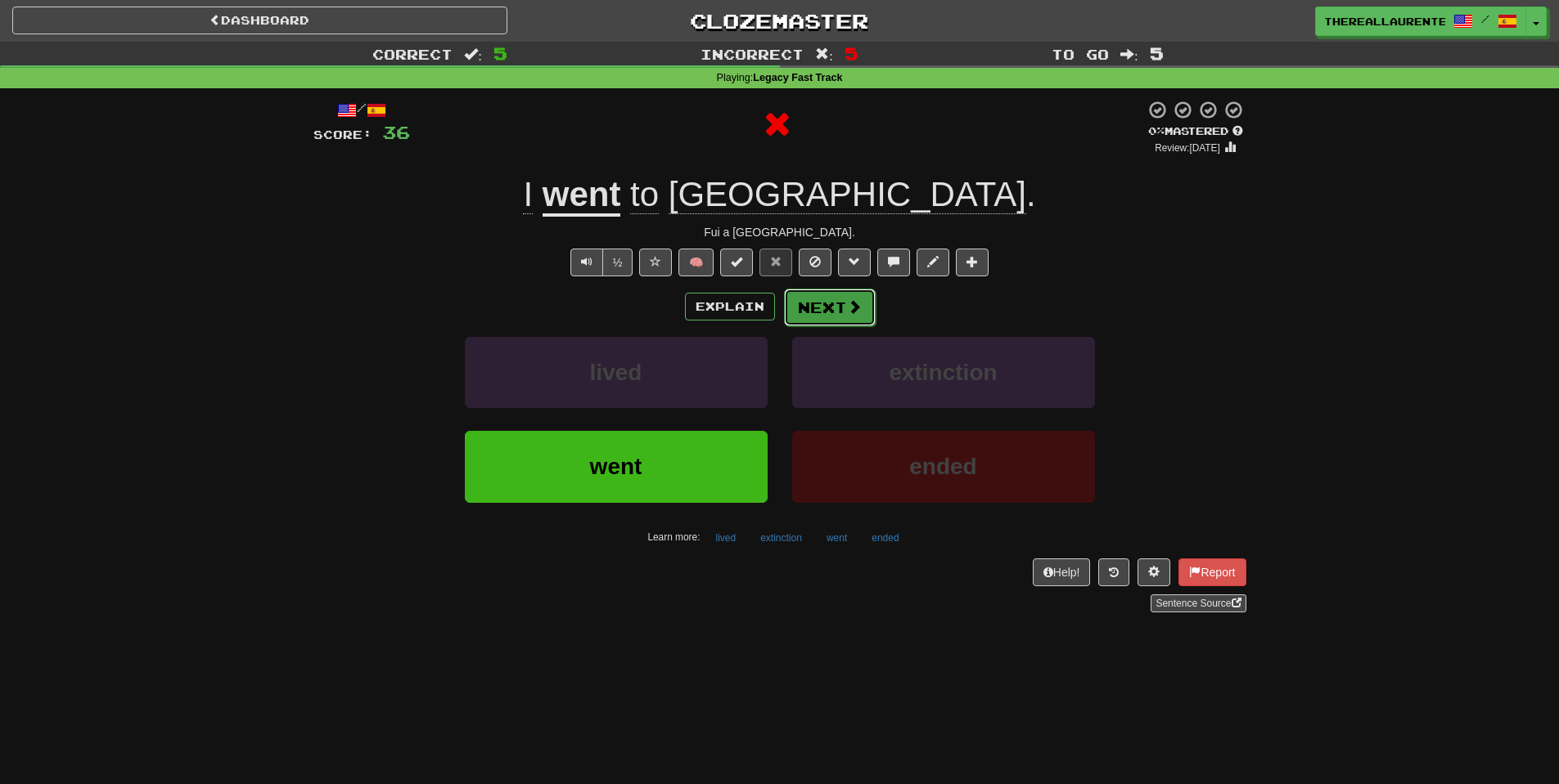
click at [833, 311] on button "Next" at bounding box center [830, 308] width 92 height 38
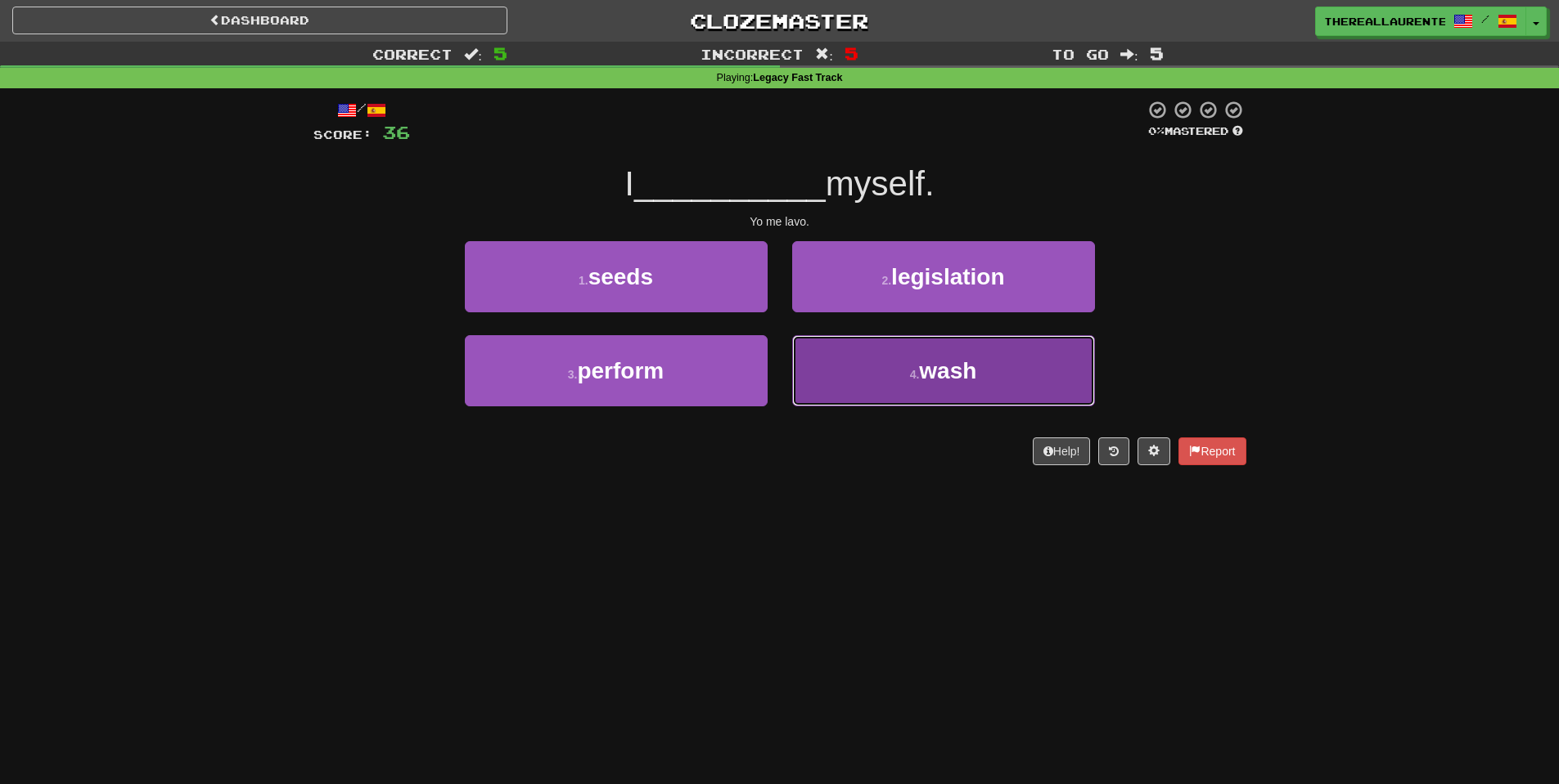
click at [968, 383] on span "wash" at bounding box center [948, 370] width 58 height 26
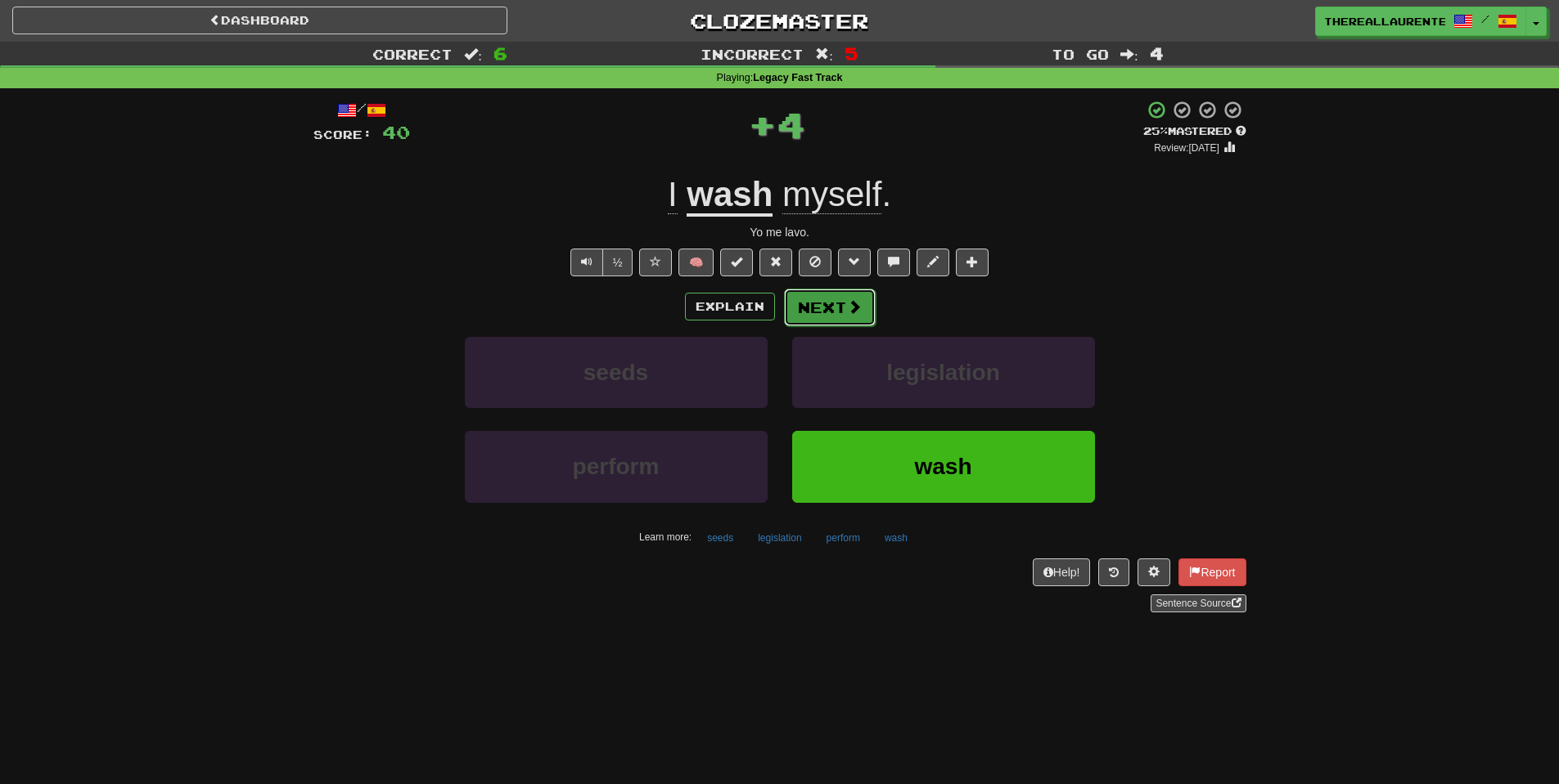
click at [797, 310] on button "Next" at bounding box center [830, 308] width 92 height 38
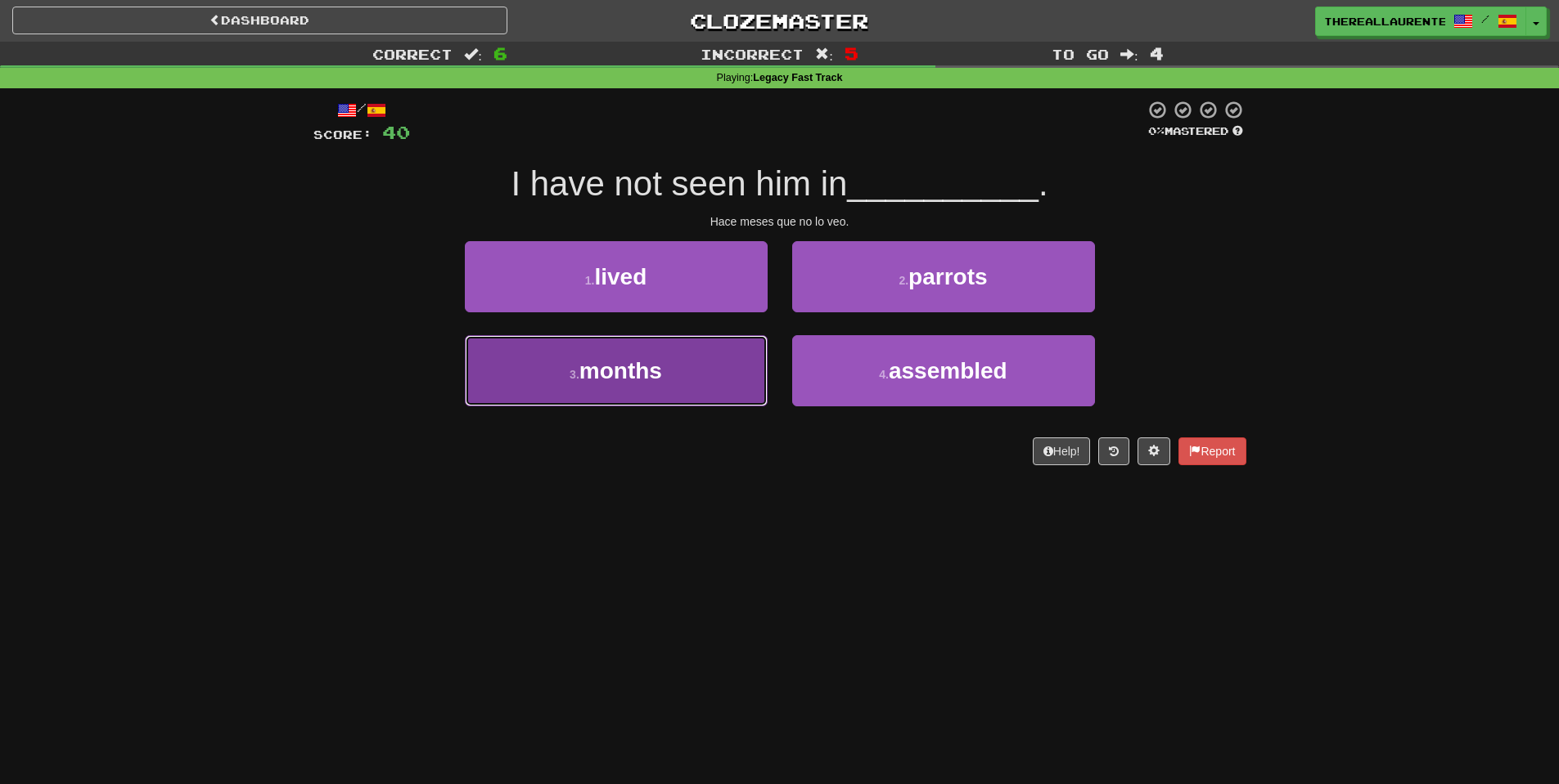
click at [638, 358] on span "months" at bounding box center [620, 370] width 82 height 26
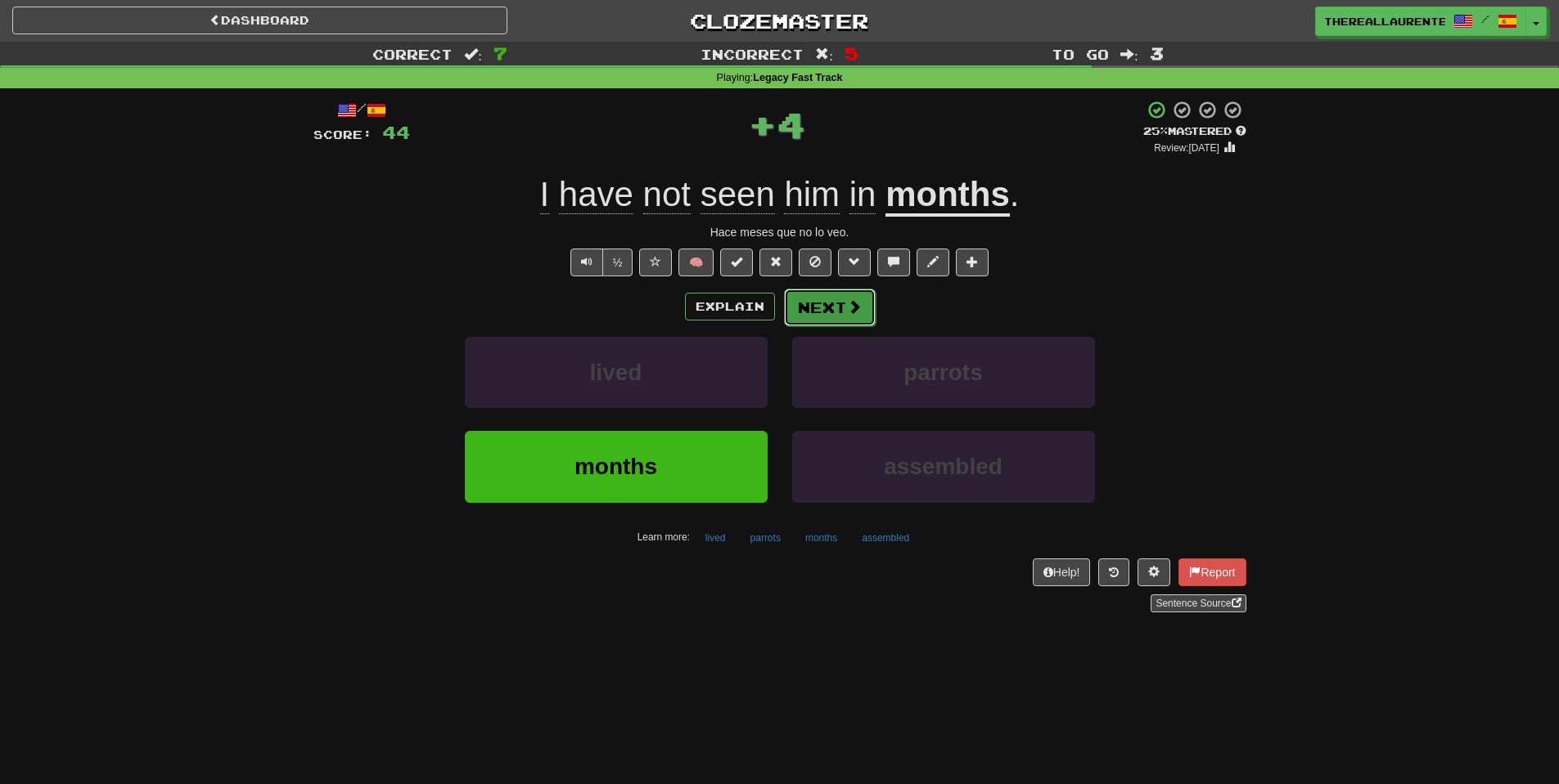
click at [856, 315] on span at bounding box center [854, 307] width 15 height 15
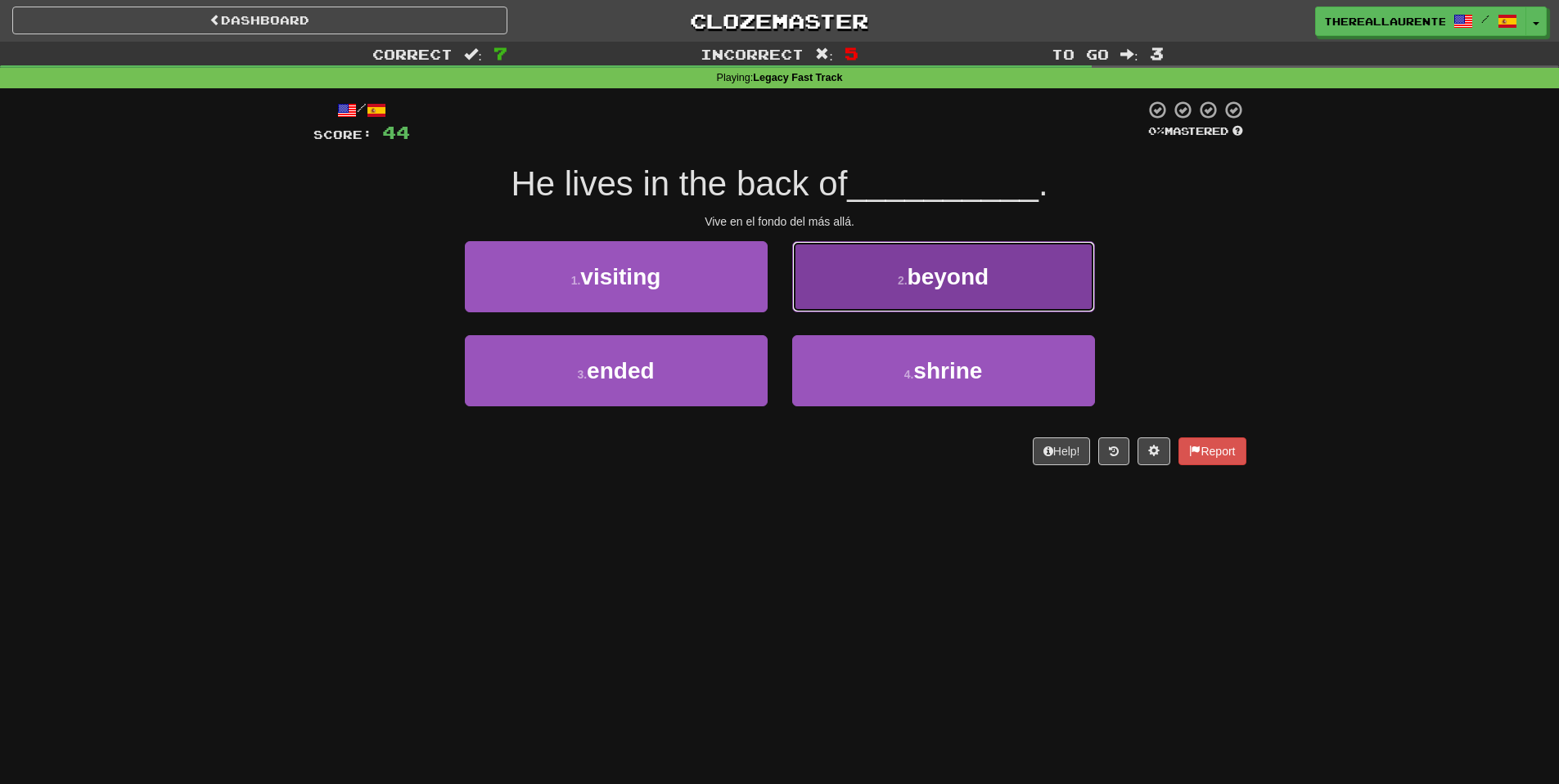
click at [937, 300] on button "2 . beyond" at bounding box center [943, 276] width 302 height 71
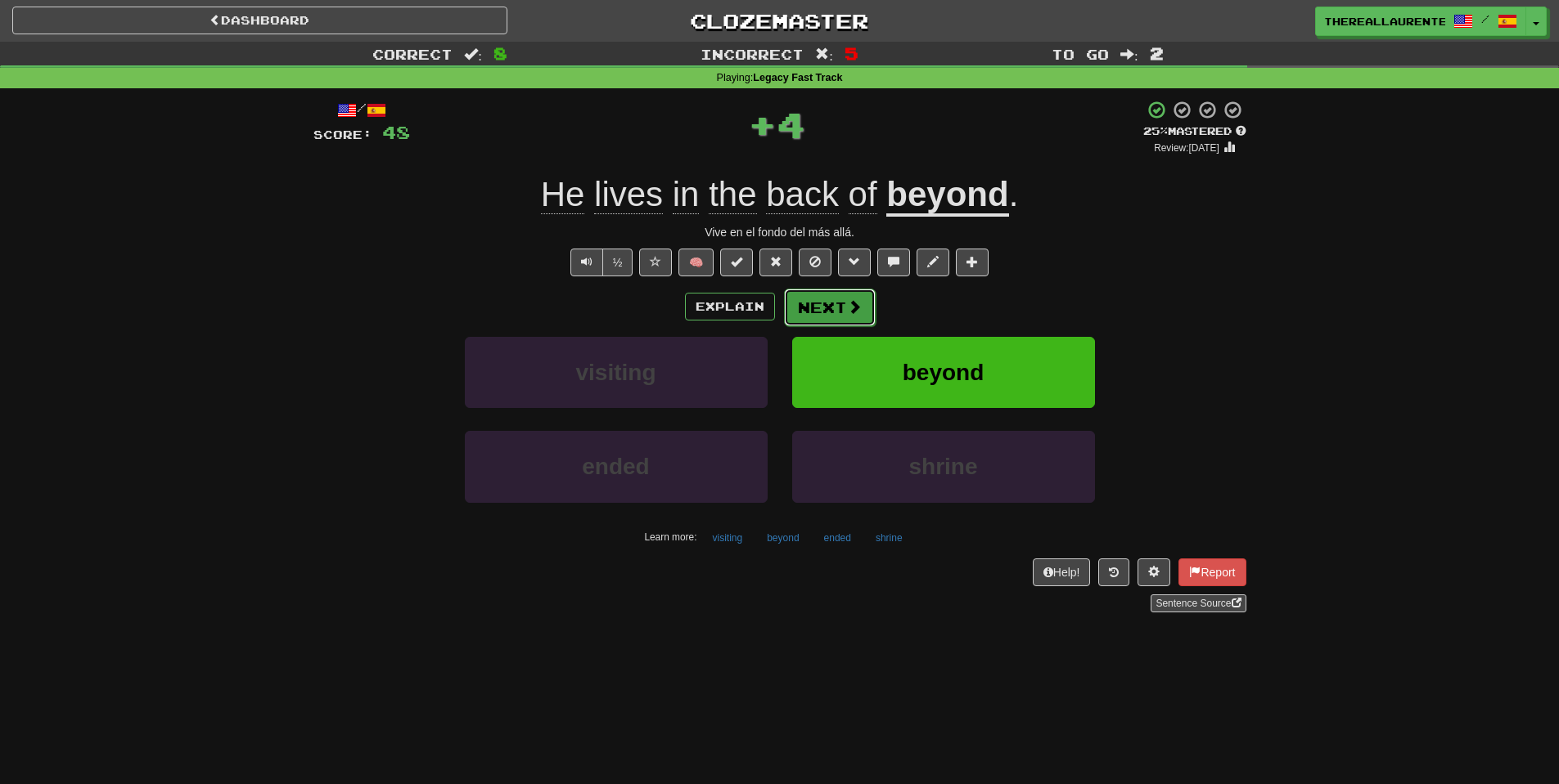
click at [807, 308] on button "Next" at bounding box center [830, 308] width 92 height 38
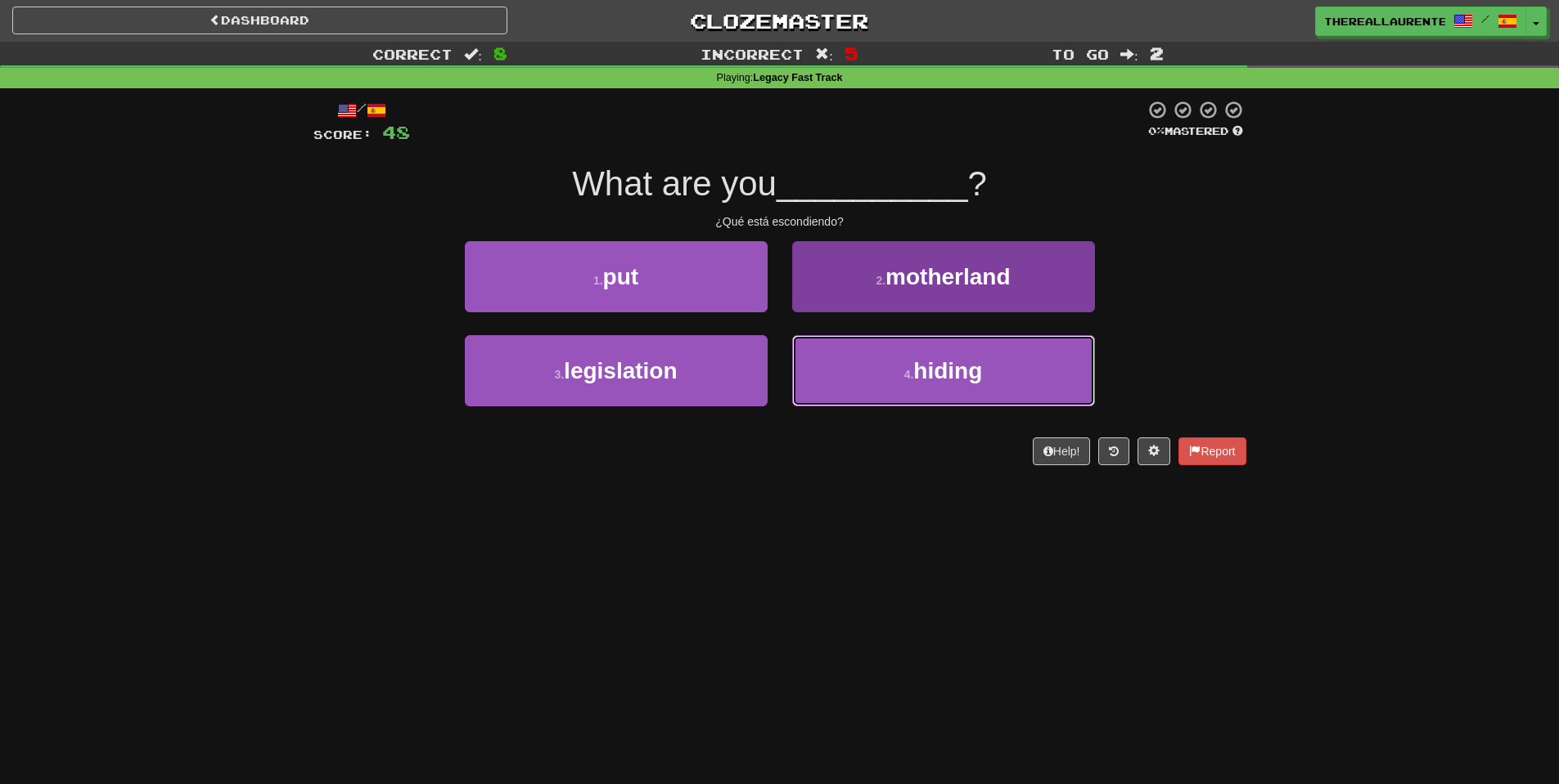
click at [965, 378] on span "hiding" at bounding box center [947, 370] width 69 height 26
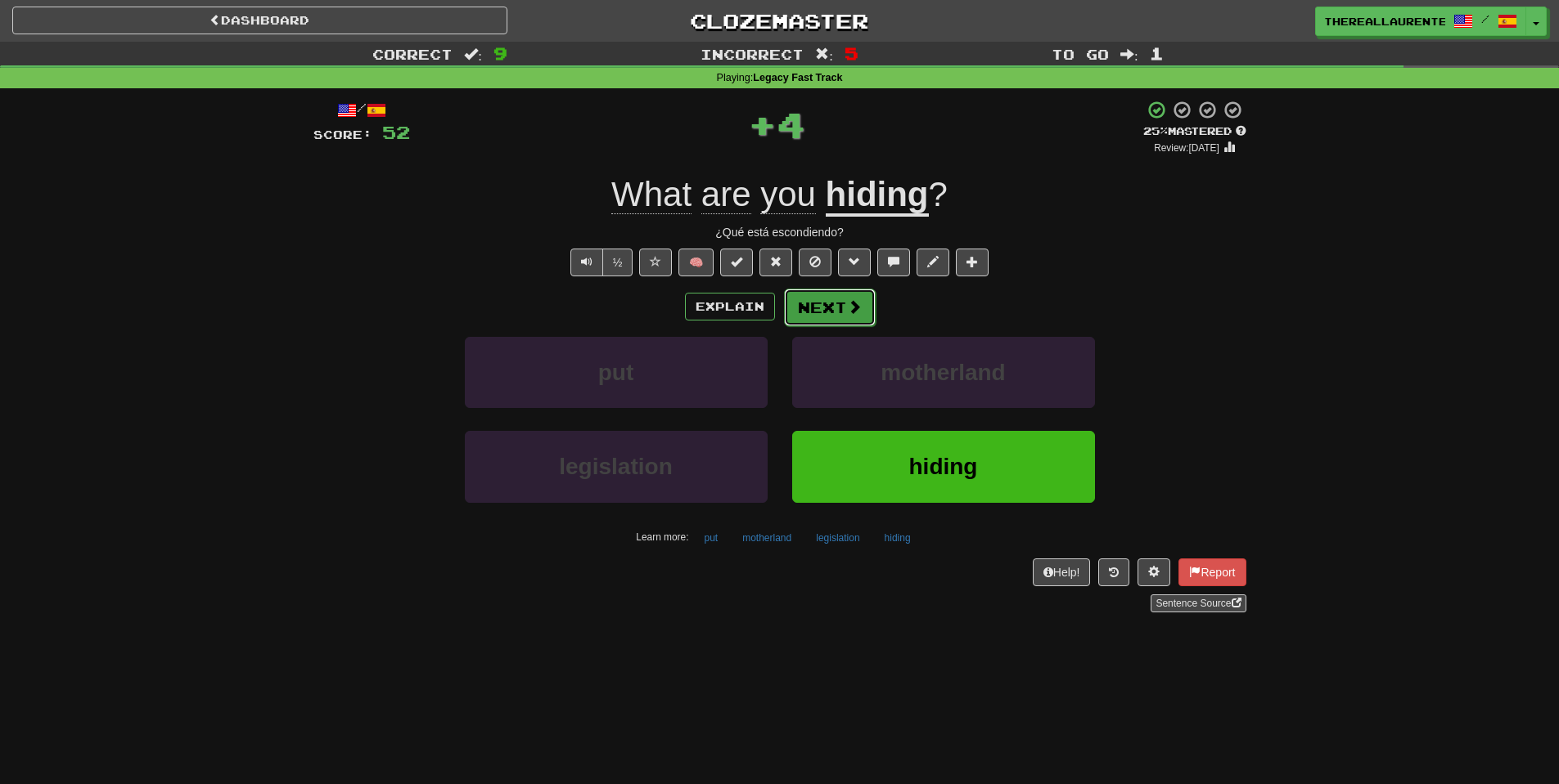
click at [844, 310] on button "Next" at bounding box center [830, 308] width 92 height 38
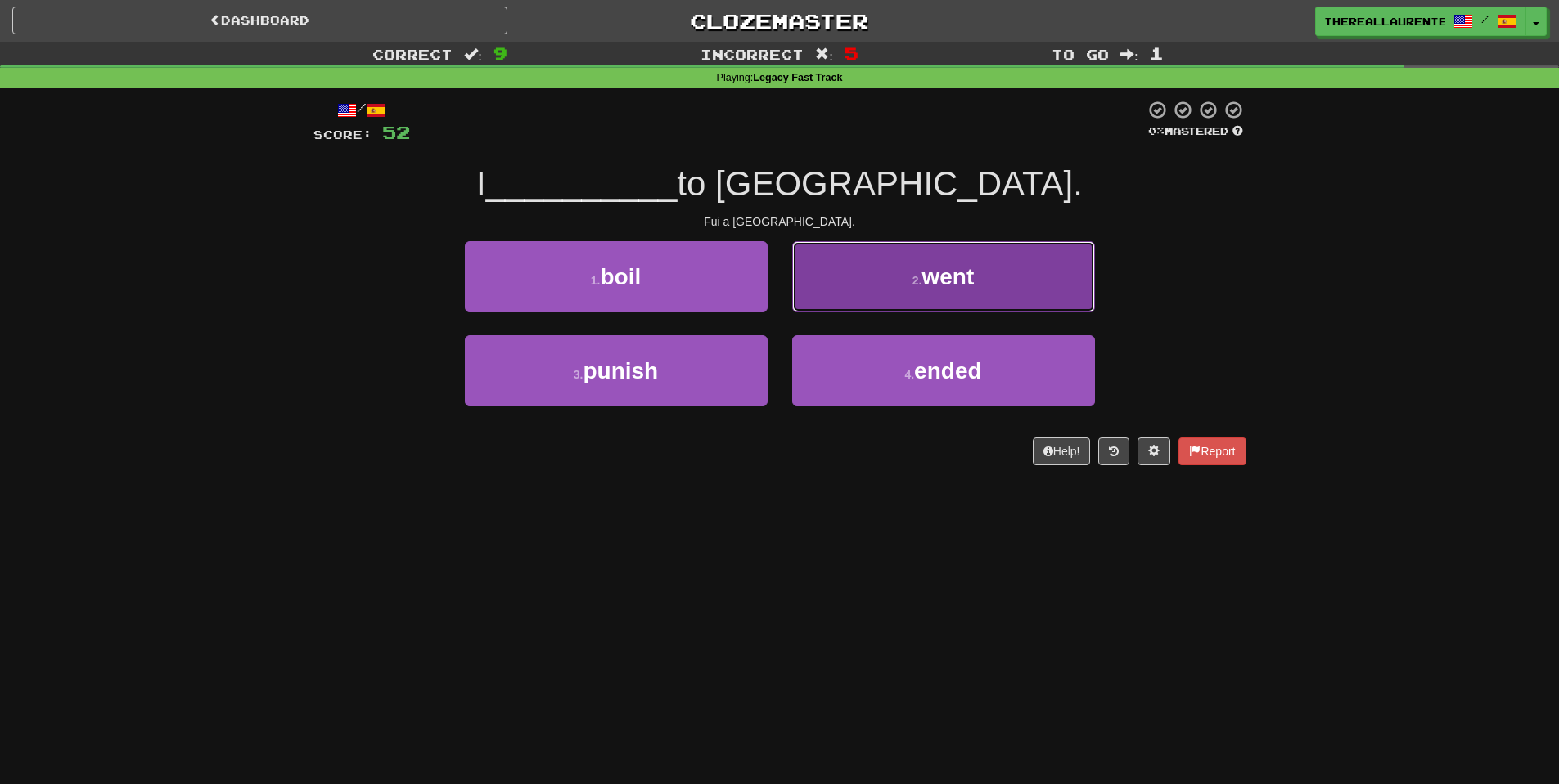
click at [920, 305] on button "2 . went" at bounding box center [943, 276] width 302 height 71
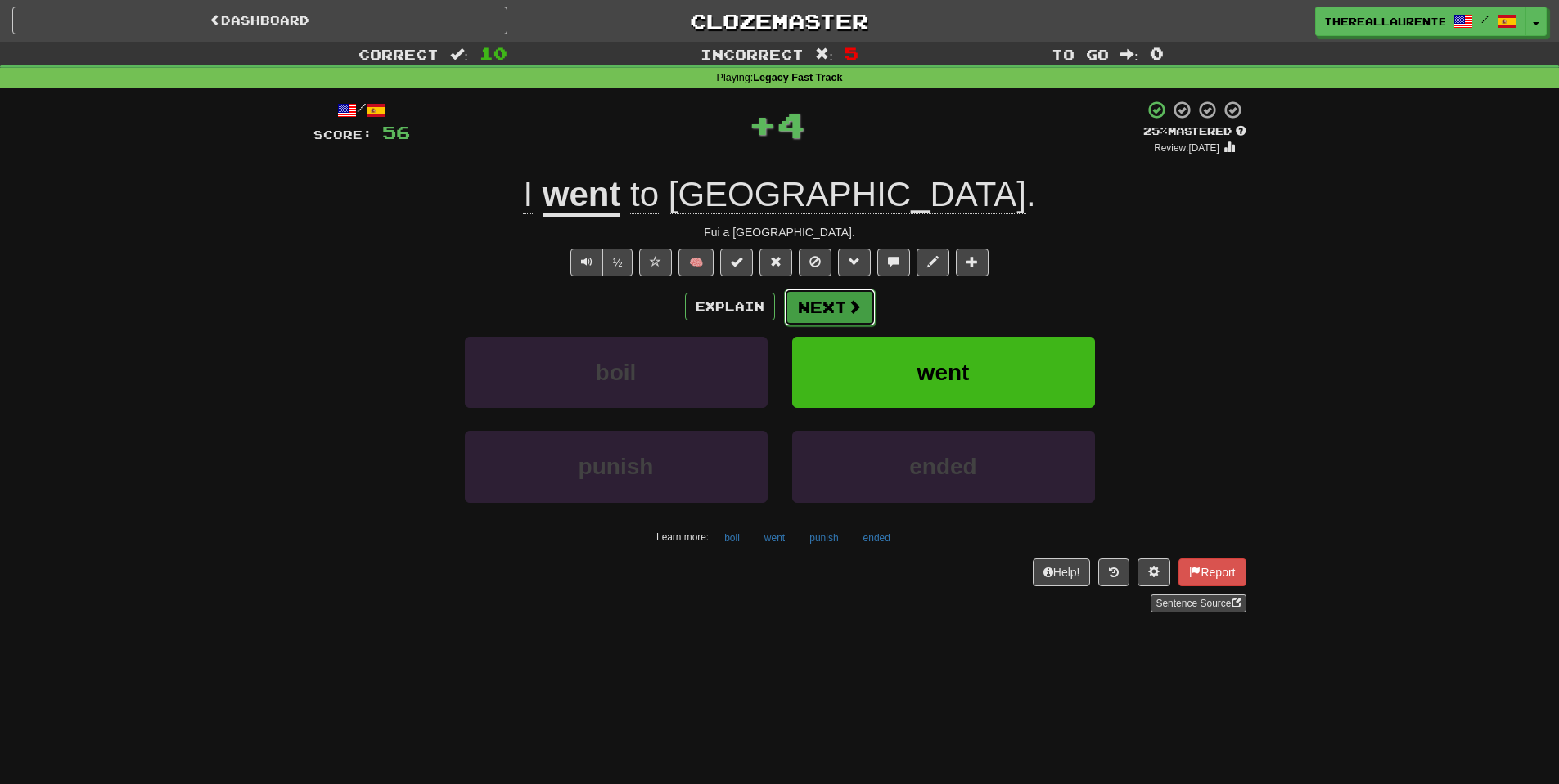
click at [836, 317] on button "Next" at bounding box center [830, 308] width 92 height 38
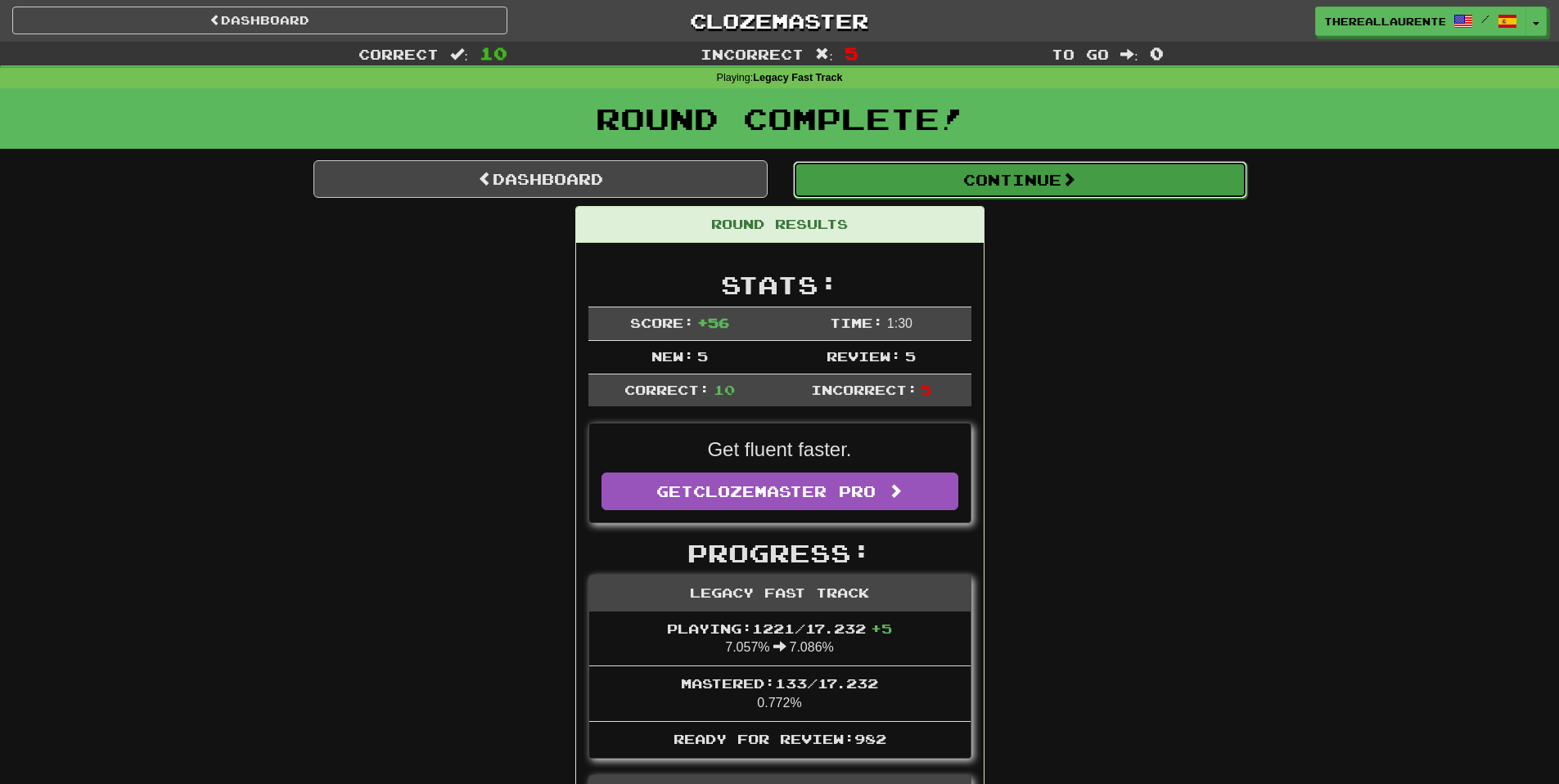
click at [1083, 177] on button "Continue" at bounding box center [1019, 180] width 454 height 38
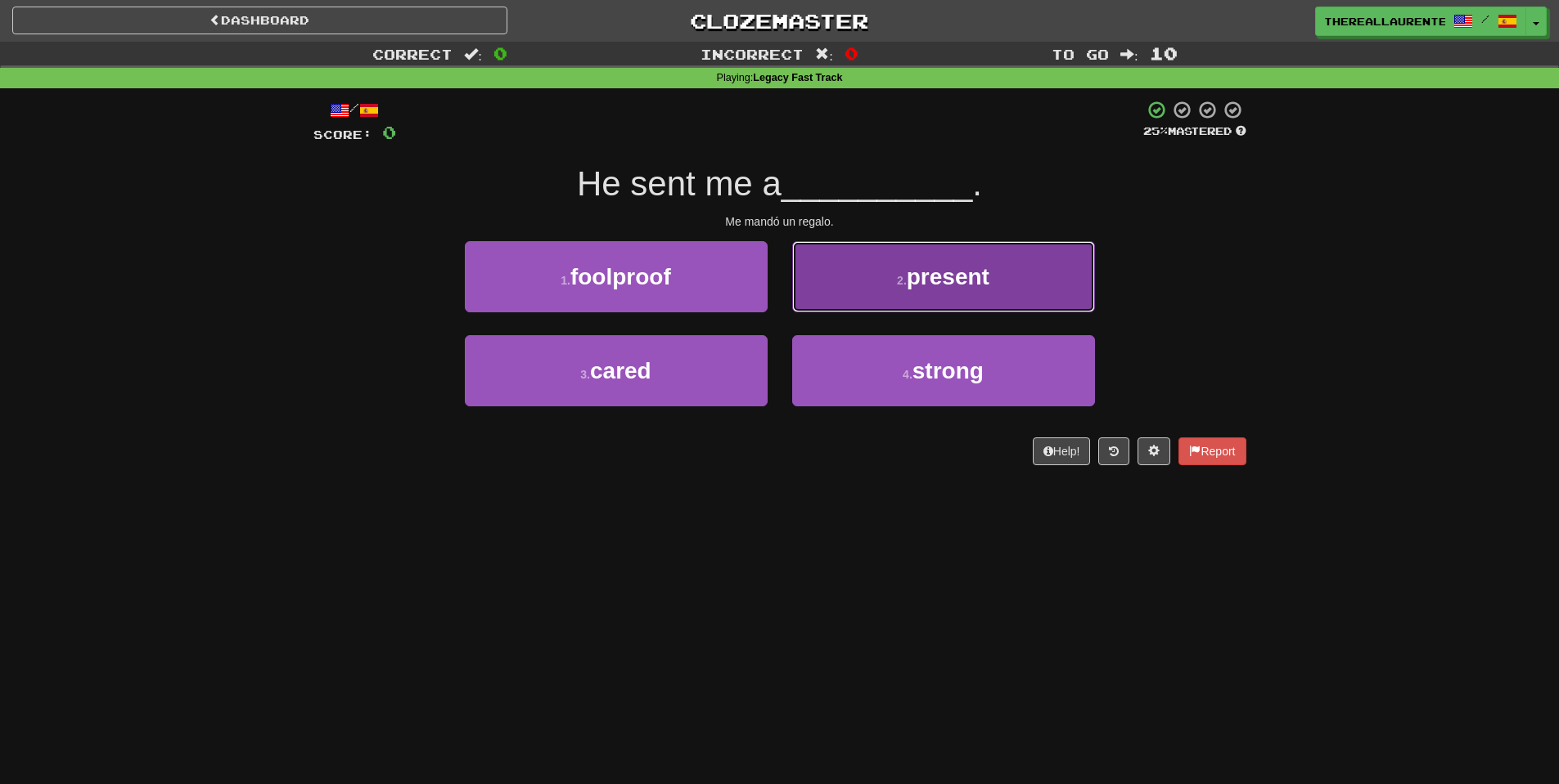
click at [937, 276] on span "present" at bounding box center [948, 277] width 82 height 26
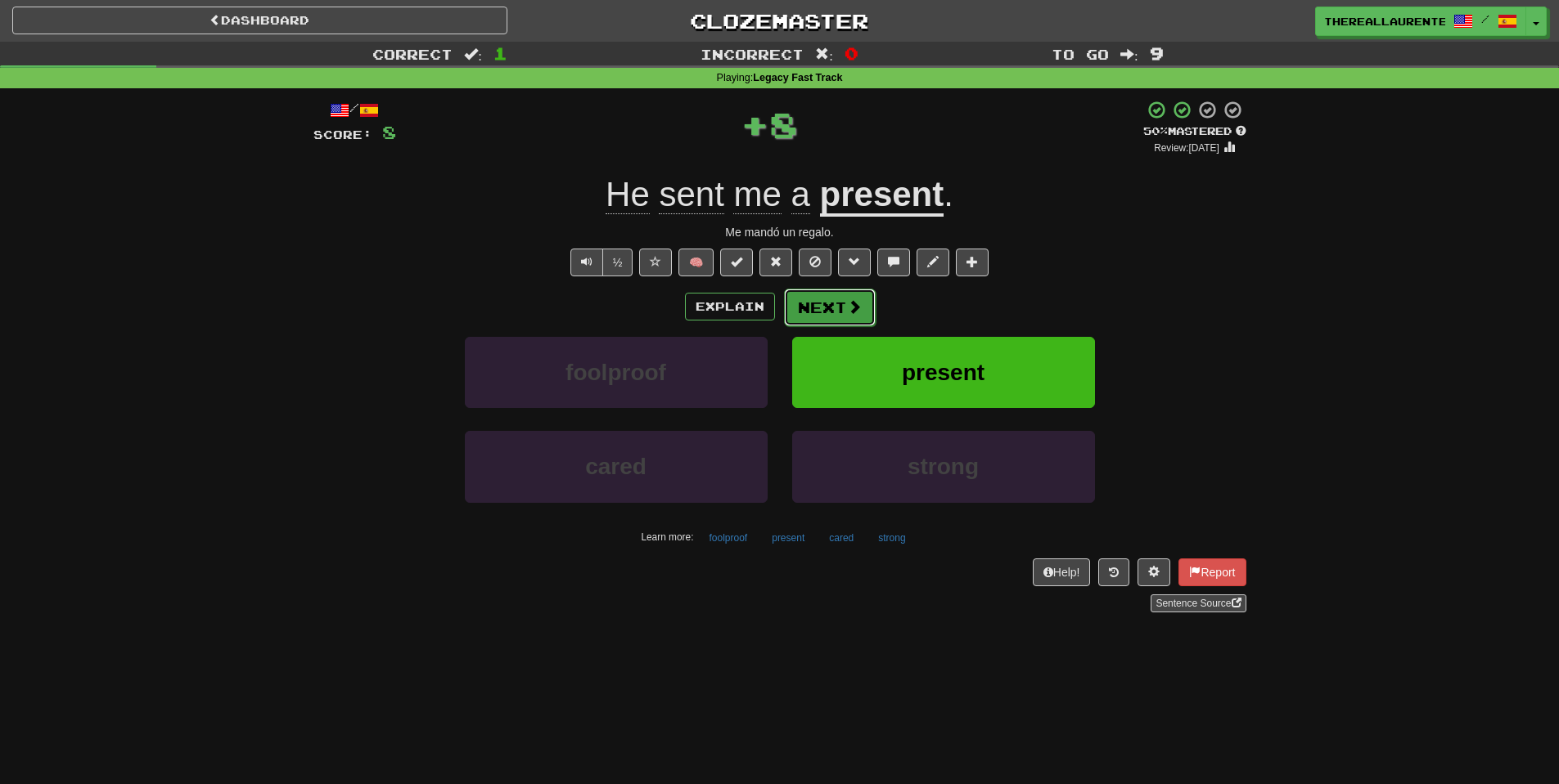
click at [836, 294] on button "Next" at bounding box center [830, 308] width 92 height 38
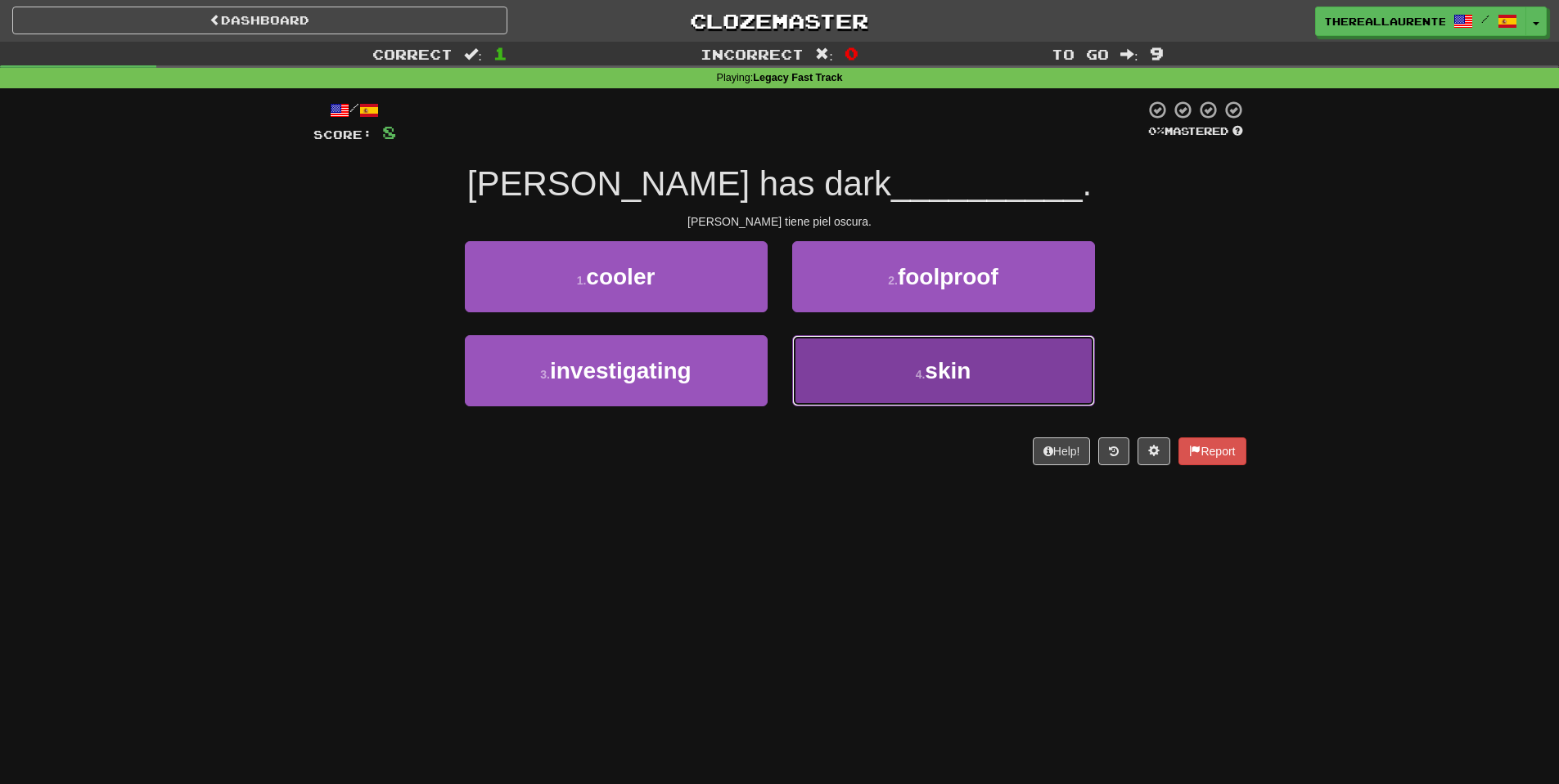
click at [926, 374] on span "skin" at bounding box center [948, 370] width 45 height 26
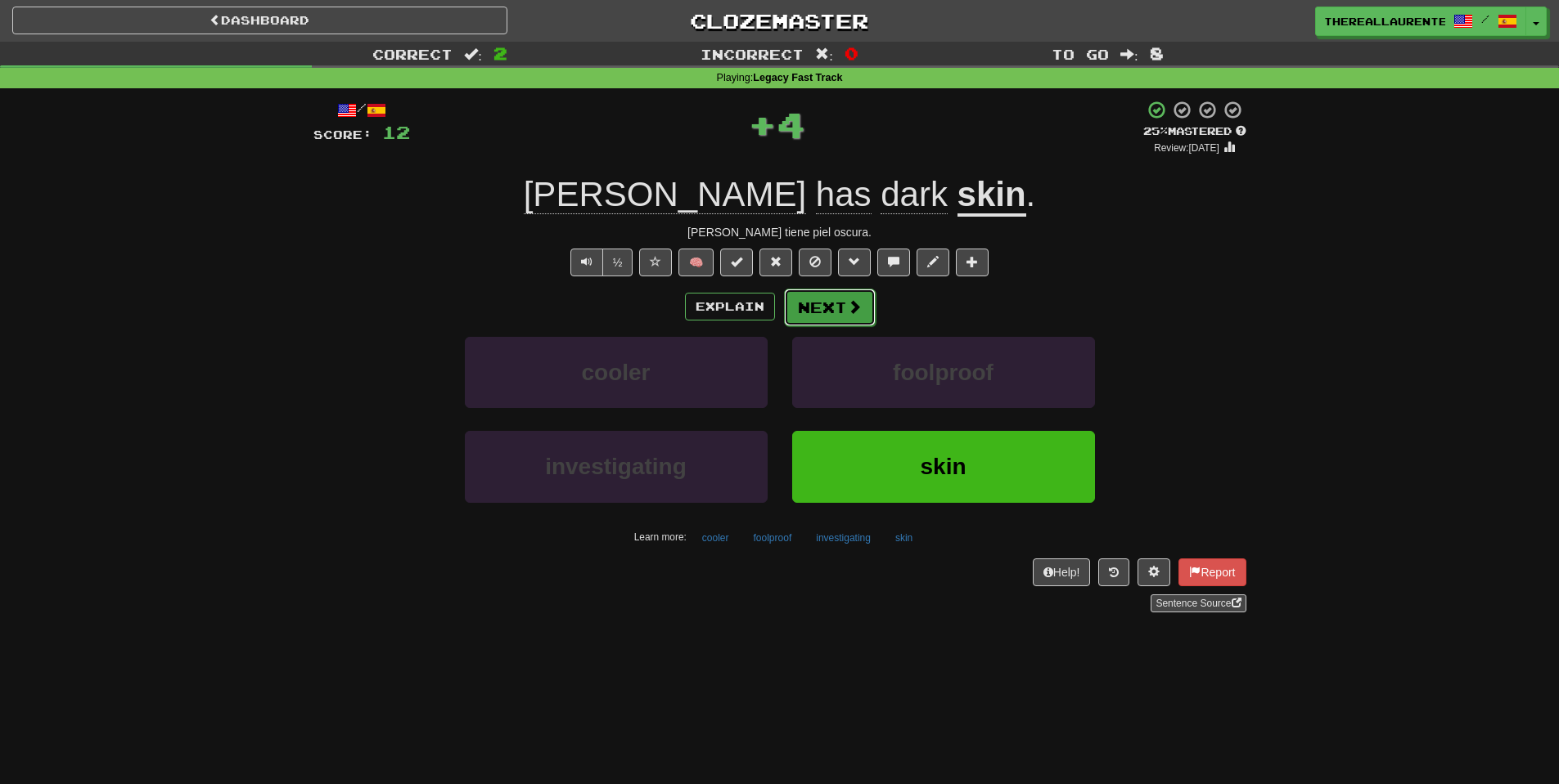
click at [848, 321] on button "Next" at bounding box center [830, 308] width 92 height 38
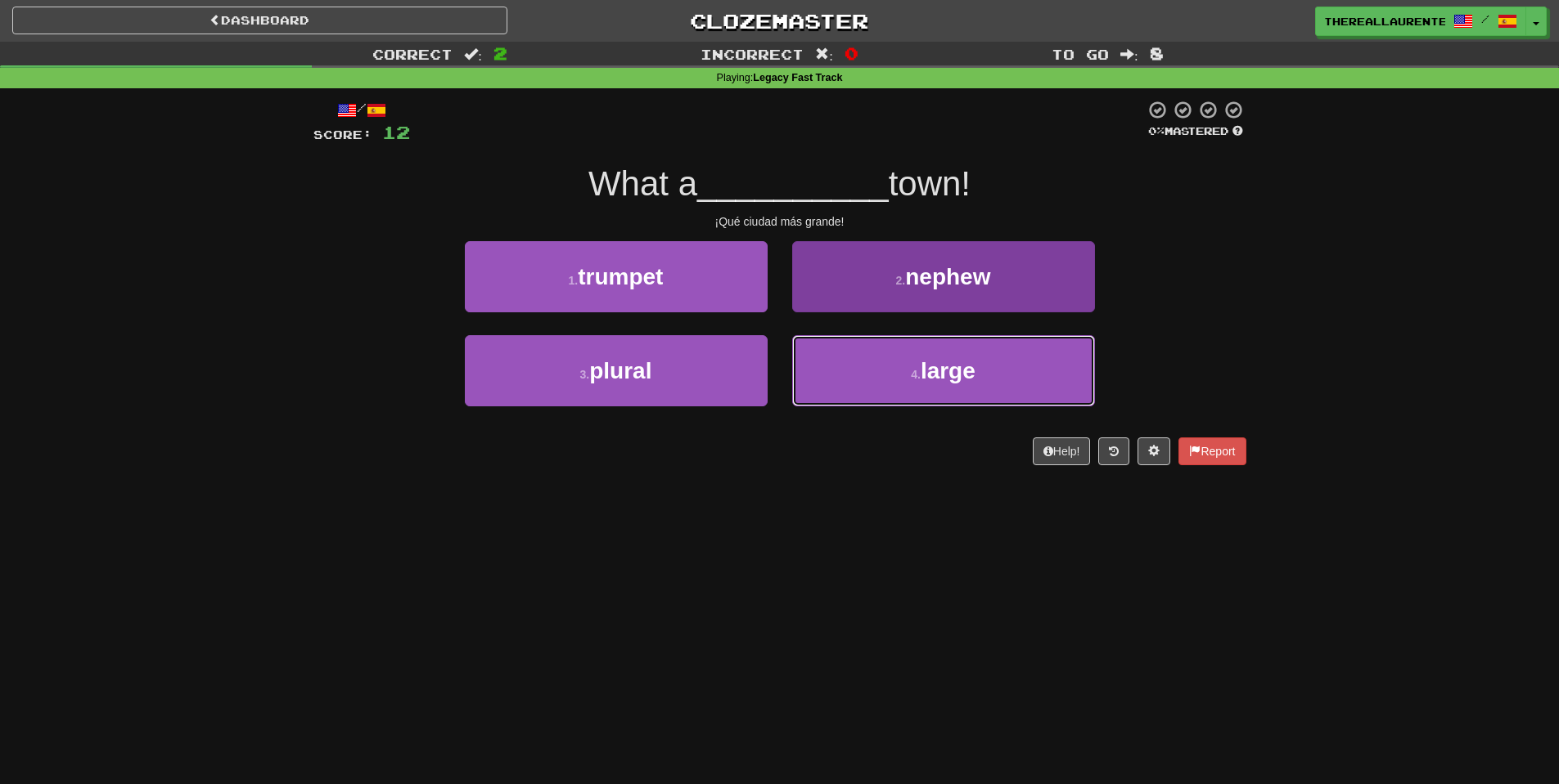
drag, startPoint x: 950, startPoint y: 366, endPoint x: 895, endPoint y: 368, distance: 55.0
click at [947, 369] on span "large" at bounding box center [948, 370] width 55 height 26
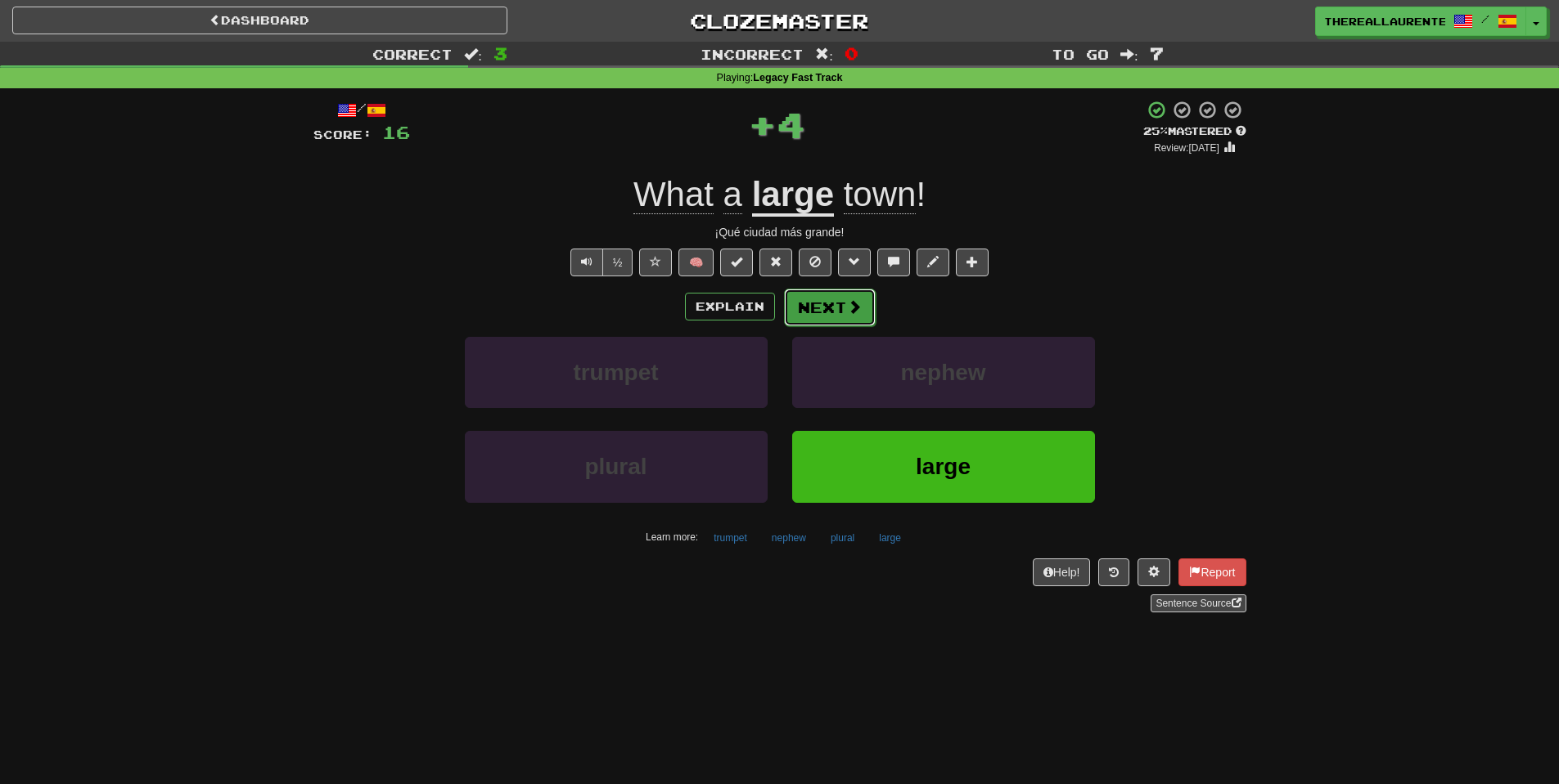
click at [828, 302] on button "Next" at bounding box center [830, 308] width 92 height 38
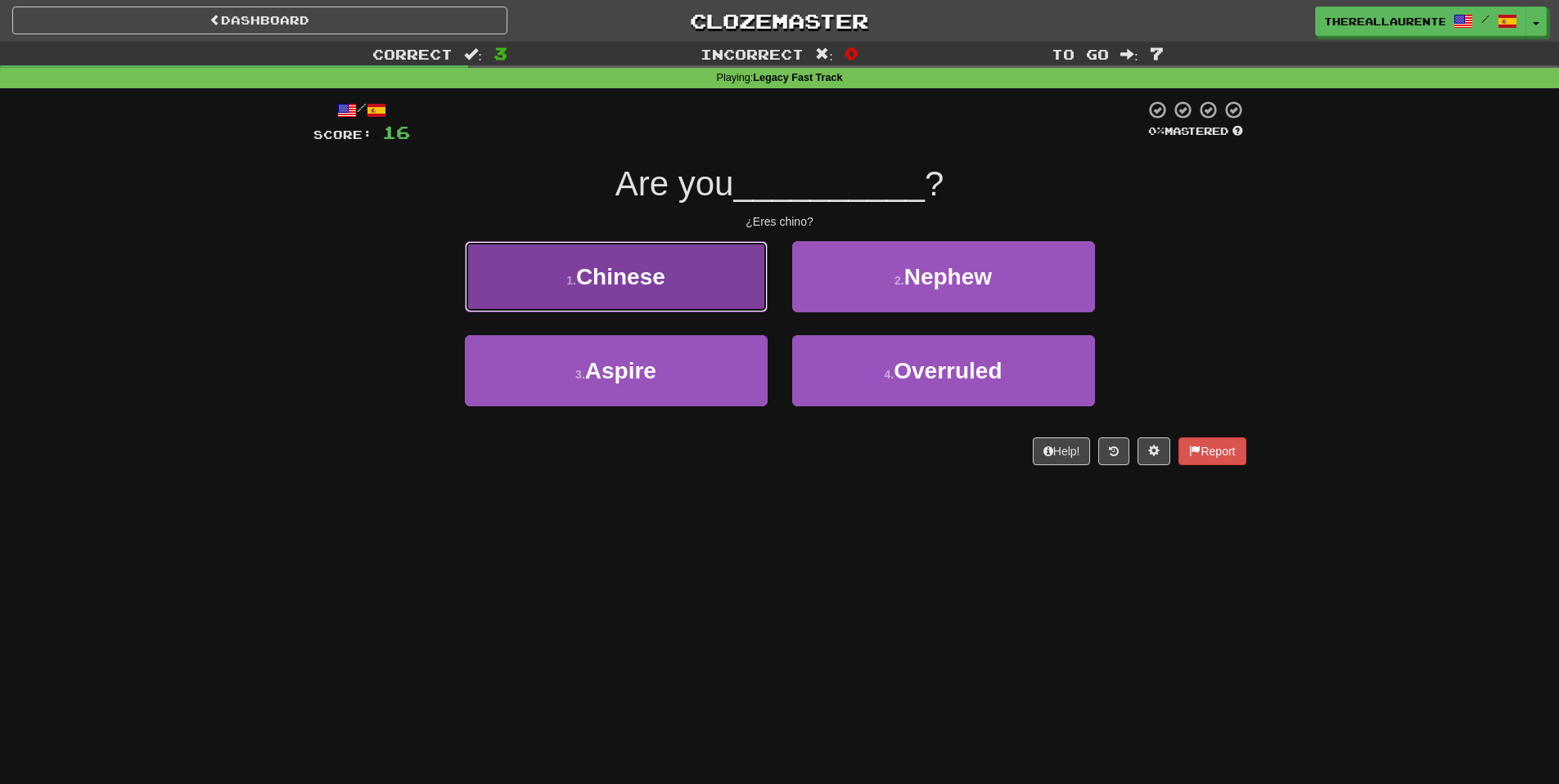
click at [647, 264] on span "Chinese" at bounding box center [621, 277] width 89 height 26
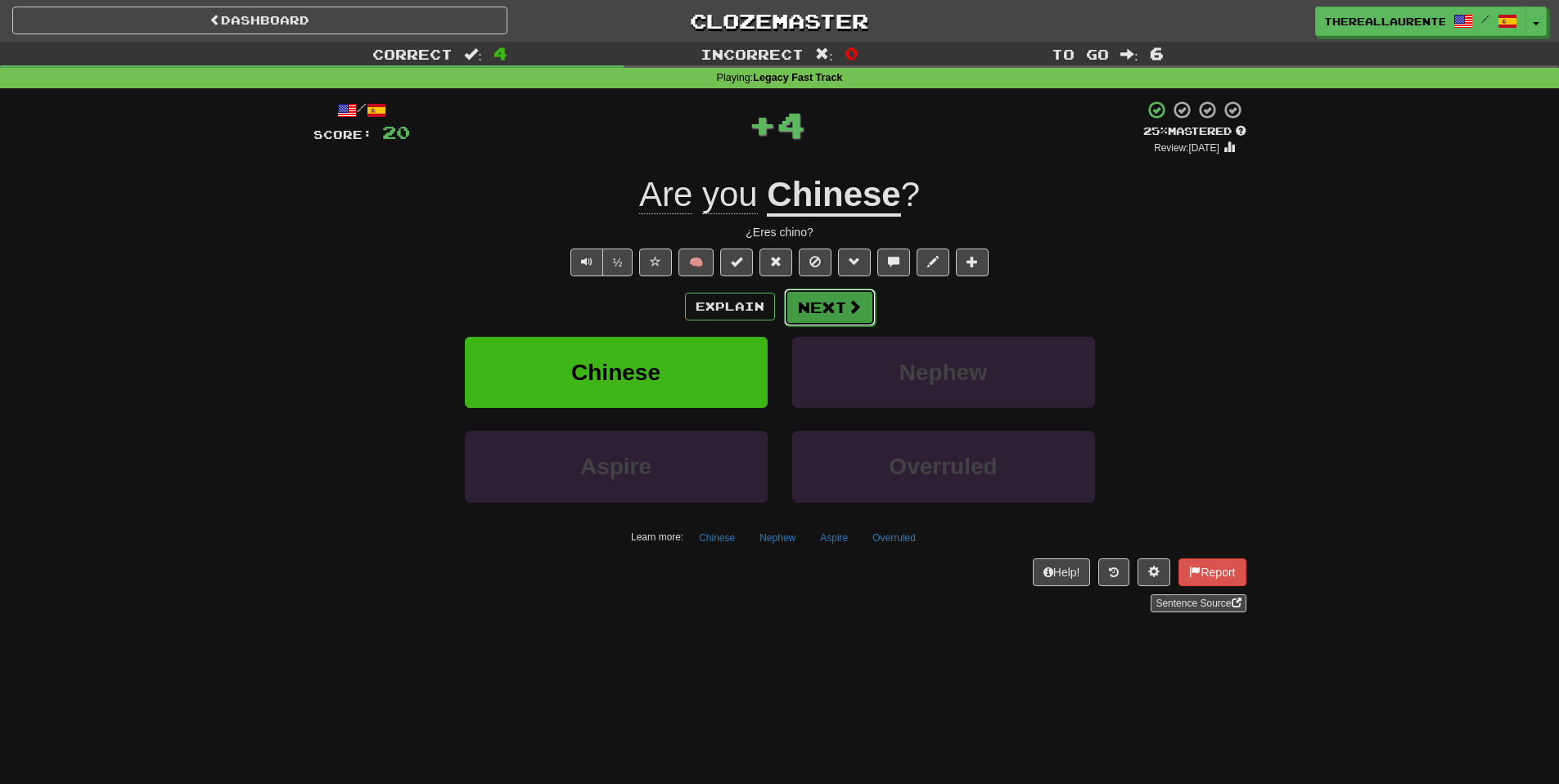
click at [848, 312] on span at bounding box center [854, 307] width 15 height 15
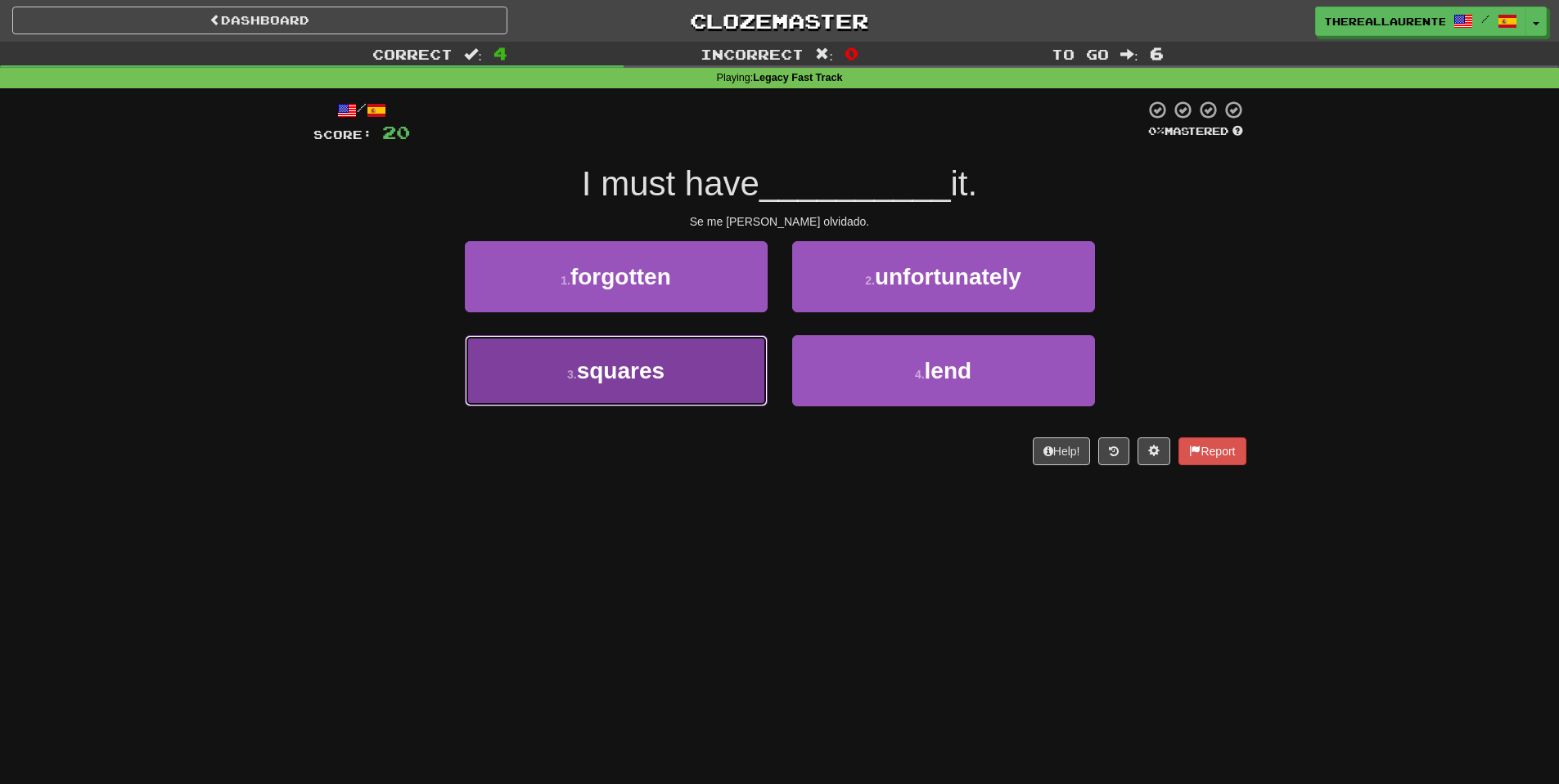
click at [676, 374] on button "3 . squares" at bounding box center [616, 370] width 302 height 71
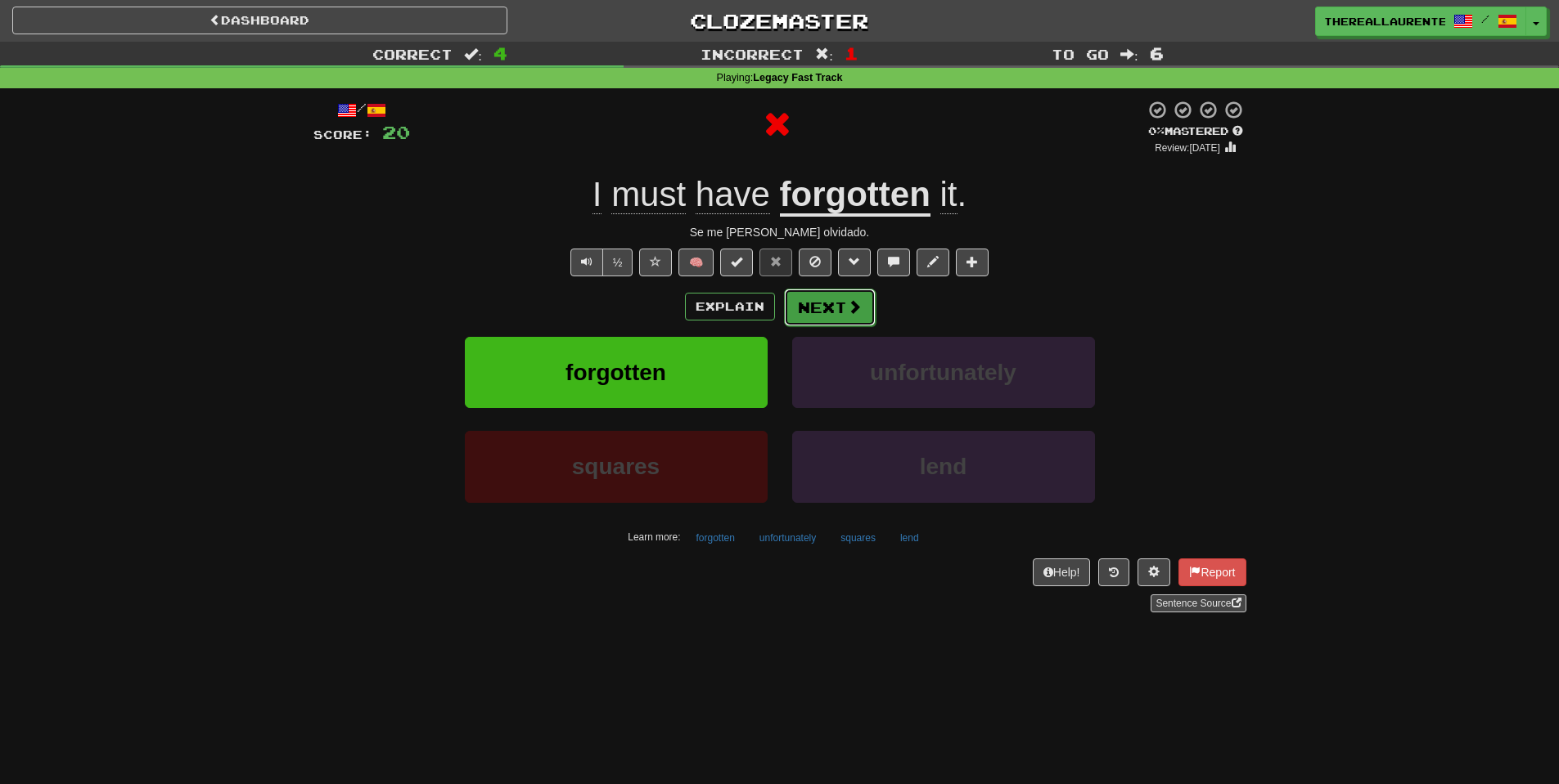
click at [843, 315] on button "Next" at bounding box center [830, 308] width 92 height 38
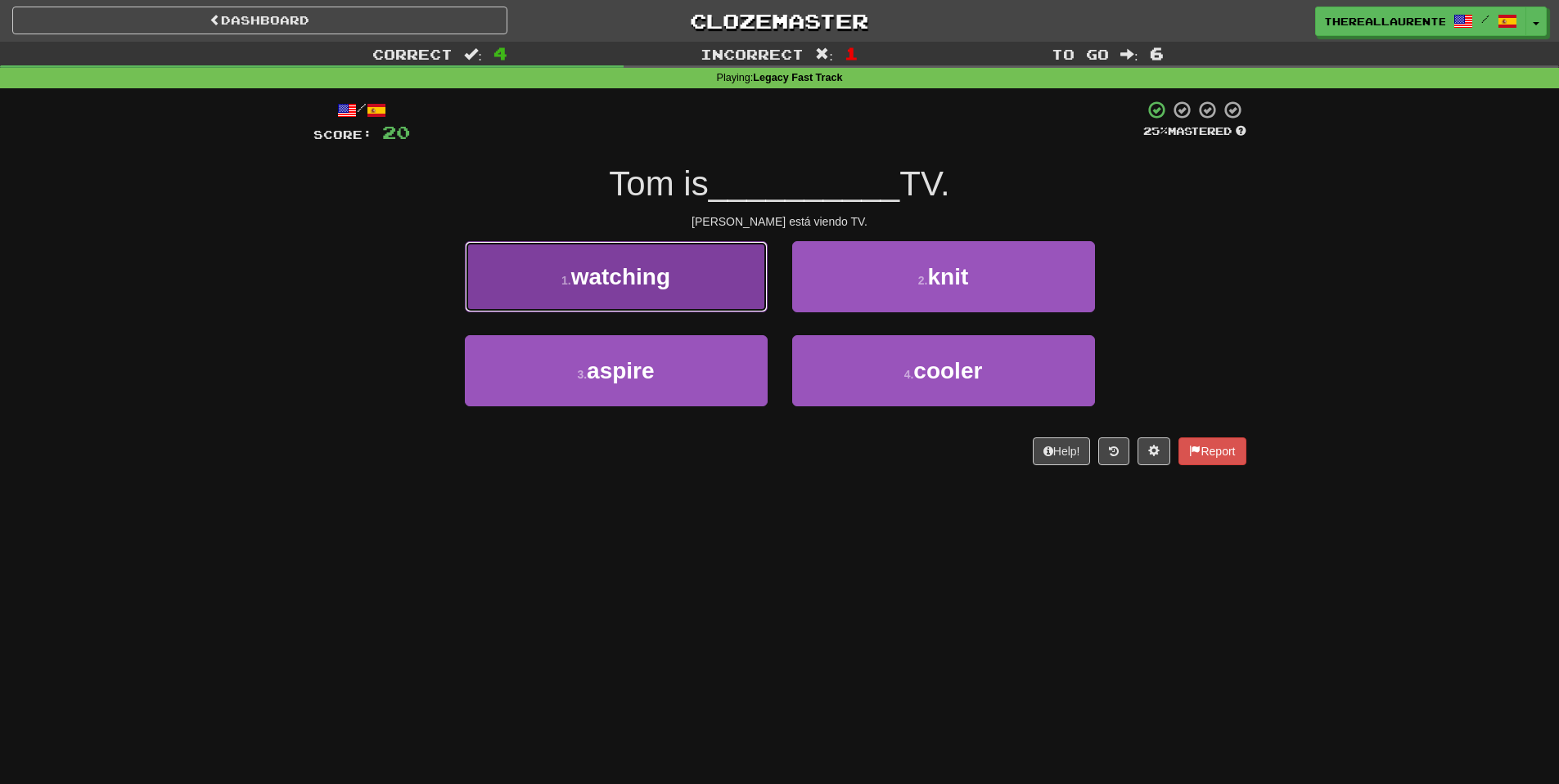
click at [693, 282] on button "1 . watching" at bounding box center [616, 276] width 302 height 71
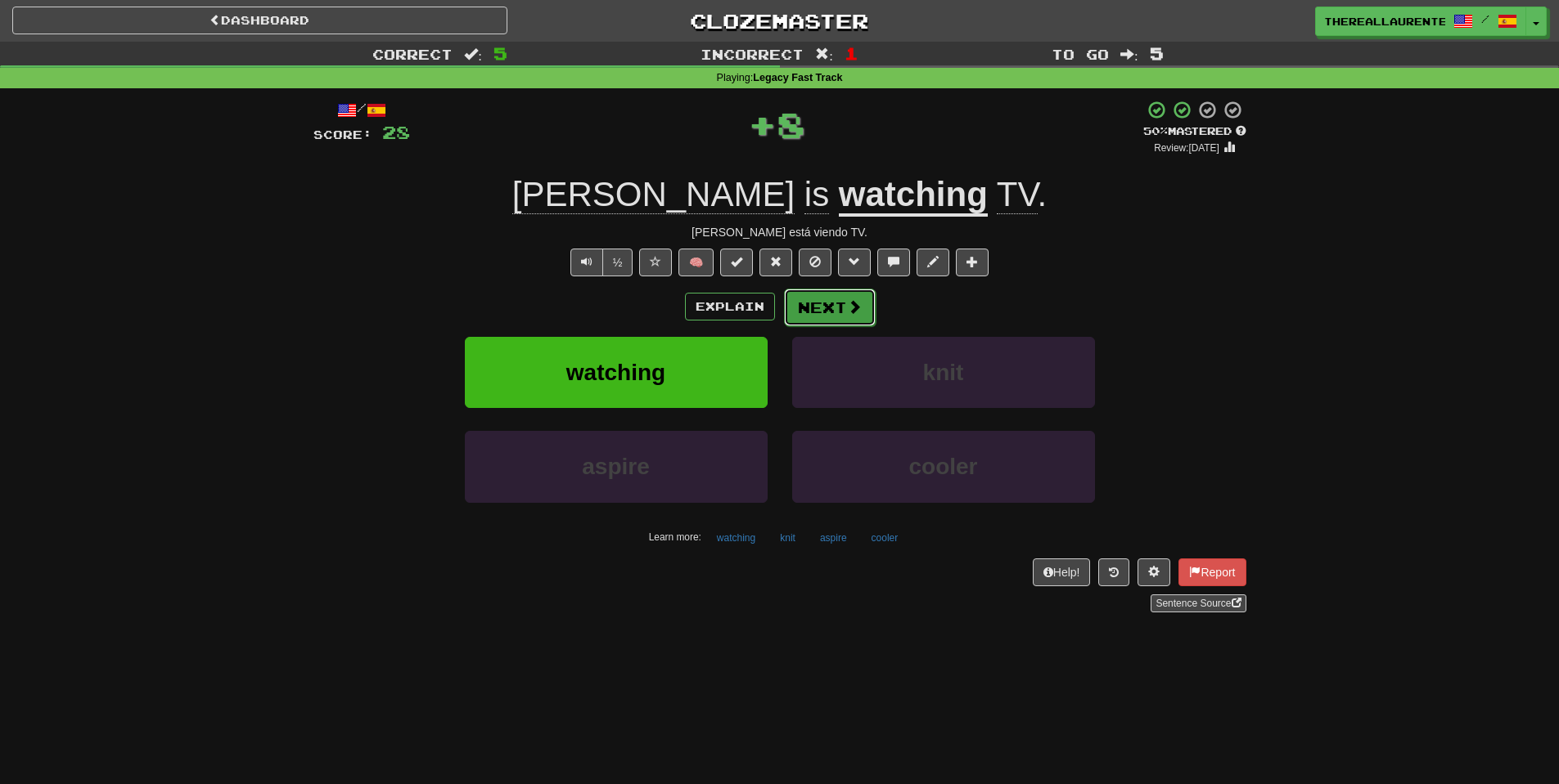
click at [840, 312] on button "Next" at bounding box center [830, 308] width 92 height 38
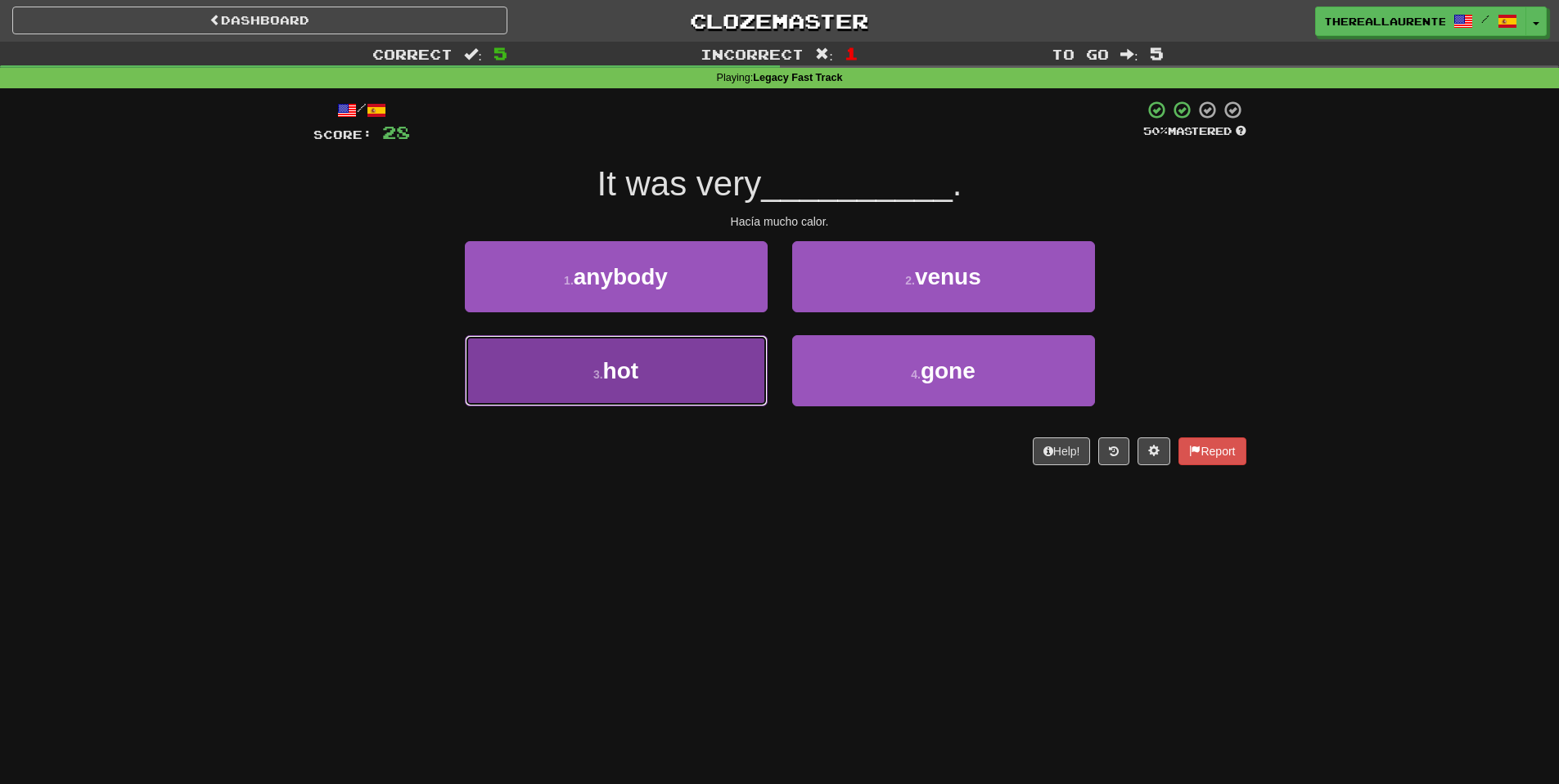
click at [657, 373] on button "3 . hot" at bounding box center [616, 370] width 302 height 71
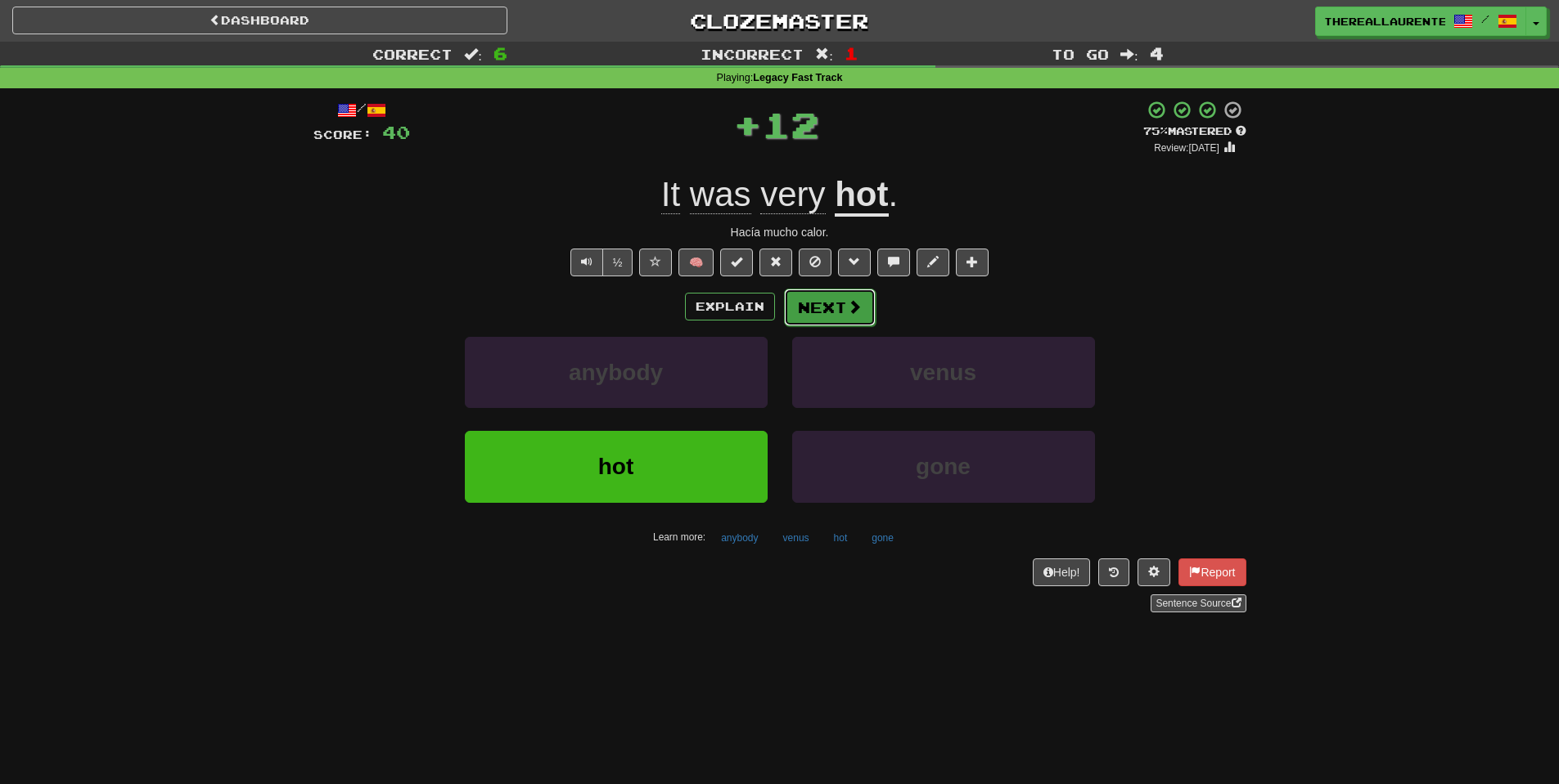
click at [851, 327] on button "Next" at bounding box center [830, 308] width 92 height 38
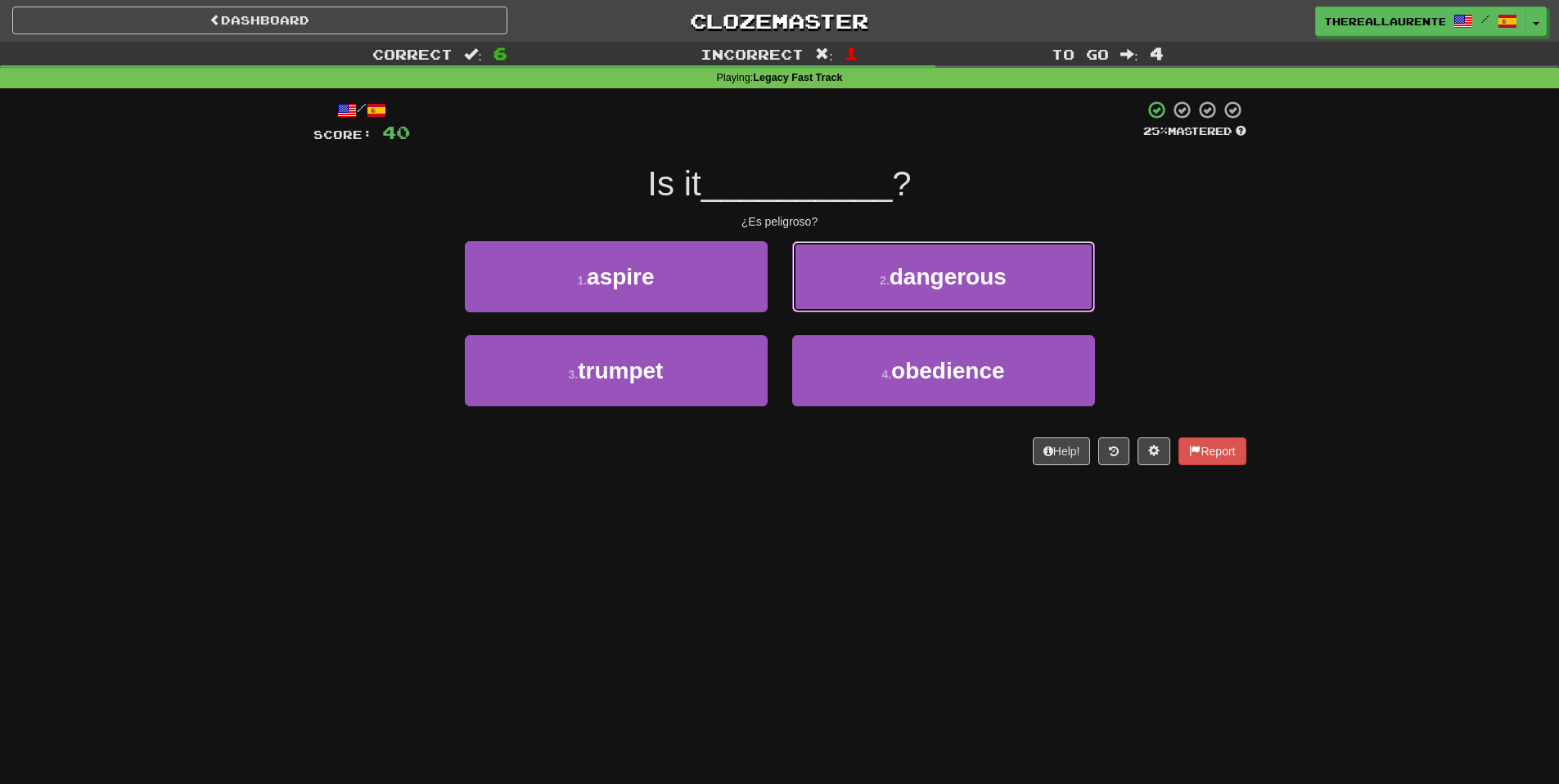
drag, startPoint x: 968, startPoint y: 286, endPoint x: 946, endPoint y: 289, distance: 22.2
click at [962, 285] on span "dangerous" at bounding box center [948, 277] width 117 height 26
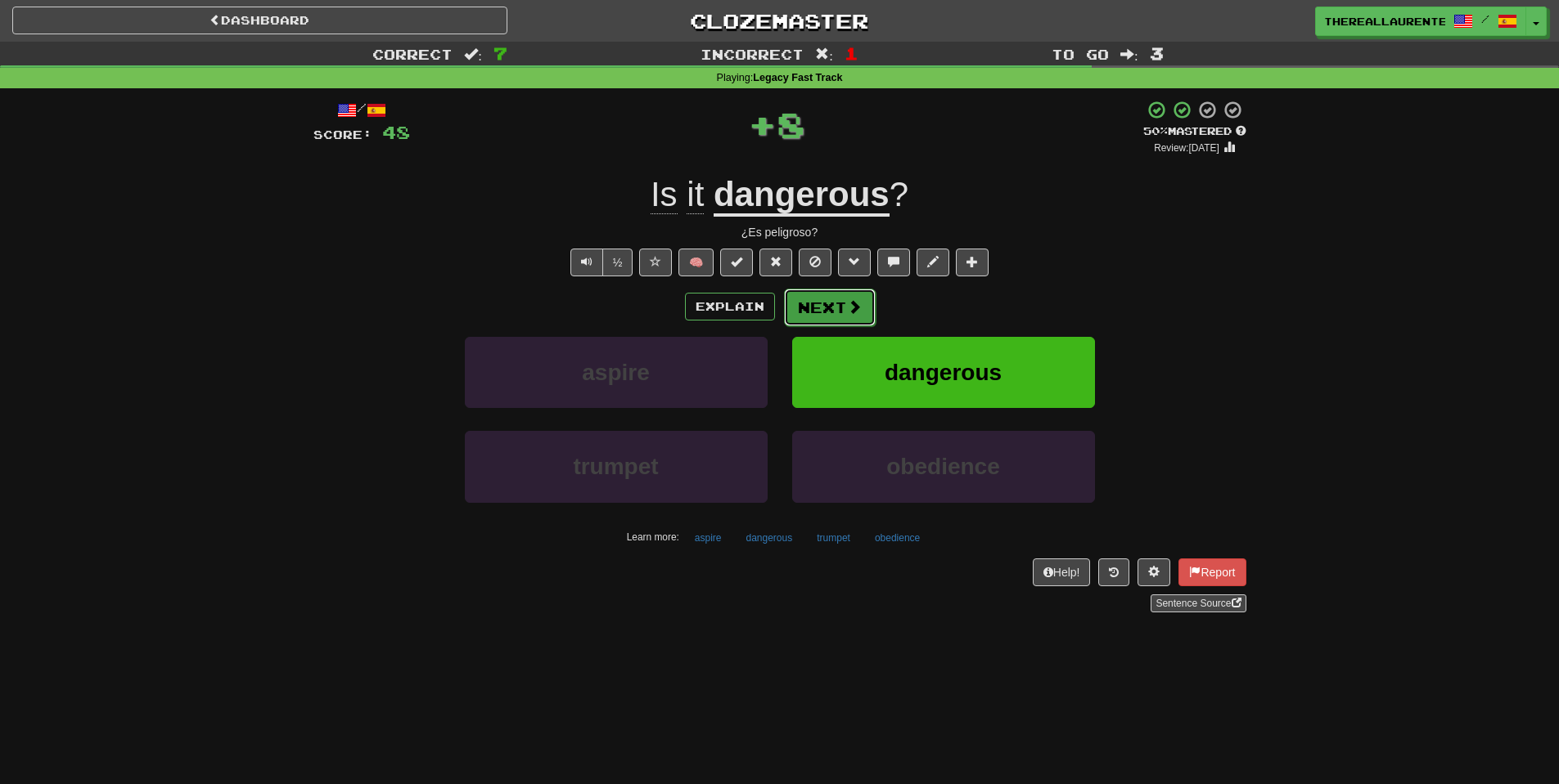
click at [840, 316] on button "Next" at bounding box center [830, 308] width 92 height 38
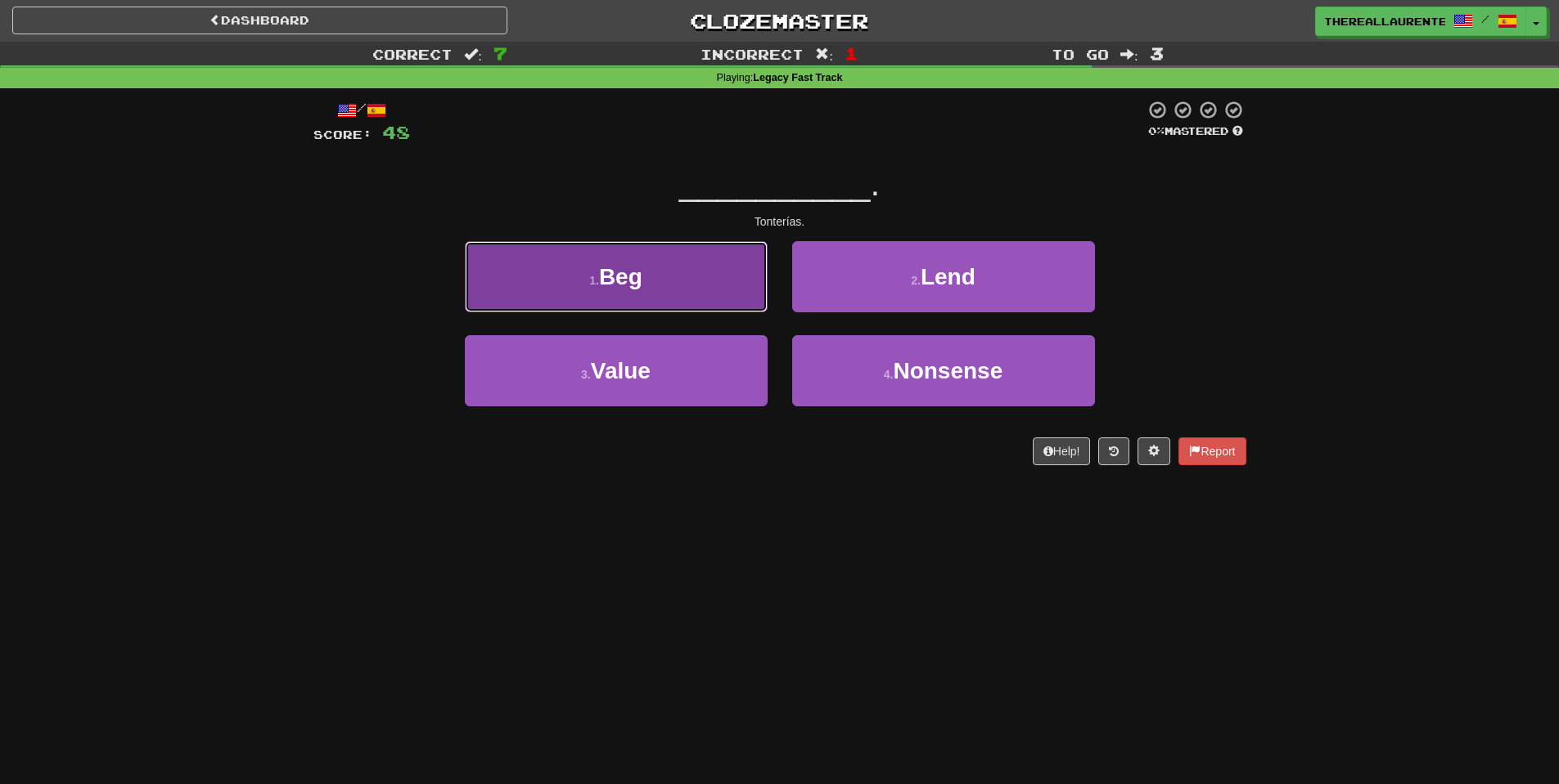
click at [685, 290] on button "1 . Beg" at bounding box center [616, 276] width 302 height 71
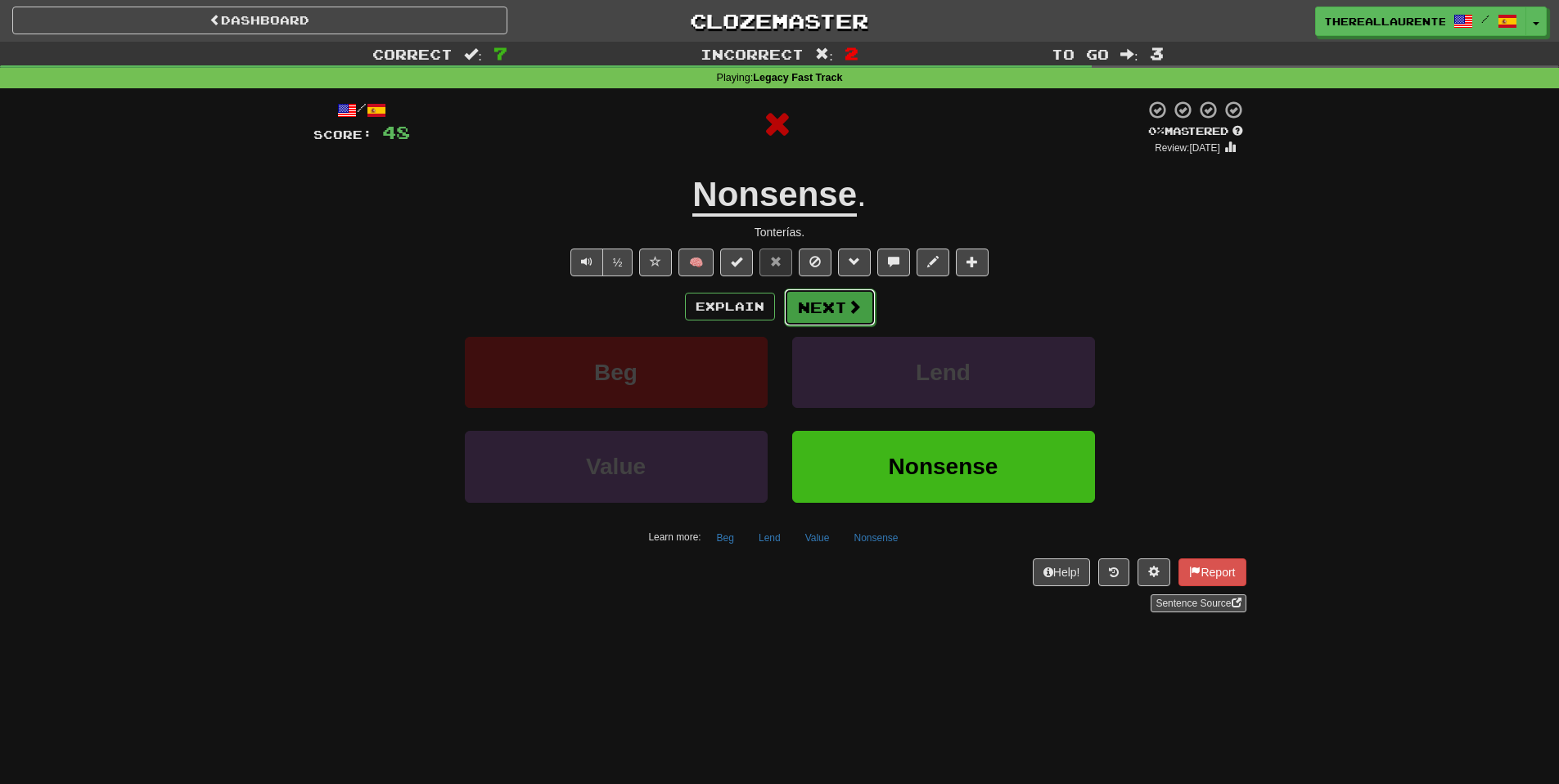
click at [832, 319] on button "Next" at bounding box center [830, 308] width 92 height 38
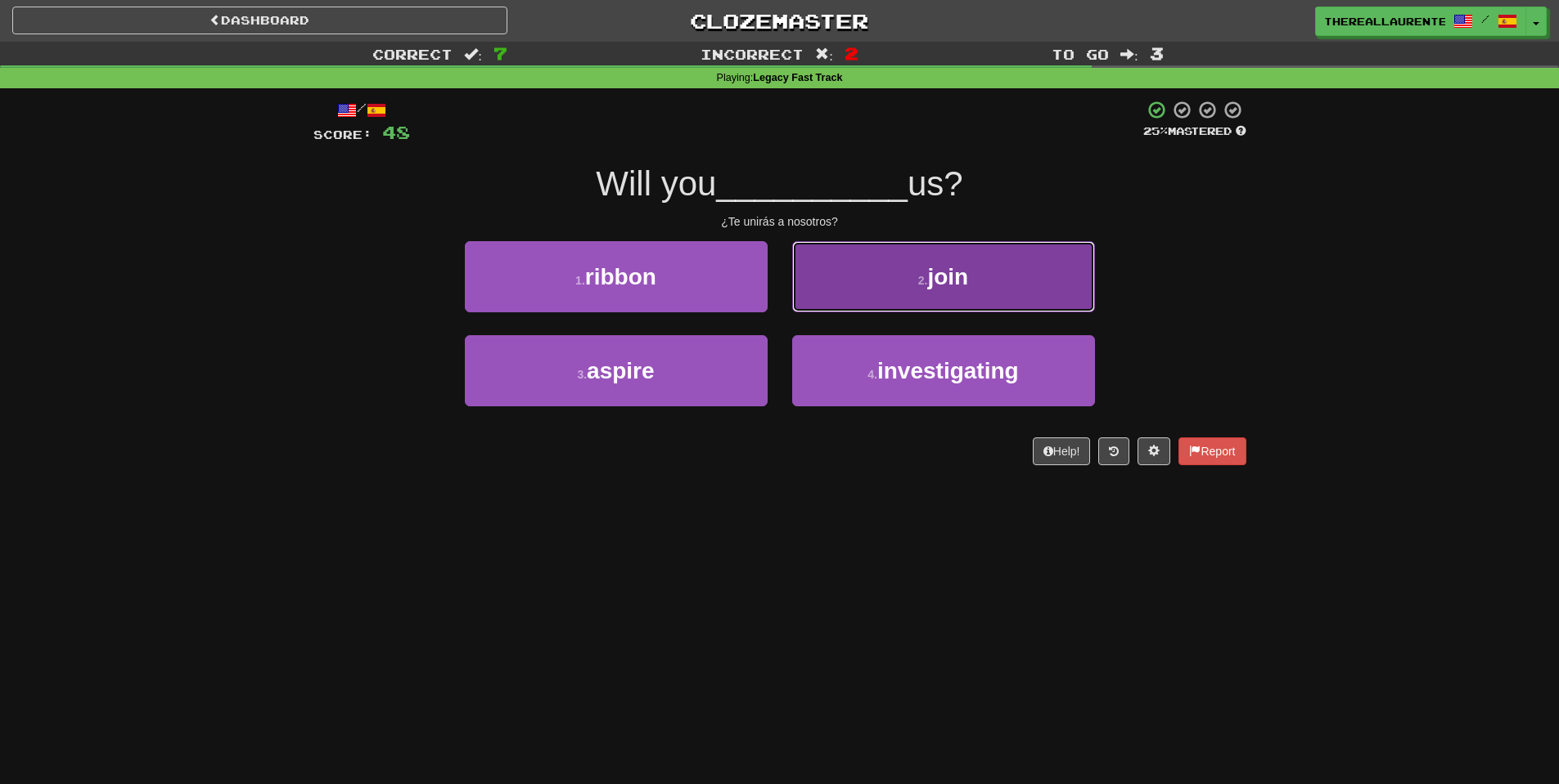
click at [1029, 288] on button "2 . join" at bounding box center [943, 276] width 302 height 71
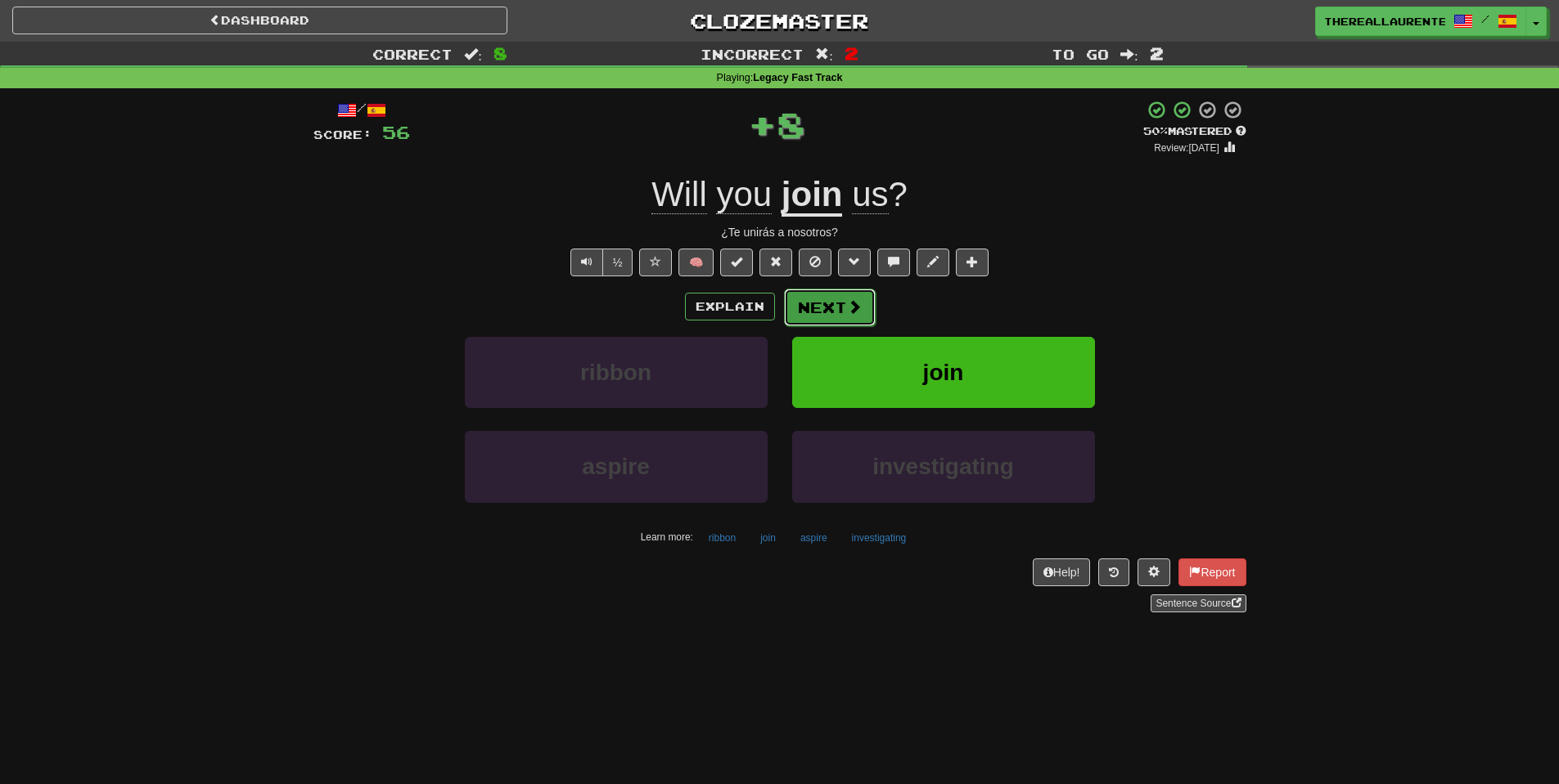
click at [849, 312] on span at bounding box center [854, 307] width 15 height 15
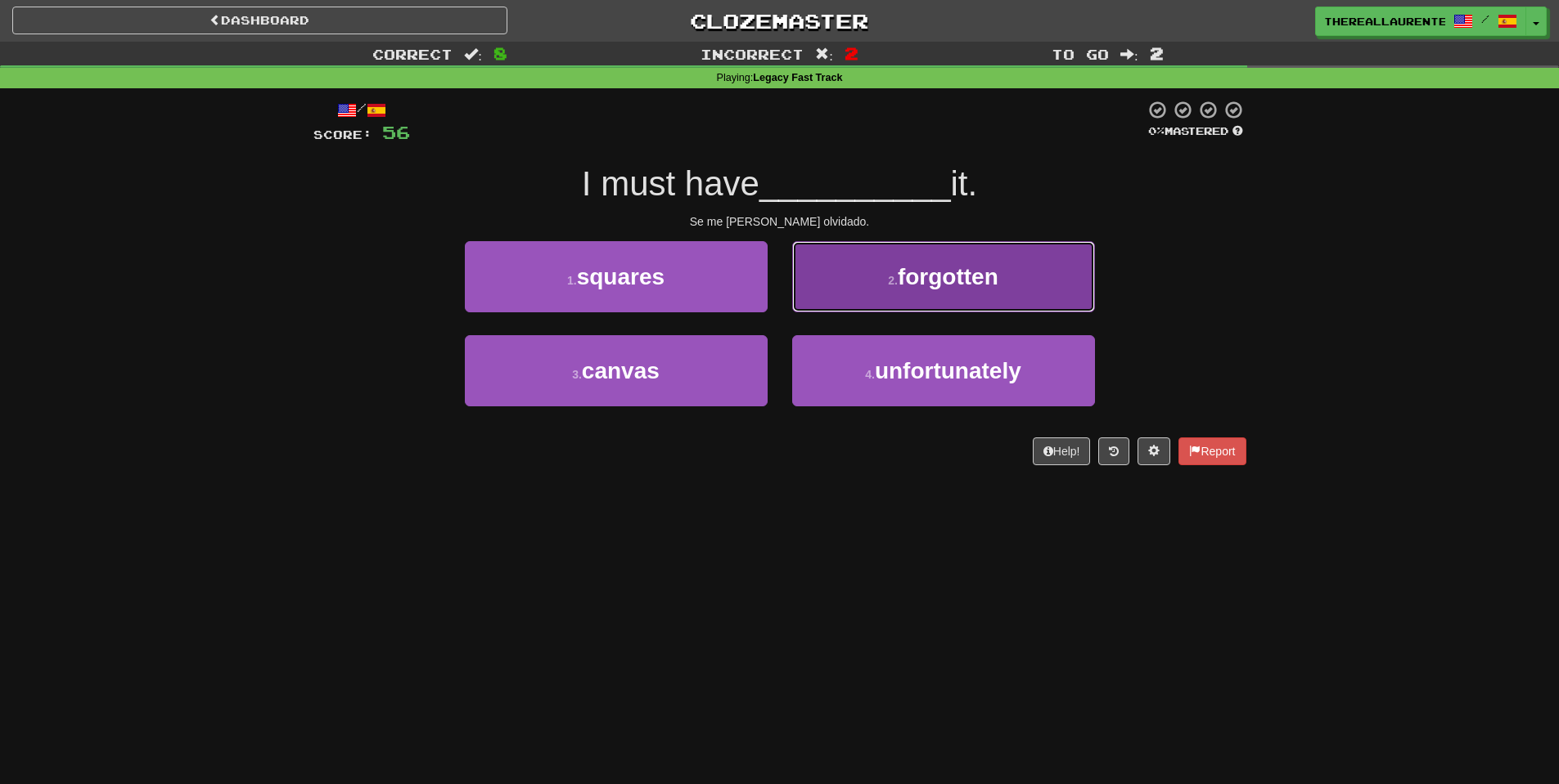
click at [926, 298] on button "2 . forgotten" at bounding box center [943, 276] width 302 height 71
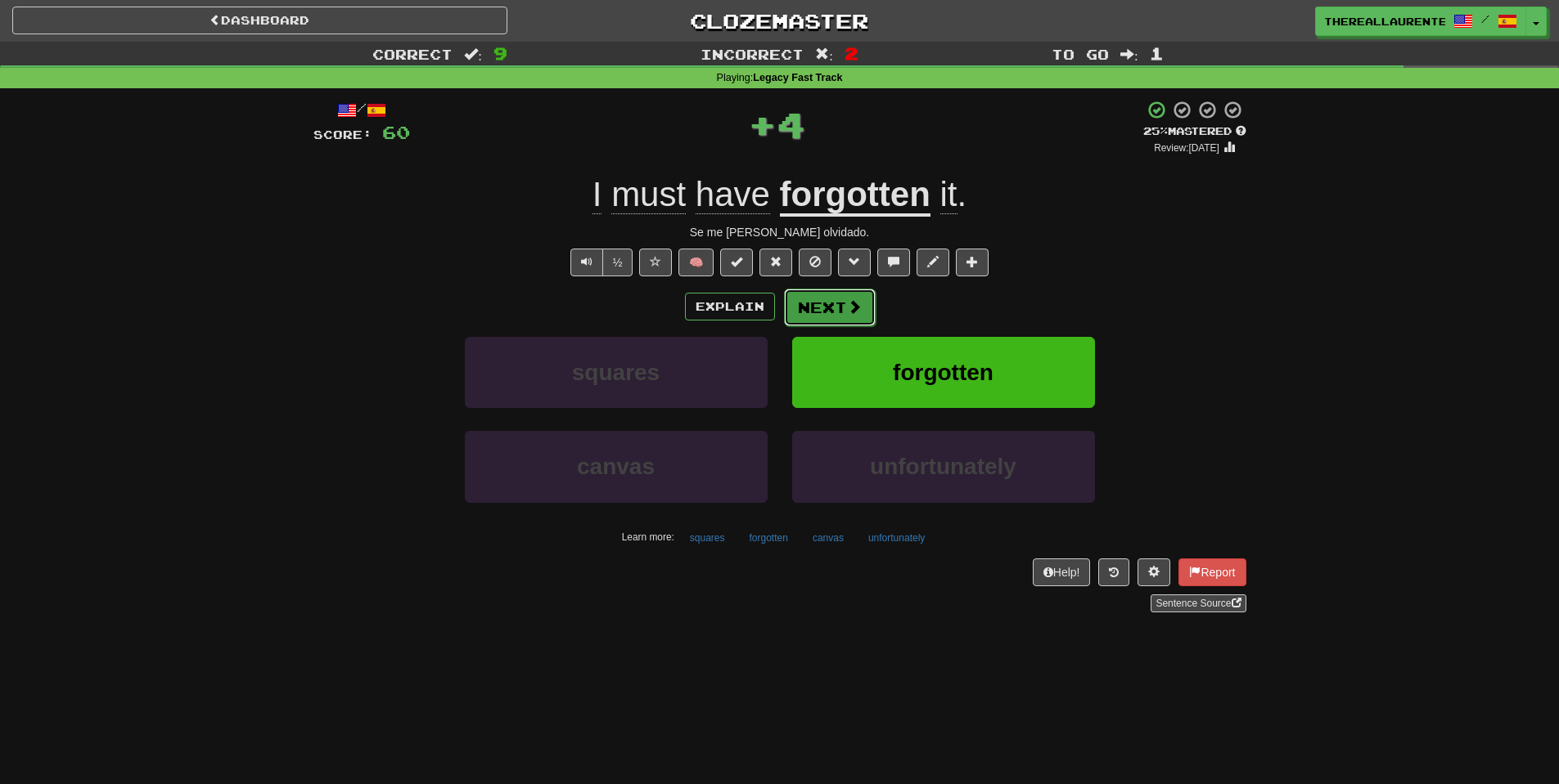
click at [864, 308] on button "Next" at bounding box center [830, 308] width 92 height 38
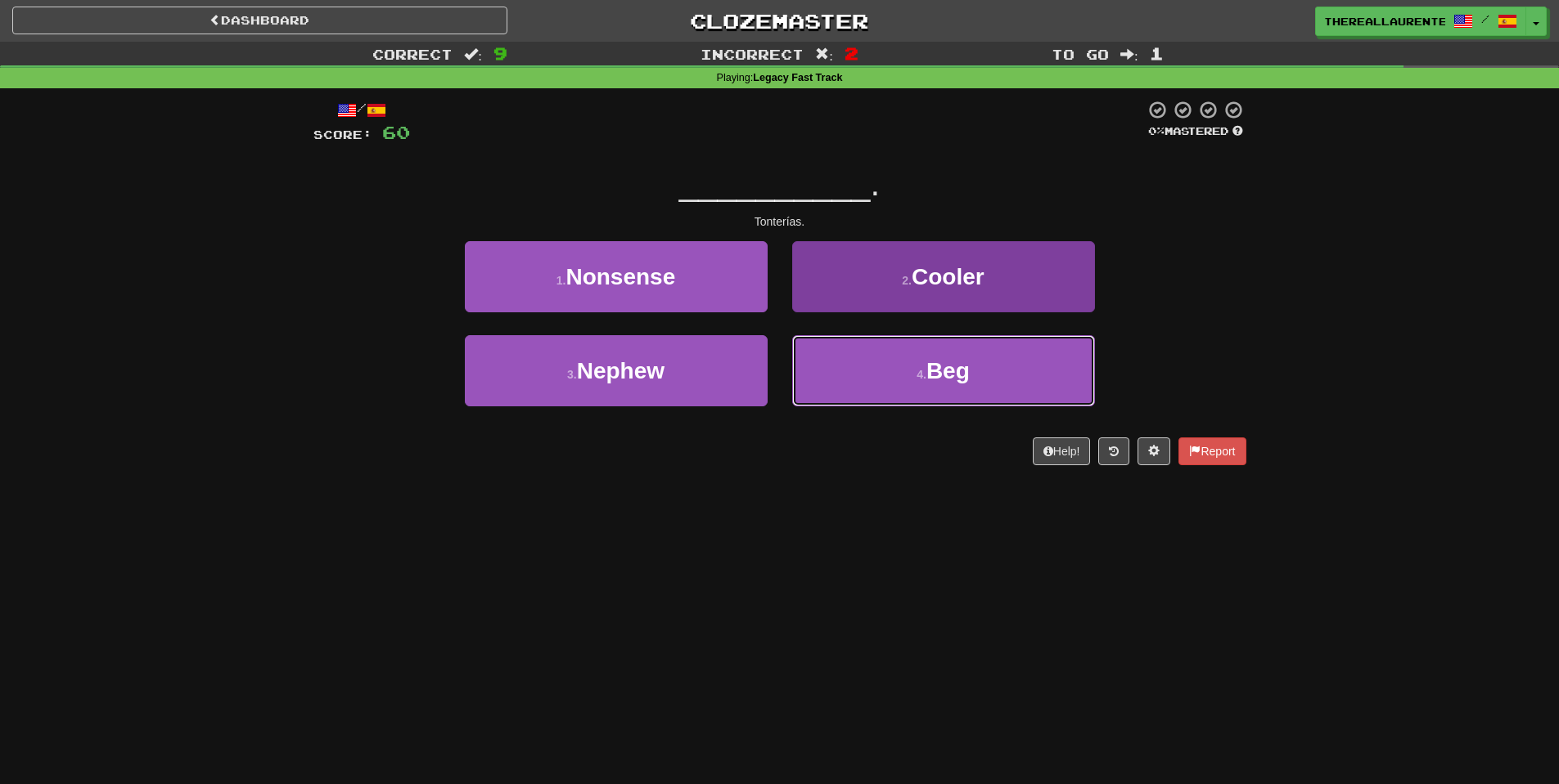
drag, startPoint x: 953, startPoint y: 379, endPoint x: 866, endPoint y: 390, distance: 87.7
click at [950, 381] on span "Beg" at bounding box center [948, 370] width 43 height 26
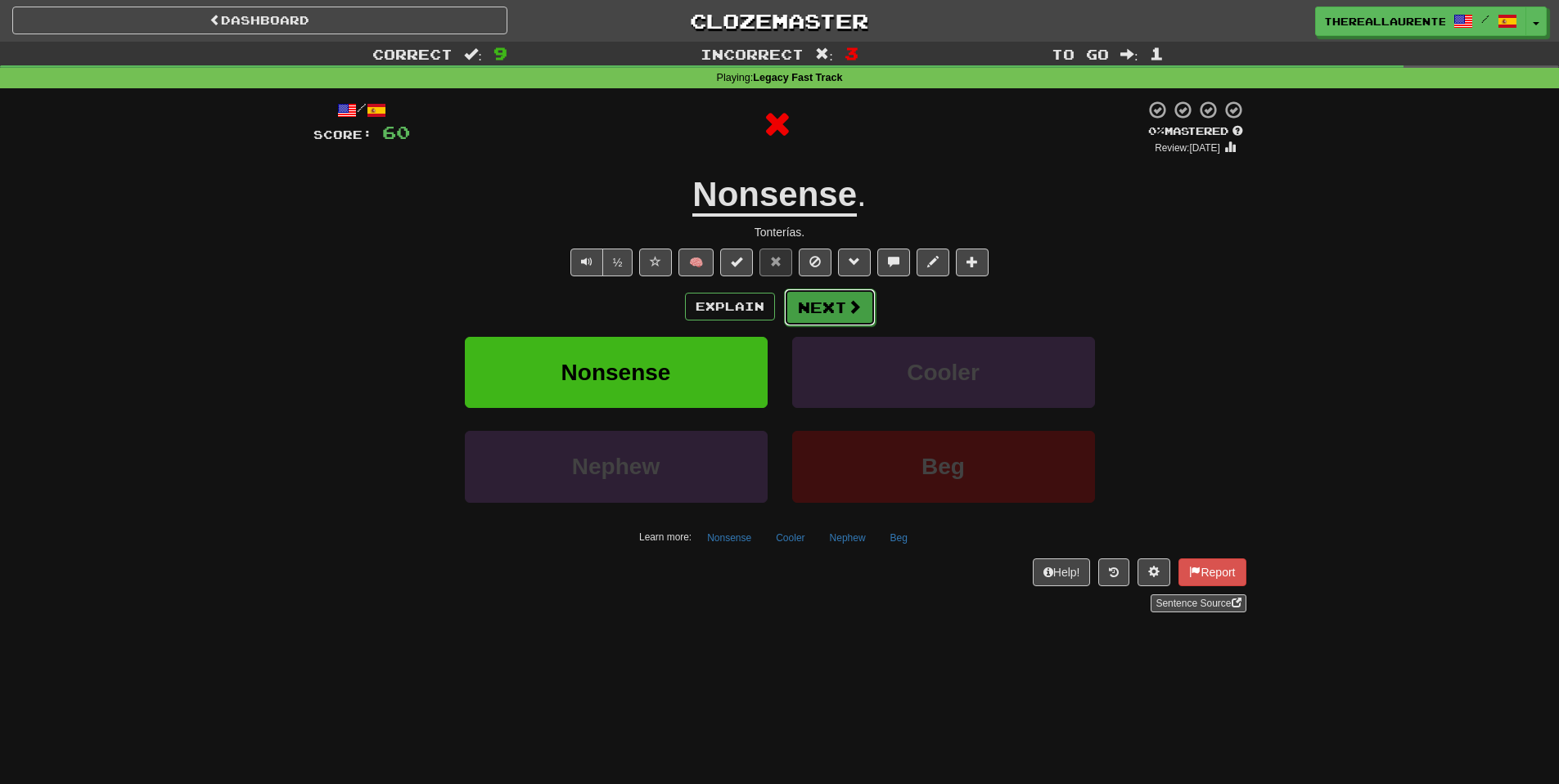
click at [830, 315] on button "Next" at bounding box center [830, 308] width 92 height 38
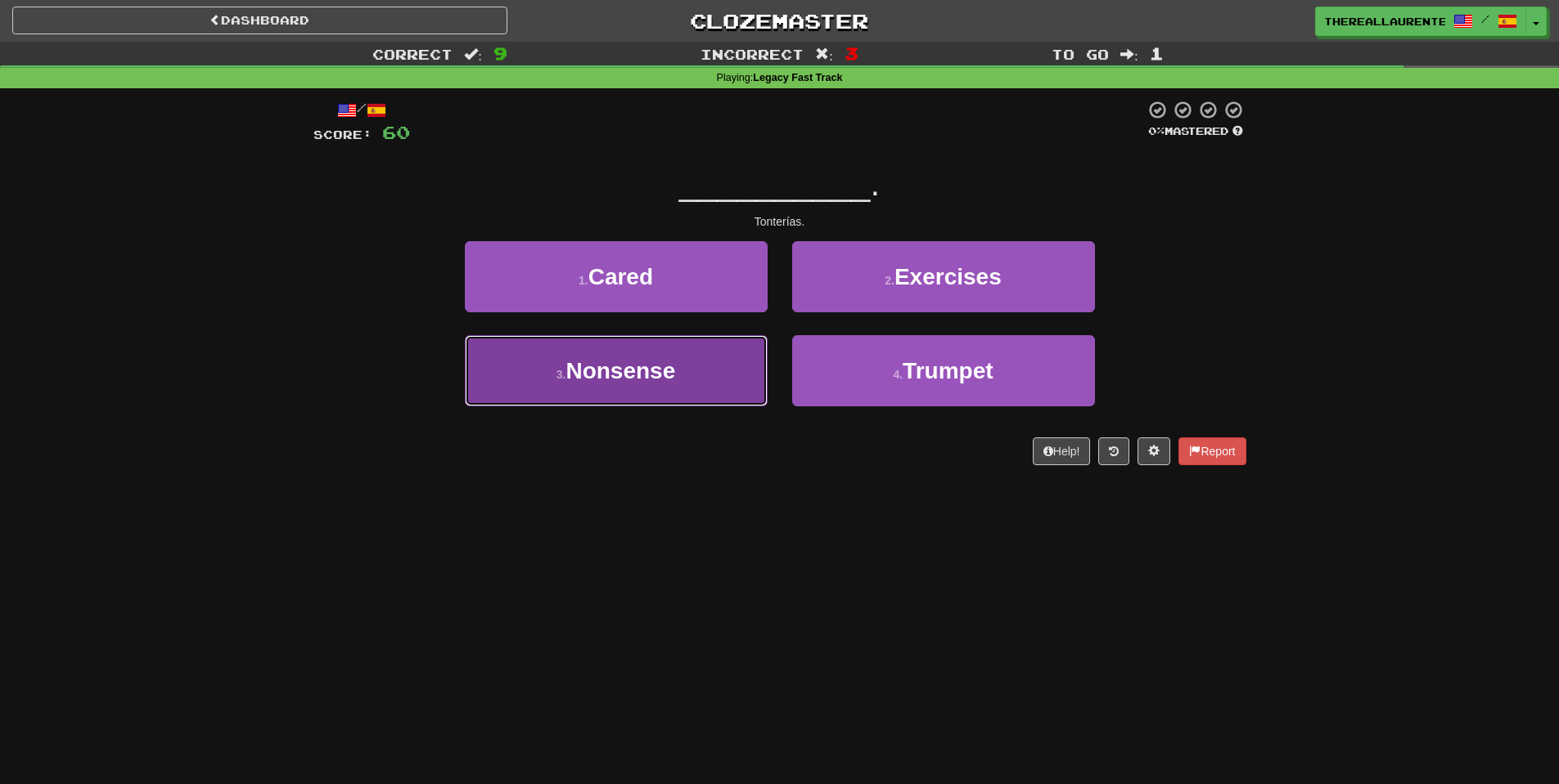
click at [648, 383] on span "Nonsense" at bounding box center [620, 370] width 110 height 26
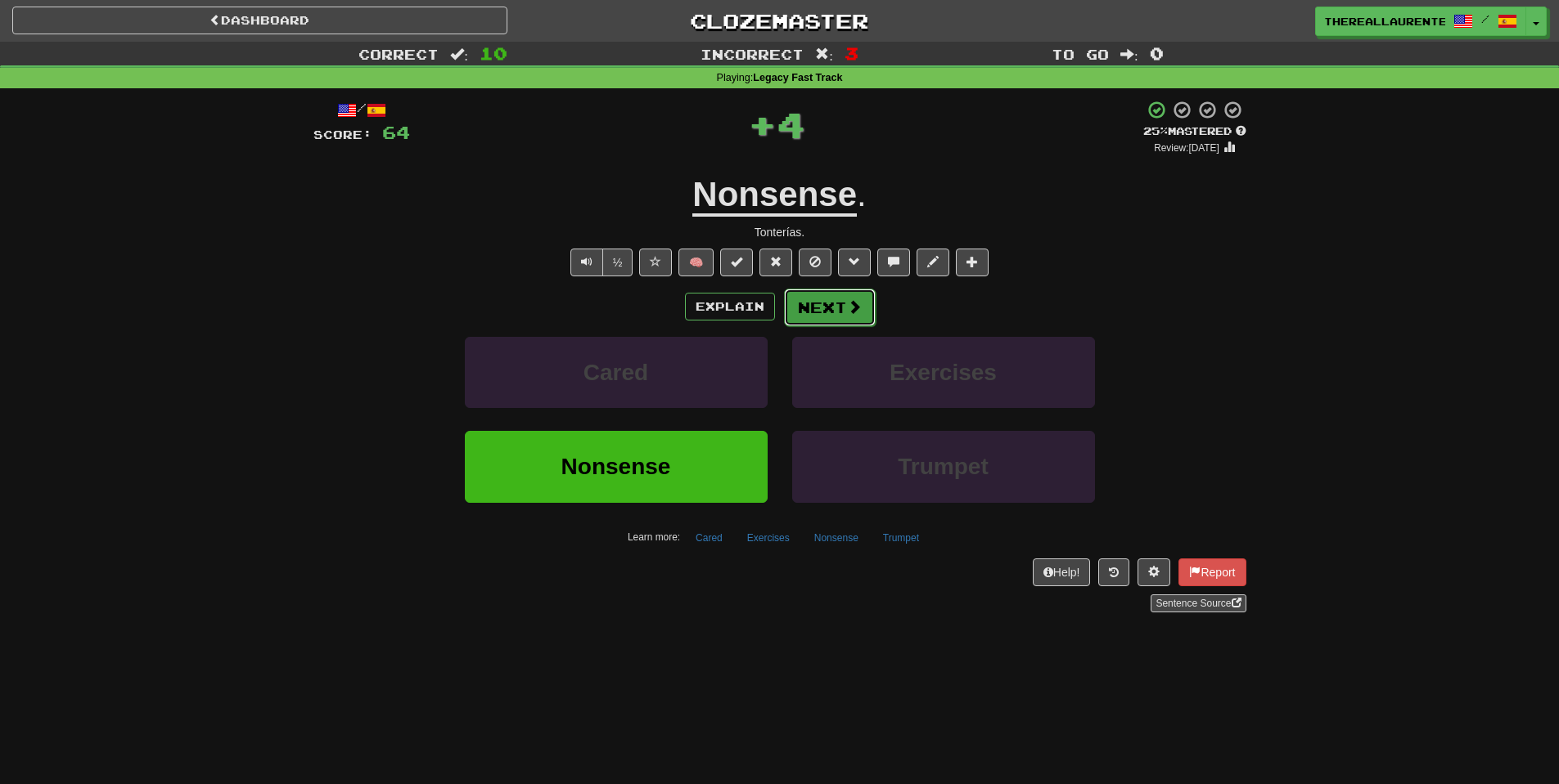
click at [839, 316] on button "Next" at bounding box center [830, 308] width 92 height 38
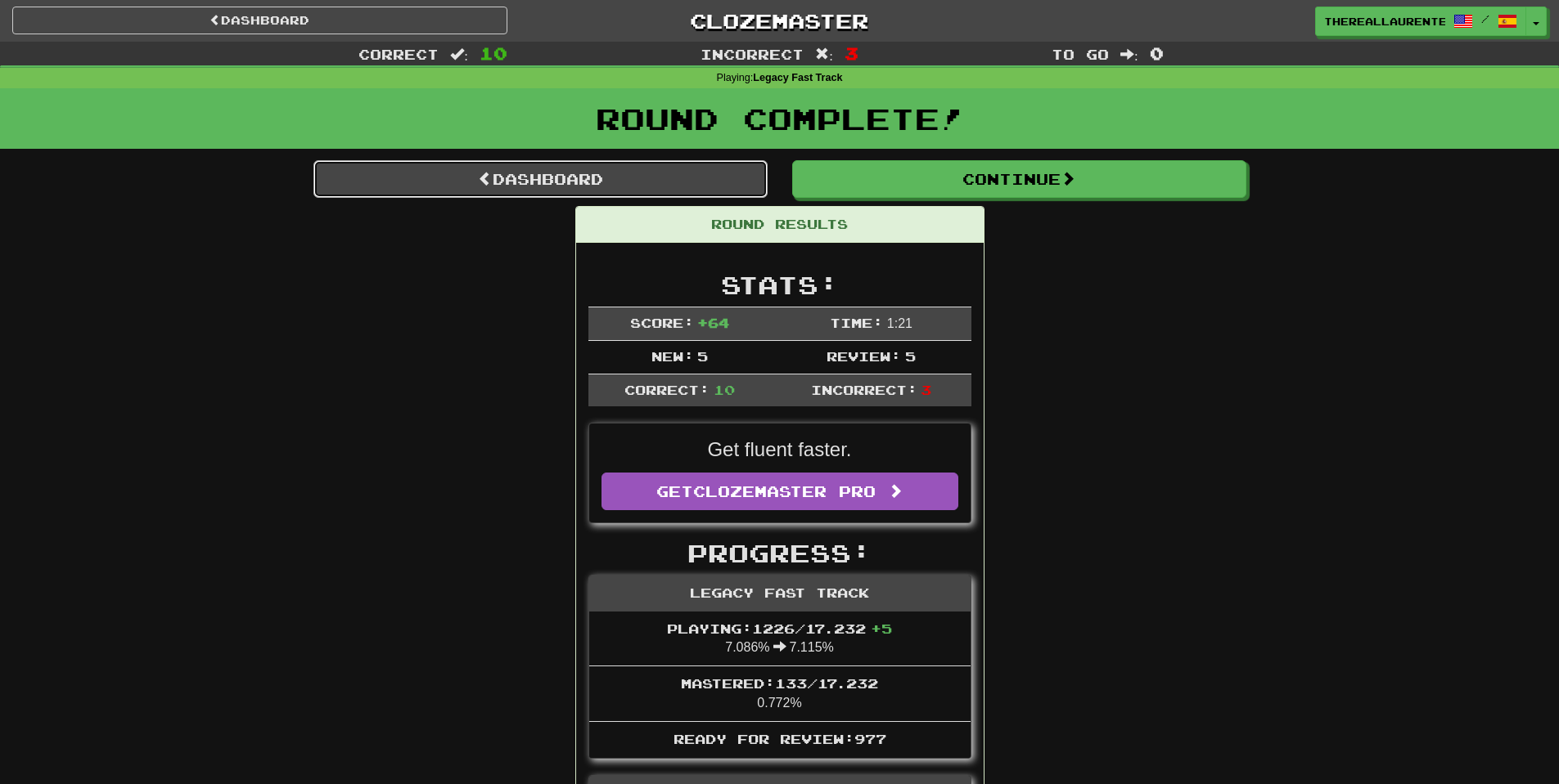
click at [485, 186] on span at bounding box center [486, 179] width 15 height 15
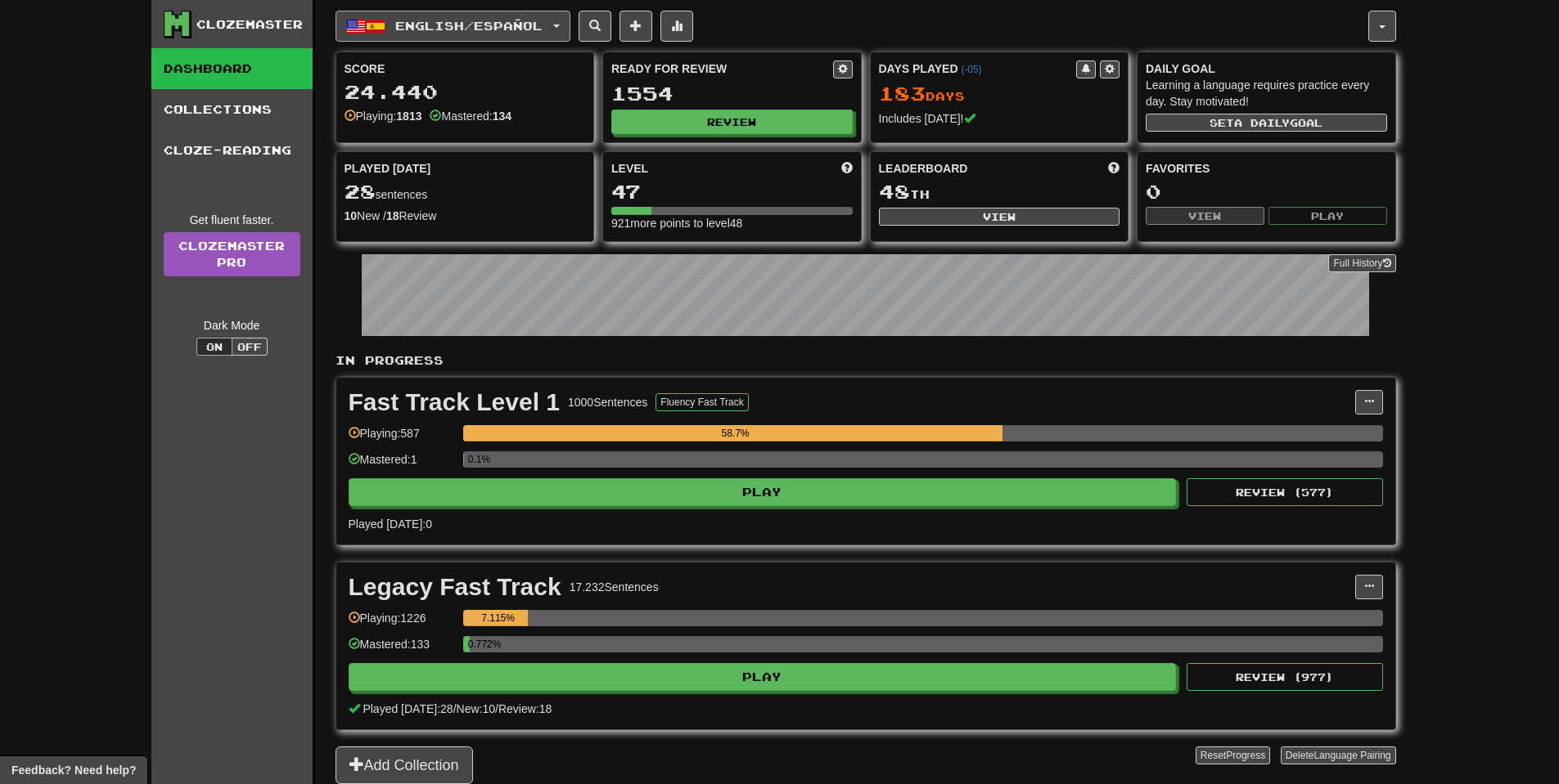
click at [503, 25] on span "English / Español" at bounding box center [469, 26] width 147 height 14
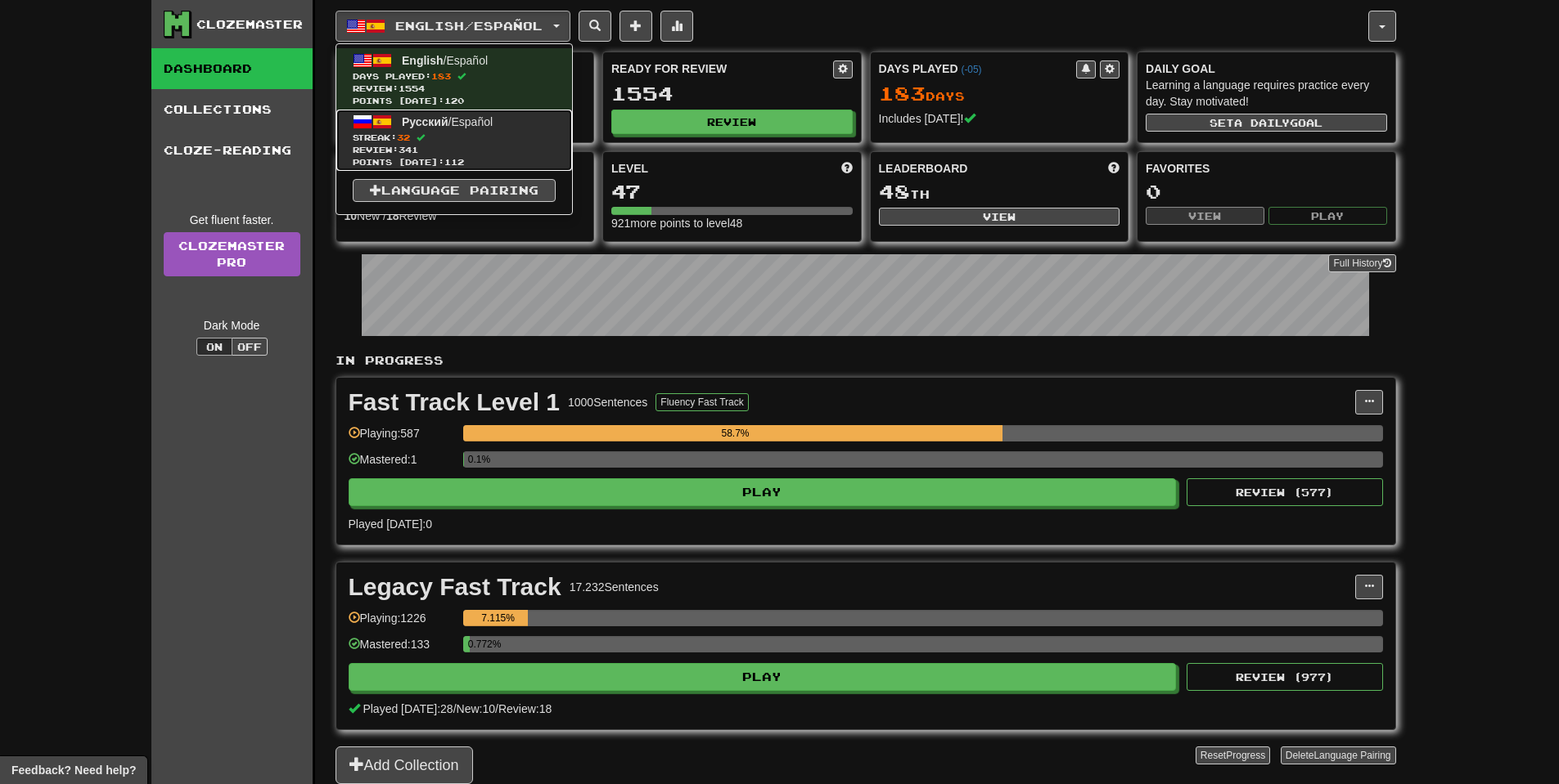
click at [448, 146] on span "Review: 341" at bounding box center [454, 149] width 203 height 12
